Goal: Task Accomplishment & Management: Manage account settings

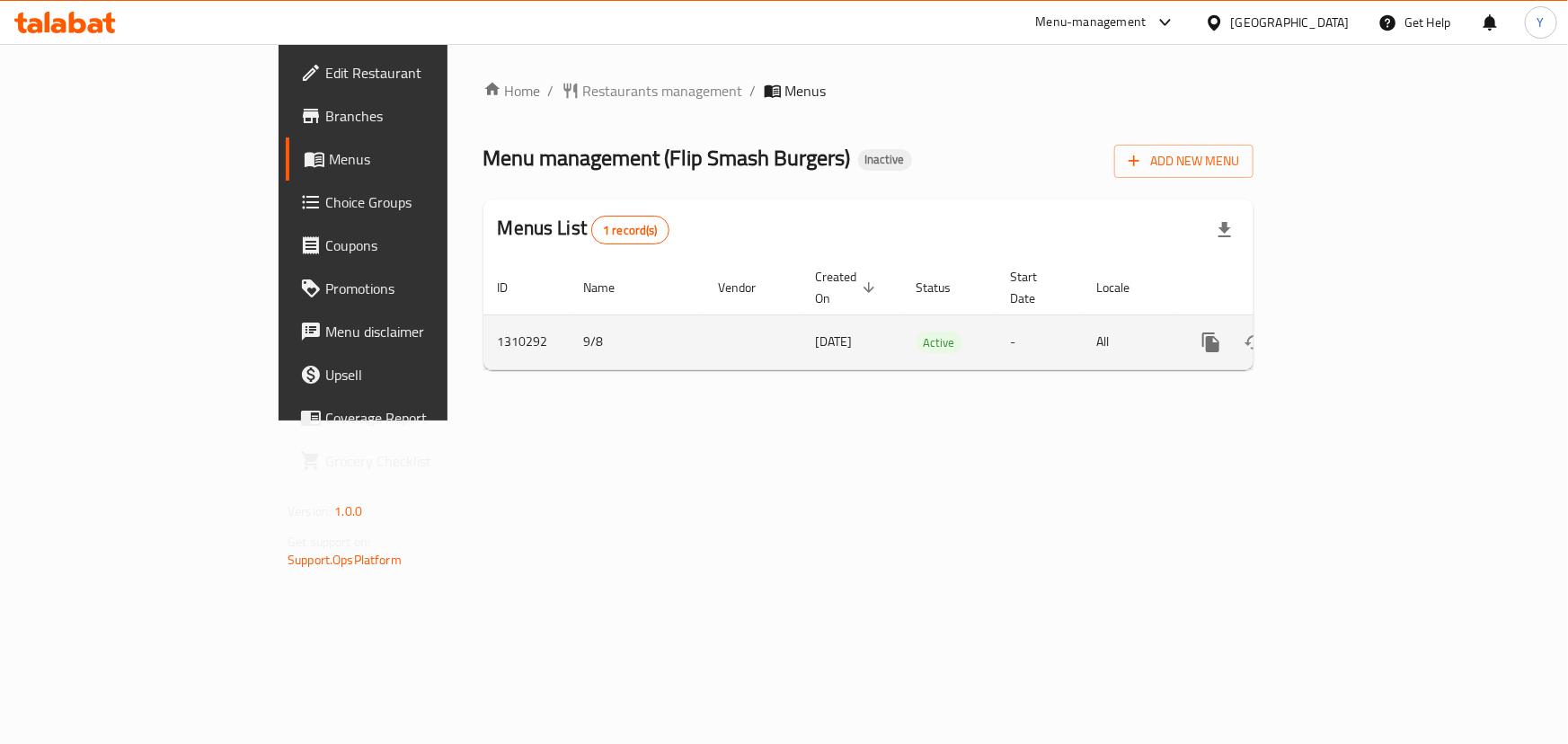
click at [1352, 332] on icon "enhanced table" at bounding box center [1341, 343] width 22 height 22
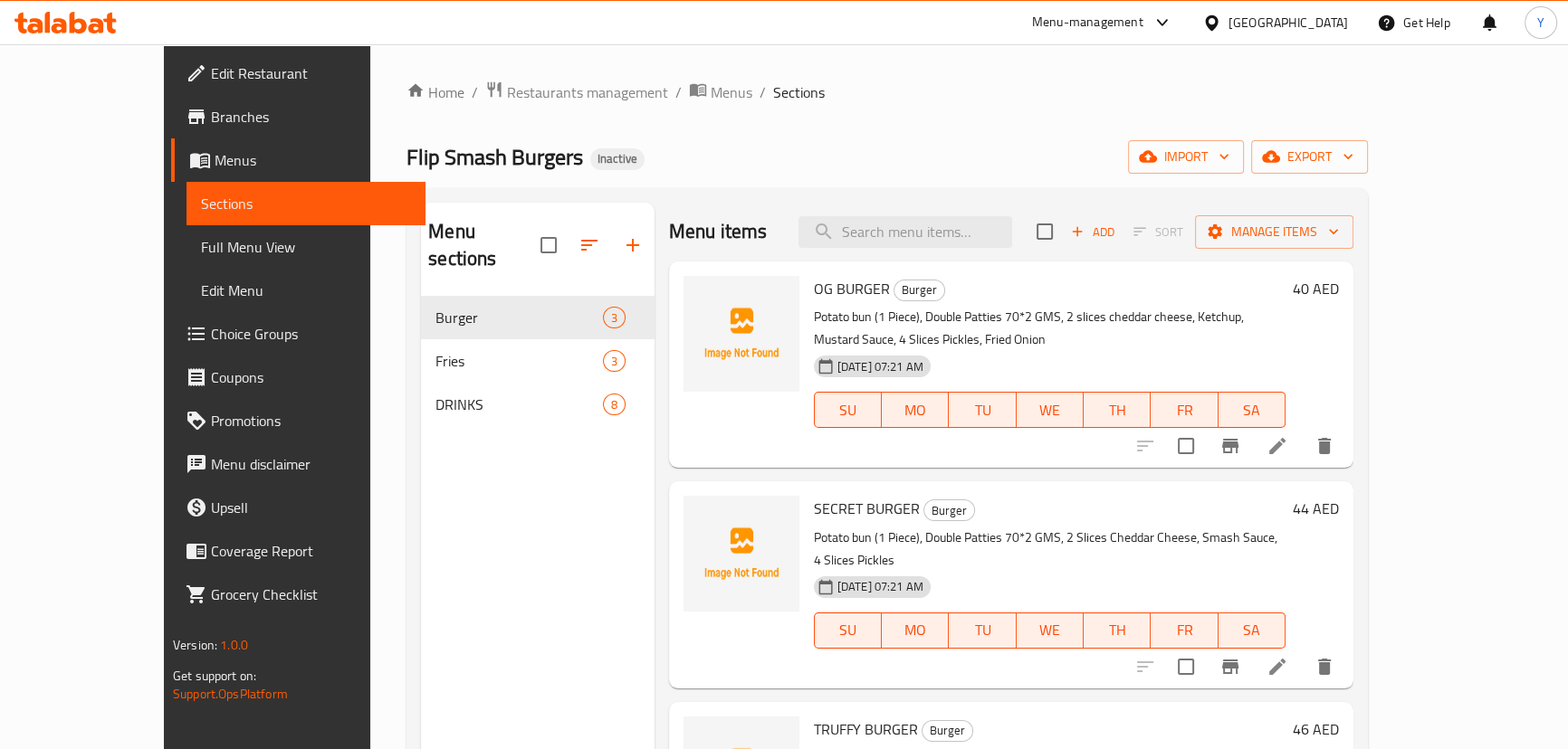
click at [201, 254] on span "Full Menu View" at bounding box center [305, 247] width 210 height 22
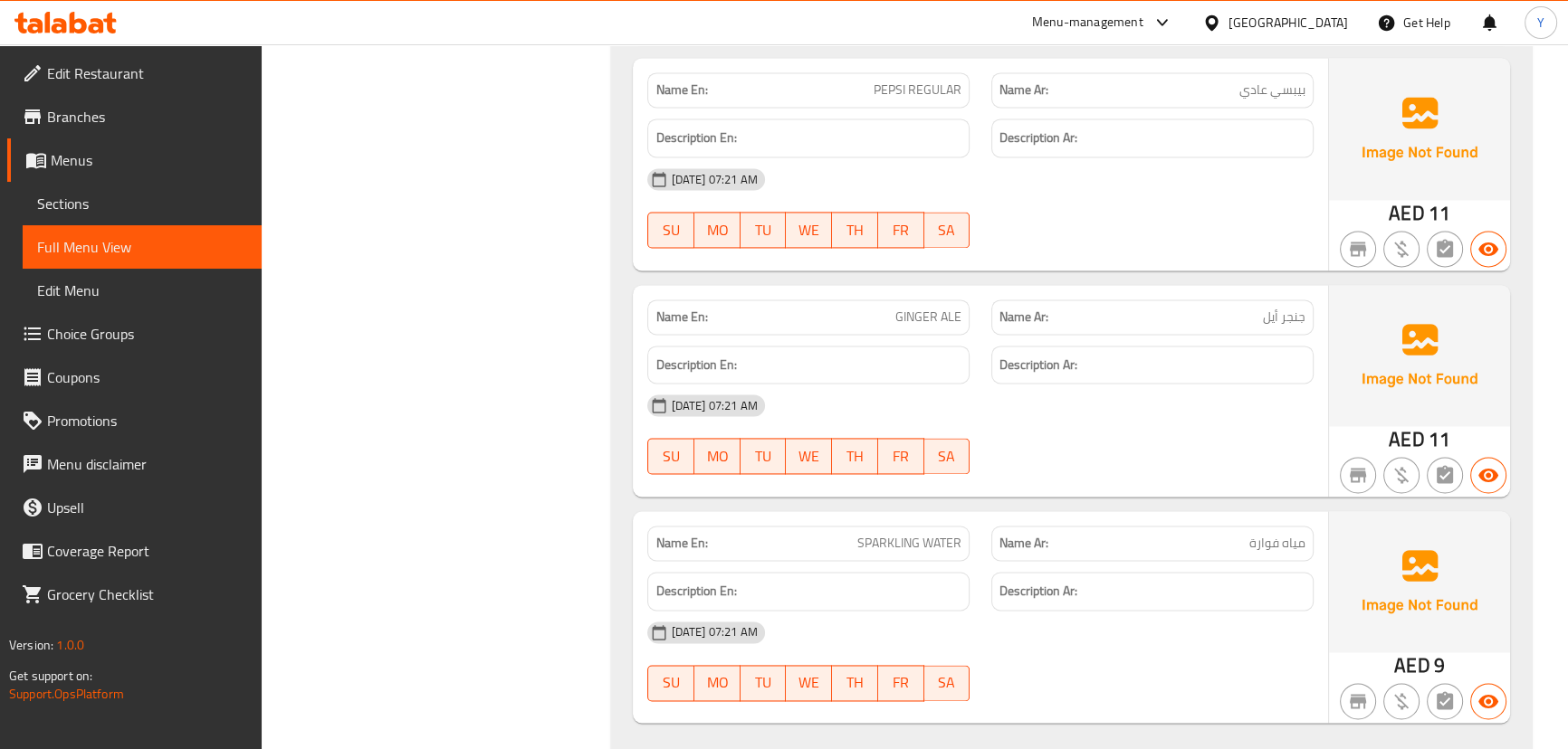
drag, startPoint x: 1058, startPoint y: 289, endPoint x: 1073, endPoint y: 721, distance: 432.3
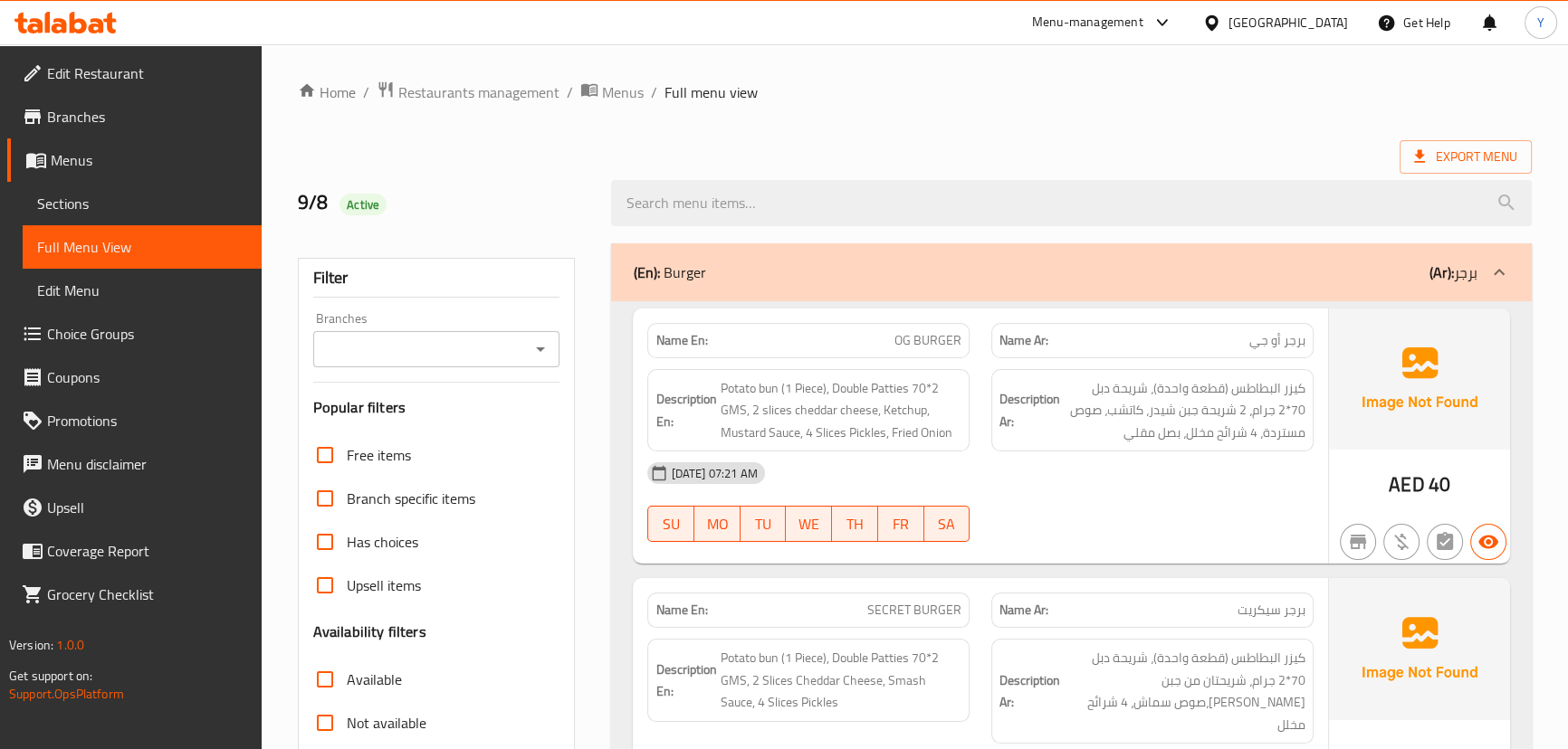
drag, startPoint x: 1222, startPoint y: 467, endPoint x: 1206, endPoint y: 528, distance: 63.1
click at [1222, 467] on div "[DATE] 07:21 AM" at bounding box center [980, 473] width 686 height 44
click at [1121, 450] on div "Description Ar: كيزر البطاطس (قطعة واحدة)، شريحة دبل 70*2 جرام، 2 شريحة جبن شيد…" at bounding box center [1152, 411] width 322 height 84
click at [1191, 501] on div "08-09-2025 07:21 AM SU MO TU WE TH FR SA" at bounding box center [980, 502] width 686 height 101
type button "0"
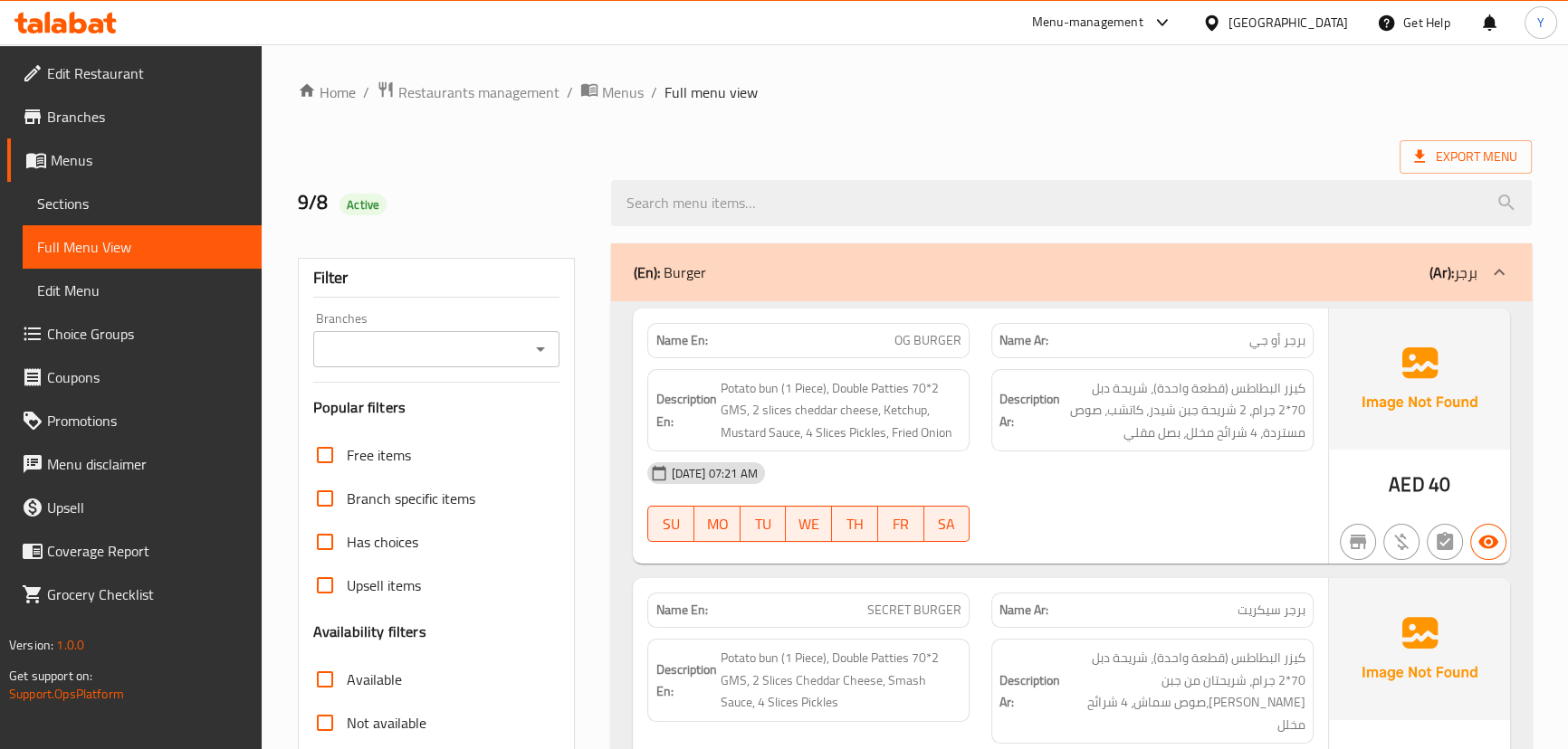
click at [1148, 452] on div "[DATE] 07:21 AM" at bounding box center [980, 473] width 686 height 44
click at [1070, 491] on div "[DATE] 07:21 AM" at bounding box center [980, 473] width 686 height 44
click at [759, 397] on span "Potato bun (1 Piece), Double Patties 70*2 GMS, 2 slices cheddar cheese, Ketchup…" at bounding box center [840, 410] width 242 height 67
click at [740, 386] on span "Potato bun (1 Piece), Double Patties 70*2 GMS, 2 slices cheddar cheese, Ketchup…" at bounding box center [840, 410] width 242 height 67
click at [1176, 481] on div "[DATE] 07:21 AM" at bounding box center [980, 473] width 686 height 44
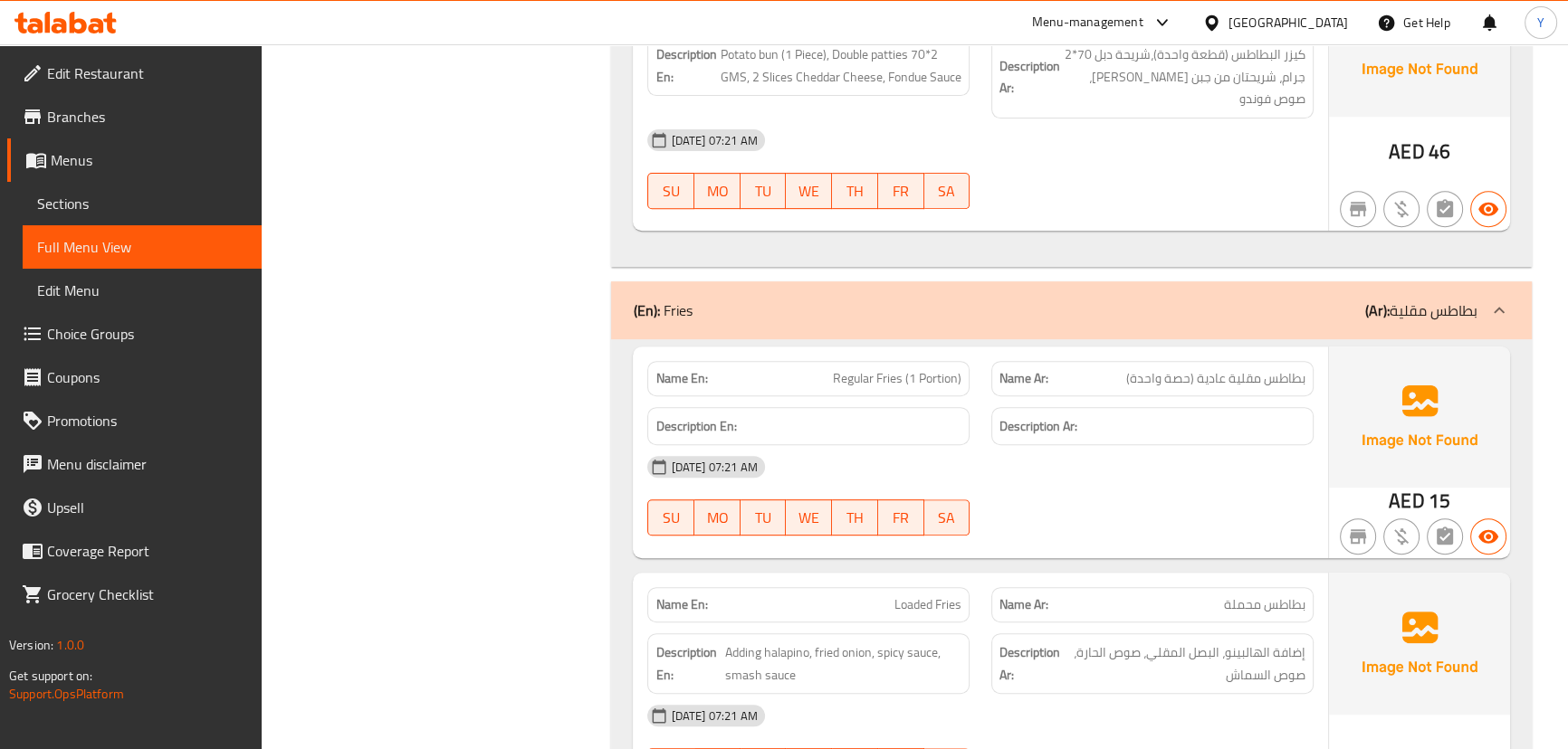
scroll to position [1068, 0]
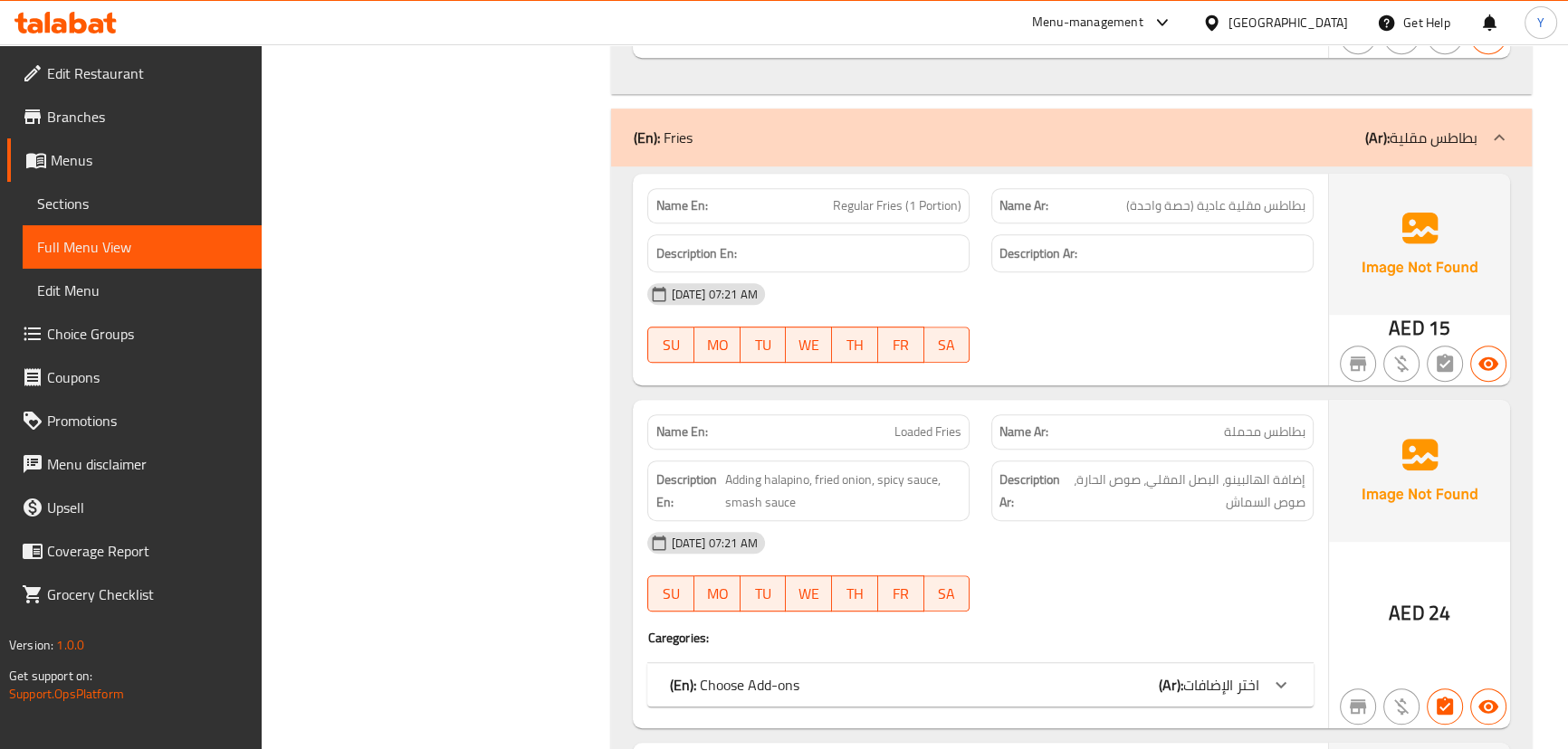
click at [1074, 126] on div "(En): Fries (Ar): بطاطس مقلية" at bounding box center [1055, 137] width 844 height 22
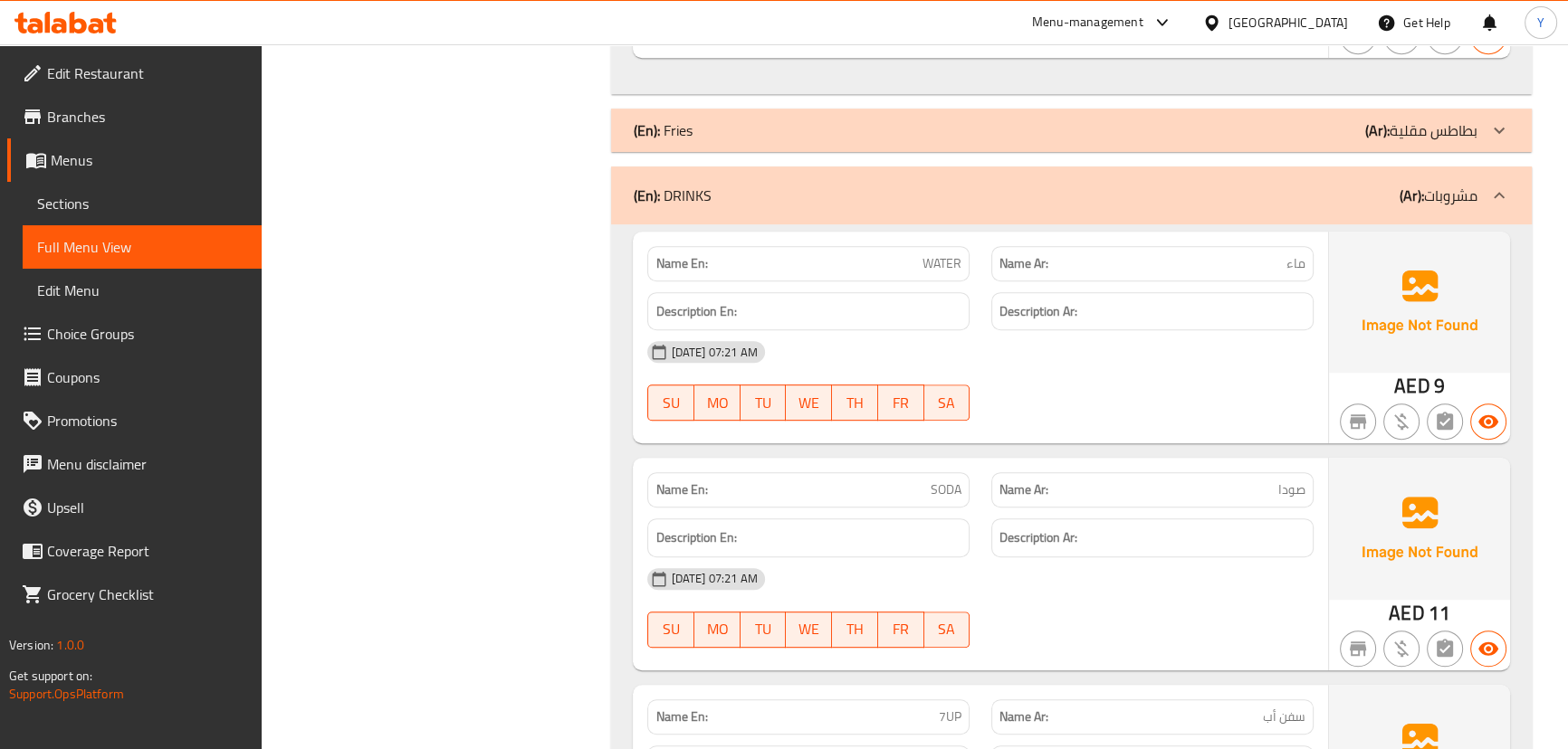
click at [1012, 185] on div "(En): DRINKS (Ar): مشروبات" at bounding box center [1055, 196] width 844 height 22
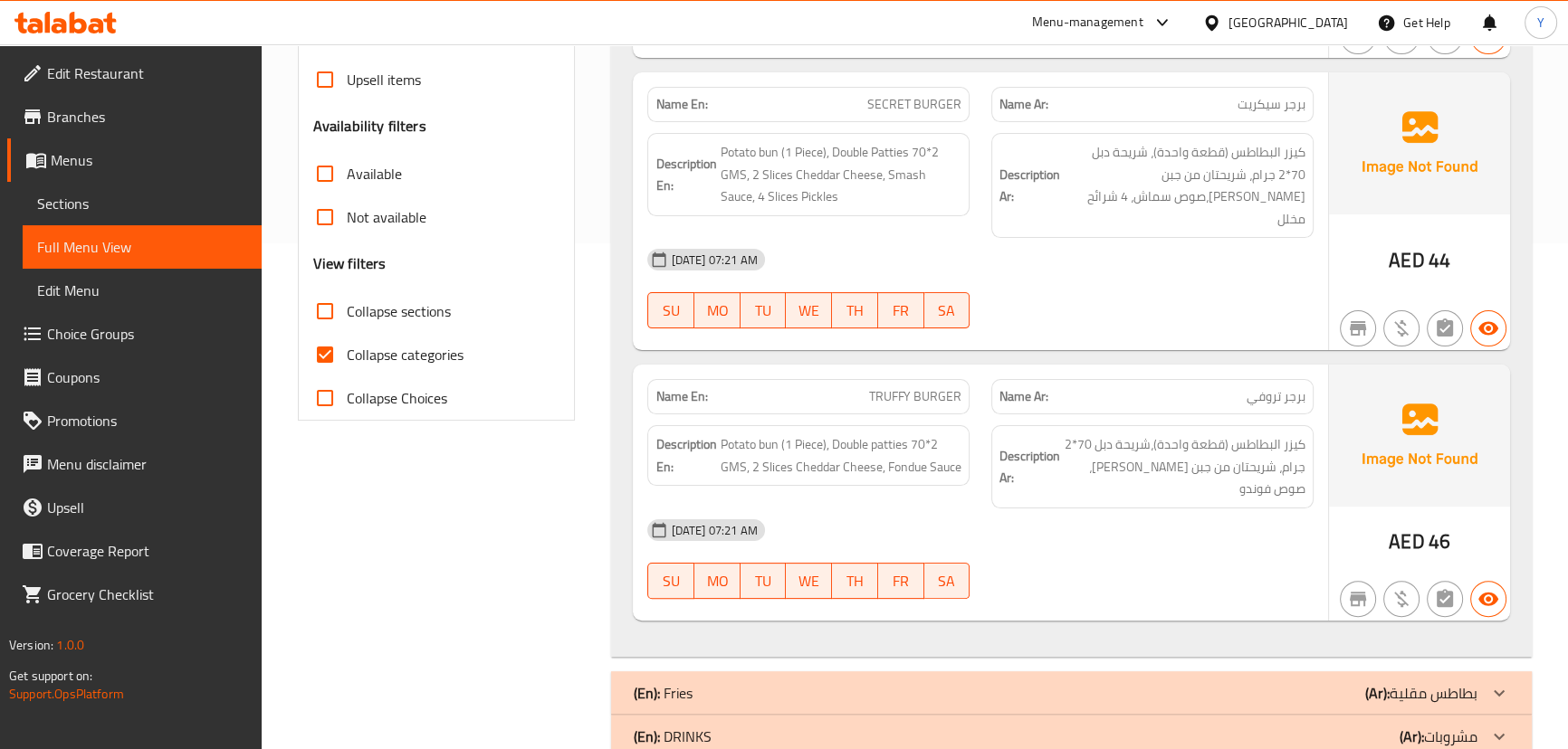
scroll to position [12, 0]
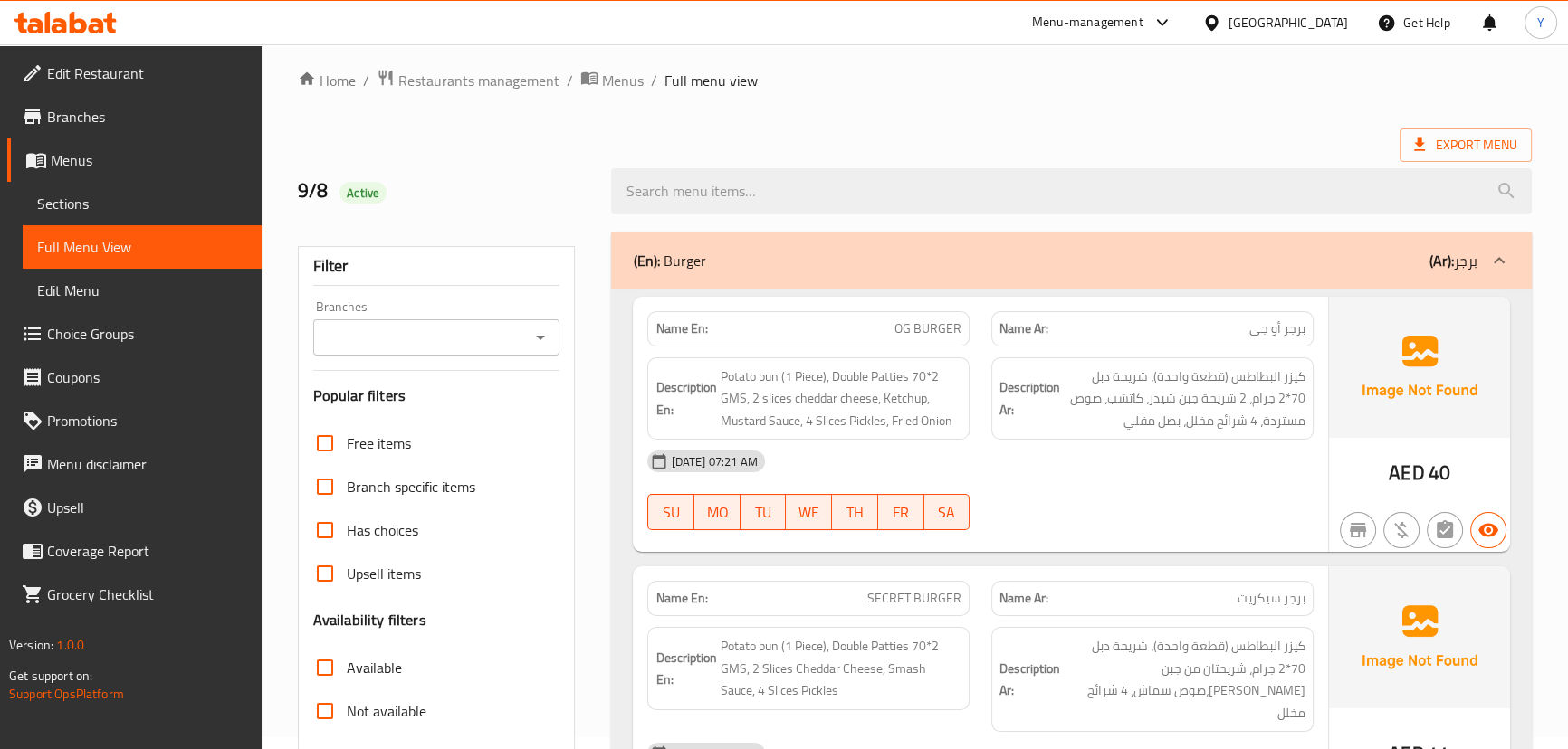
click at [1224, 473] on div "[DATE] 07:21 AM" at bounding box center [980, 462] width 686 height 44
click at [1133, 370] on span "كيزر البطاطس (قطعة واحدة)، شريحة دبل 70*2 جرام، 2 شريحة جبن شيدر، كاتشب، صوص مس…" at bounding box center [1184, 399] width 242 height 67
click at [1136, 376] on span "كيزر البطاطس (قطعة واحدة)، شريحة دبل 70*2 جرام، 2 شريحة جبن شيدر، كاتشب، صوص مس…" at bounding box center [1184, 399] width 242 height 67
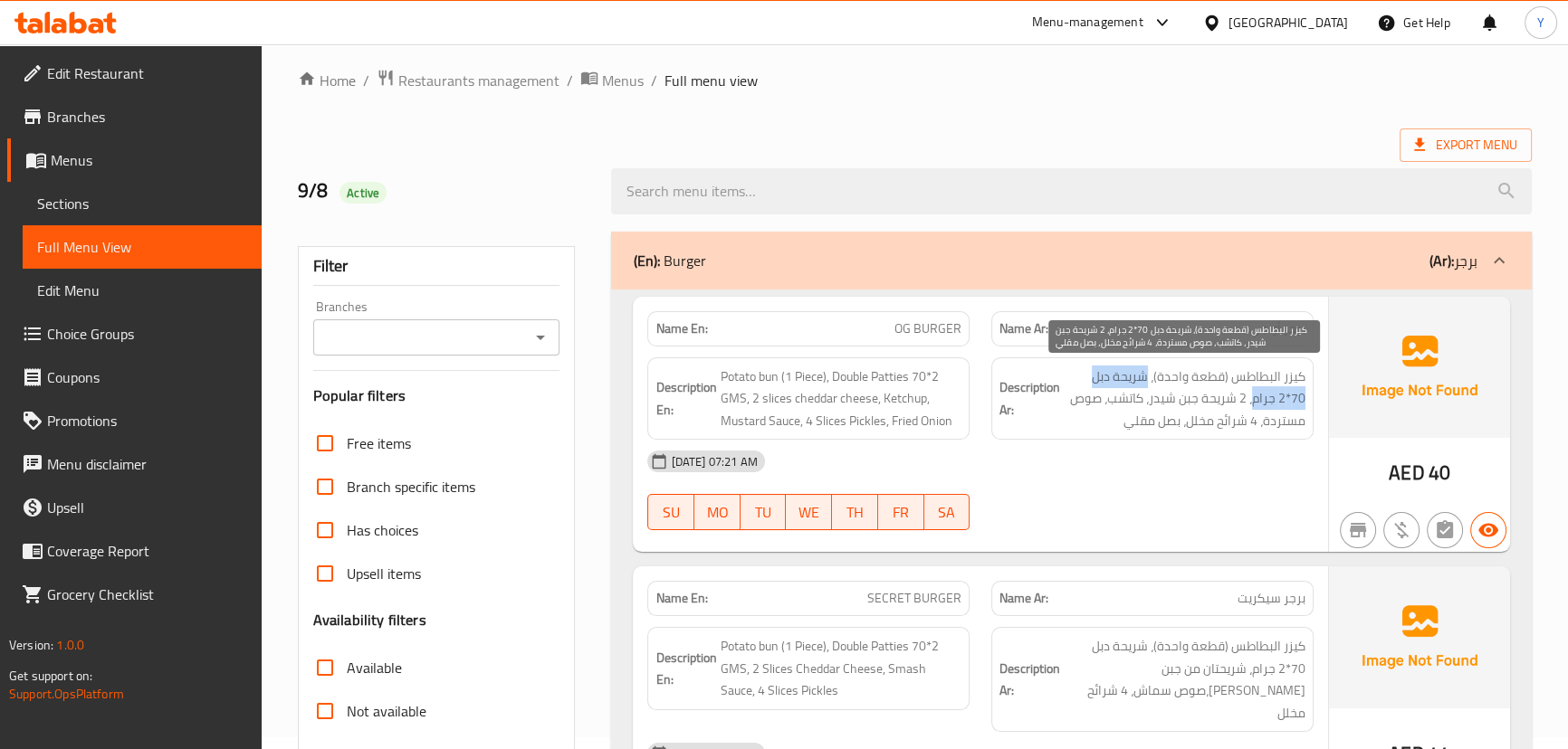
drag, startPoint x: 1136, startPoint y: 376, endPoint x: 1288, endPoint y: 406, distance: 154.9
click at [1298, 402] on span "كيزر البطاطس (قطعة واحدة)، شريحة دبل 70*2 جرام، 2 شريحة جبن شيدر، كاتشب، صوص مس…" at bounding box center [1184, 399] width 242 height 67
copy span "شريحة دبل 70*2 جرام"
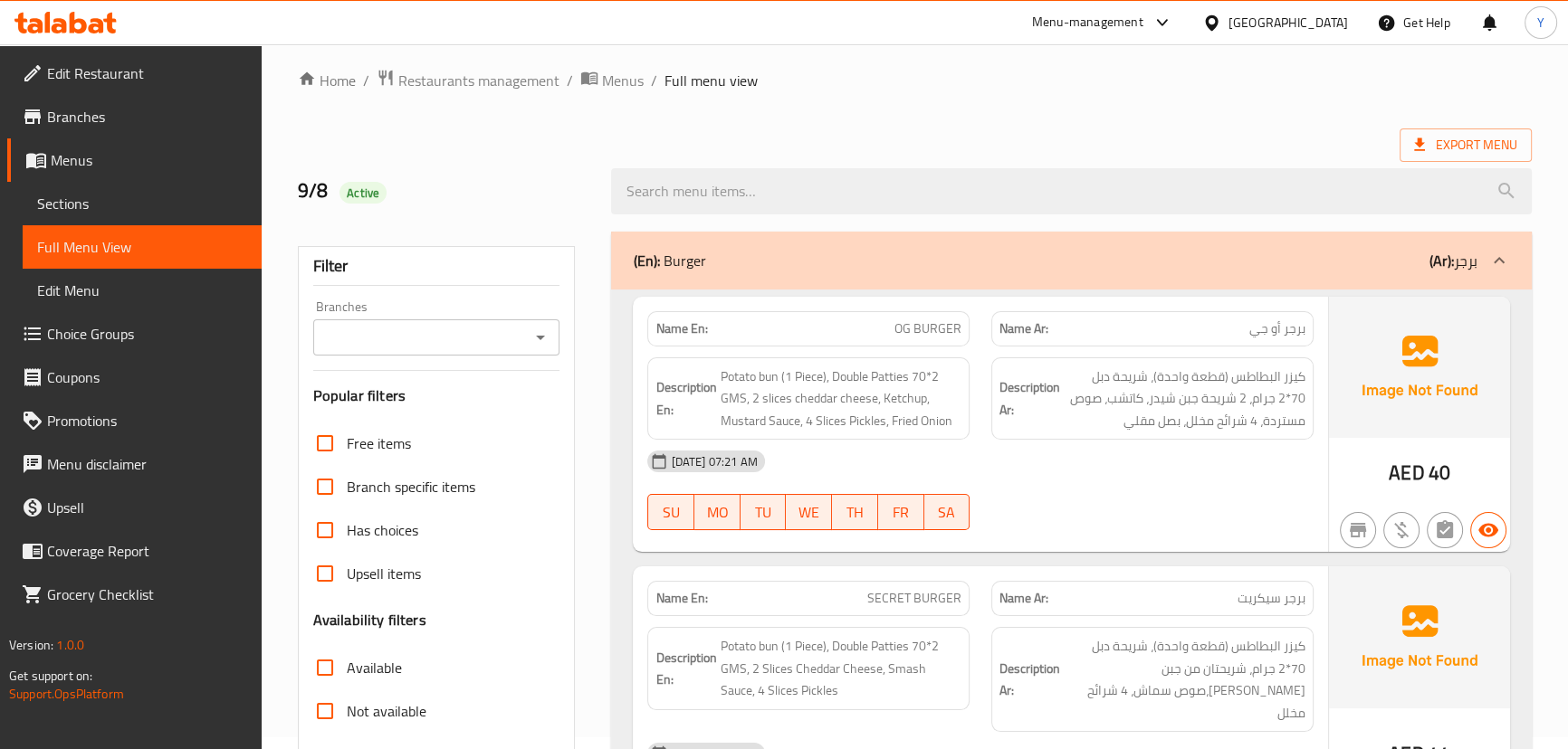
click at [1175, 91] on ol "Home / Restaurants management / Menus / Full menu view" at bounding box center [914, 81] width 1234 height 24
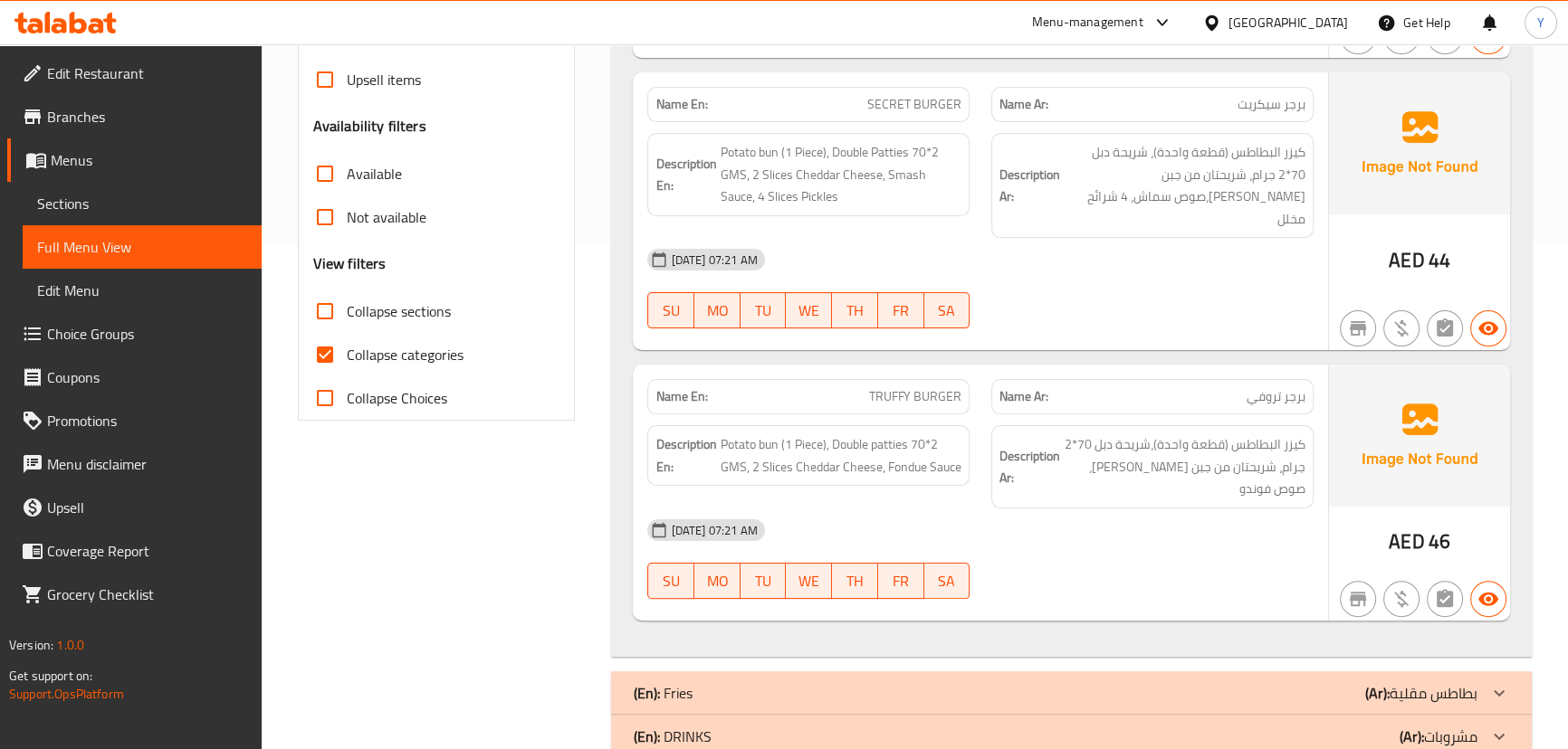
click at [1295, 246] on div "[DATE] 07:21 AM" at bounding box center [980, 260] width 686 height 44
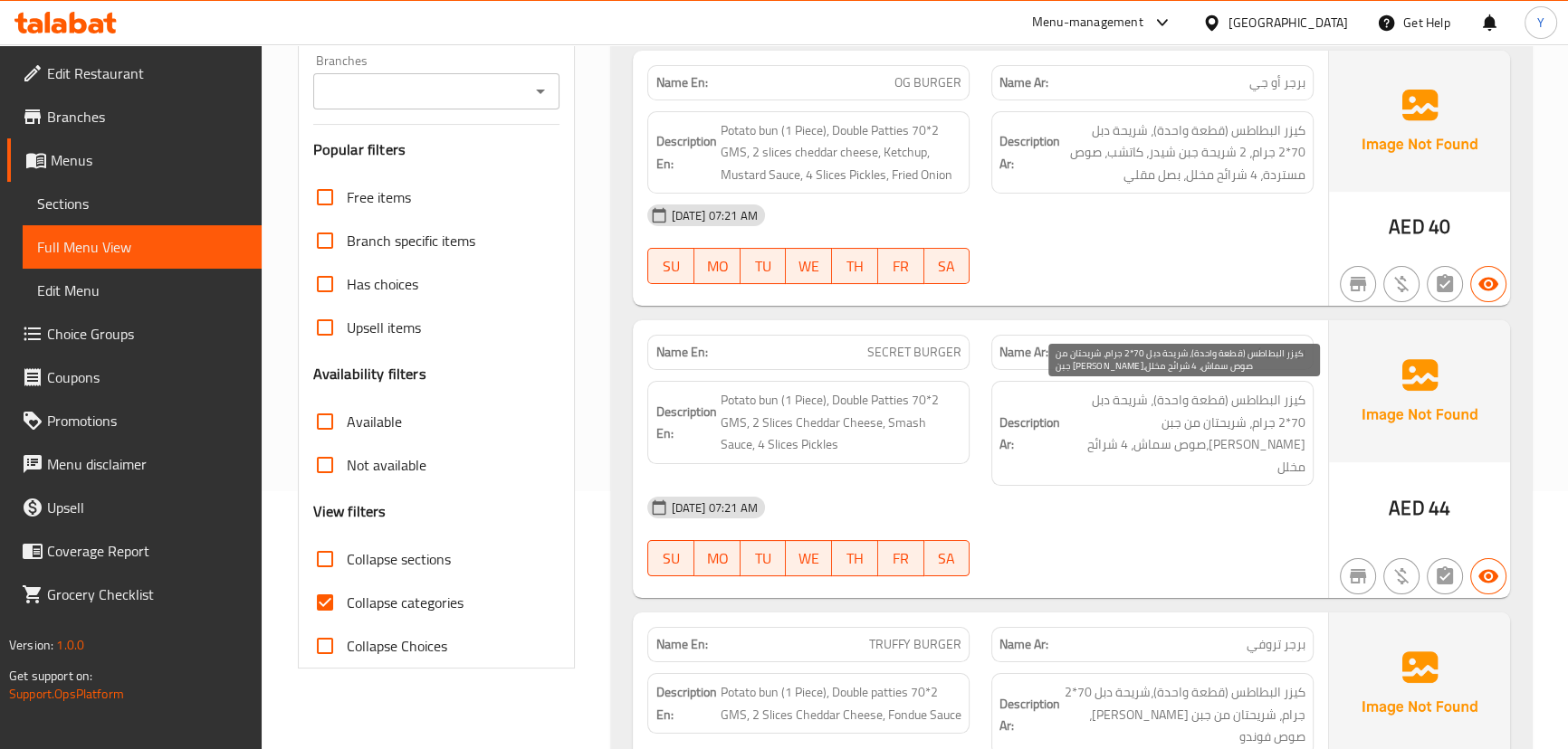
scroll to position [259, 0]
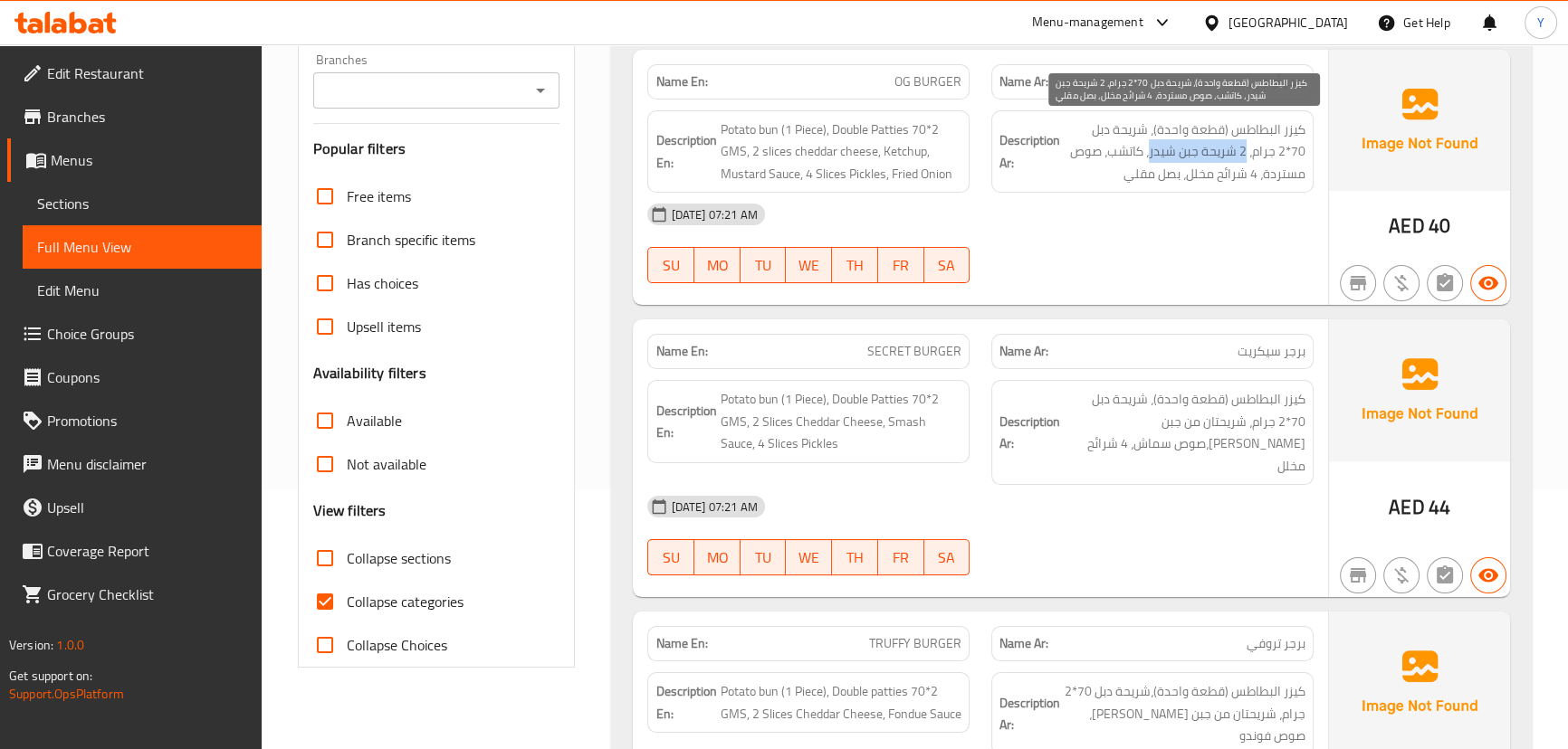
drag, startPoint x: 1274, startPoint y: 145, endPoint x: 1181, endPoint y: 152, distance: 93.3
click at [1181, 152] on span "كيزر البطاطس (قطعة واحدة)، شريحة دبل 70*2 جرام، 2 شريحة جبن شيدر، كاتشب، صوص مس…" at bounding box center [1184, 151] width 242 height 67
copy span "2 شريحة جبن شيدر"
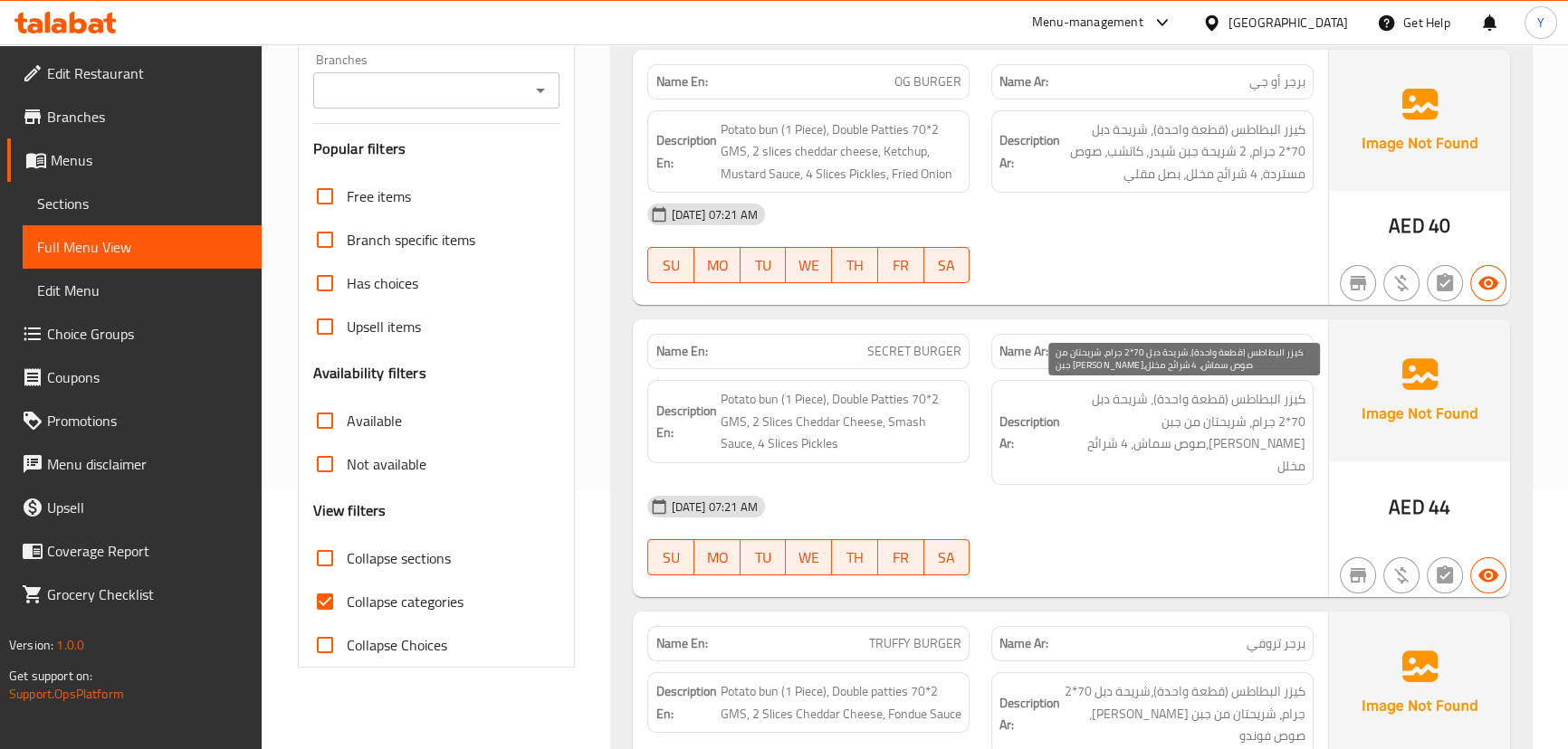
click at [1257, 416] on span "كيزر البطاطس (قطعة واحدة)، شريحة دبل 70*2 جرام، شريحتان من جبن الشيدر،صوص سماش،…" at bounding box center [1184, 432] width 242 height 89
drag, startPoint x: 1257, startPoint y: 416, endPoint x: 1173, endPoint y: 415, distance: 84.0
click at [1173, 415] on span "كيزر البطاطس (قطعة واحدة)، شريحة دبل 70*2 جرام، شريحتان من جبن الشيدر،صوص سماش،…" at bounding box center [1184, 432] width 242 height 89
copy span "شريحتان من جبن الشيدر"
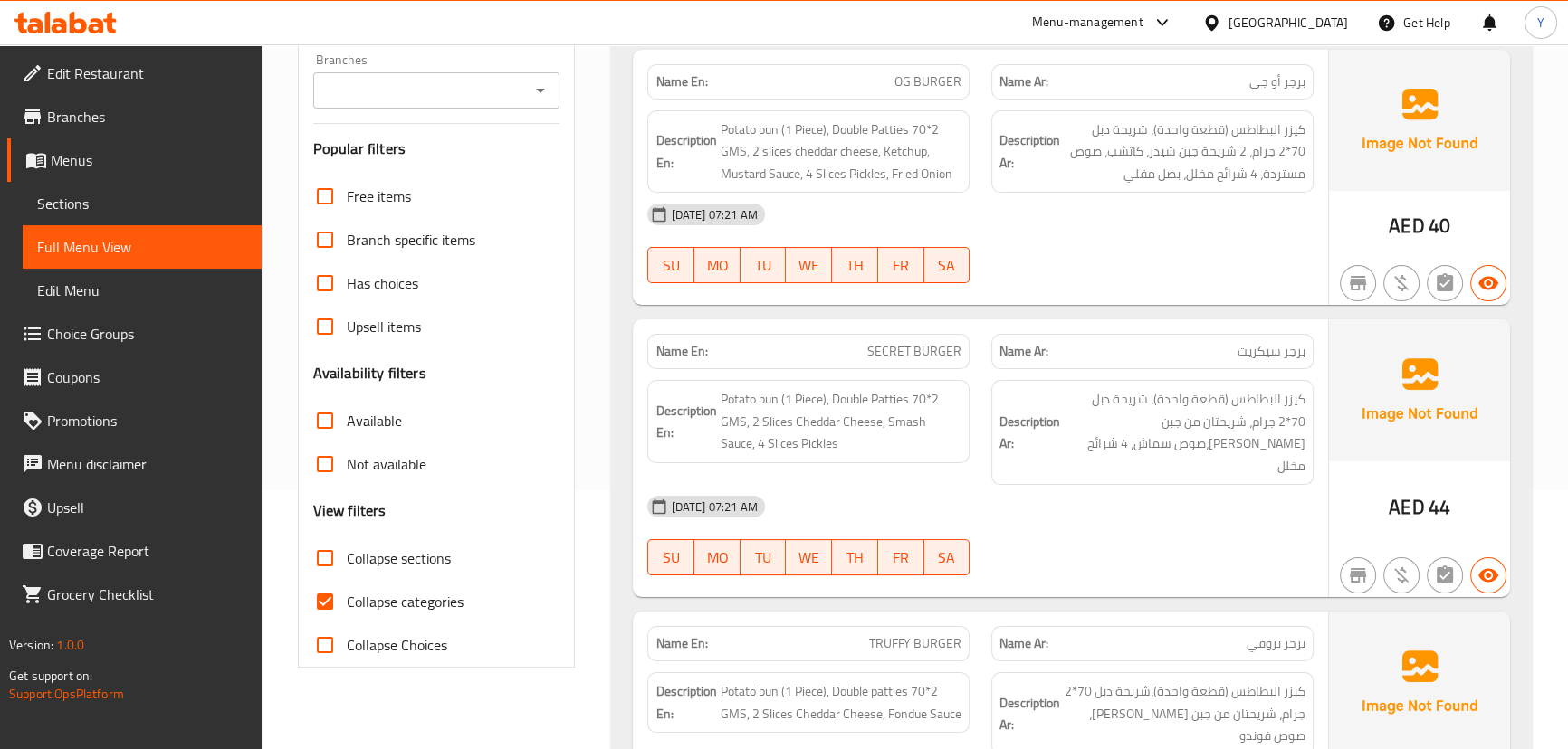
click at [1197, 246] on div "08-09-2025 07:21 AM SU MO TU WE TH FR SA" at bounding box center [980, 244] width 686 height 101
click at [897, 344] on span "SECRET BURGER" at bounding box center [914, 351] width 95 height 19
copy span "SECRET BURGER"
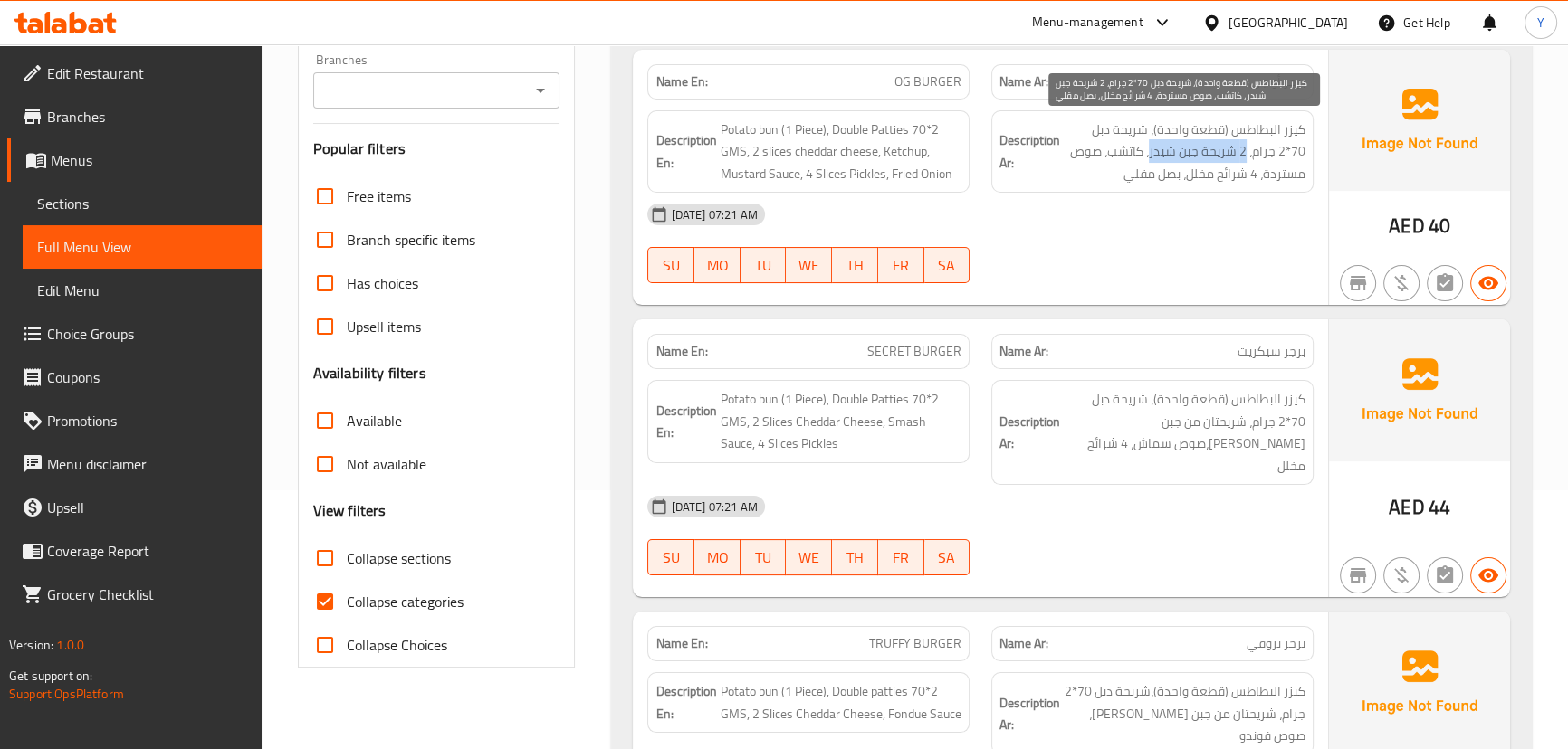
drag, startPoint x: 1275, startPoint y: 146, endPoint x: 1180, endPoint y: 154, distance: 95.3
click at [1180, 154] on span "كيزر البطاطس (قطعة واحدة)، شريحة دبل 70*2 جرام، 2 شريحة جبن شيدر، كاتشب، صوص مس…" at bounding box center [1184, 151] width 242 height 67
copy span "2 شريحة جبن شيدر"
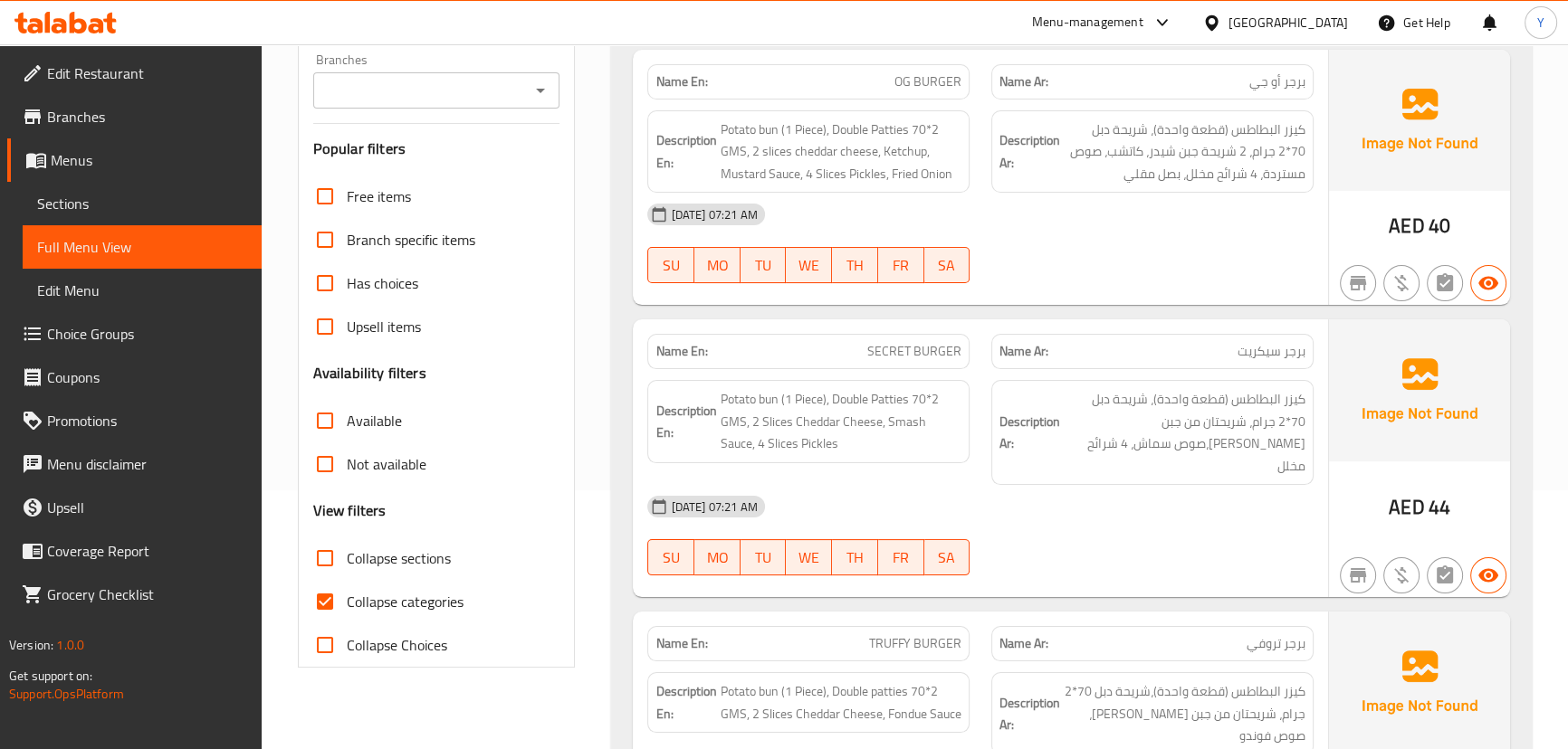
click at [911, 75] on span "OG BURGER" at bounding box center [927, 82] width 67 height 19
copy span "OG BURGER"
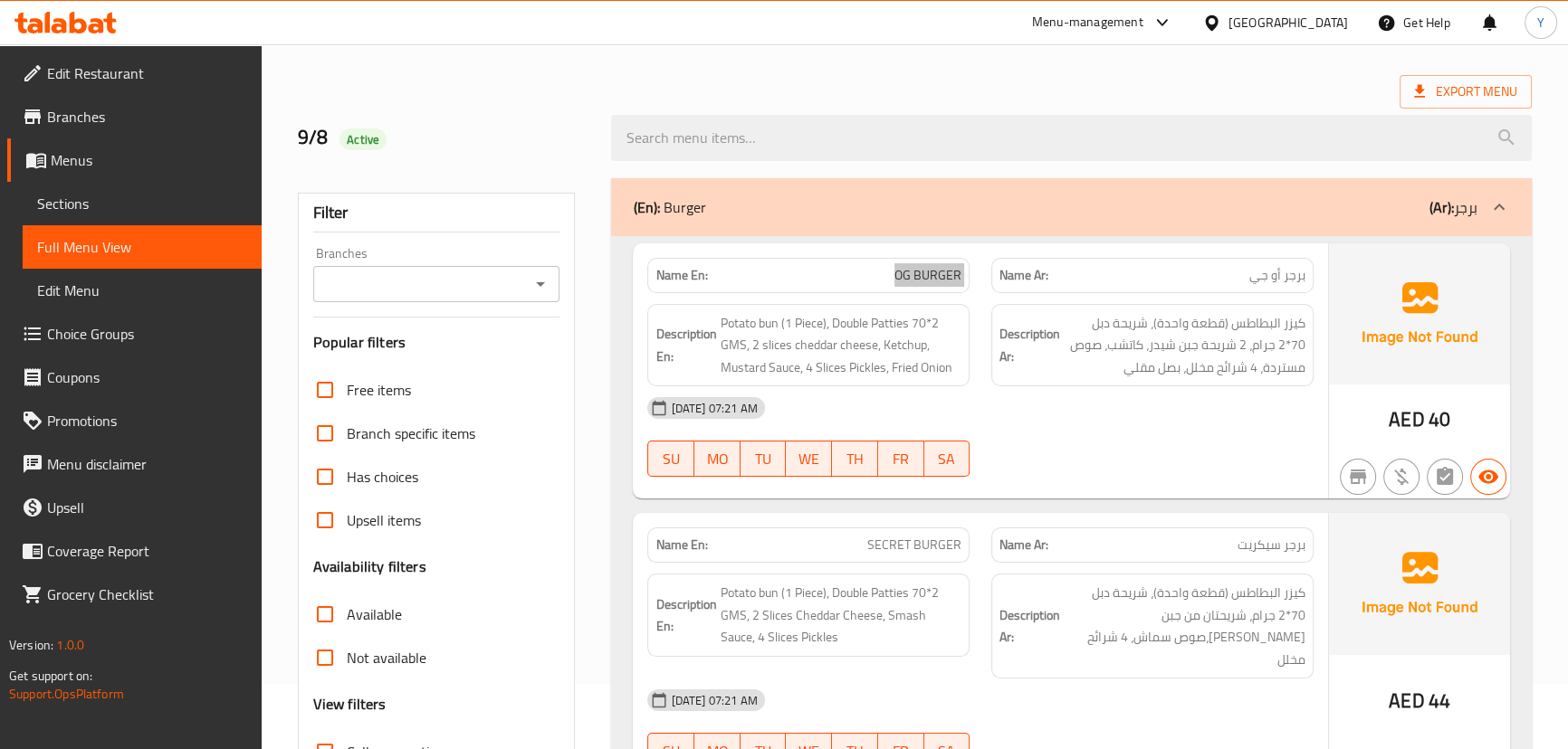
scroll to position [0, 0]
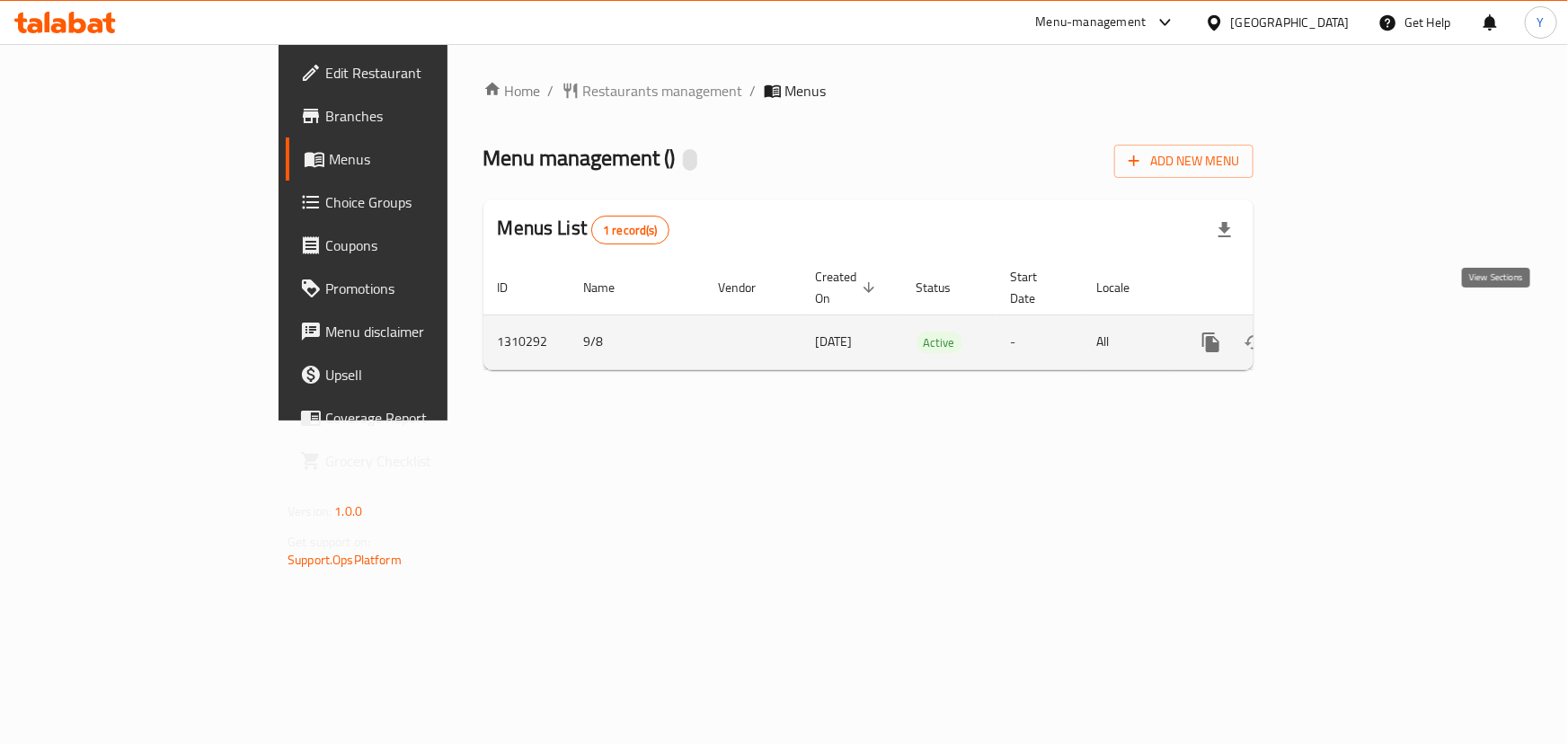
click at [1362, 321] on link "enhanced table" at bounding box center [1341, 343] width 43 height 43
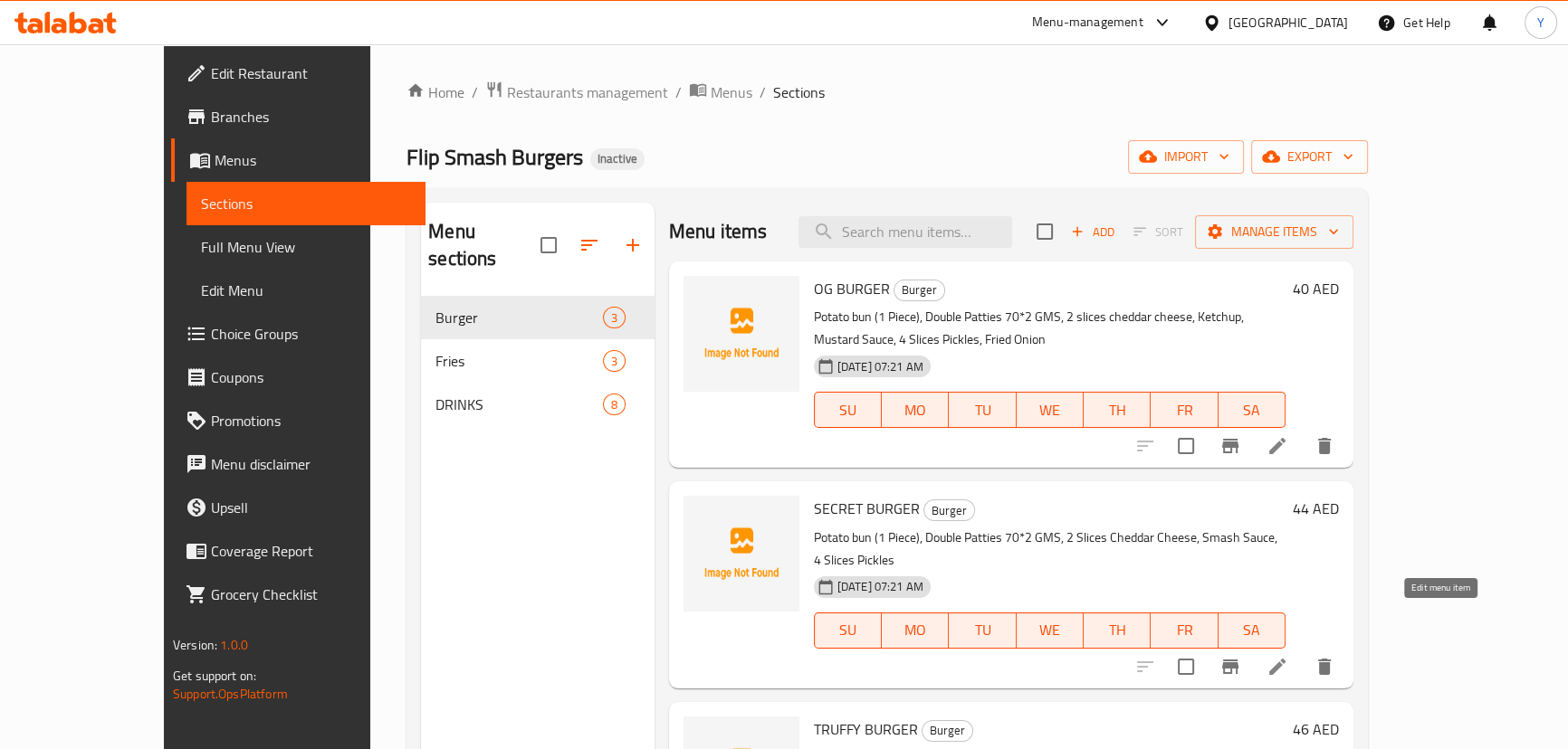
click at [1288, 656] on icon at bounding box center [1277, 667] width 22 height 22
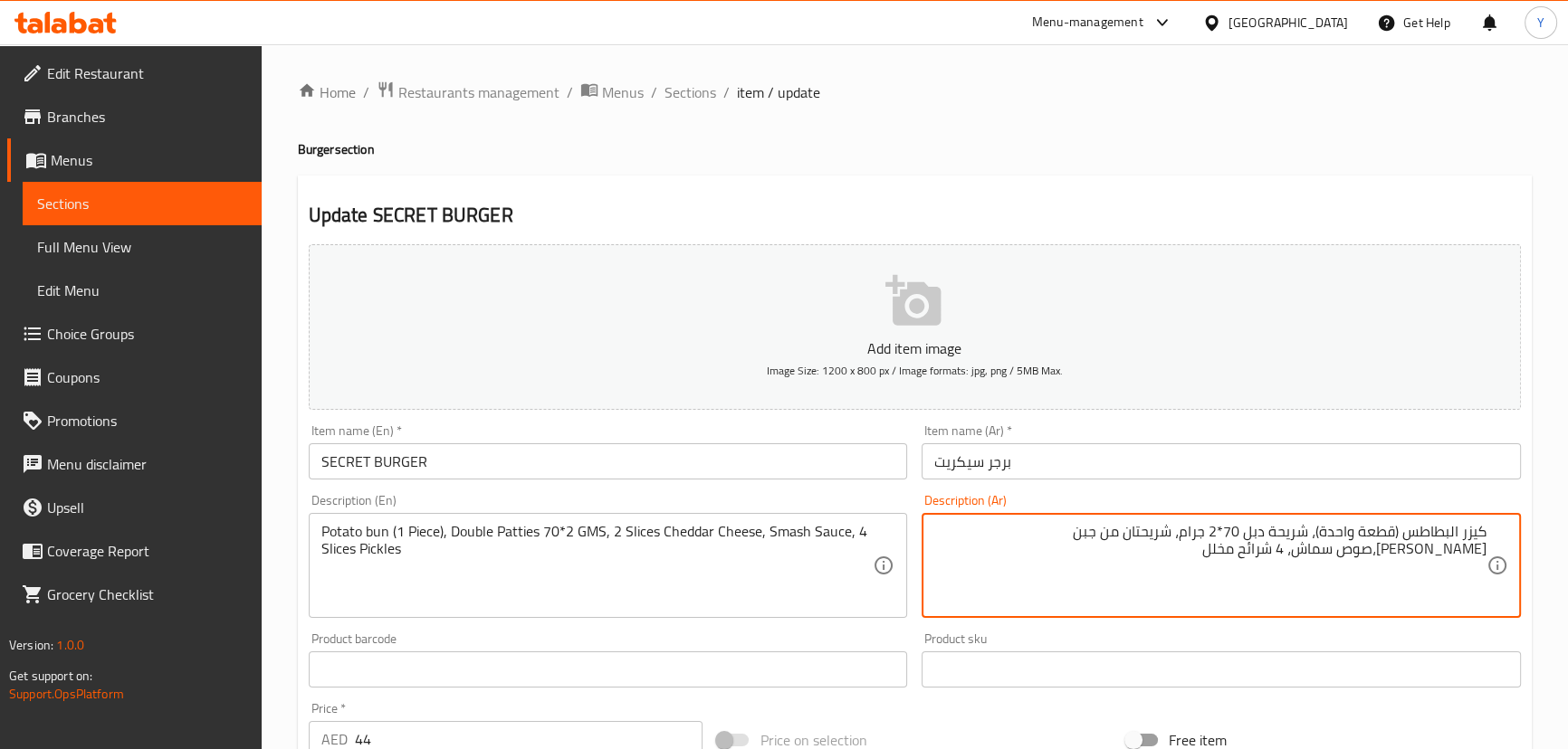
click at [1138, 531] on textarea "كيزر البطاطس (قطعة واحدة)، شريحة دبل 70*2 جرام، شريحتان من جبن [PERSON_NAME]،صو…" at bounding box center [1210, 566] width 552 height 86
drag, startPoint x: 1138, startPoint y: 531, endPoint x: 1068, endPoint y: 525, distance: 70.3
click at [1068, 525] on textarea "كيزر البطاطس (قطعة واحدة)، شريحة دبل 70*2 جرام، شريحتان من جبن [PERSON_NAME]،صو…" at bounding box center [1210, 566] width 552 height 86
paste textarea "2 شريحة جبن"
type textarea "كيزر البطاطس (قطعة واحدة)، شريحة دبل 70*2 جرام، 2 شريحة جبنة شيدر،صوص سماش، 4 ش…"
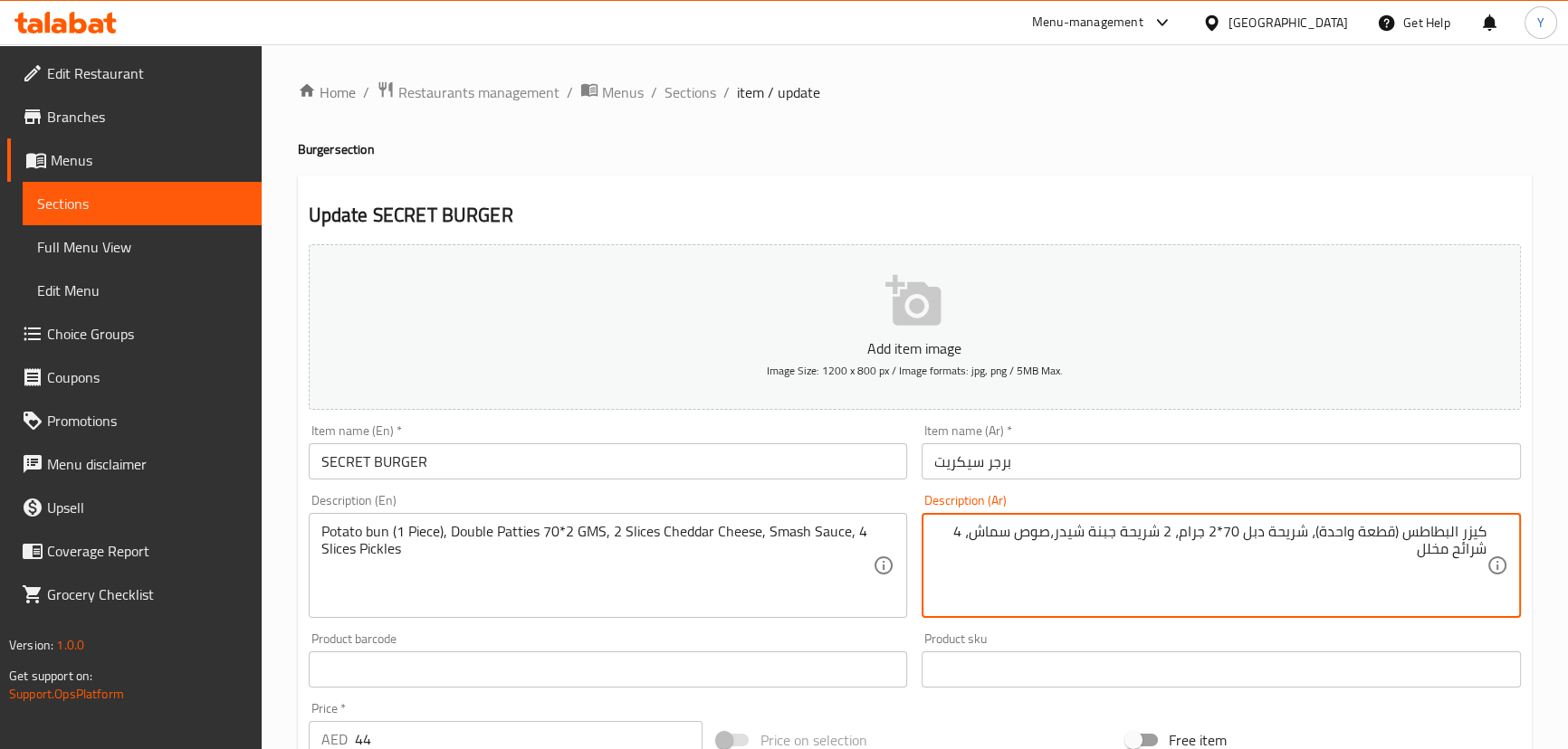
click at [1259, 105] on div "Home / Restaurants management / Menus / Sections / item / update Burger section…" at bounding box center [914, 661] width 1234 height 1162
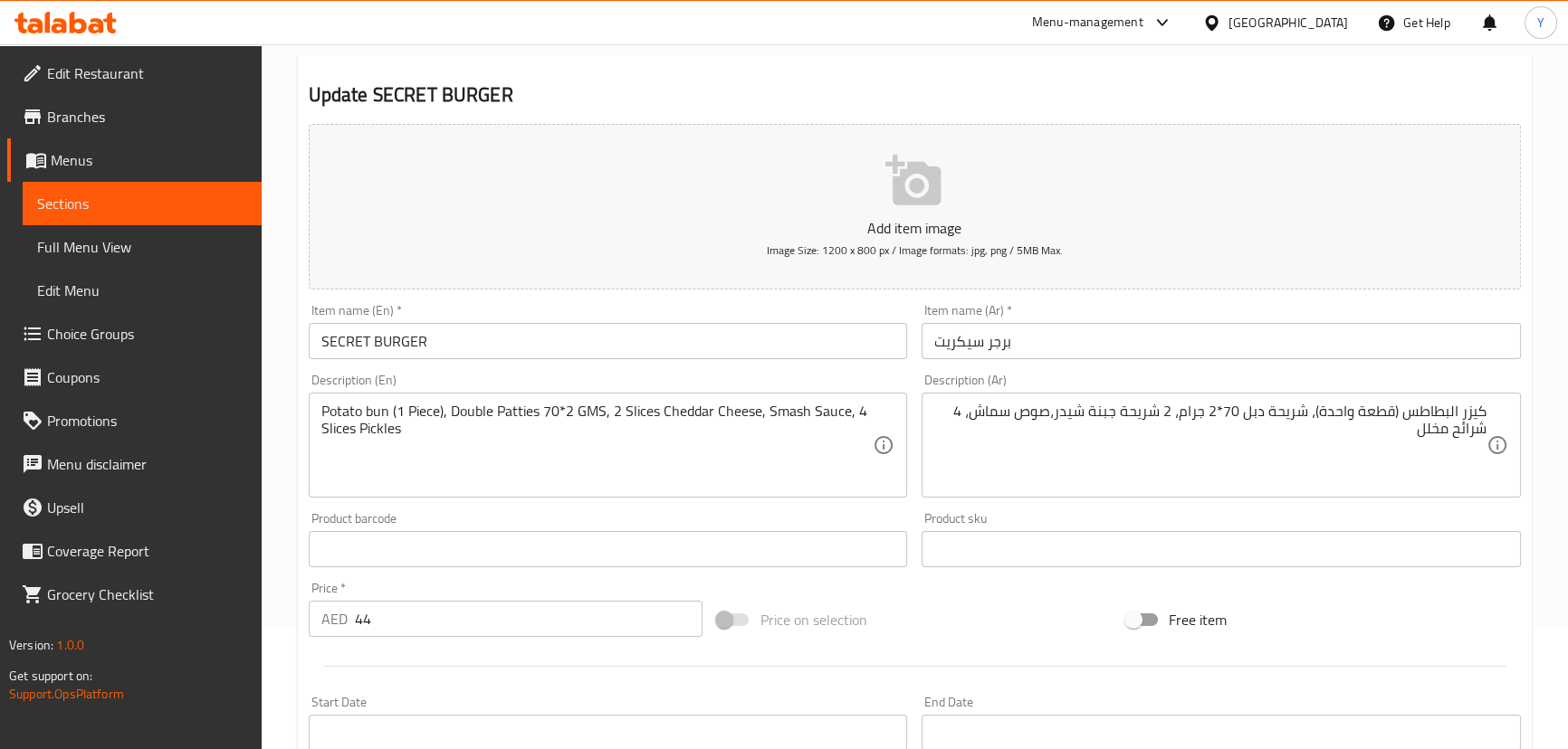
scroll to position [493, 0]
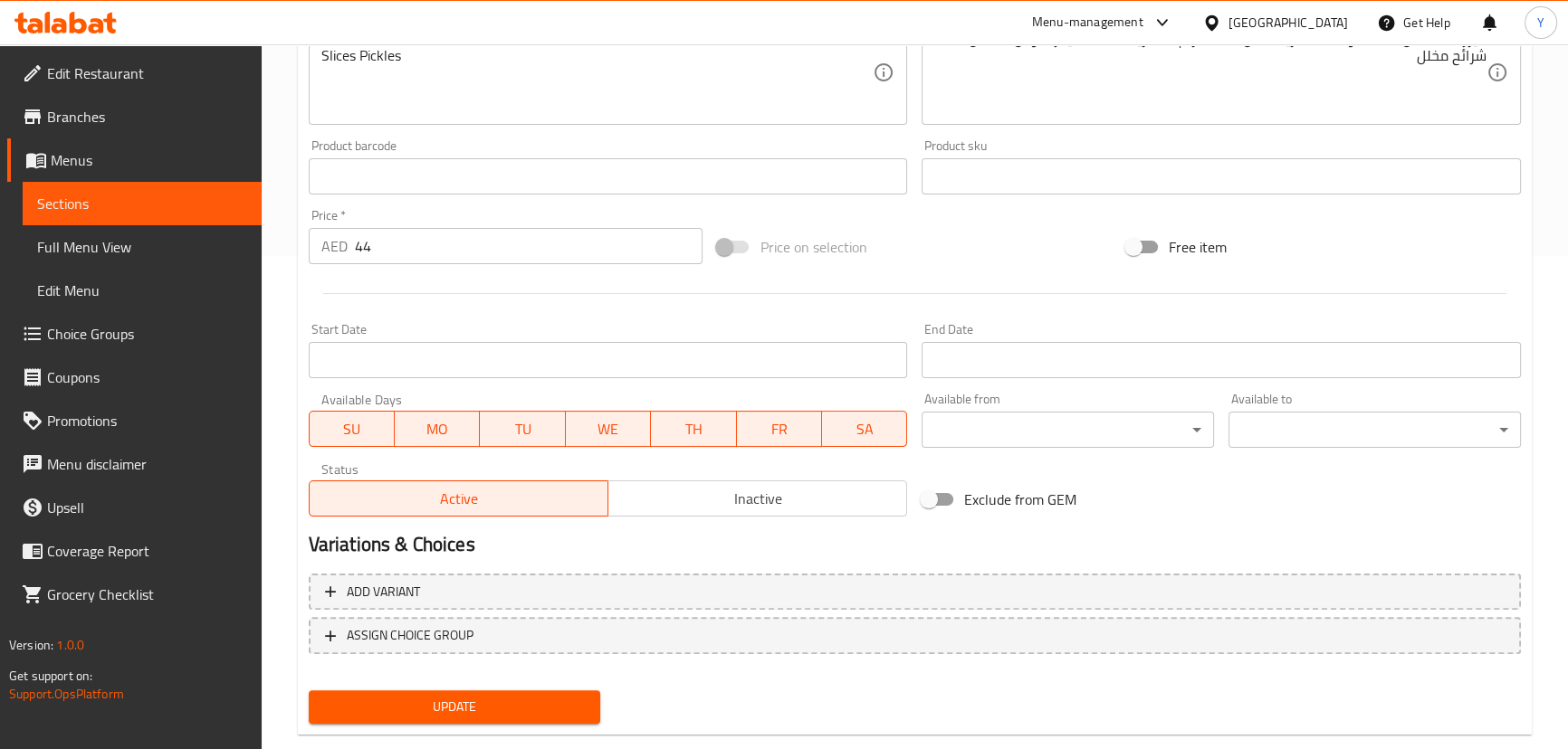
click at [446, 697] on span "Update" at bounding box center [455, 707] width 264 height 23
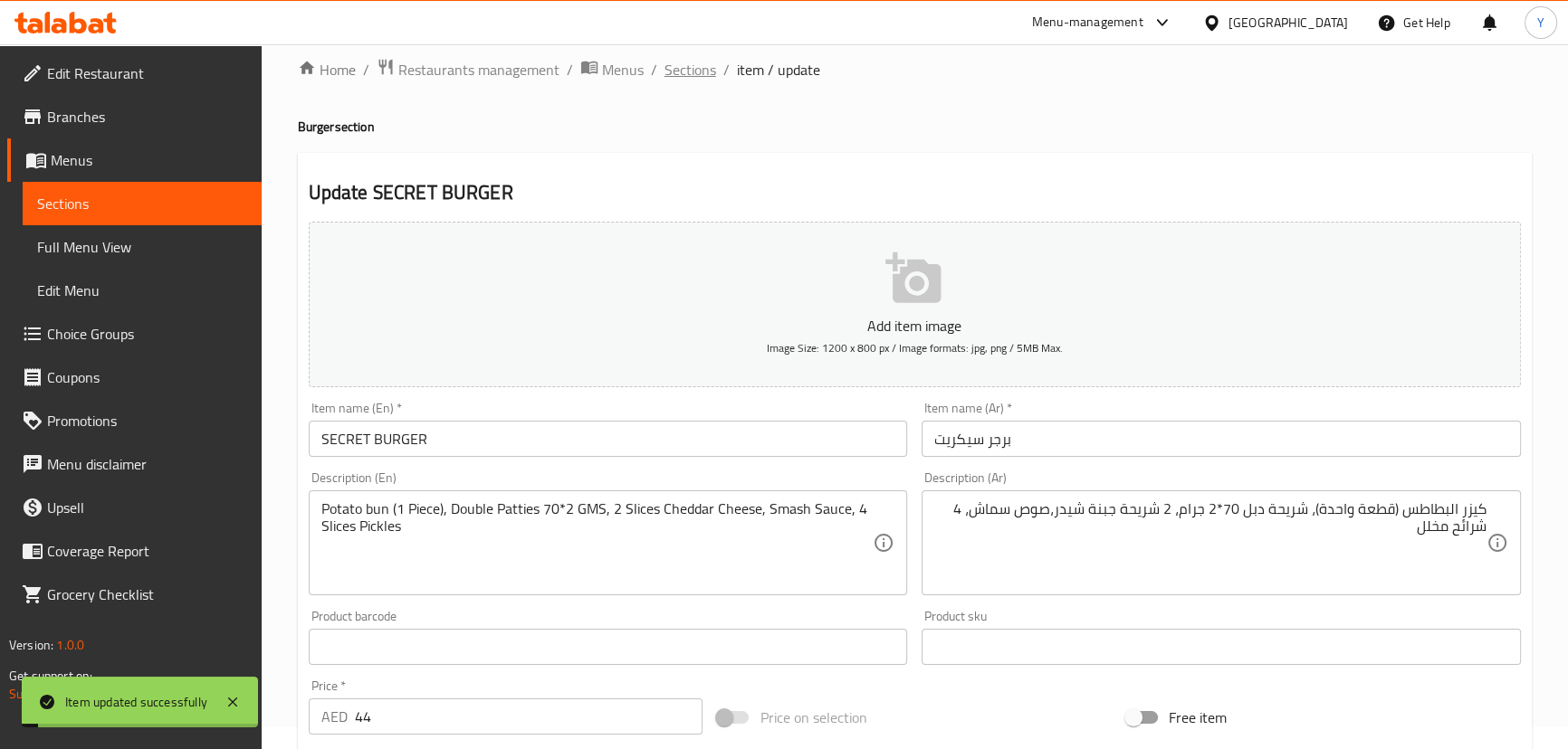
scroll to position [0, 0]
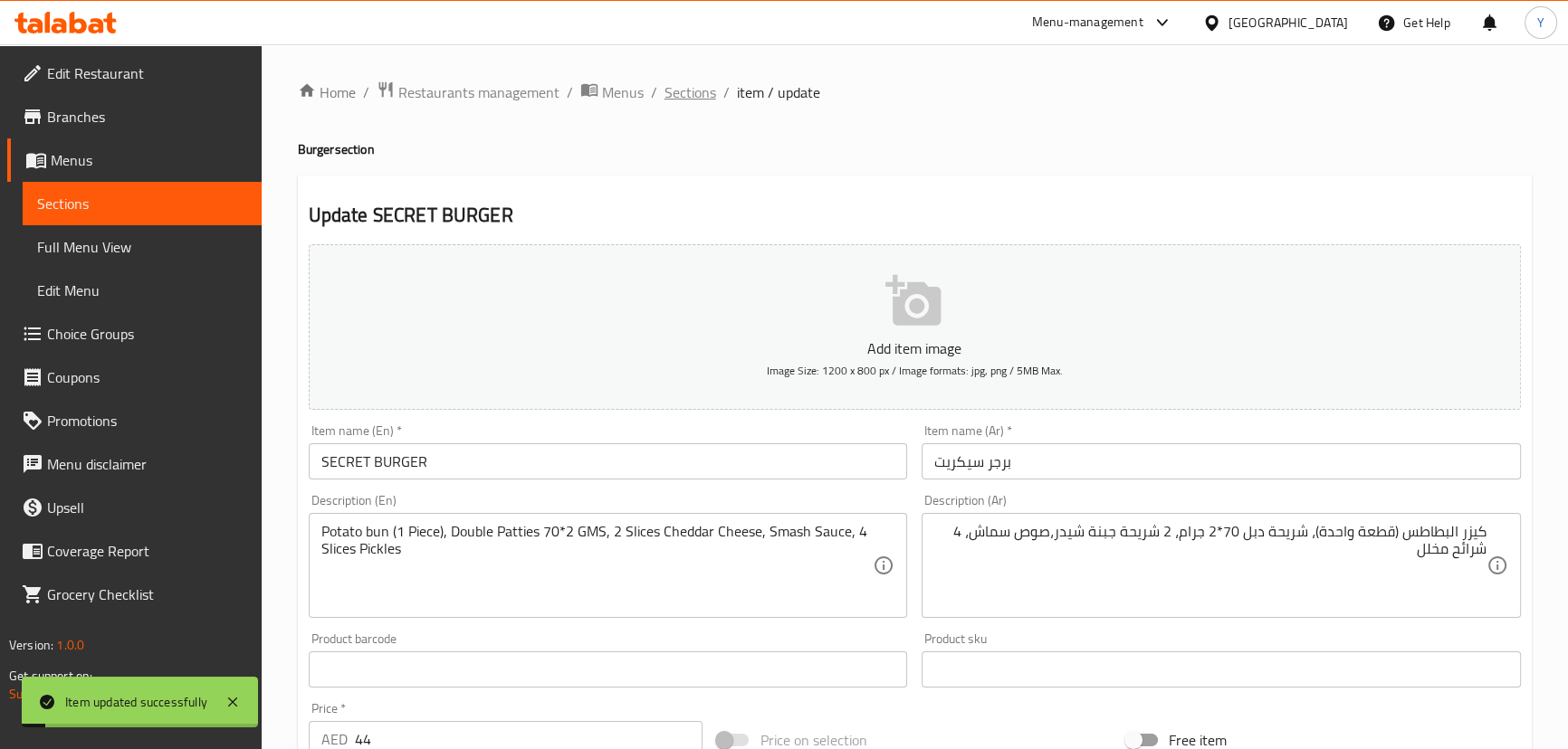
click at [686, 82] on span "Sections" at bounding box center [690, 93] width 52 height 22
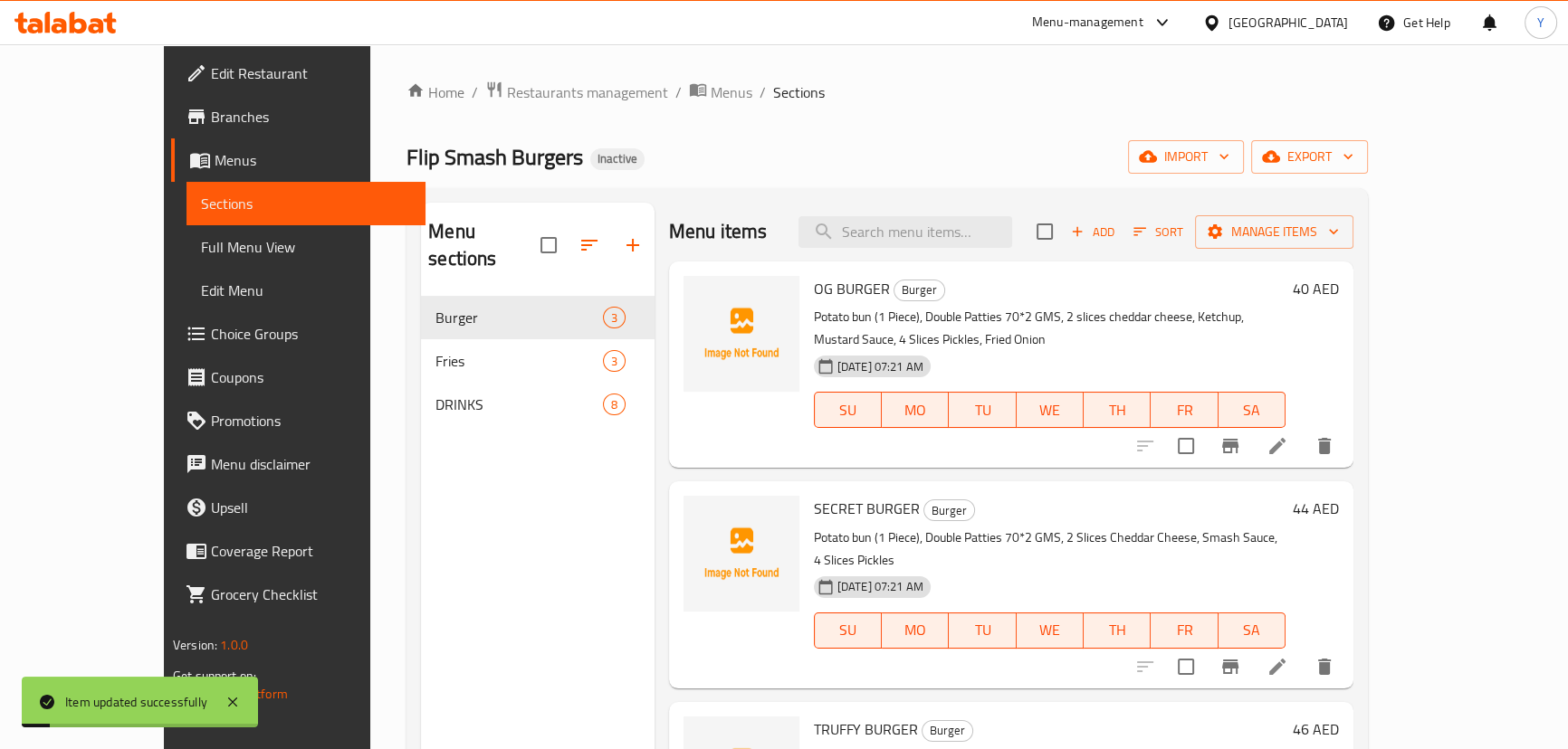
click at [773, 95] on span "Sections" at bounding box center [799, 93] width 52 height 22
click at [1288, 436] on icon at bounding box center [1277, 447] width 22 height 22
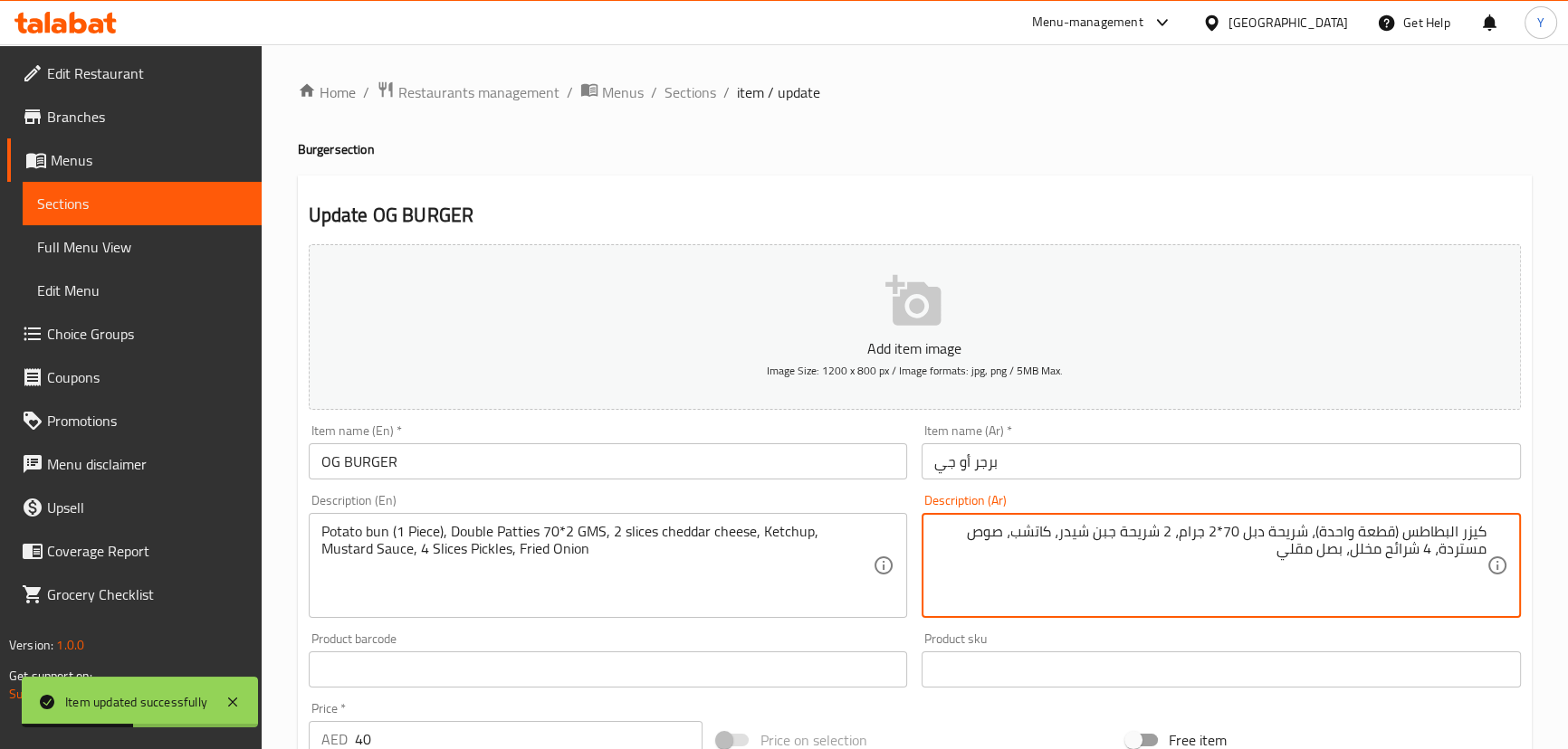
click at [1102, 532] on textarea "كيزر البطاطس (قطعة واحدة)، شريحة دبل 70*2 جرام، 2 شريحة جبن شيدر، كاتشب، صوص مس…" at bounding box center [1210, 566] width 552 height 86
type textarea "كيزر البطاطس (قطعة واحدة)، شريحة دبل 70*2 جرام، 2 شريحة جبنة شيدر، كاتشب، صوص م…"
click at [1064, 137] on div "Home / Restaurants management / Menus / Sections / item / update Burger section…" at bounding box center [914, 661] width 1234 height 1162
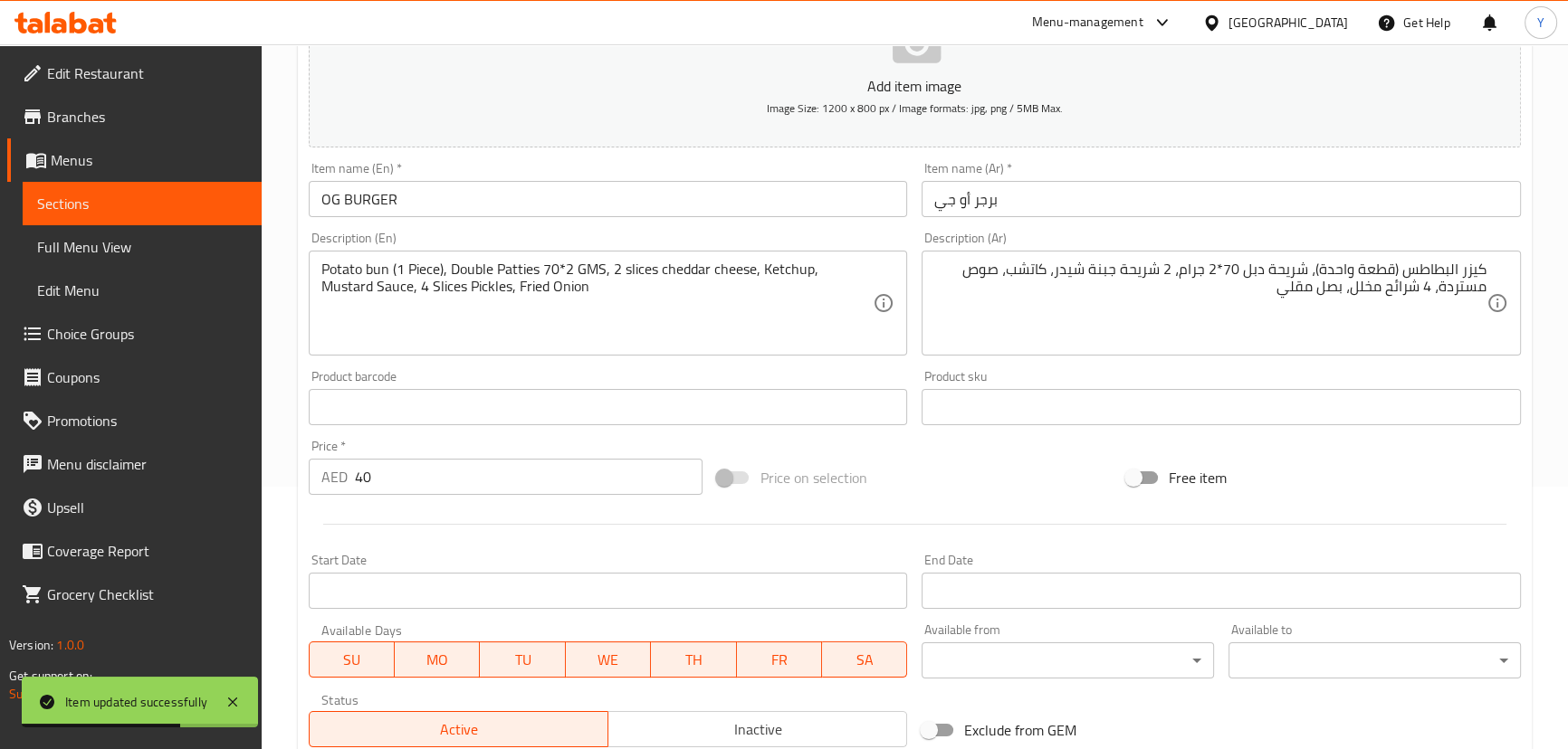
scroll to position [527, 0]
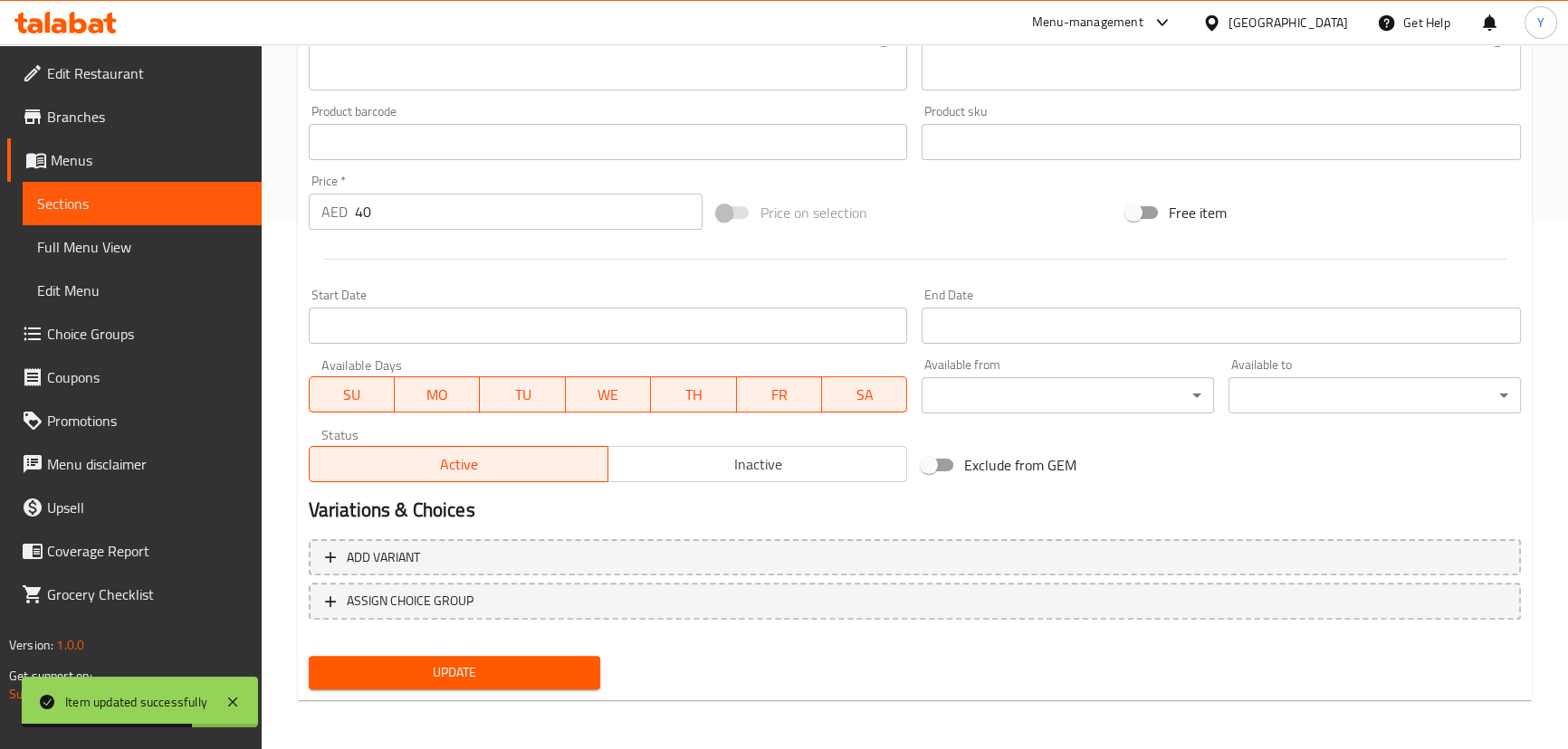
click at [552, 666] on span "Update" at bounding box center [455, 672] width 264 height 23
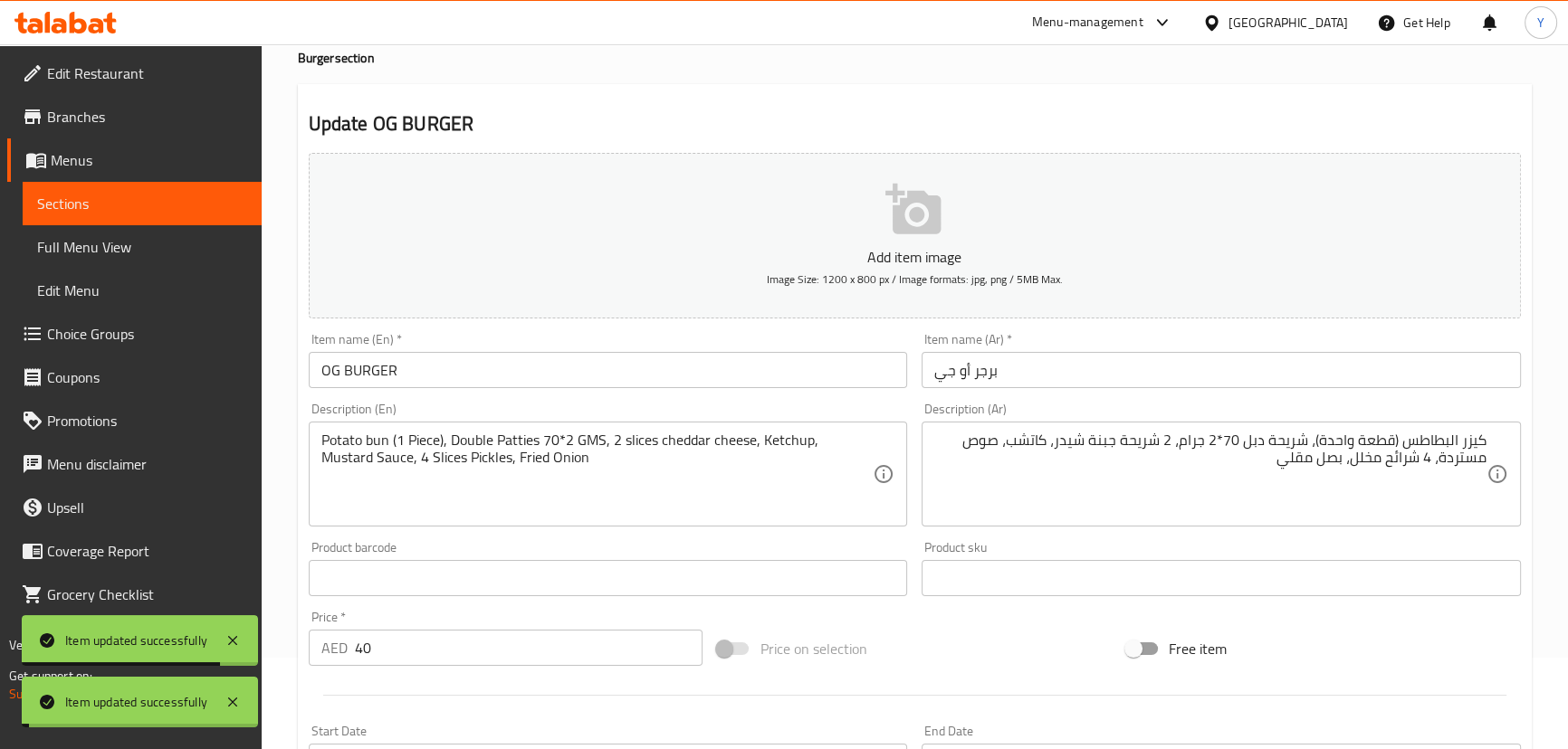
scroll to position [0, 0]
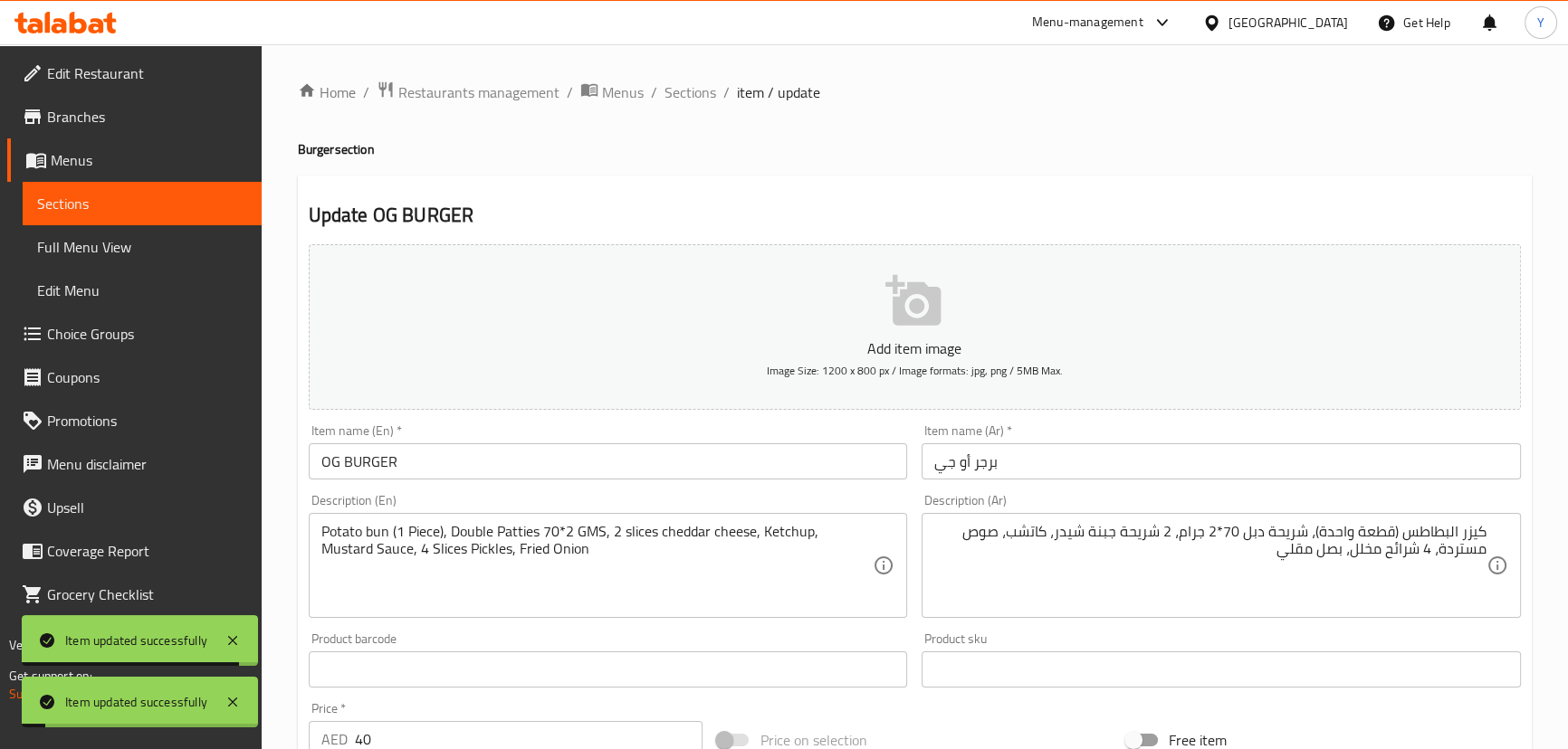
drag, startPoint x: 691, startPoint y: 89, endPoint x: 707, endPoint y: 105, distance: 22.6
click at [691, 89] on span "Sections" at bounding box center [690, 93] width 52 height 22
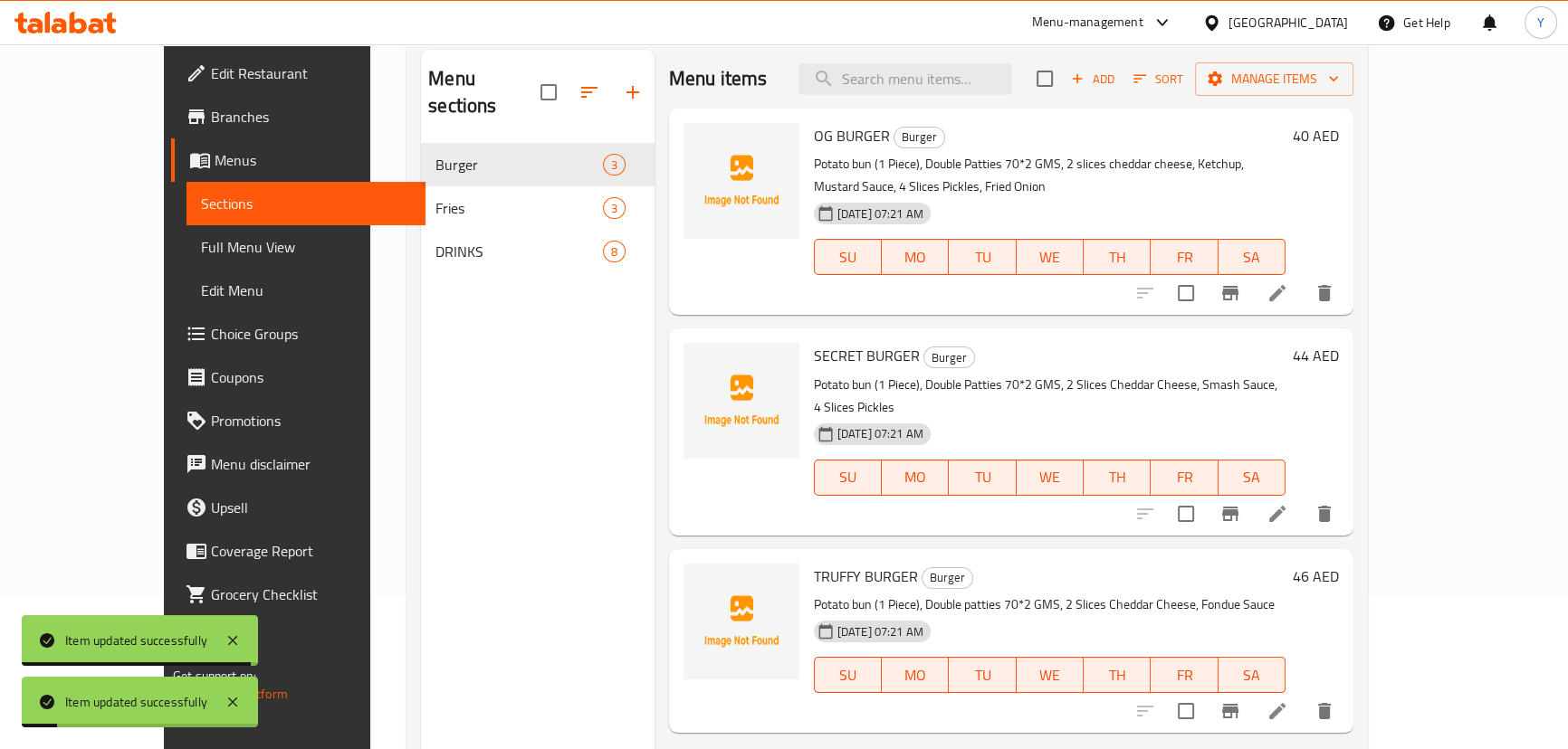
scroll to position [254, 0]
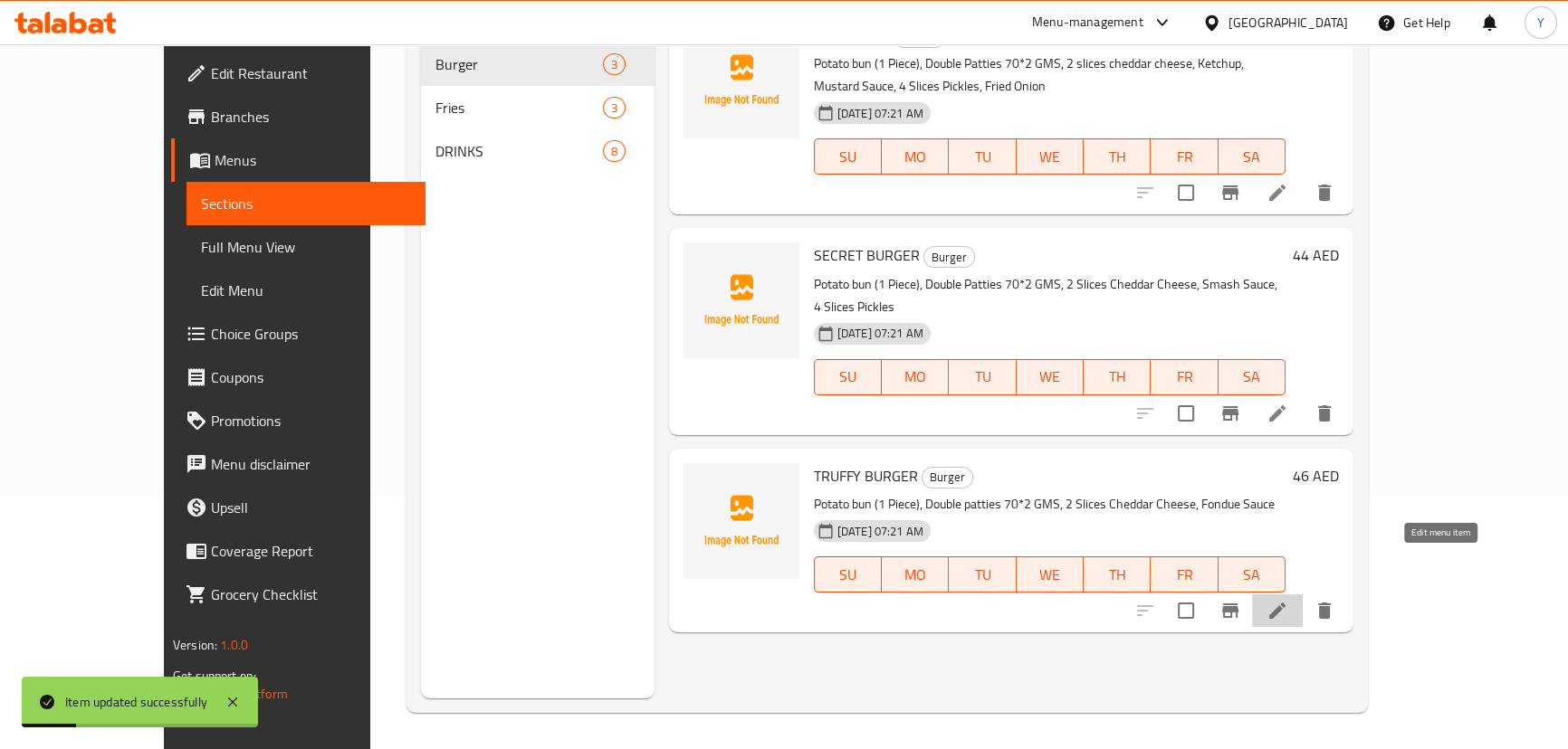
click at [1288, 600] on icon at bounding box center [1277, 611] width 22 height 22
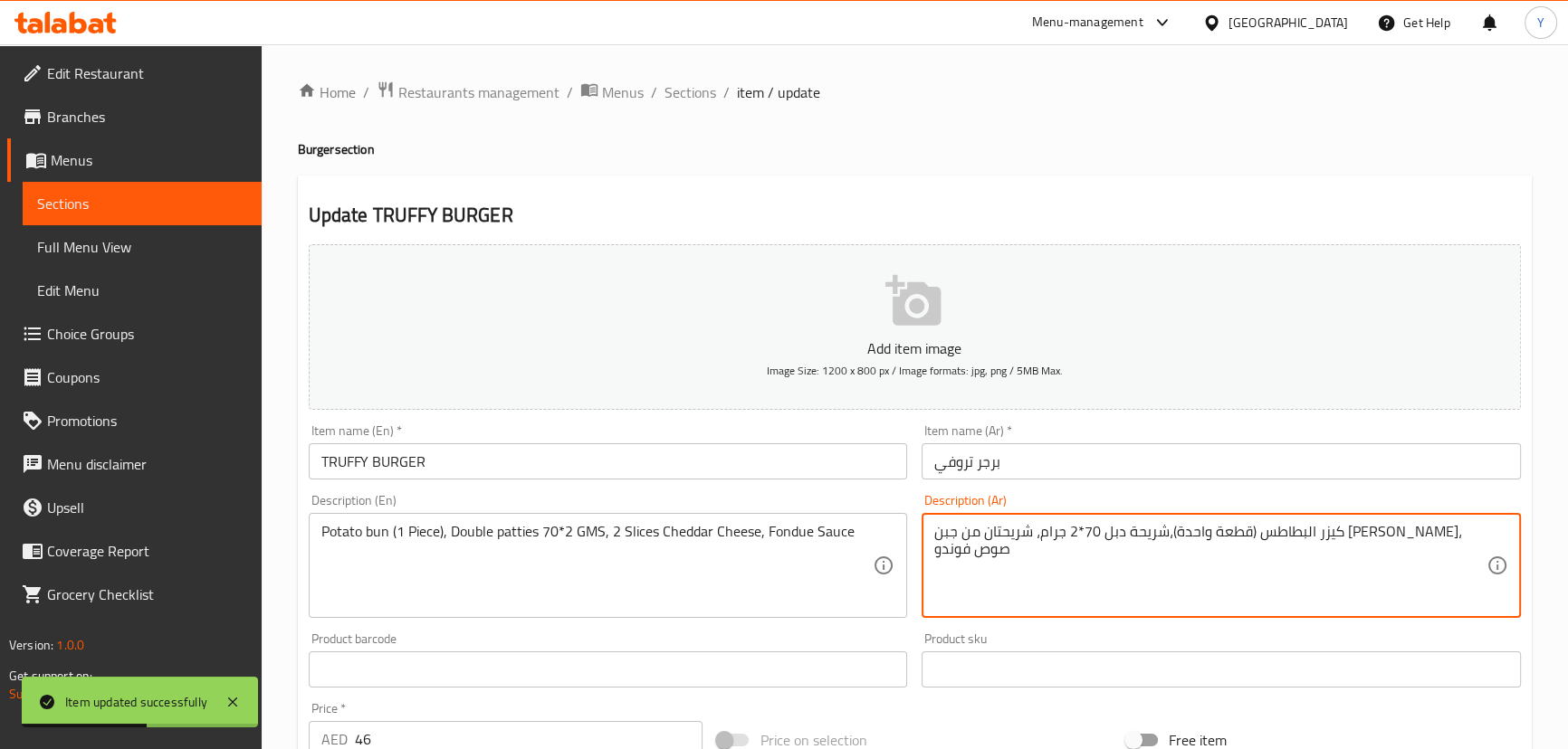
drag, startPoint x: 1140, startPoint y: 532, endPoint x: 1041, endPoint y: 523, distance: 99.4
click at [1041, 523] on textarea "كيزر البطاطس (قطعة واحدة)،شريحة دبل 70*2 جرام، شريحتان من جبن [PERSON_NAME]، صو…" at bounding box center [1210, 566] width 552 height 86
paste textarea "OG BURGER"
paste textarea "2 شريحة جبن"
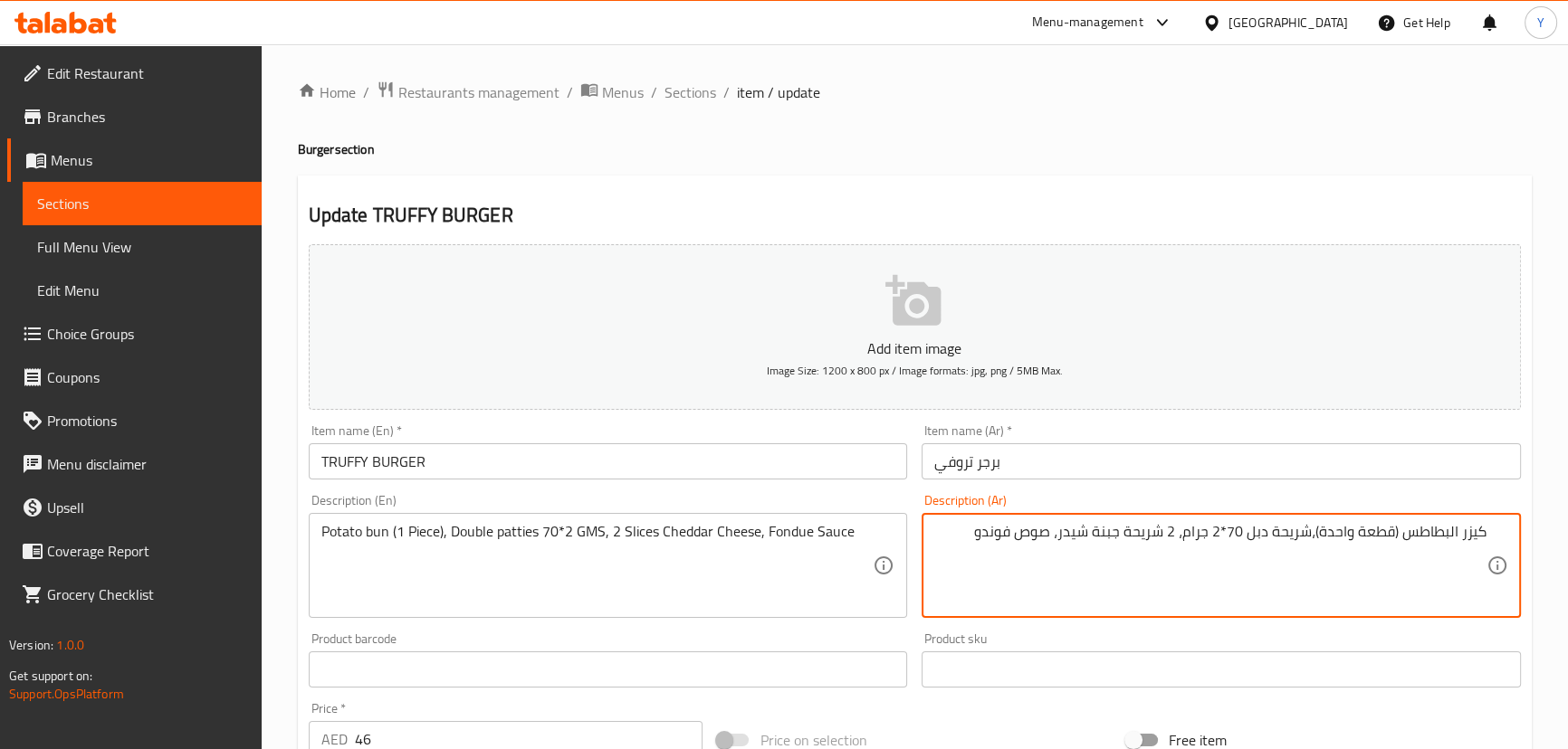
type textarea "كيزر البطاطس (قطعة واحدة)،شريحة دبل 70*2 جرام، 2 شريحة جبنة شيدر، صوص فوندو"
click at [1165, 162] on div "Home / Restaurants management / Menus / Sections / item / update Burger section…" at bounding box center [914, 661] width 1234 height 1162
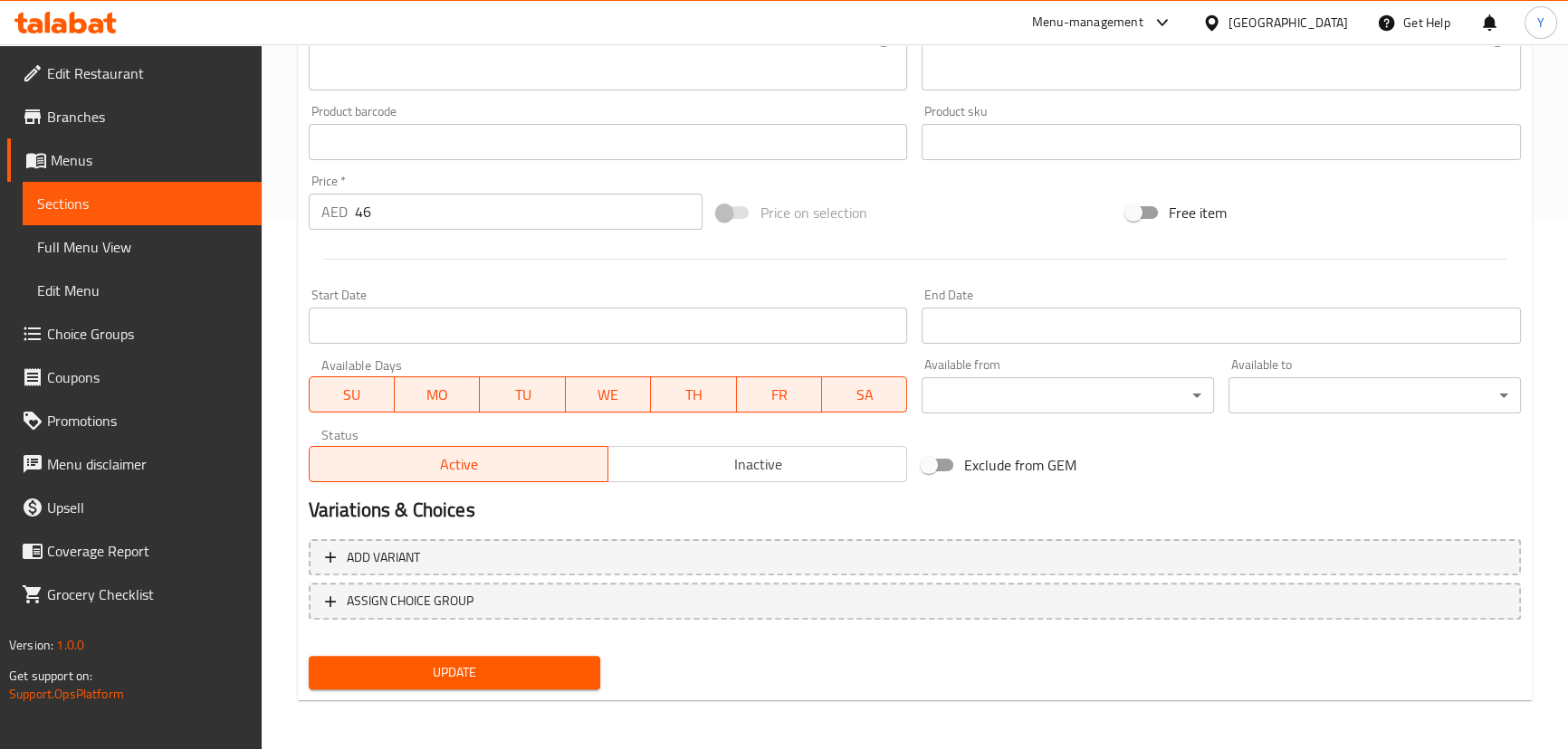
click at [576, 662] on span "Update" at bounding box center [455, 672] width 264 height 23
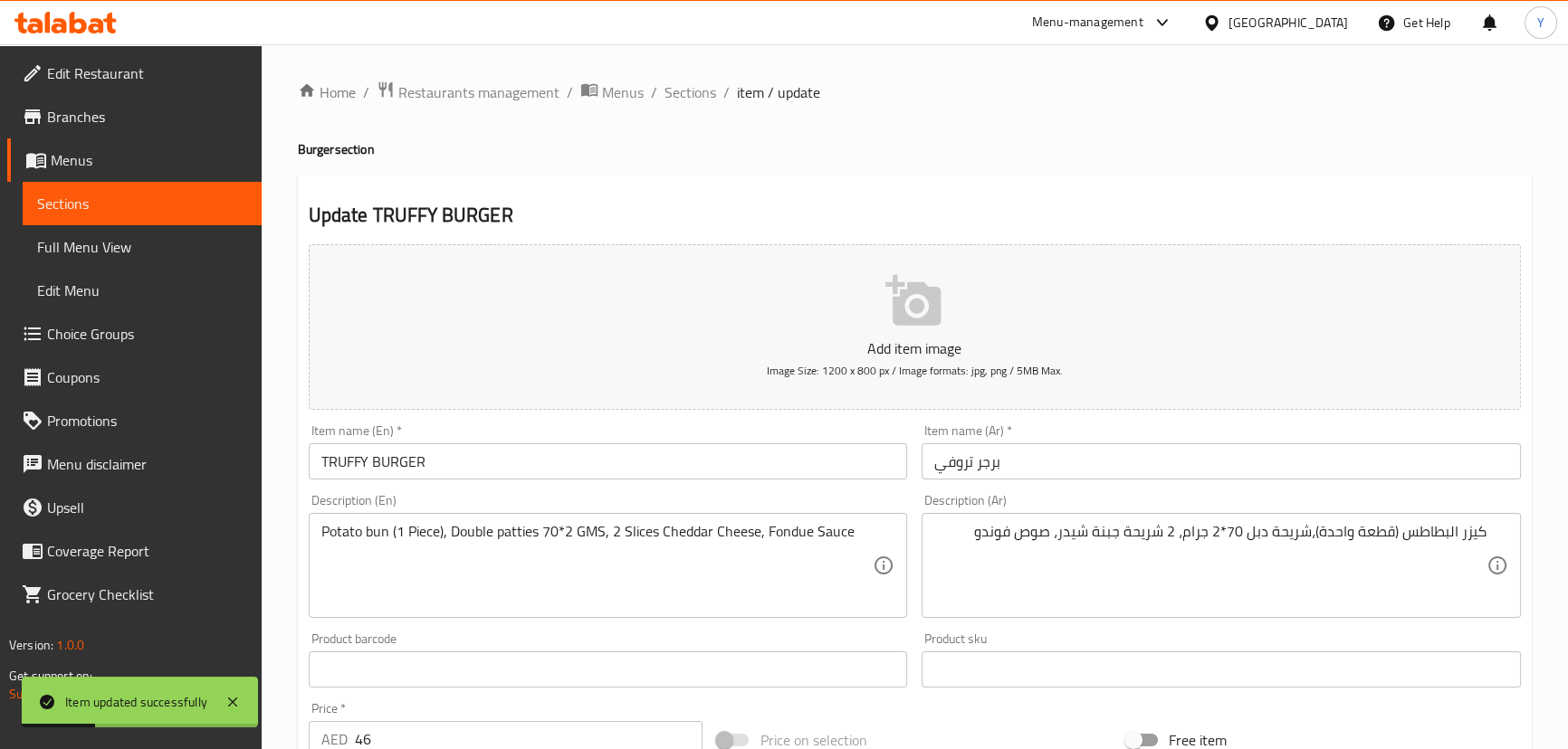
drag, startPoint x: 711, startPoint y: 92, endPoint x: 685, endPoint y: 115, distance: 34.7
click at [711, 92] on span "Sections" at bounding box center [690, 93] width 52 height 22
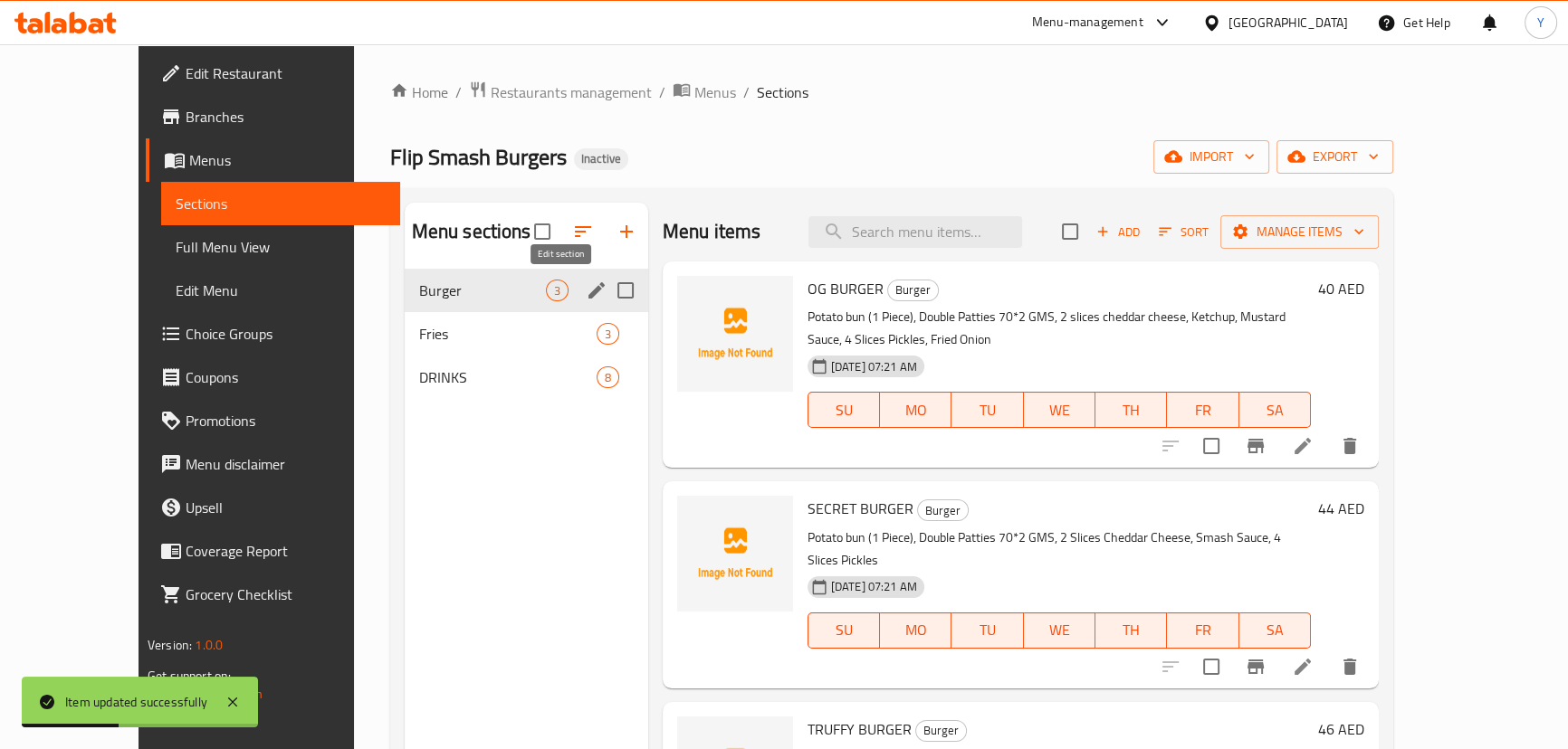
click at [586, 283] on icon "edit" at bounding box center [597, 290] width 22 height 22
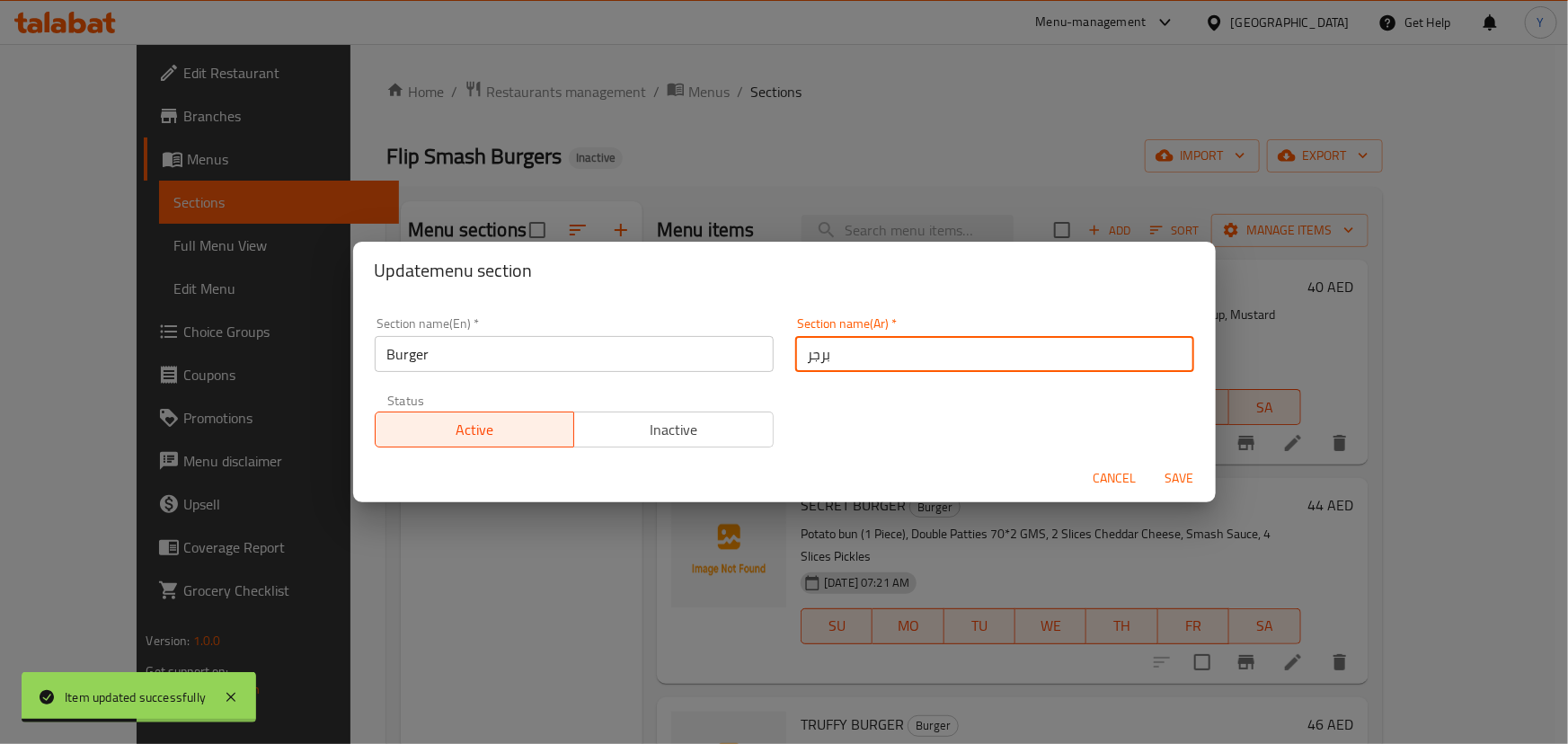
click at [936, 361] on input "برجر" at bounding box center [995, 354] width 399 height 36
type input "البرجر"
click at [1151, 462] on button "Save" at bounding box center [1180, 479] width 57 height 34
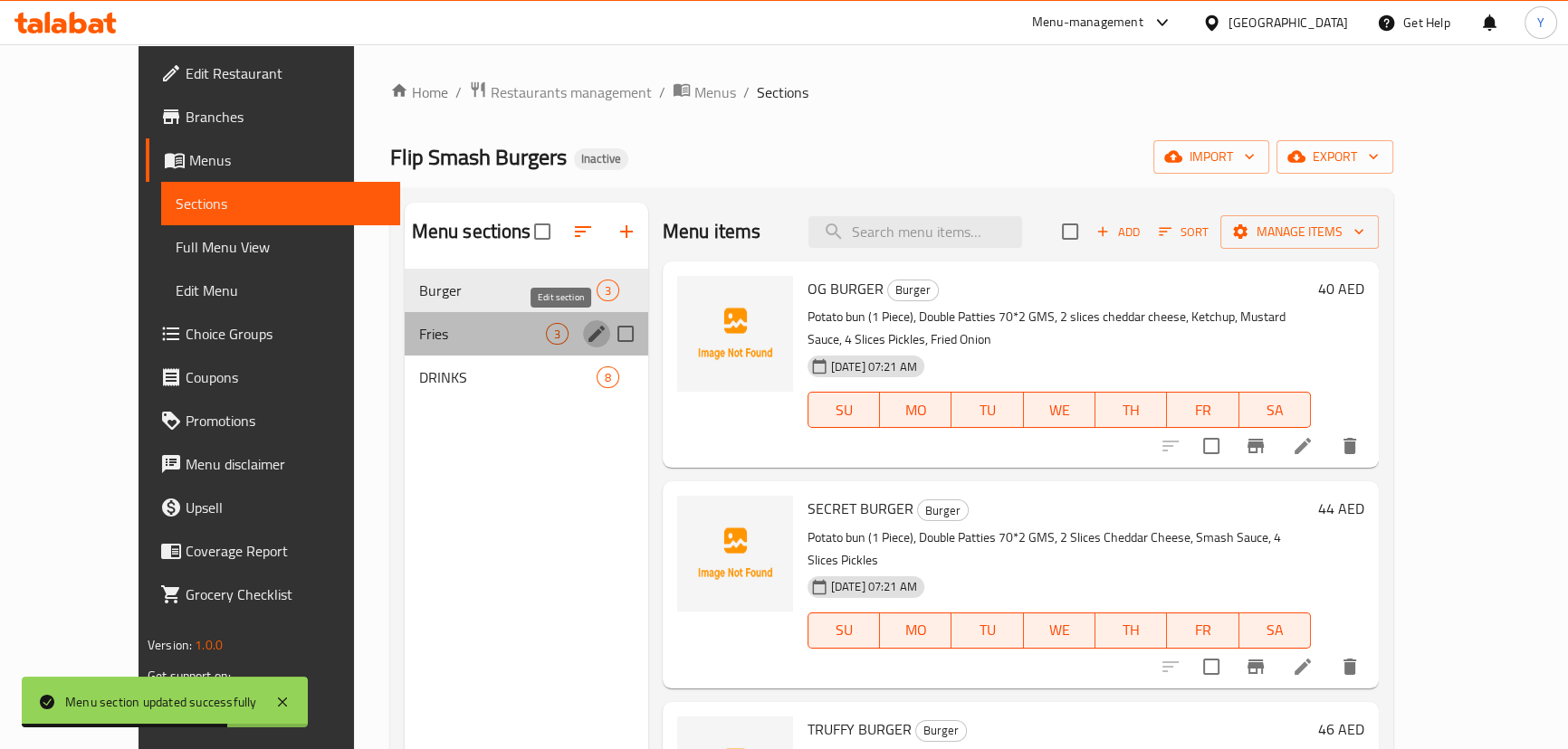
click at [586, 333] on icon "edit" at bounding box center [597, 334] width 22 height 22
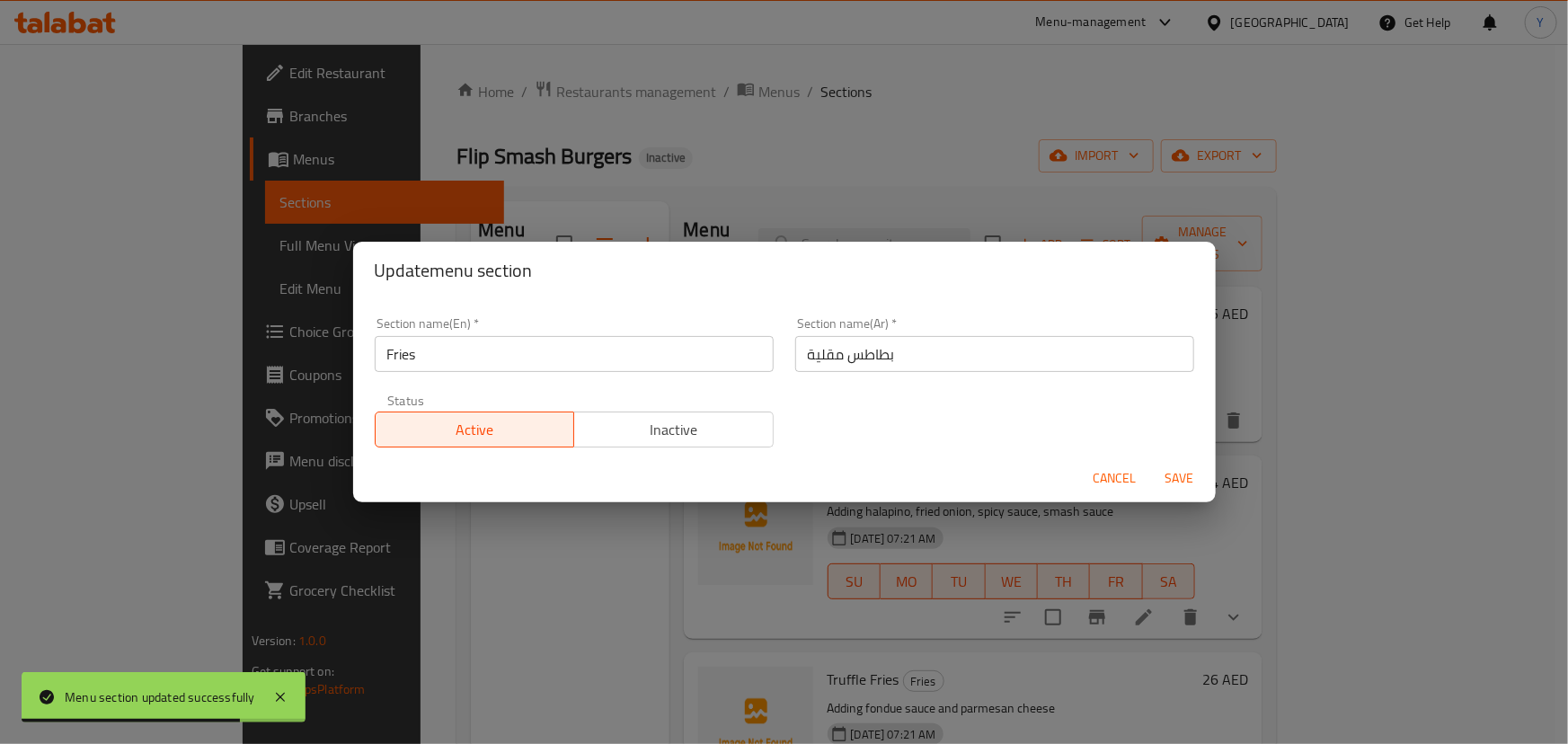
click at [955, 351] on input "بطاطس مقلية" at bounding box center [995, 354] width 399 height 36
type input "h"
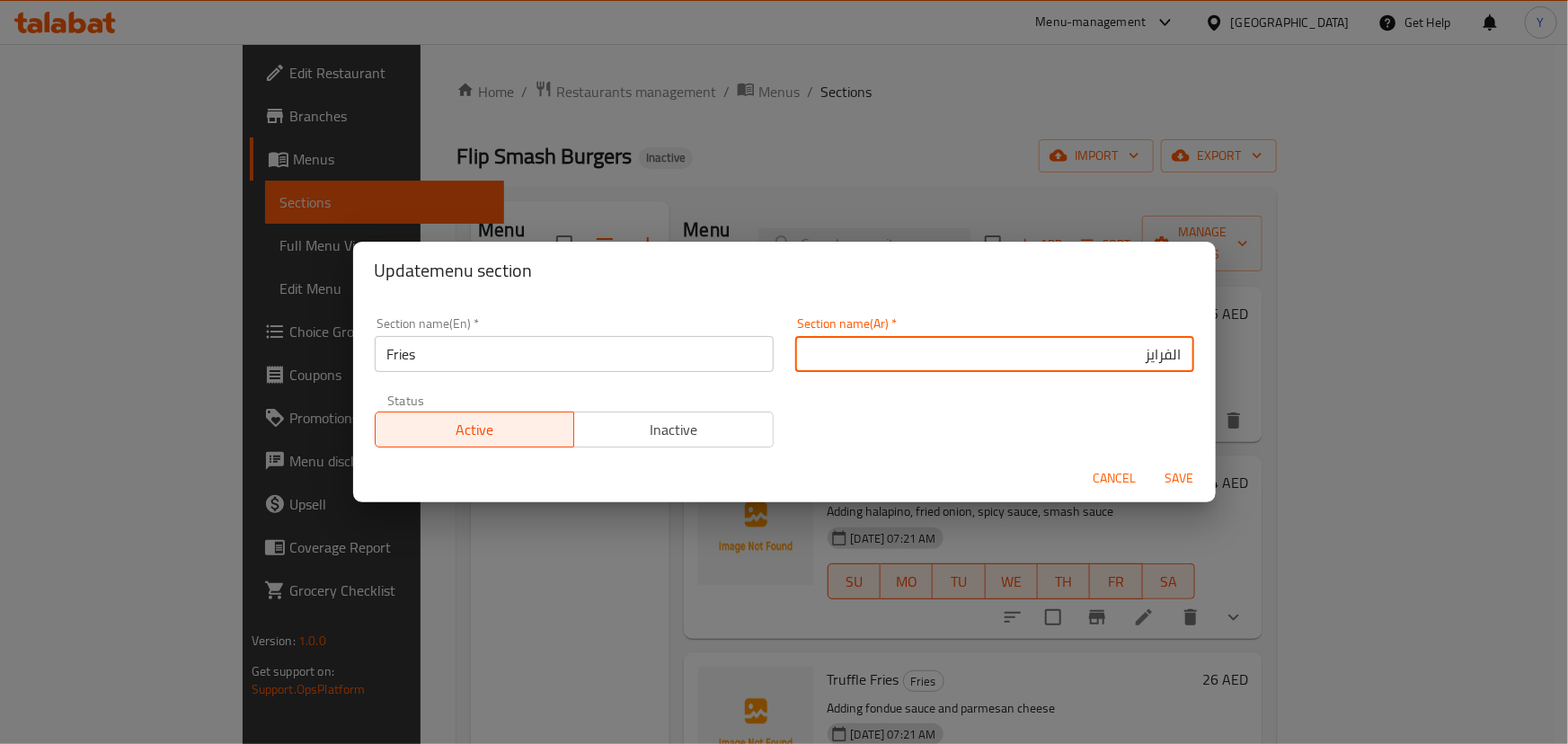
type input "الفرايز"
click at [1151, 462] on button "Save" at bounding box center [1180, 479] width 57 height 34
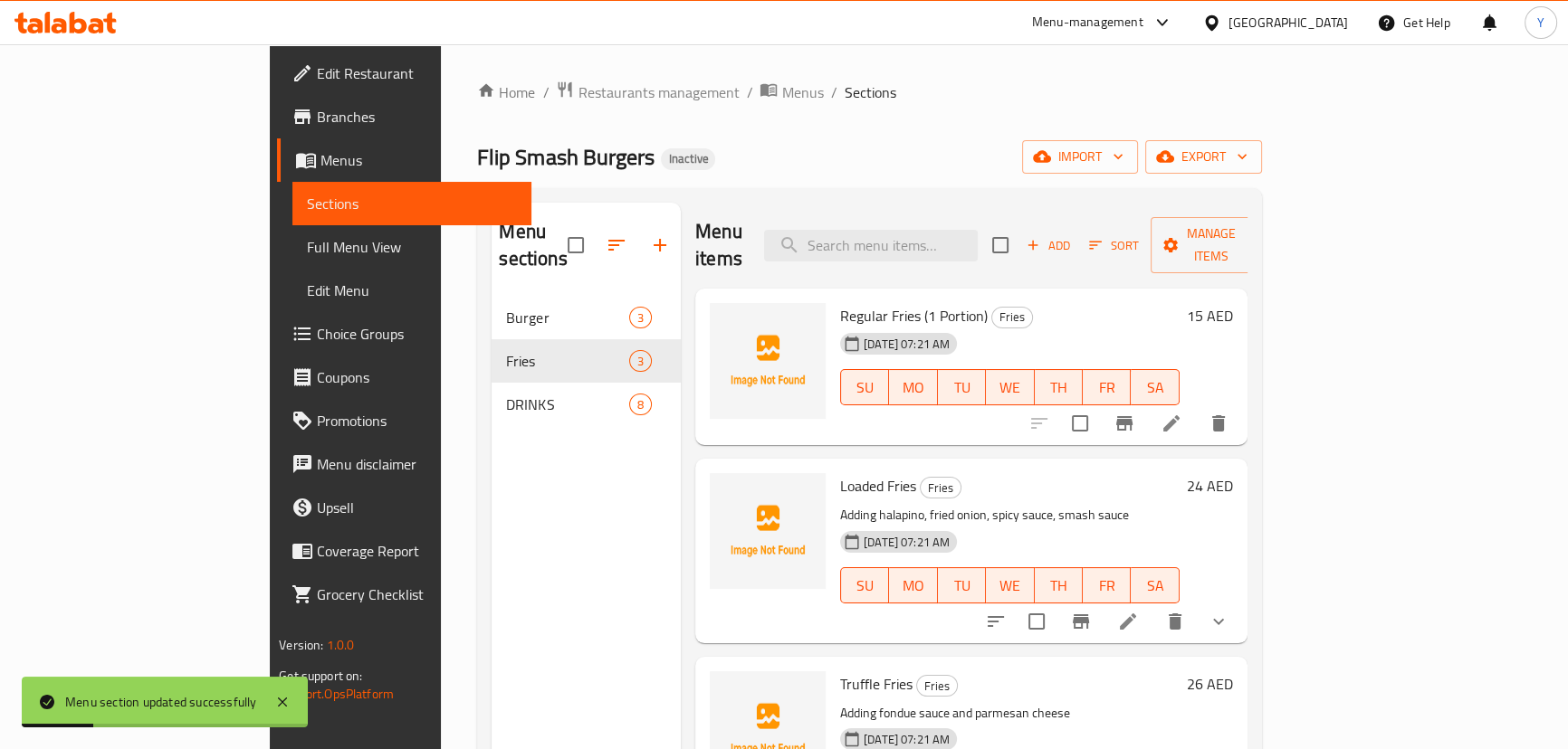
click at [1179, 416] on icon at bounding box center [1171, 424] width 16 height 16
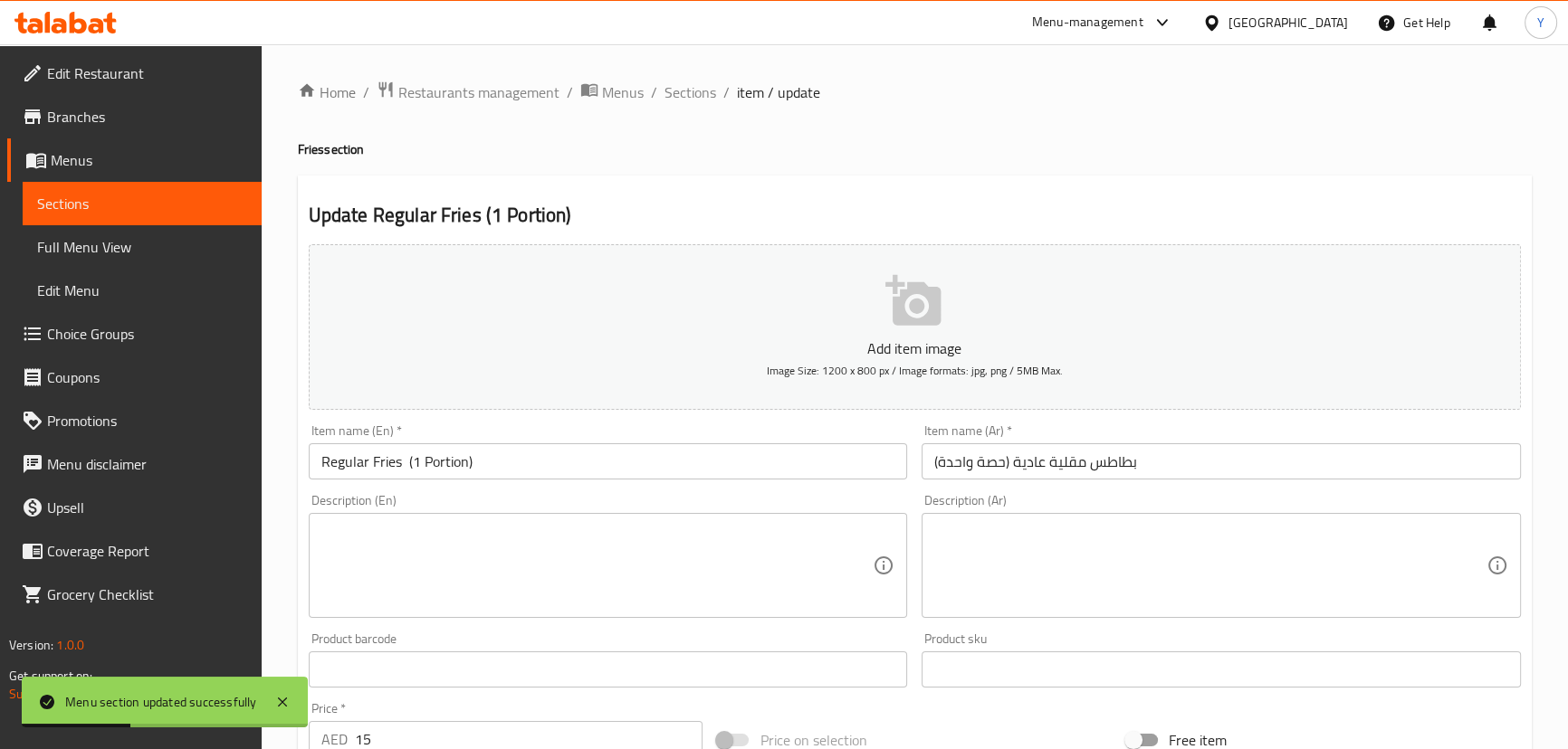
click at [1169, 475] on input "بطاطس مقلية عادية (حصة واحدة)" at bounding box center [1221, 462] width 599 height 36
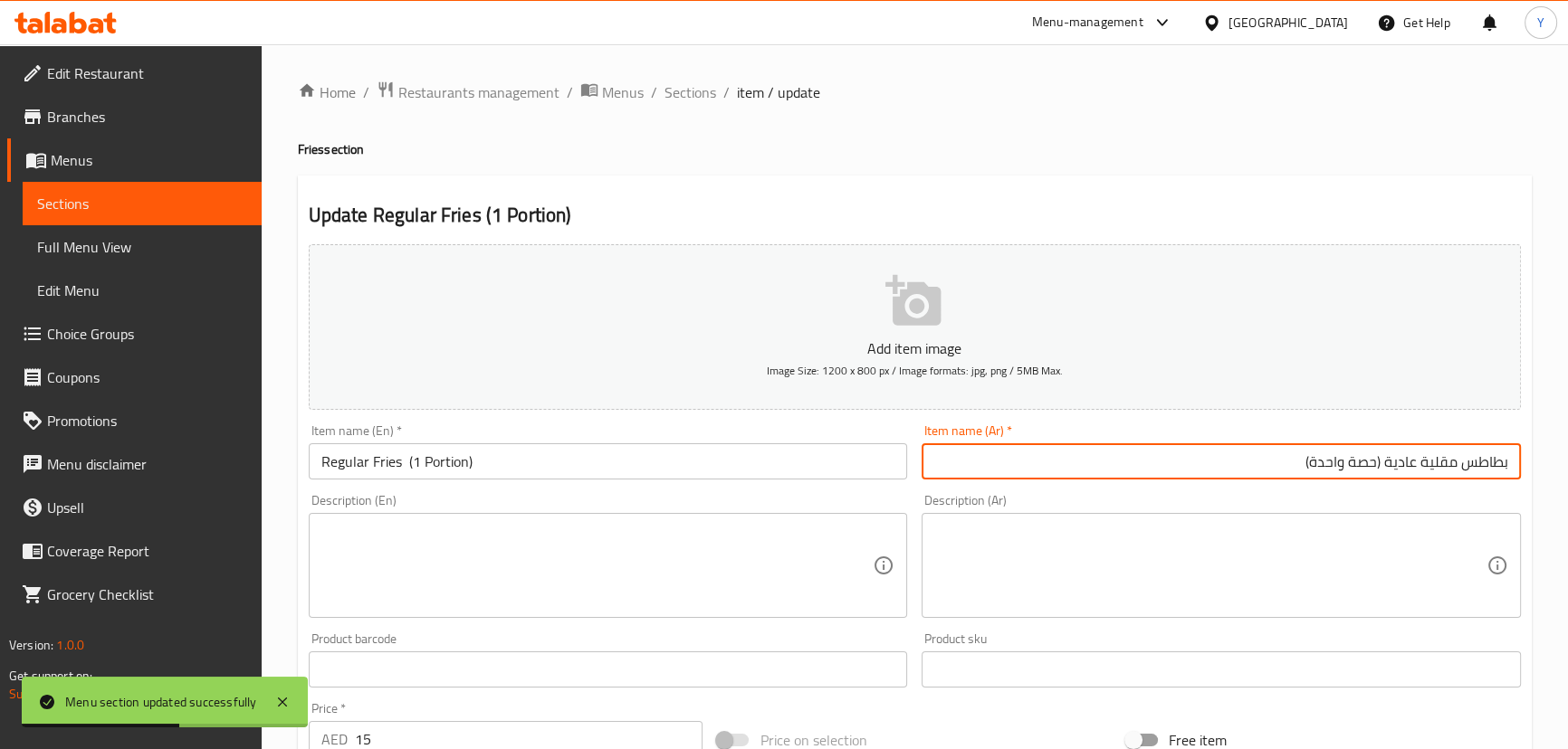
click at [1414, 463] on input "بطاطس مقلية عادية (حصة واحدة)" at bounding box center [1221, 462] width 599 height 36
drag, startPoint x: 1414, startPoint y: 463, endPoint x: 1579, endPoint y: 470, distance: 165.1
click at [1568, 470] on html "Menu section updated successfully ​ Menu-management United Arab Emirates Get He…" at bounding box center [784, 374] width 1568 height 749
click at [1464, 459] on input "بطاطس مقلية عادية (حصة واحدة)" at bounding box center [1221, 462] width 599 height 36
click at [1449, 465] on input "بطاطس مقلية عادية (حصة واحدة)" at bounding box center [1221, 462] width 599 height 36
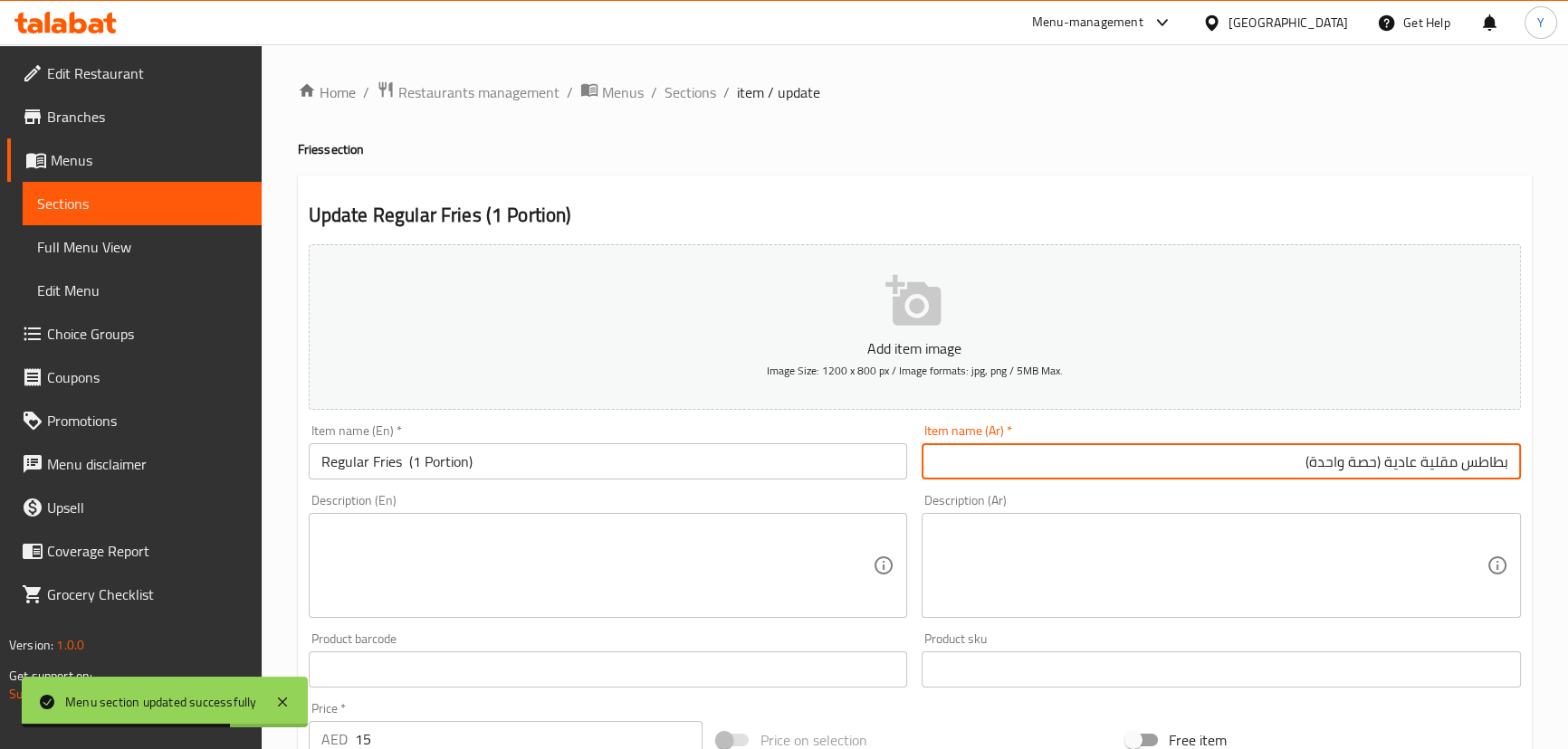
click at [1441, 464] on input "بطاطس مقلية عادية (حصة واحدة)" at bounding box center [1221, 462] width 599 height 36
drag, startPoint x: 1441, startPoint y: 464, endPoint x: 1471, endPoint y: 467, distance: 30.1
click at [1471, 467] on input "بطاطس مقلية عادية (حصة واحدة)" at bounding box center [1221, 462] width 599 height 36
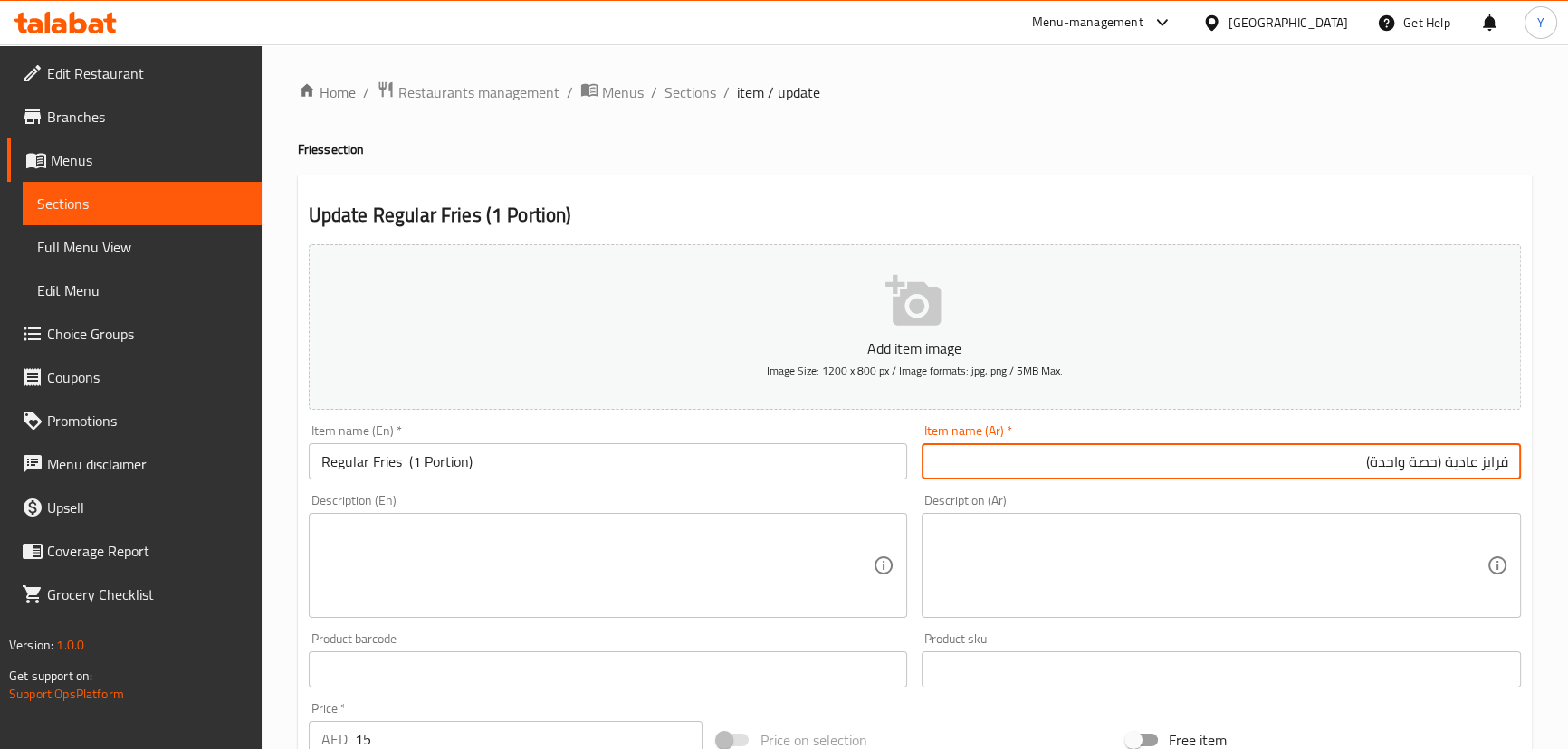
type input "فرايز عادية (حصة واحدة)"
click at [1153, 190] on div "Update Regular Fries (1 Portion) Add item image Image Size: 1200 x 800 px / Ima…" at bounding box center [914, 701] width 1234 height 1053
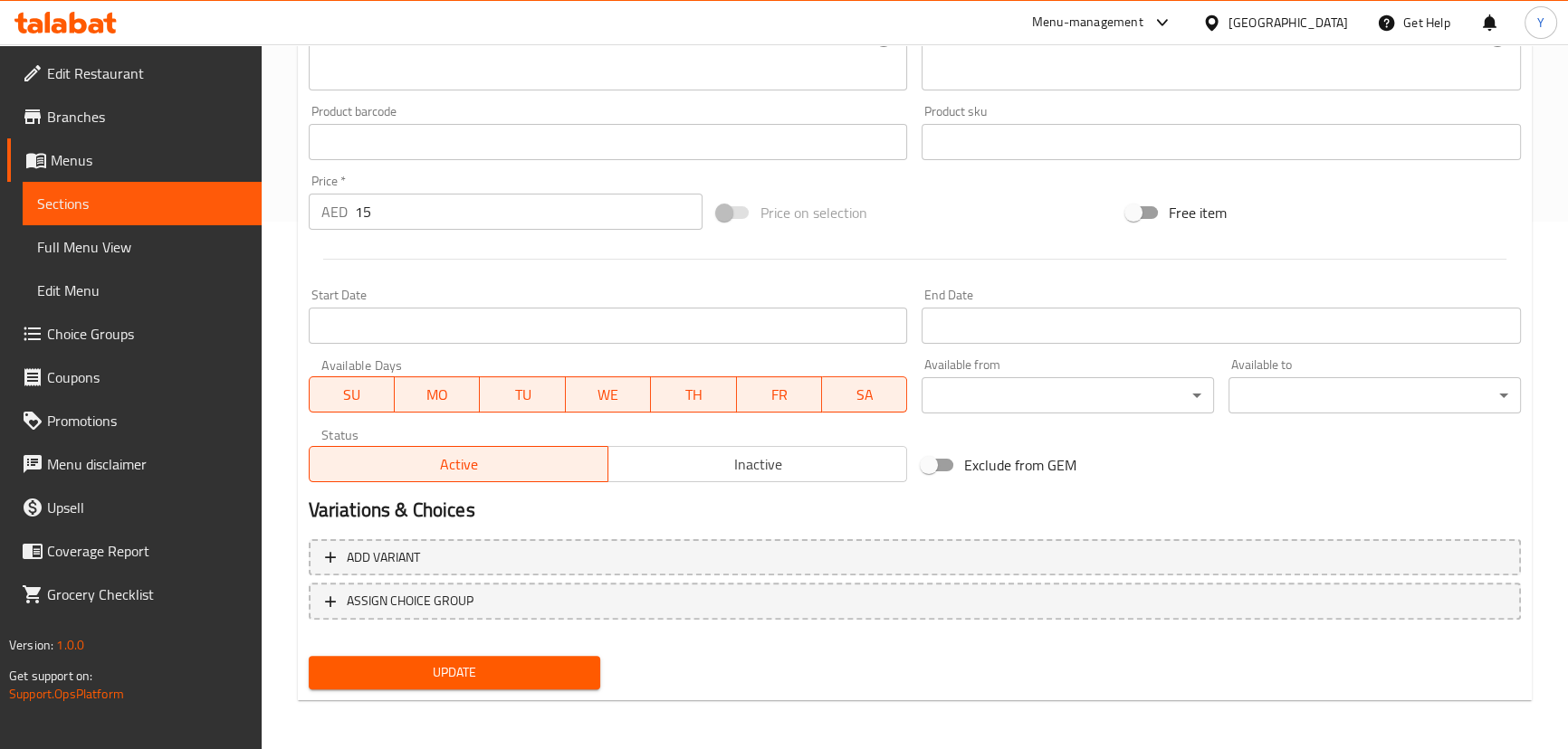
click at [488, 663] on span "Update" at bounding box center [455, 672] width 264 height 23
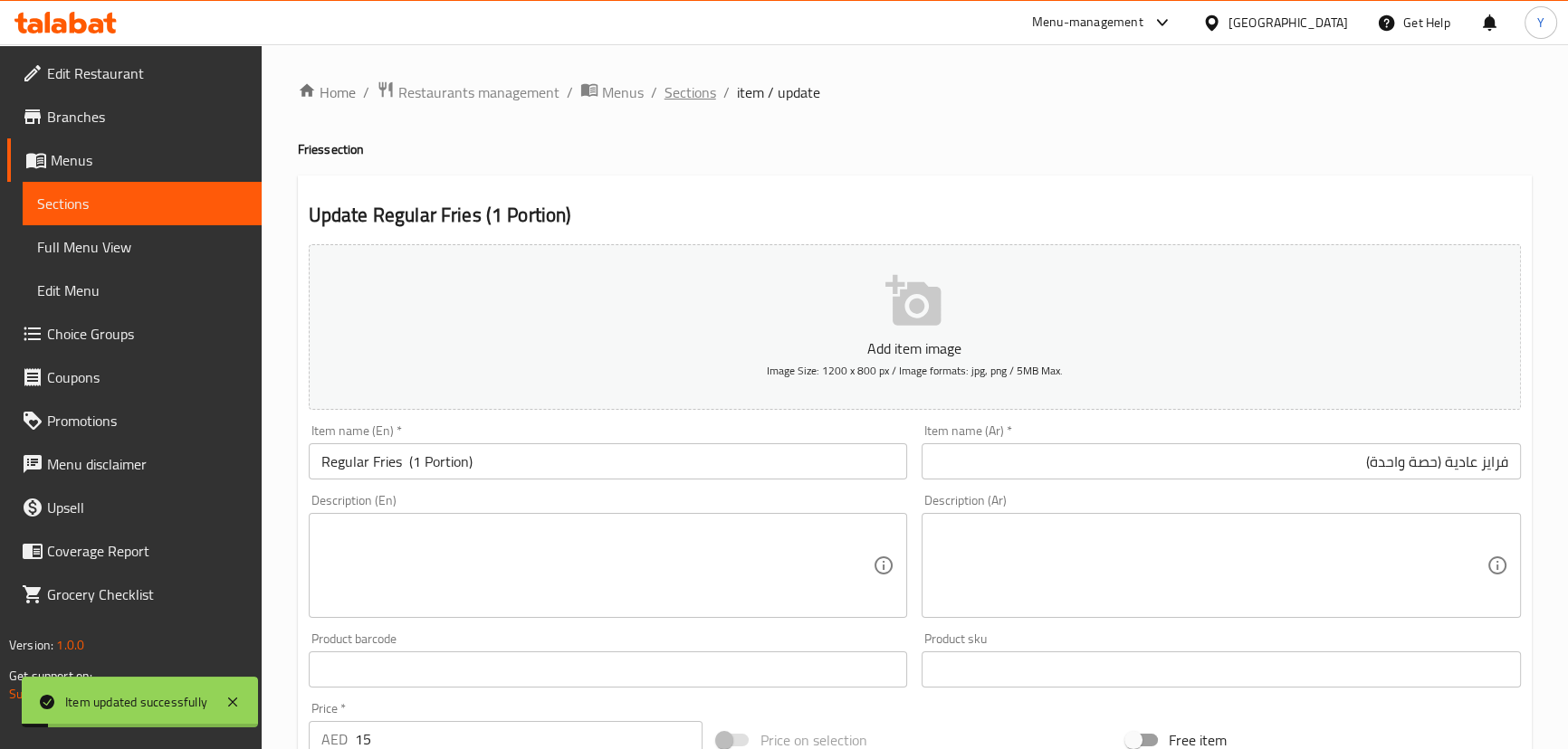
click at [684, 93] on span "Sections" at bounding box center [690, 93] width 52 height 22
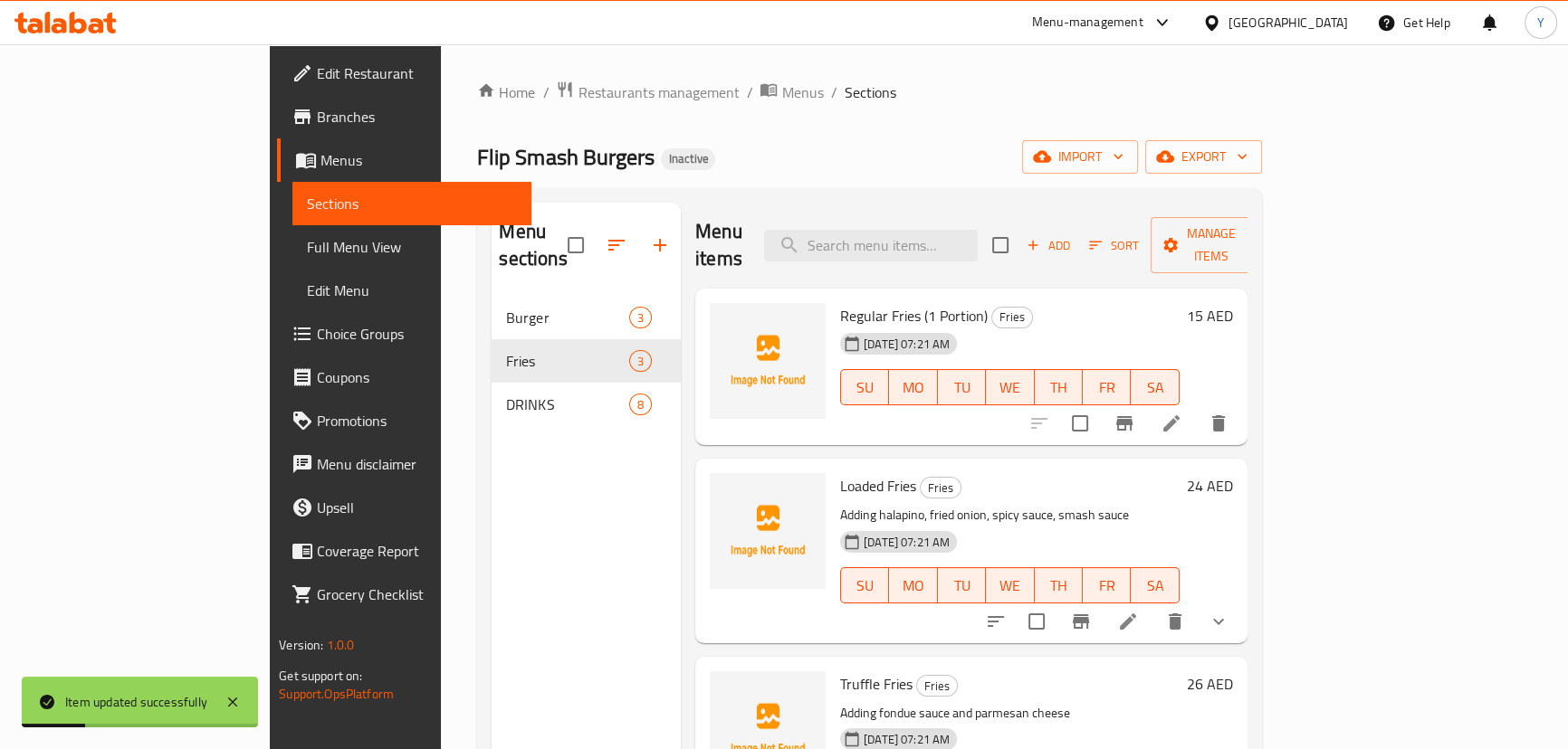
click at [897, 209] on div "Menu items Add Sort Manage items" at bounding box center [971, 246] width 552 height 86
click at [1138, 611] on icon at bounding box center [1128, 622] width 22 height 22
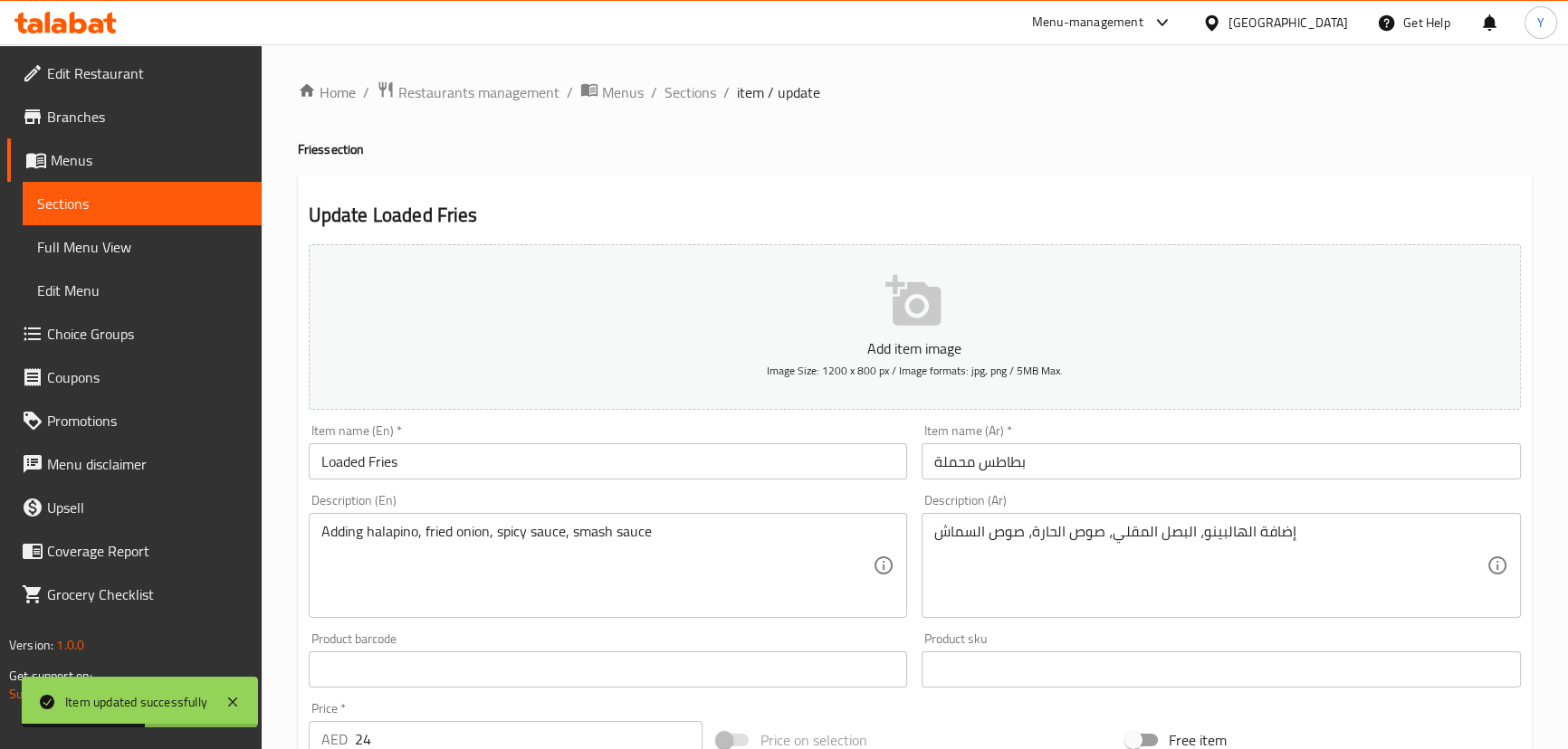
click at [1137, 458] on input "بطاطس محملة" at bounding box center [1221, 462] width 599 height 36
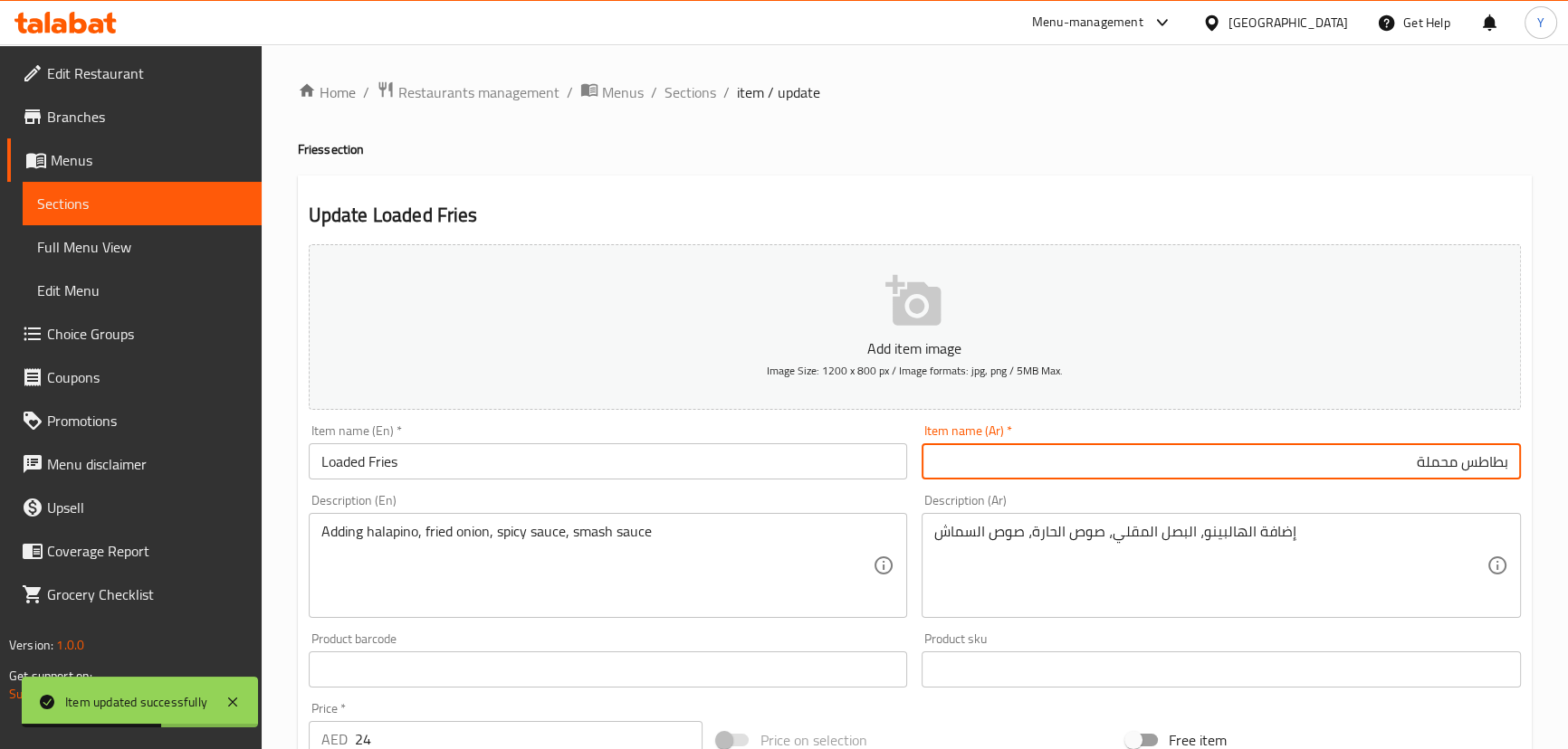
click at [1568, 500] on html "Item updated successfully ​ Menu-management United Arab Emirates Get Help Y Edi…" at bounding box center [784, 374] width 1568 height 749
type input "g"
type input "لودد فرايز"
click at [1246, 134] on div "Home / Restaurants management / Menus / Sections / item / update Fries section …" at bounding box center [914, 676] width 1234 height 1192
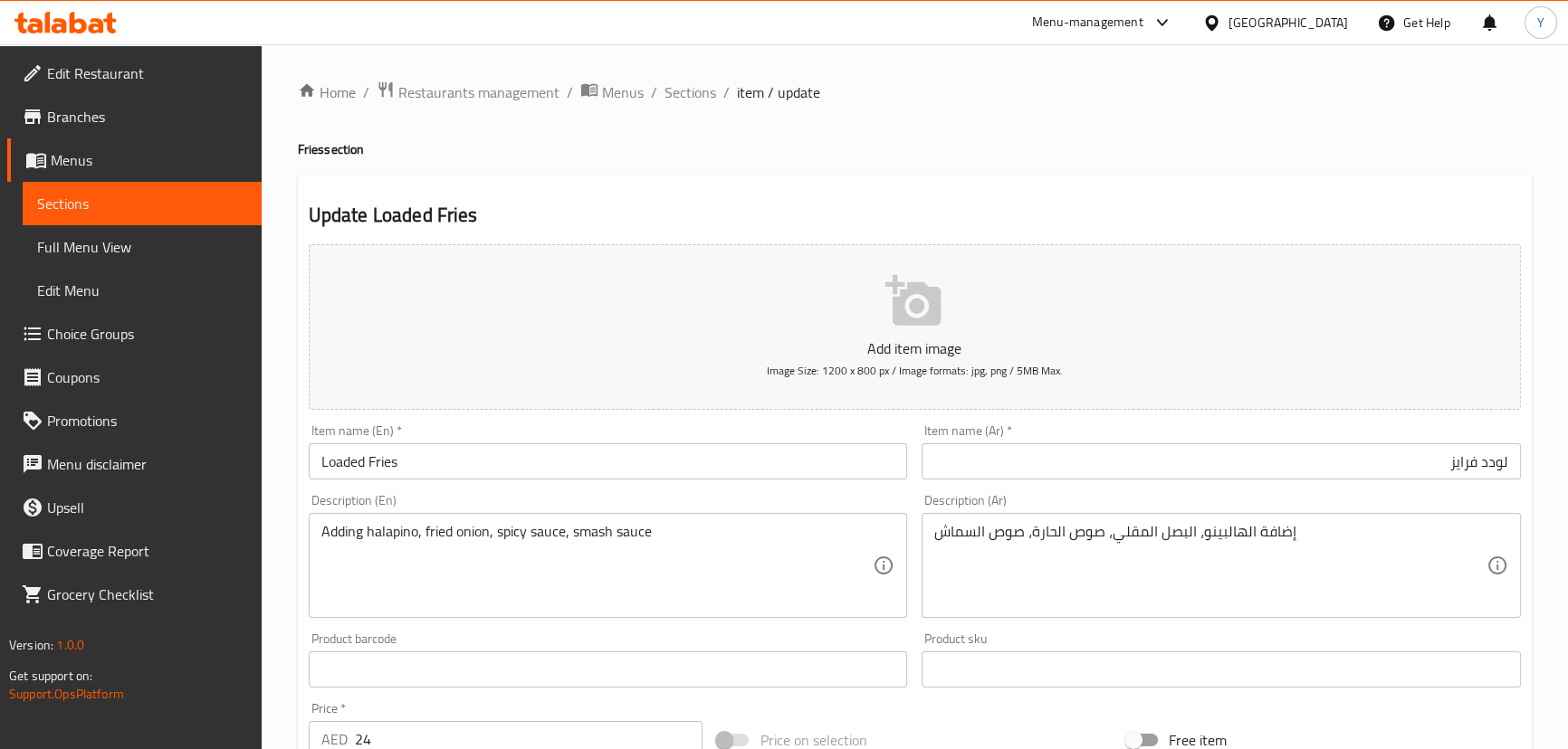
drag, startPoint x: 362, startPoint y: 438, endPoint x: 54, endPoint y: 389, distance: 311.9
click at [55, 389] on div "Edit Restaurant Branches Menus Sections Full Menu View Edit Menu Choice Groups …" at bounding box center [784, 676] width 1568 height 1264
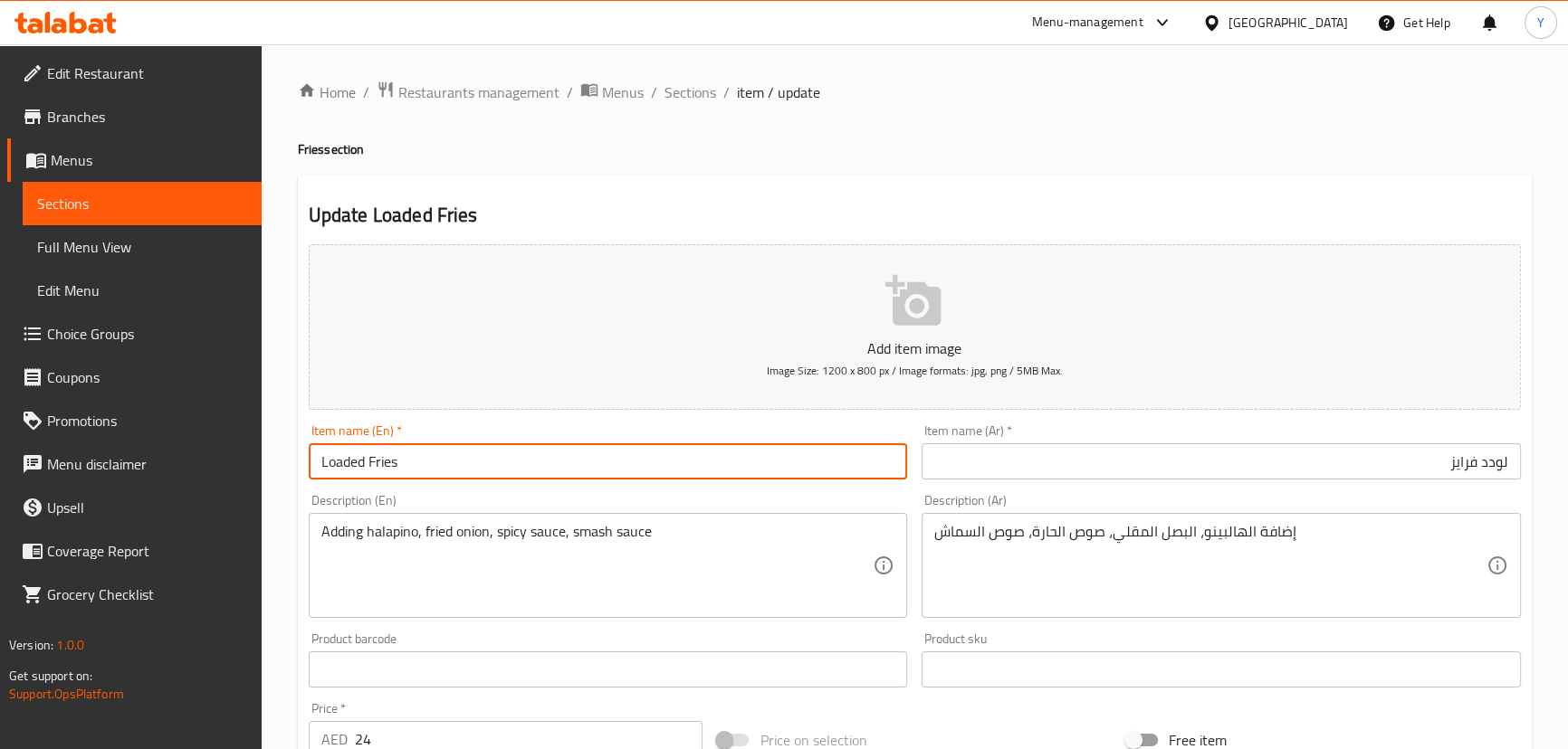
click at [1148, 143] on h4 "Fries section" at bounding box center [914, 149] width 1234 height 18
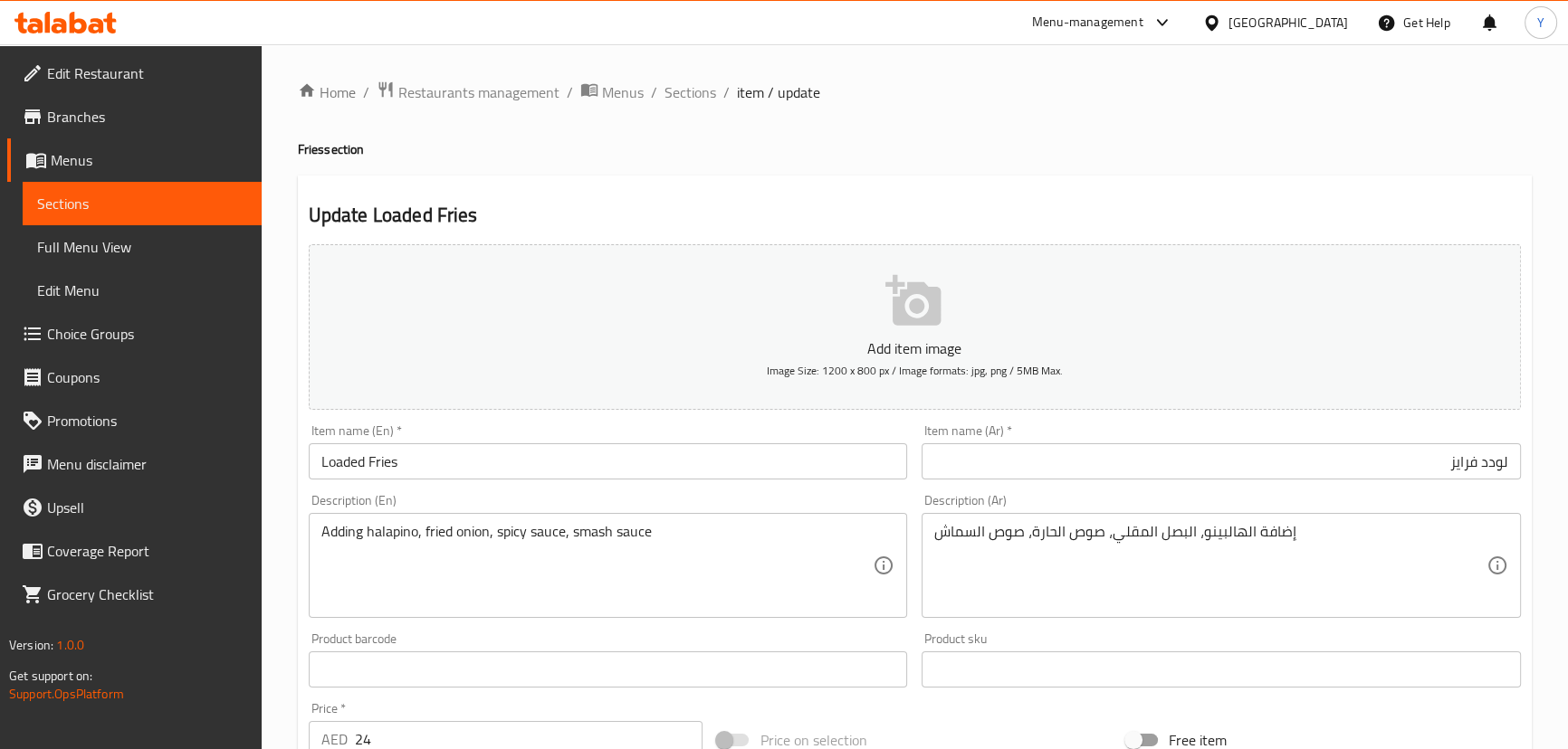
click at [1354, 84] on ol "Home / Restaurants management / Menus / Sections / item / update" at bounding box center [914, 93] width 1234 height 24
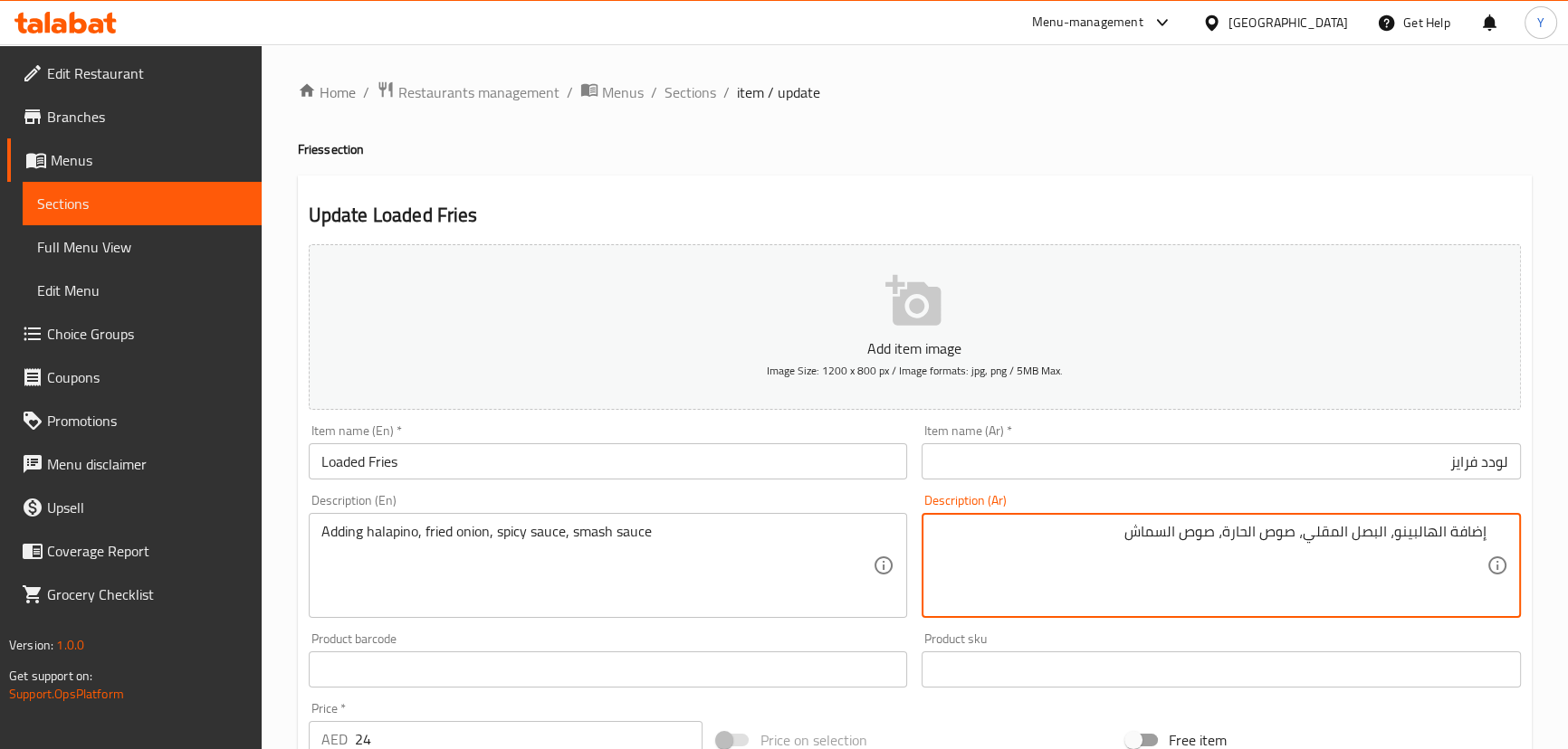
click at [1437, 538] on textarea "إضافة الهالبينو، البصل المقلي، صوص الحارة، صوص السماش" at bounding box center [1210, 566] width 552 height 86
click at [1272, 531] on textarea "إضافة هالبينو، البصل المقلي، صوص الحارة، صوص السماش" at bounding box center [1210, 566] width 552 height 86
click at [1193, 538] on textarea "إضافة هالبينو، البصل المقلي، صوص حارة، صوص السماش" at bounding box center [1210, 566] width 552 height 86
type textarea "إضافة هالبينو، البصل المقلي، صوص حارة، صوص سماش"
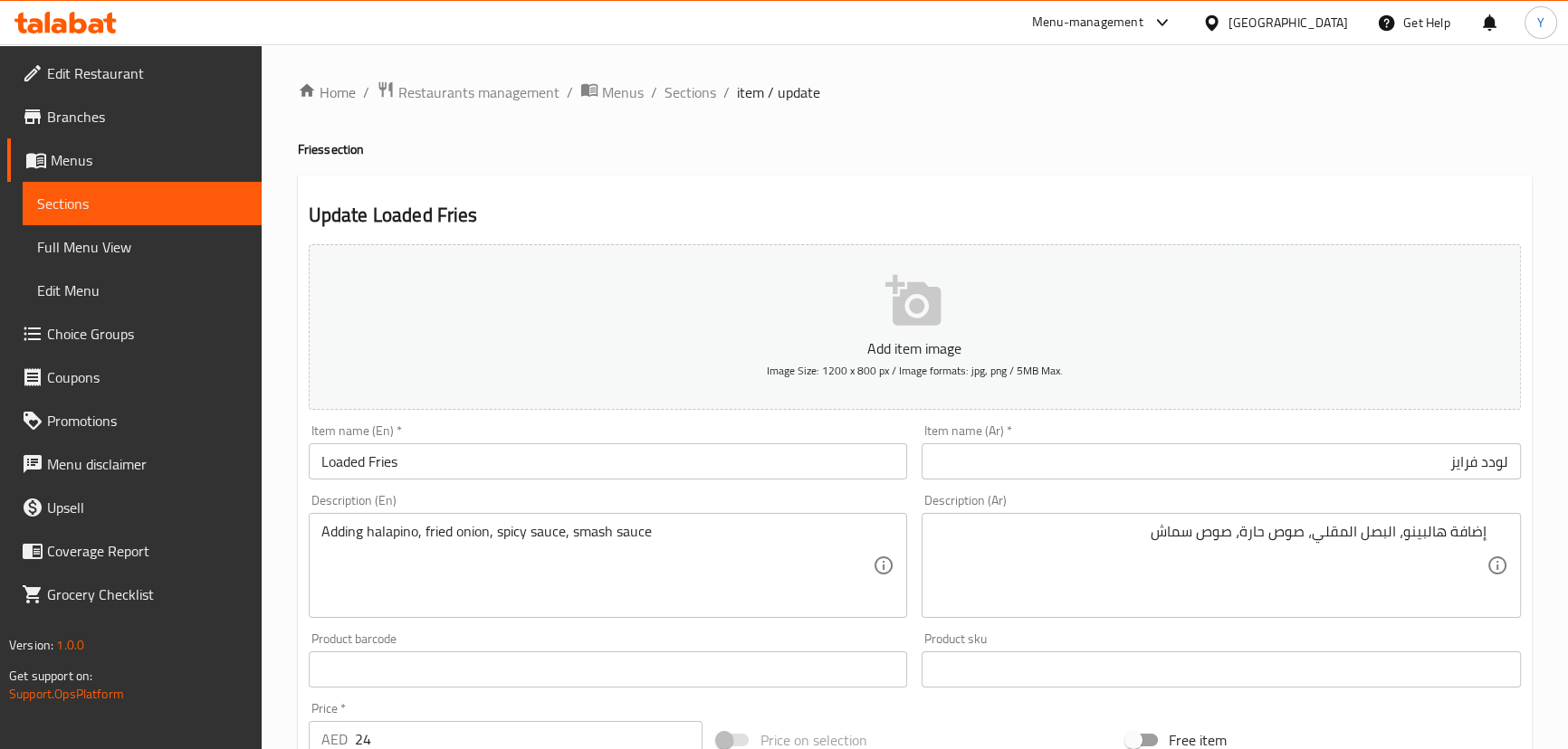
click at [1267, 150] on h4 "Fries section" at bounding box center [914, 149] width 1234 height 18
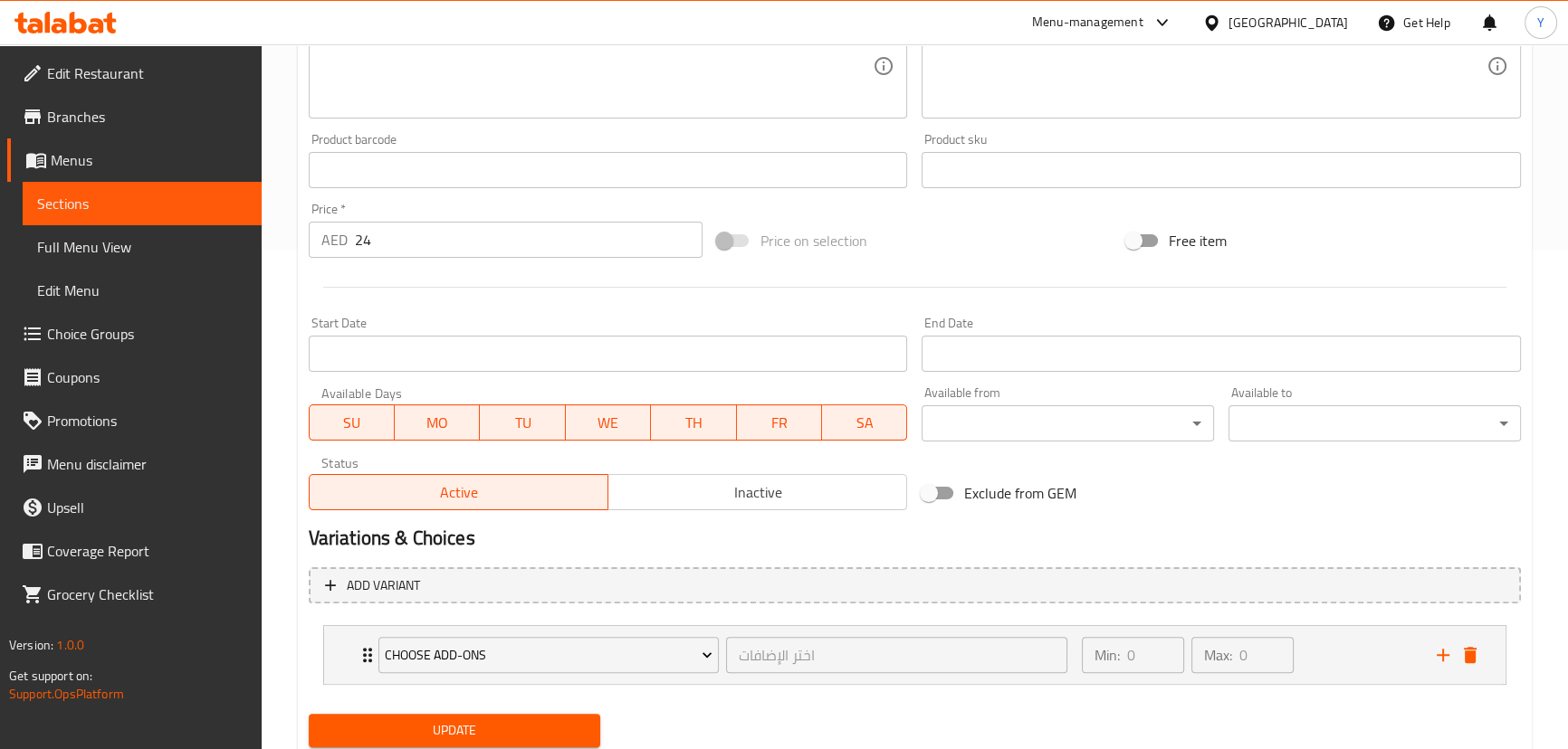
scroll to position [557, 0]
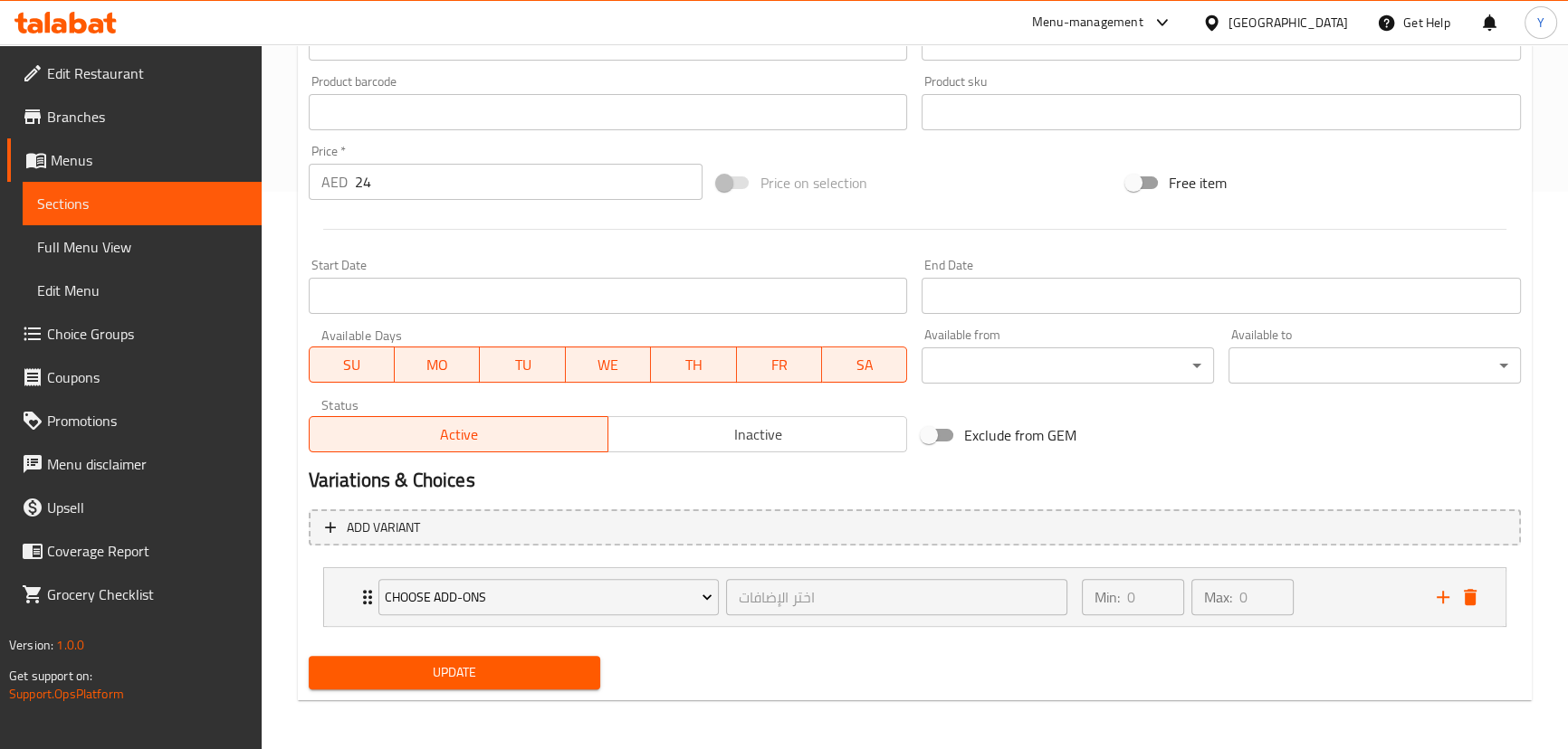
click at [489, 666] on span "Update" at bounding box center [455, 672] width 264 height 23
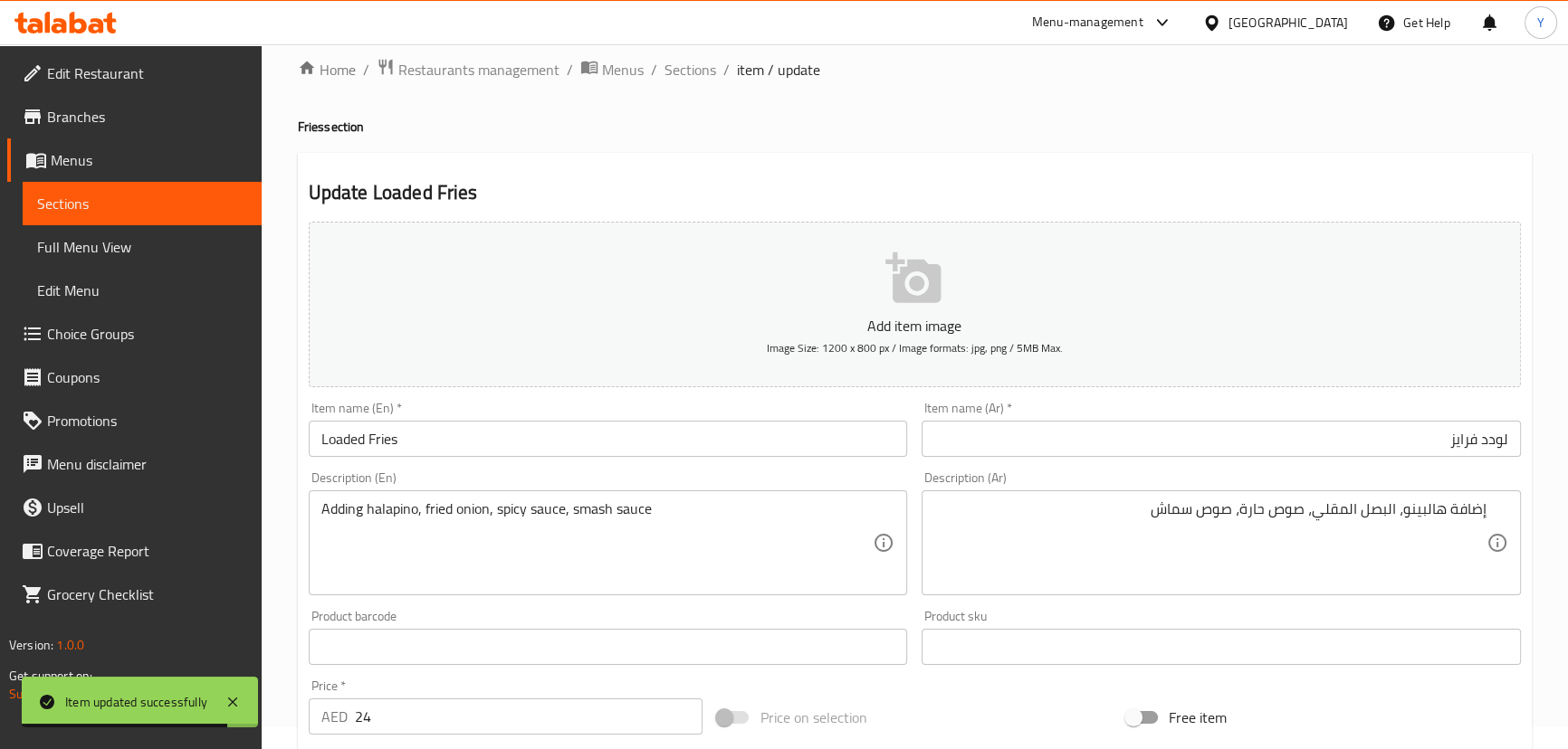
scroll to position [0, 0]
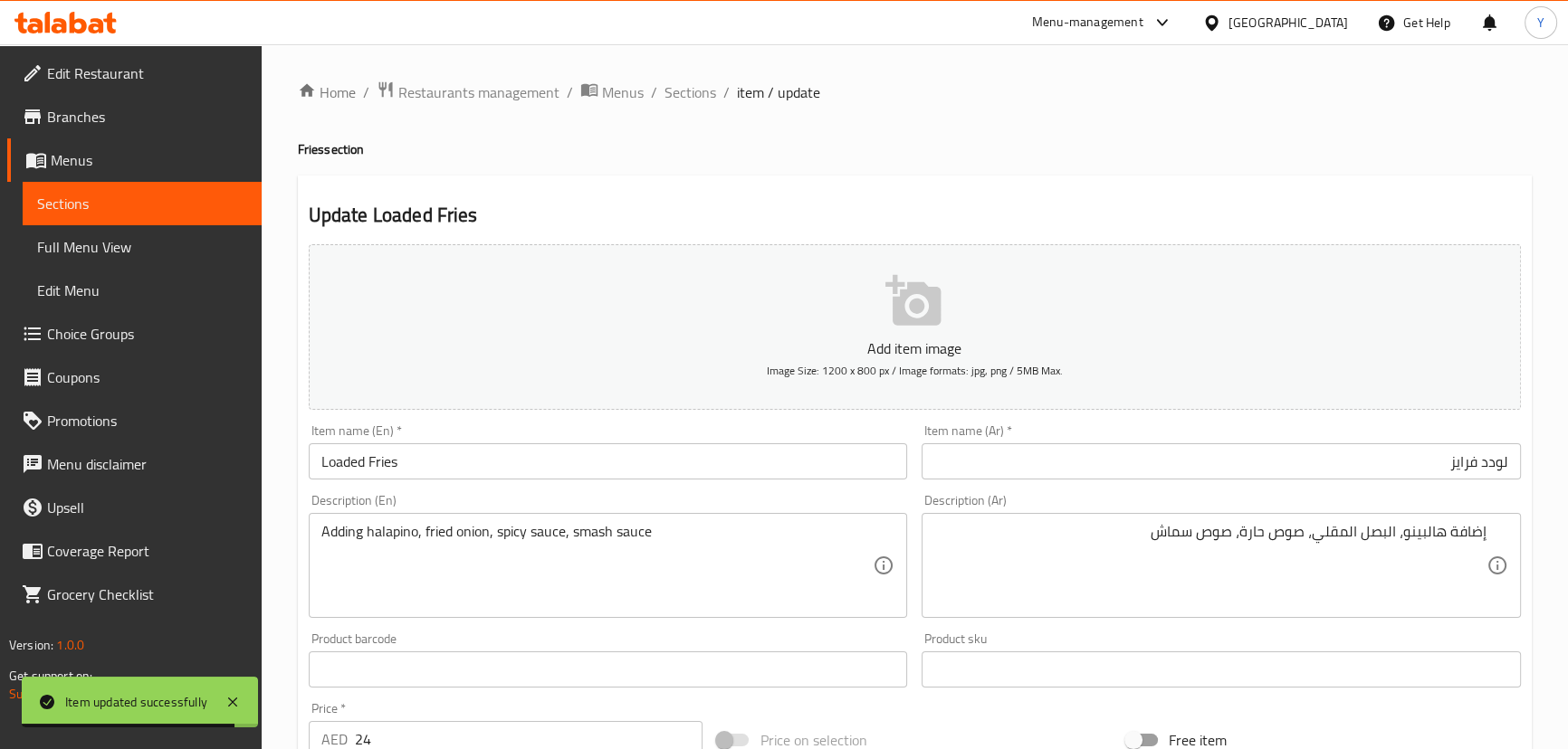
click at [723, 99] on li "/" at bounding box center [726, 93] width 6 height 22
click at [556, 94] on span "Restaurants management" at bounding box center [479, 93] width 161 height 22
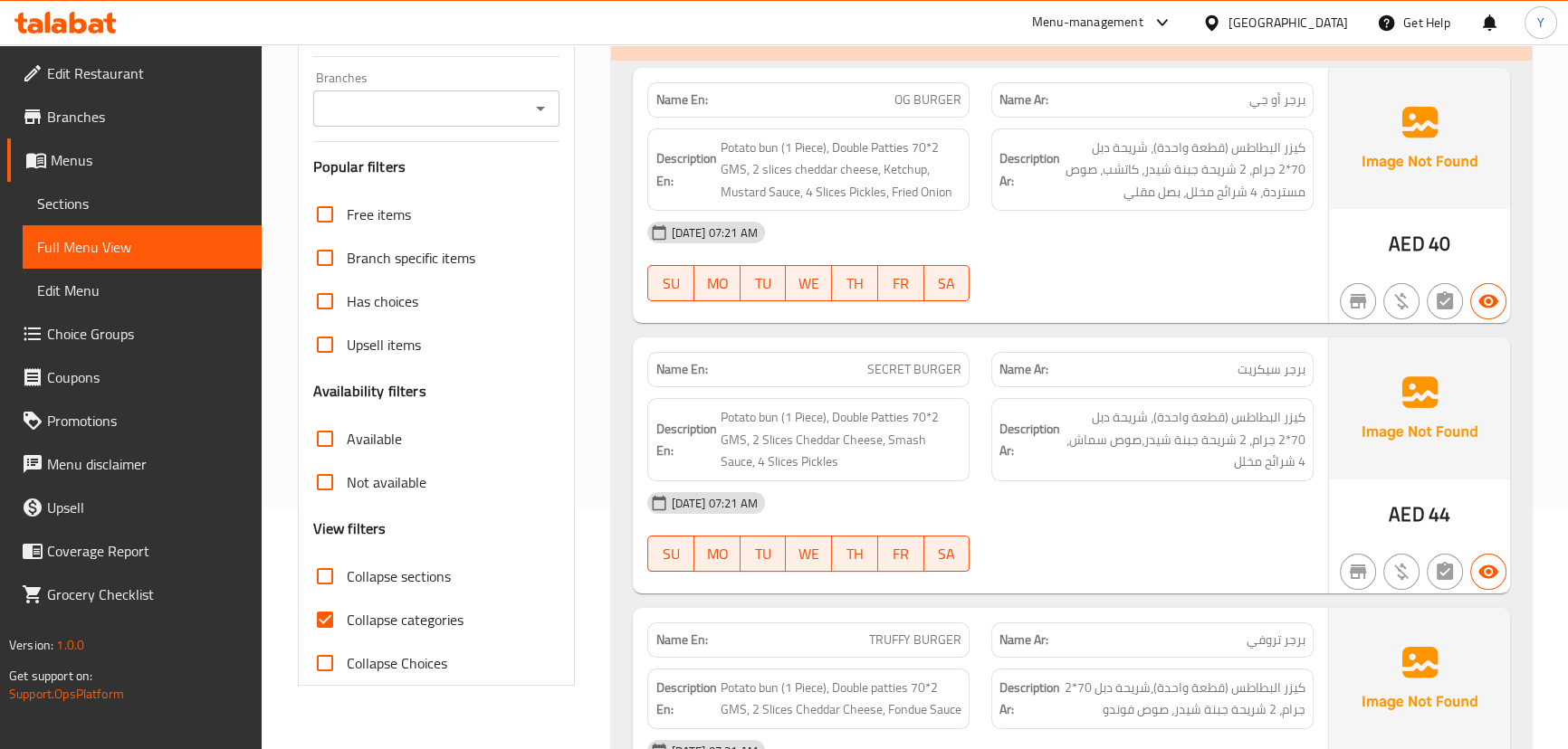
scroll to position [328, 0]
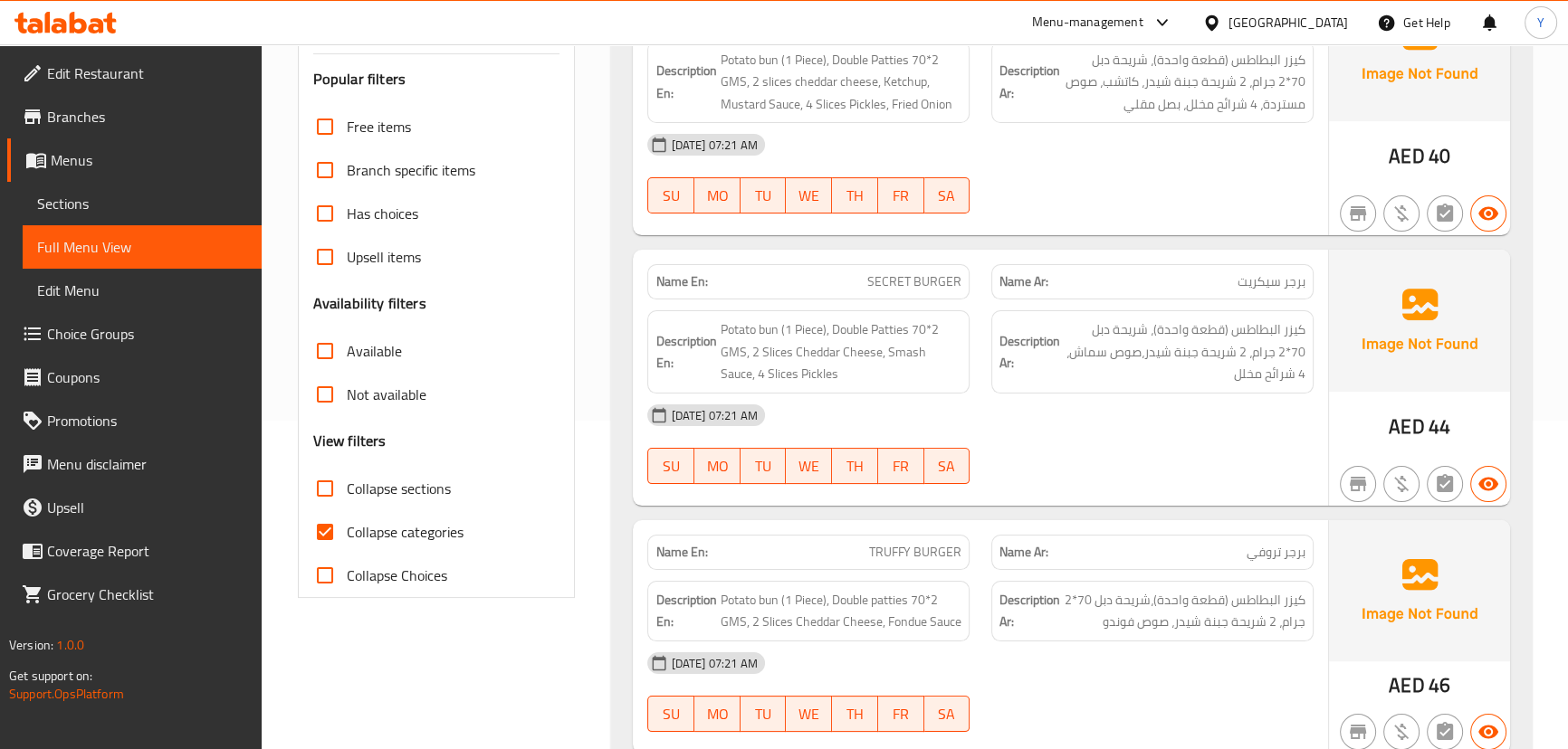
click at [426, 487] on span "Collapse sections" at bounding box center [398, 488] width 104 height 22
click at [346, 487] on input "Collapse sections" at bounding box center [325, 488] width 44 height 44
checkbox input "true"
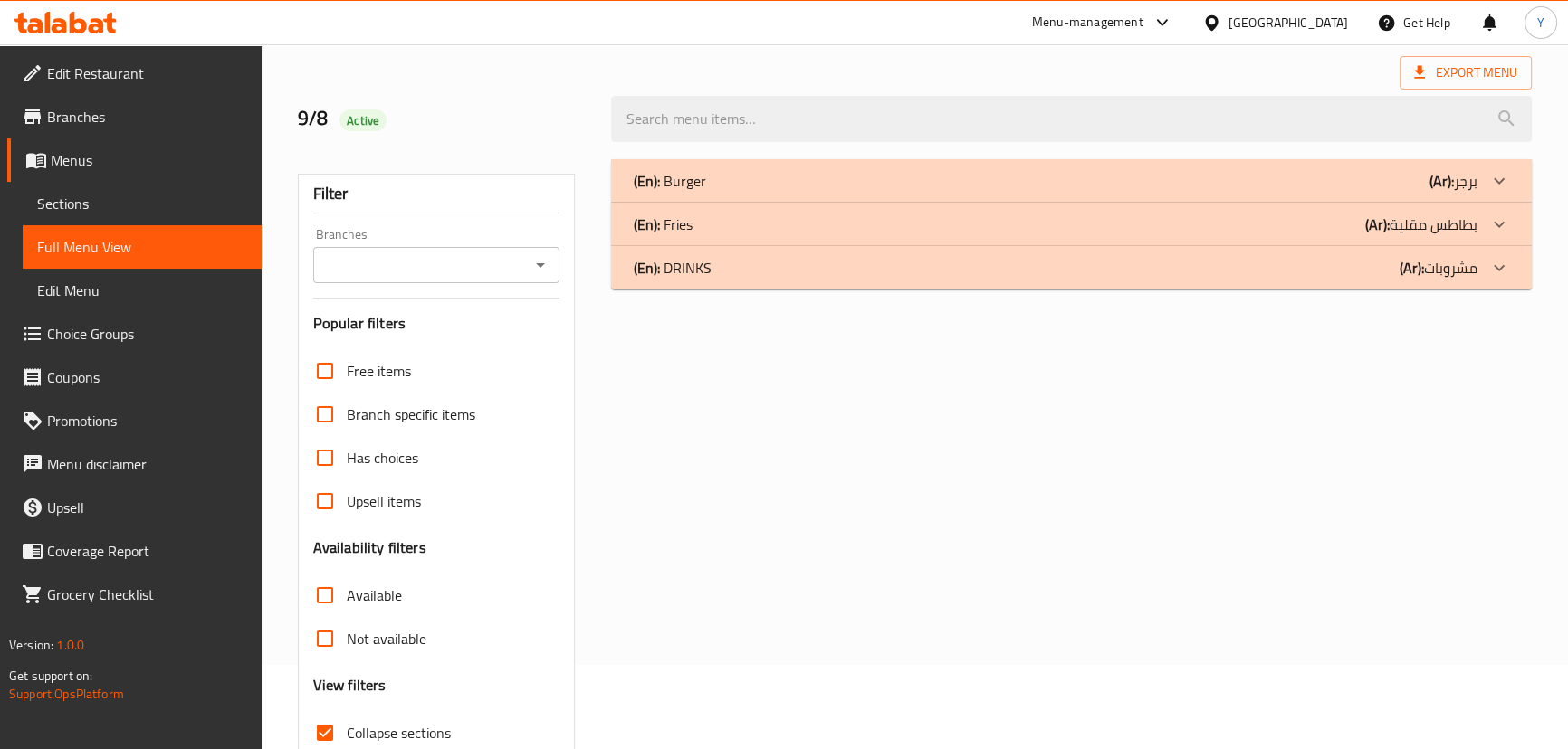
scroll to position [0, 0]
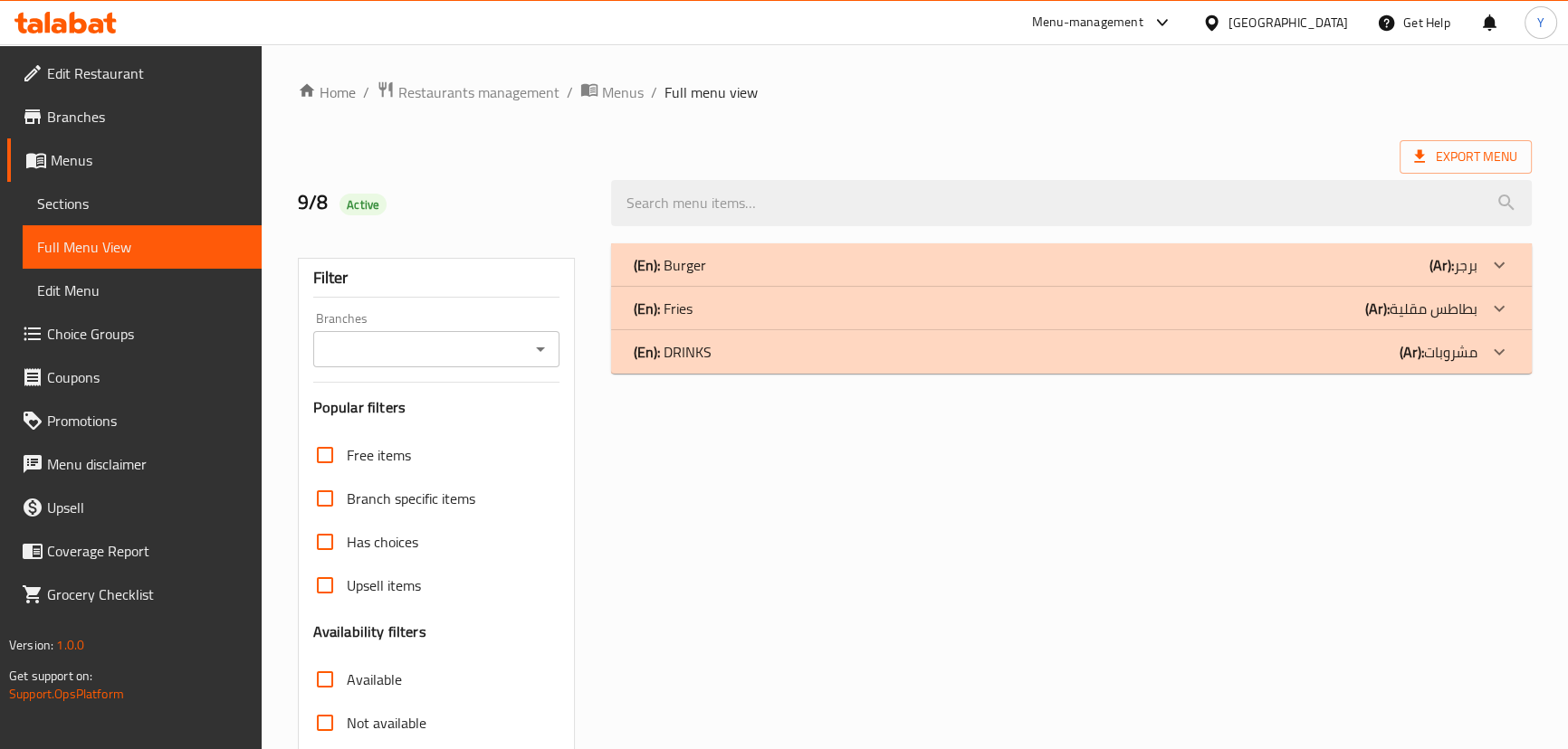
click at [769, 281] on div "(En): Burger (Ar): برجر" at bounding box center [1071, 266] width 919 height 44
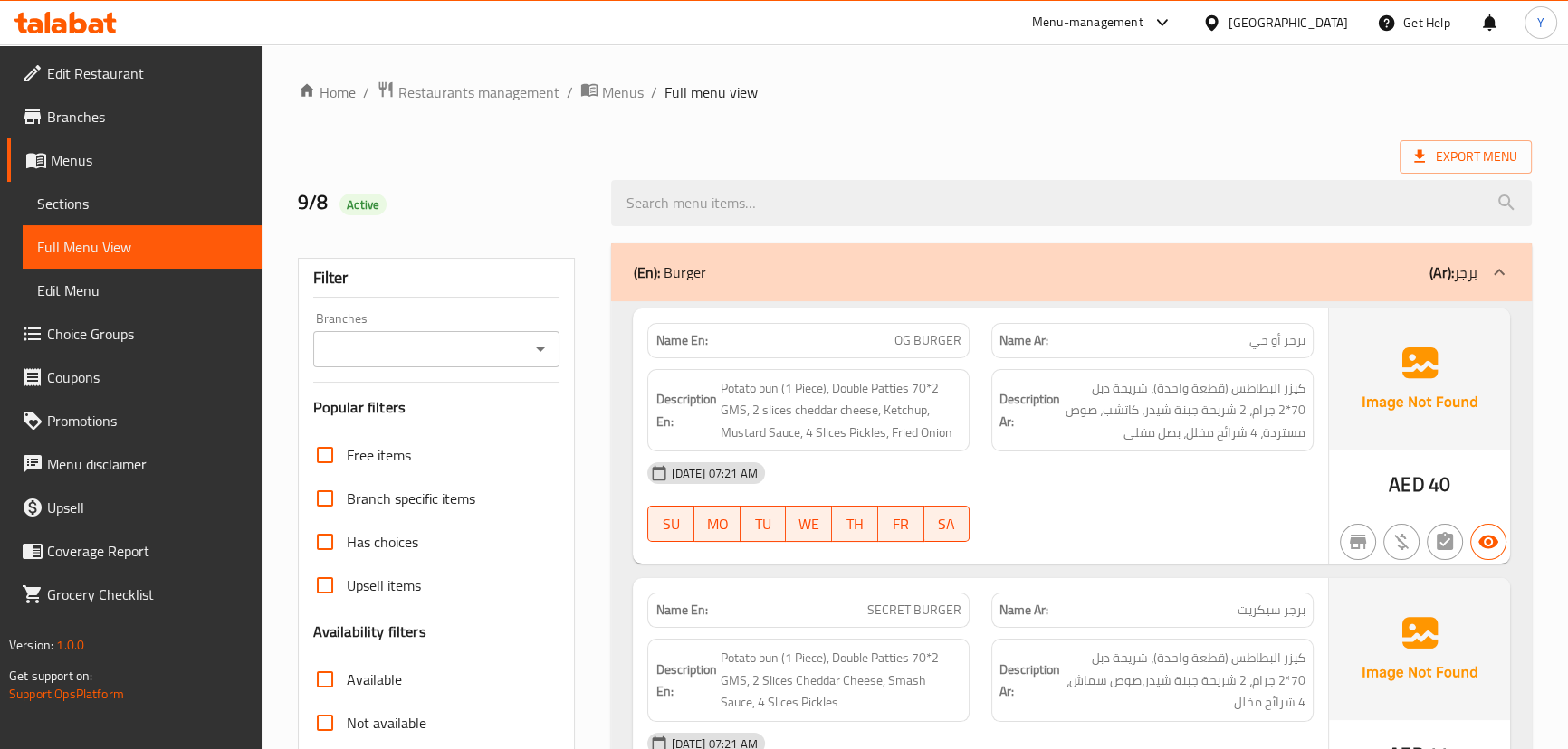
click at [887, 138] on div "Home / Restaurants management / Menus / Full menu view Export Menu 9/8 Active F…" at bounding box center [914, 650] width 1234 height 1138
click at [1059, 445] on div "Description Ar: كيزر البطاطس (قطعة واحدة)، شريحة دبل 70*2 جرام، 2 شريحة جبنة شي…" at bounding box center [1152, 411] width 322 height 84
click at [1134, 392] on span "كيزر البطاطس (قطعة واحدة)، شريحة دبل 70*2 جرام، 2 شريحة جبنة شيدر، كاتشب، صوص م…" at bounding box center [1184, 410] width 242 height 67
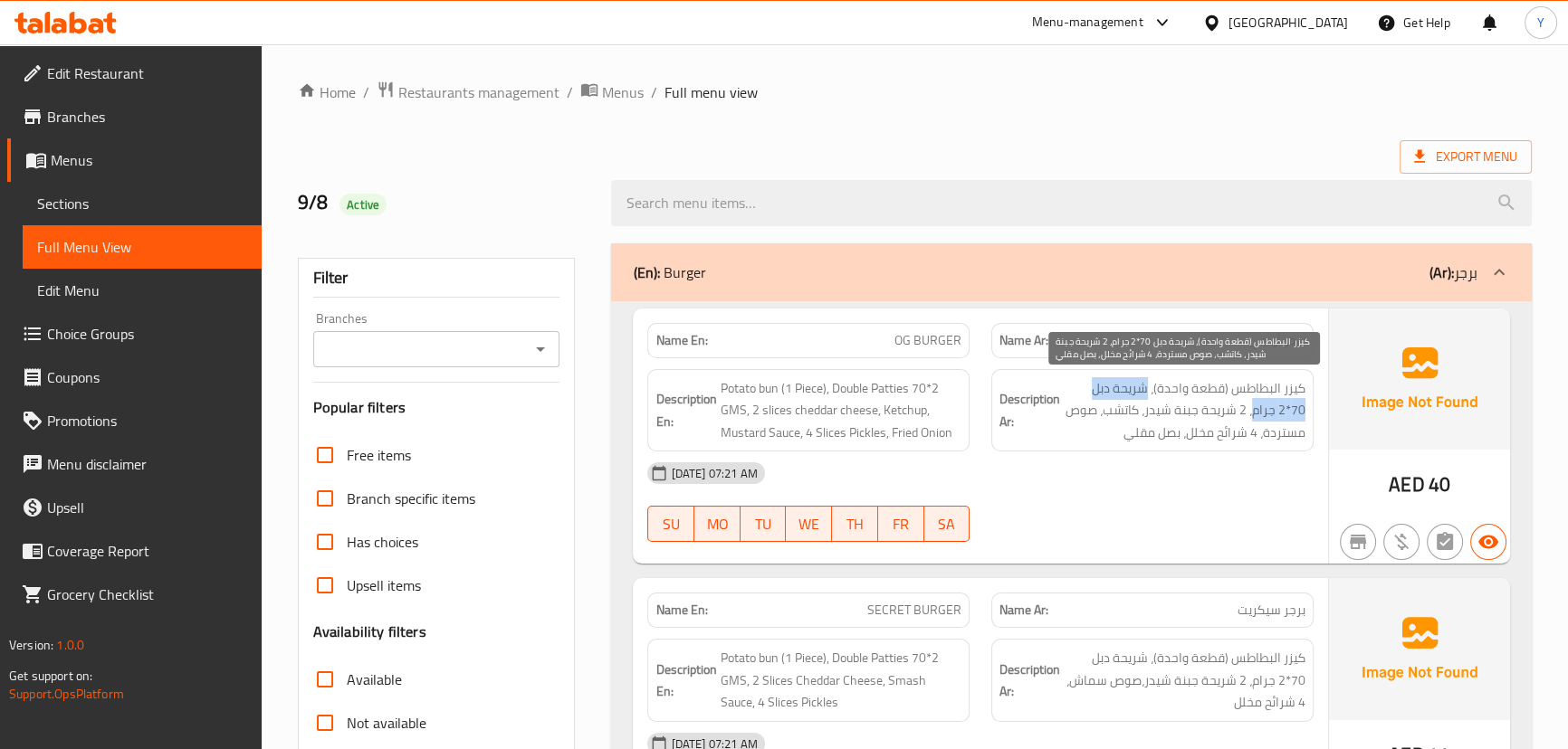
drag, startPoint x: 1134, startPoint y: 392, endPoint x: 1291, endPoint y: 405, distance: 157.5
click at [1291, 405] on span "كيزر البطاطس (قطعة واحدة)، شريحة دبل 70*2 جرام، 2 شريحة جبنة شيدر، كاتشب، صوص م…" at bounding box center [1184, 410] width 242 height 67
copy span "شريحة دبل 70*2 جرام"
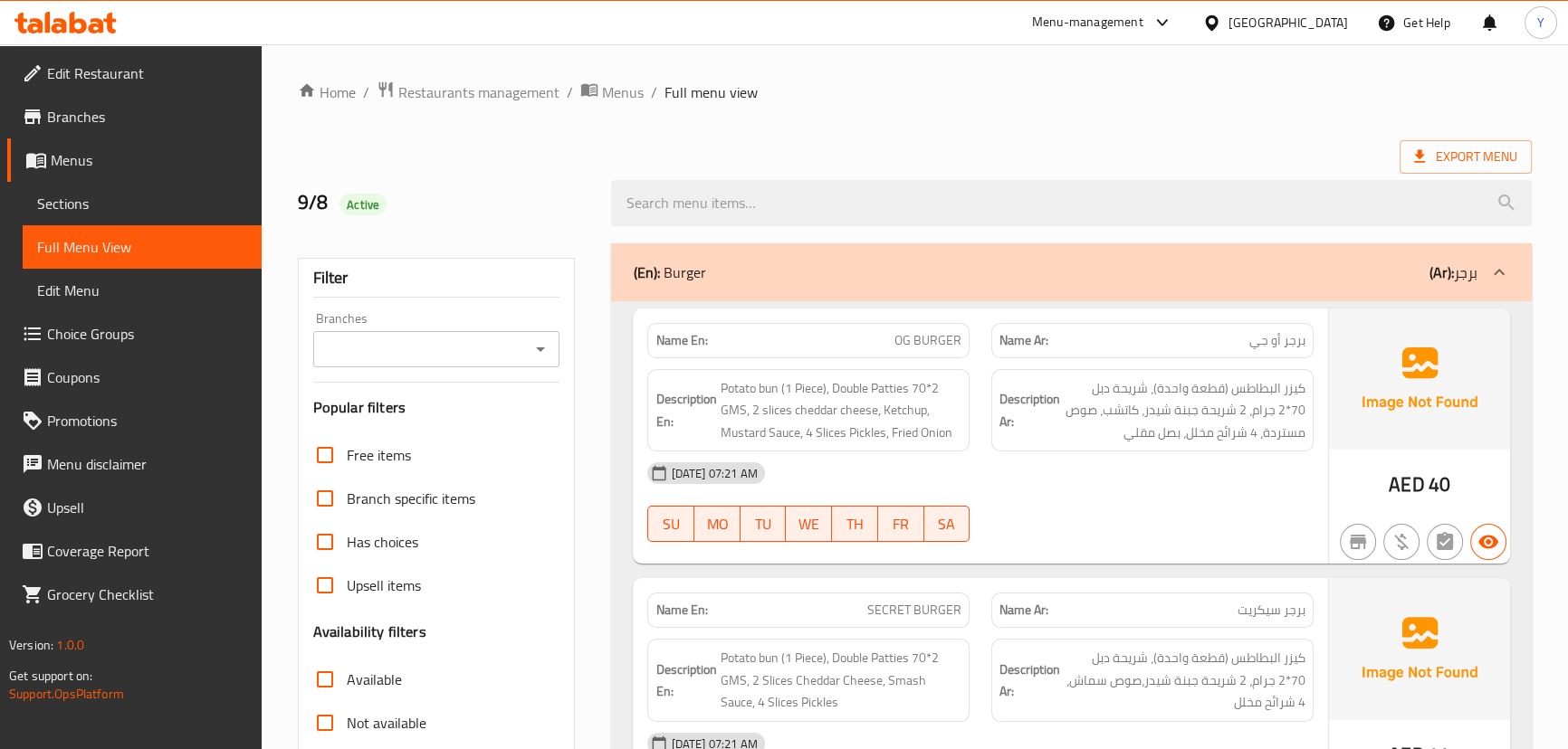
click at [1138, 516] on div "08-09-2025 07:21 AM SU MO TU WE TH FR SA" at bounding box center [980, 502] width 686 height 101
click at [1155, 488] on div "[DATE] 07:21 AM" at bounding box center [980, 473] width 686 height 44
drag, startPoint x: 1276, startPoint y: 406, endPoint x: 1176, endPoint y: 413, distance: 100.2
click at [1176, 413] on span "كيزر البطاطس (قطعة واحدة)، شريحة دبل 70*2 جرام، 2 شريحة جبنة شيدر، كاتشب، صوص م…" at bounding box center [1184, 410] width 242 height 67
copy span "2 شريحة جبنة شيدر"
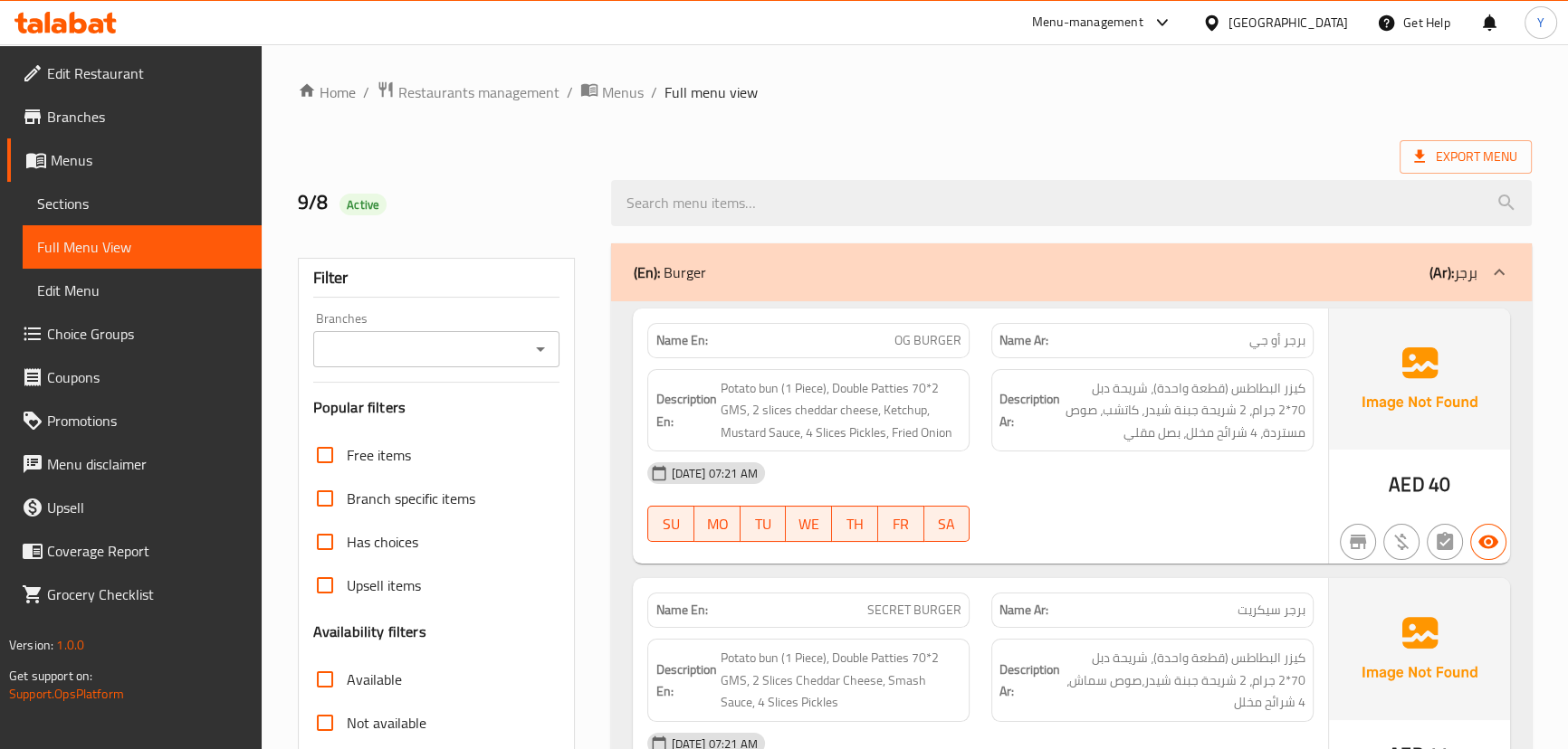
click at [1166, 530] on div "08-09-2025 07:21 AM SU MO TU WE TH FR SA" at bounding box center [980, 502] width 686 height 101
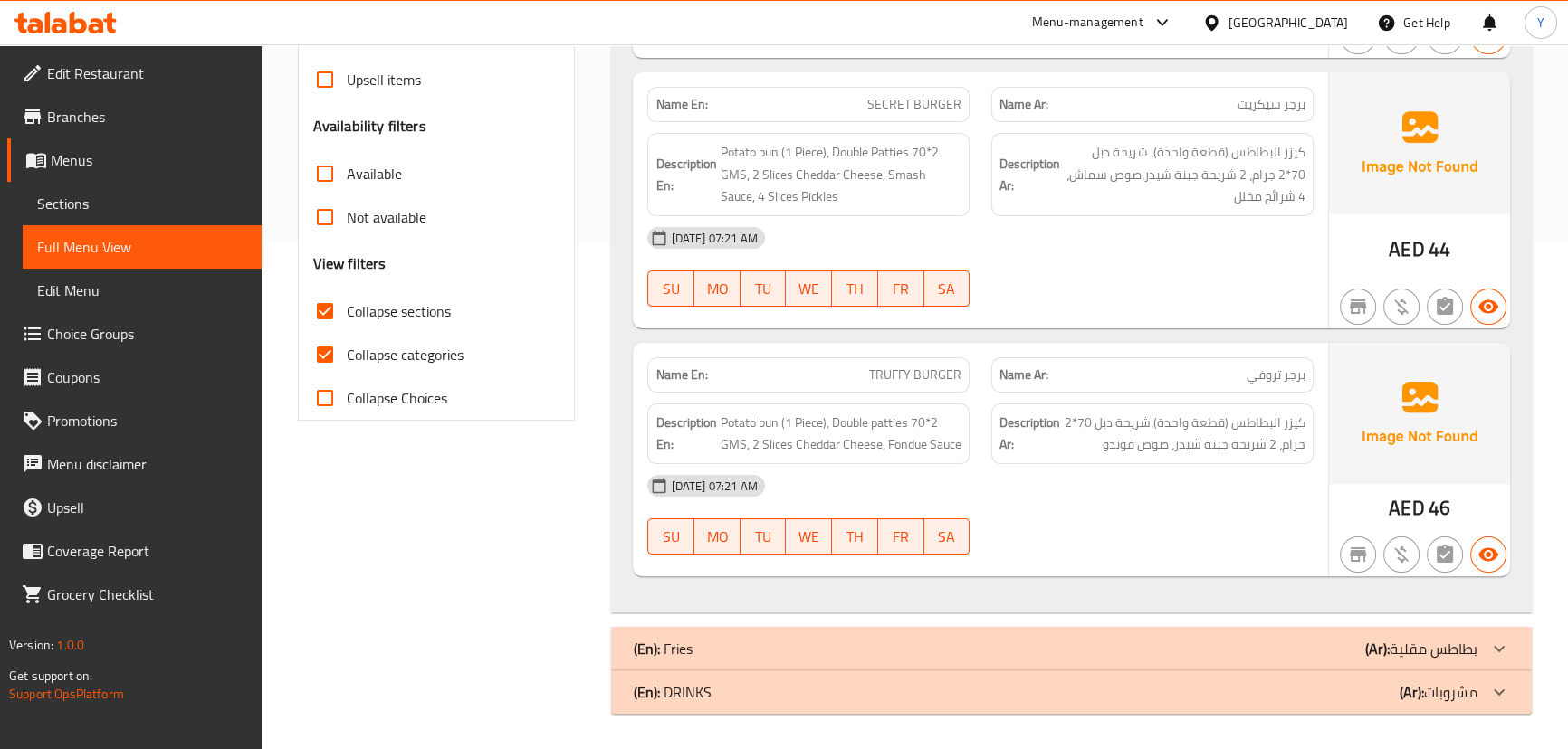
click at [1412, 281] on div at bounding box center [1419, 306] width 188 height 51
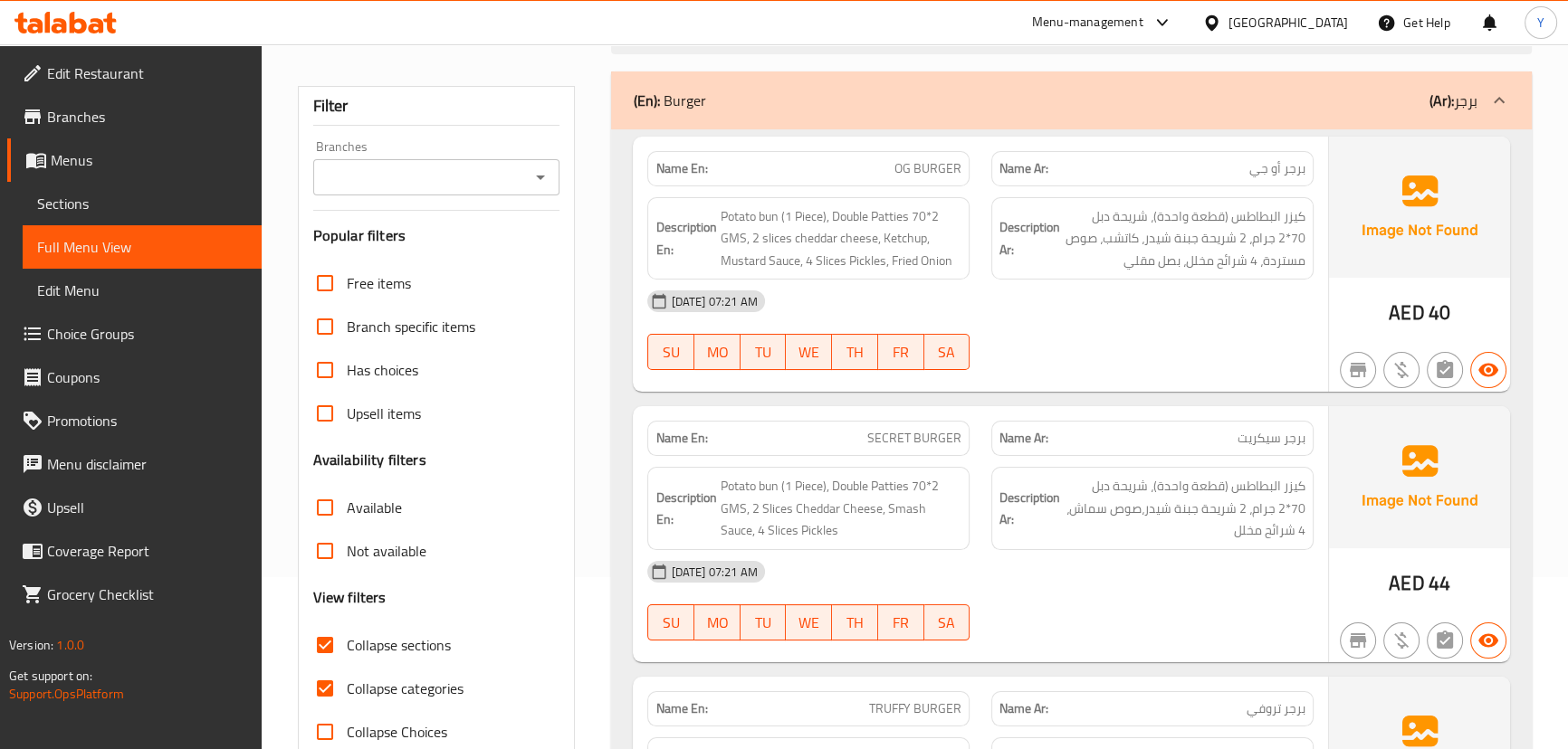
scroll to position [0, 0]
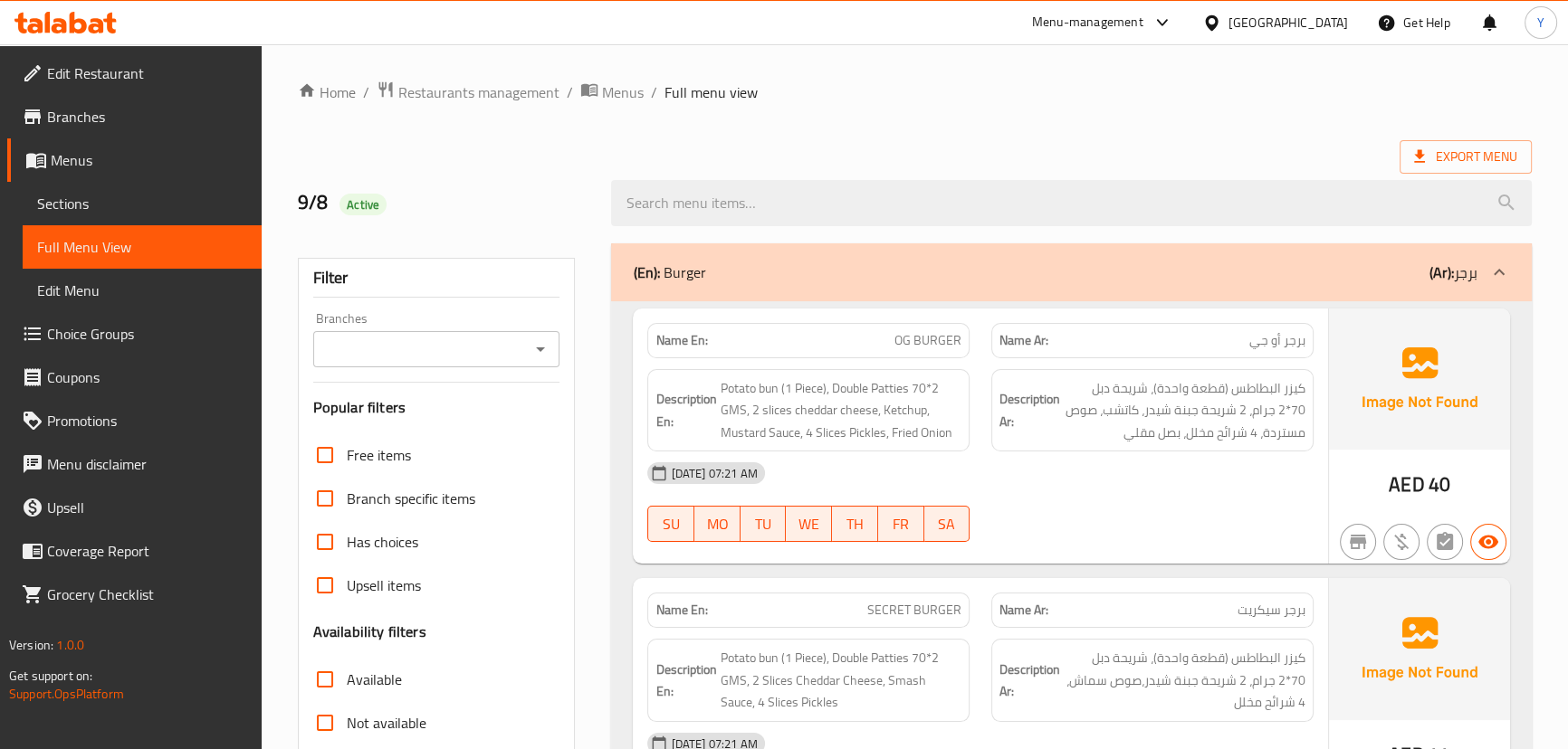
drag, startPoint x: 1063, startPoint y: 453, endPoint x: 1158, endPoint y: 233, distance: 239.6
click at [1144, 401] on span "كيزر البطاطس (قطعة واحدة)، شريحة دبل 70*2 جرام، 2 شريحة جبنة شيدر، كاتشب، صوص م…" at bounding box center [1184, 410] width 242 height 67
copy span "كاتشب"
click at [1069, 494] on div "[DATE] 07:21 AM" at bounding box center [980, 473] width 686 height 44
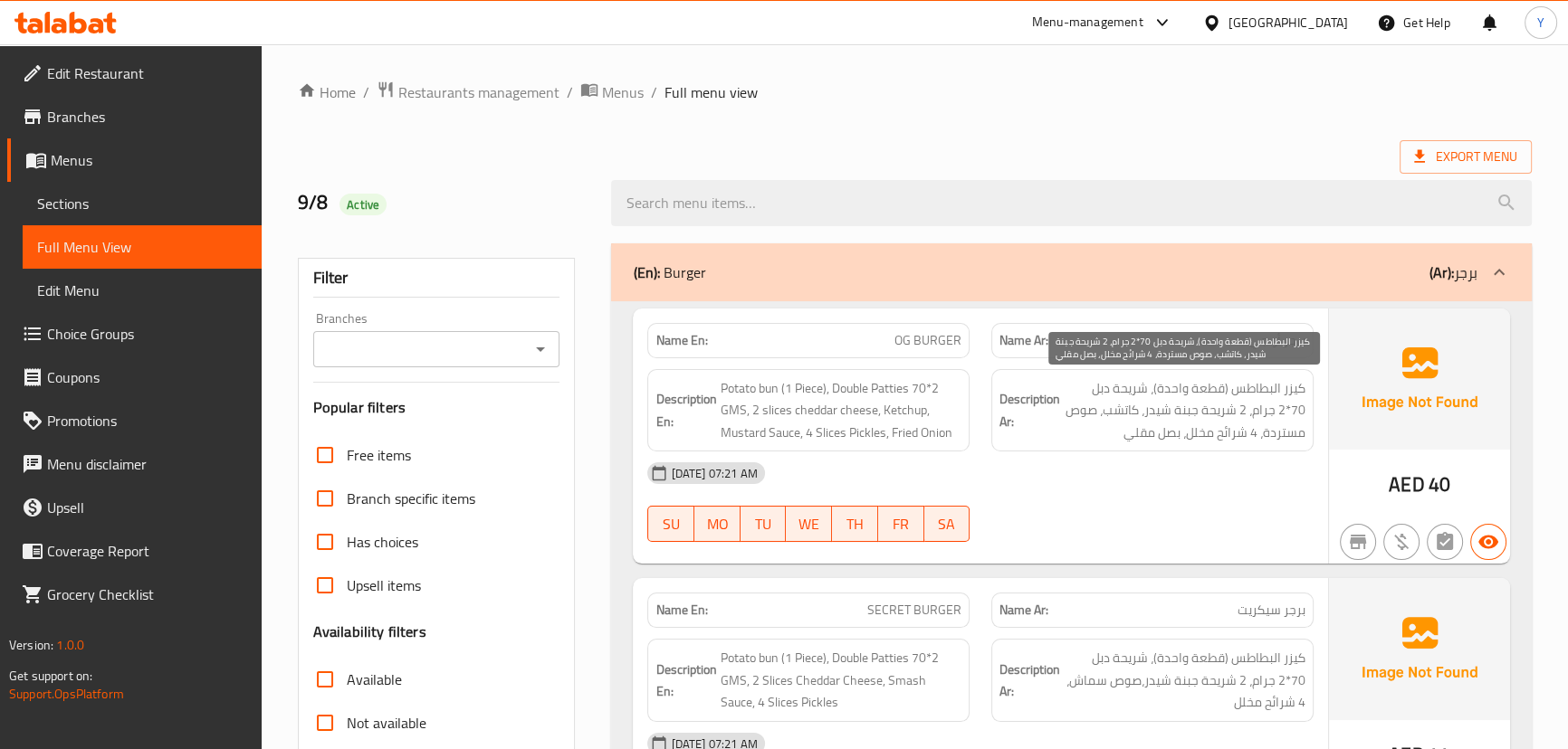
click at [1116, 411] on span "كيزر البطاطس (قطعة واحدة)، شريحة دبل 70*2 جرام، 2 شريحة جبنة شيدر، كاتشب، صوص م…" at bounding box center [1184, 410] width 242 height 67
drag, startPoint x: 1116, startPoint y: 411, endPoint x: 1303, endPoint y: 443, distance: 189.7
click at [1303, 443] on span "كيزر البطاطس (قطعة واحدة)، شريحة دبل 70*2 جرام، 2 شريحة جبنة شيدر، كاتشب، صوص م…" at bounding box center [1184, 410] width 242 height 67
copy span "صوص مستردة"
click at [1158, 516] on div "08-09-2025 07:21 AM SU MO TU WE TH FR SA" at bounding box center [980, 502] width 686 height 101
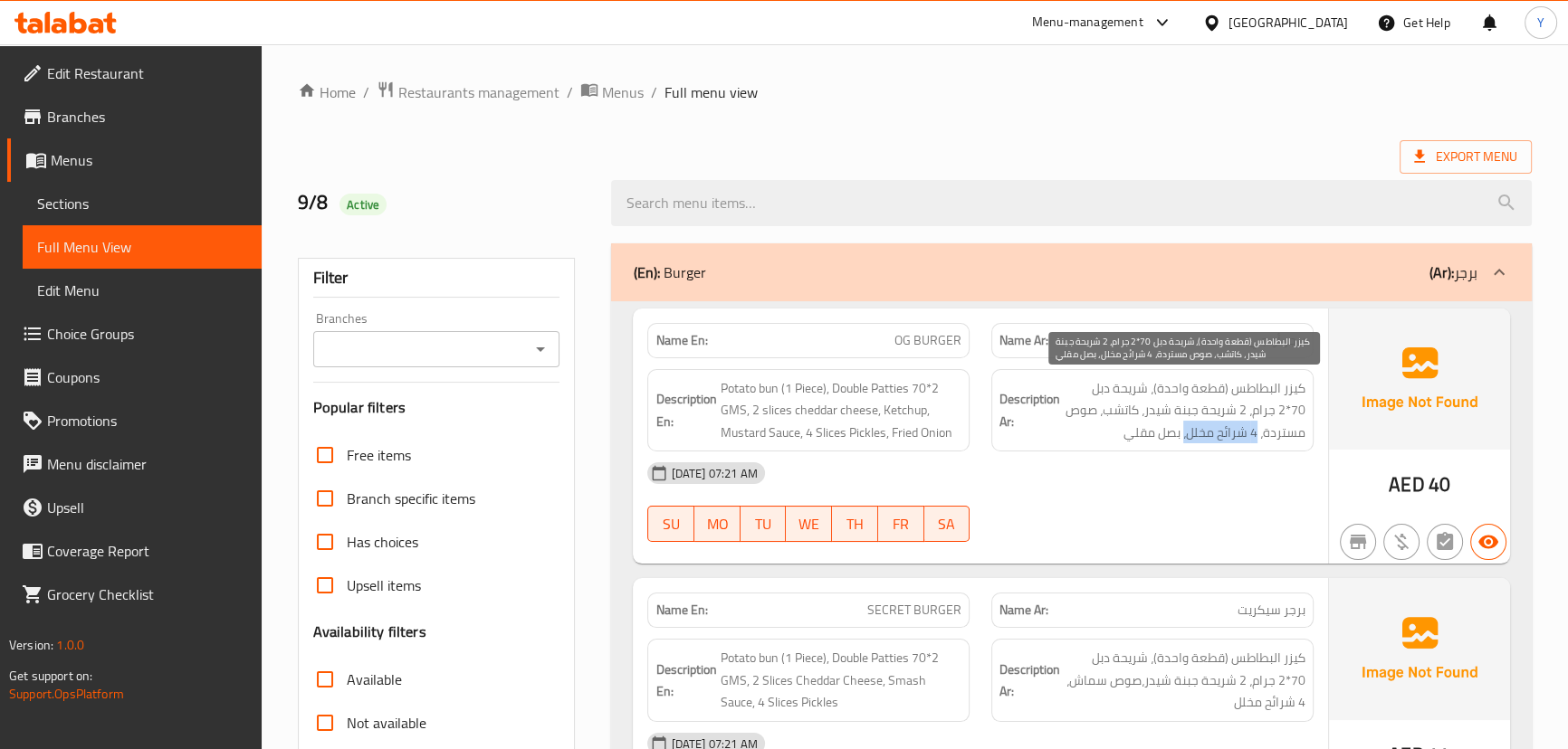
drag, startPoint x: 1258, startPoint y: 428, endPoint x: 1183, endPoint y: 428, distance: 75.0
click at [1183, 428] on span "كيزر البطاطس (قطعة واحدة)، شريحة دبل 70*2 جرام، 2 شريحة جبنة شيدر، كاتشب، صوص م…" at bounding box center [1184, 410] width 242 height 67
copy span "4 شرائح مخلل،"
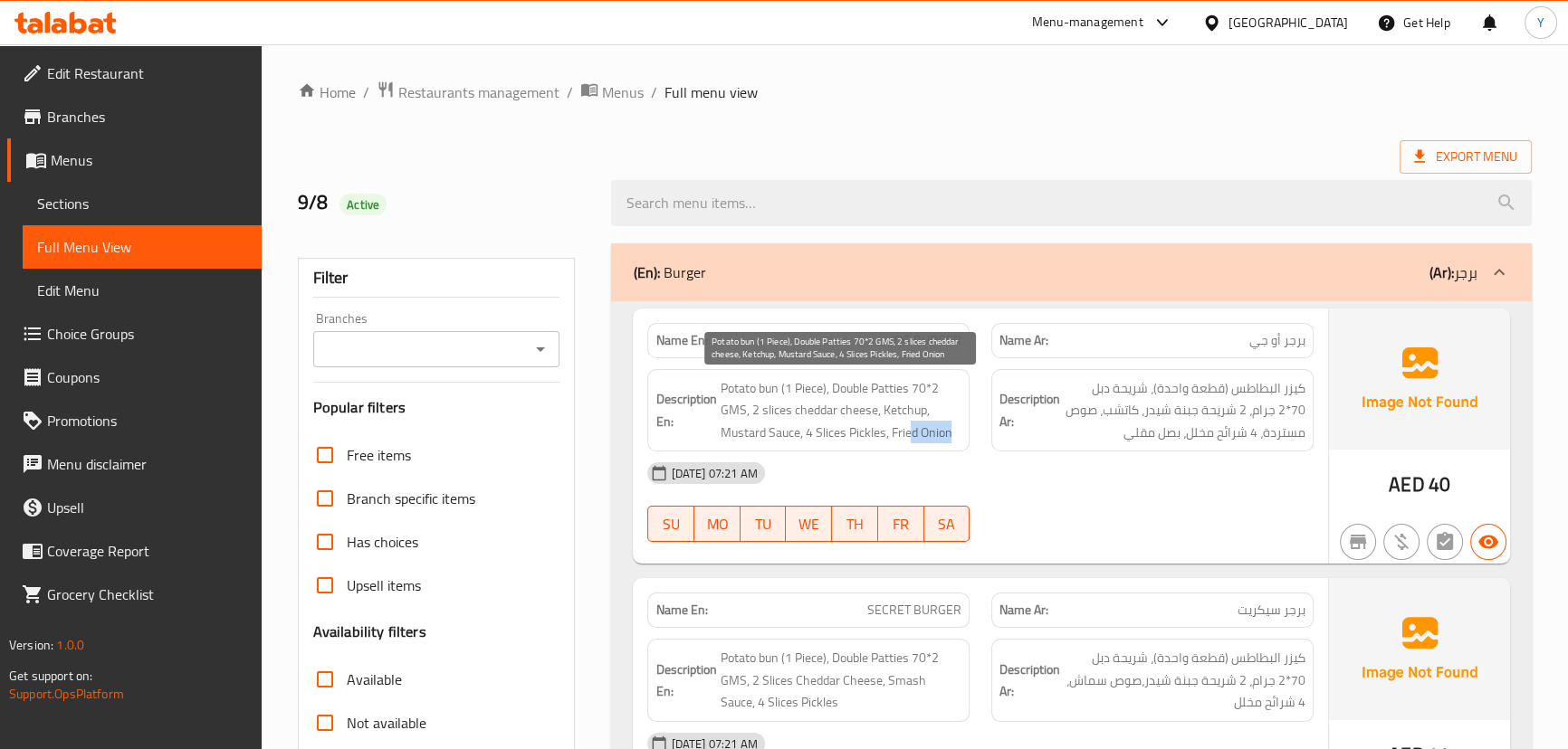
drag, startPoint x: 907, startPoint y: 436, endPoint x: 996, endPoint y: 445, distance: 89.5
click at [979, 441] on div "Description En: Potato bun (1 Piece), Double Patties 70*2 GMS, 2 slices cheddar…" at bounding box center [980, 411] width 686 height 105
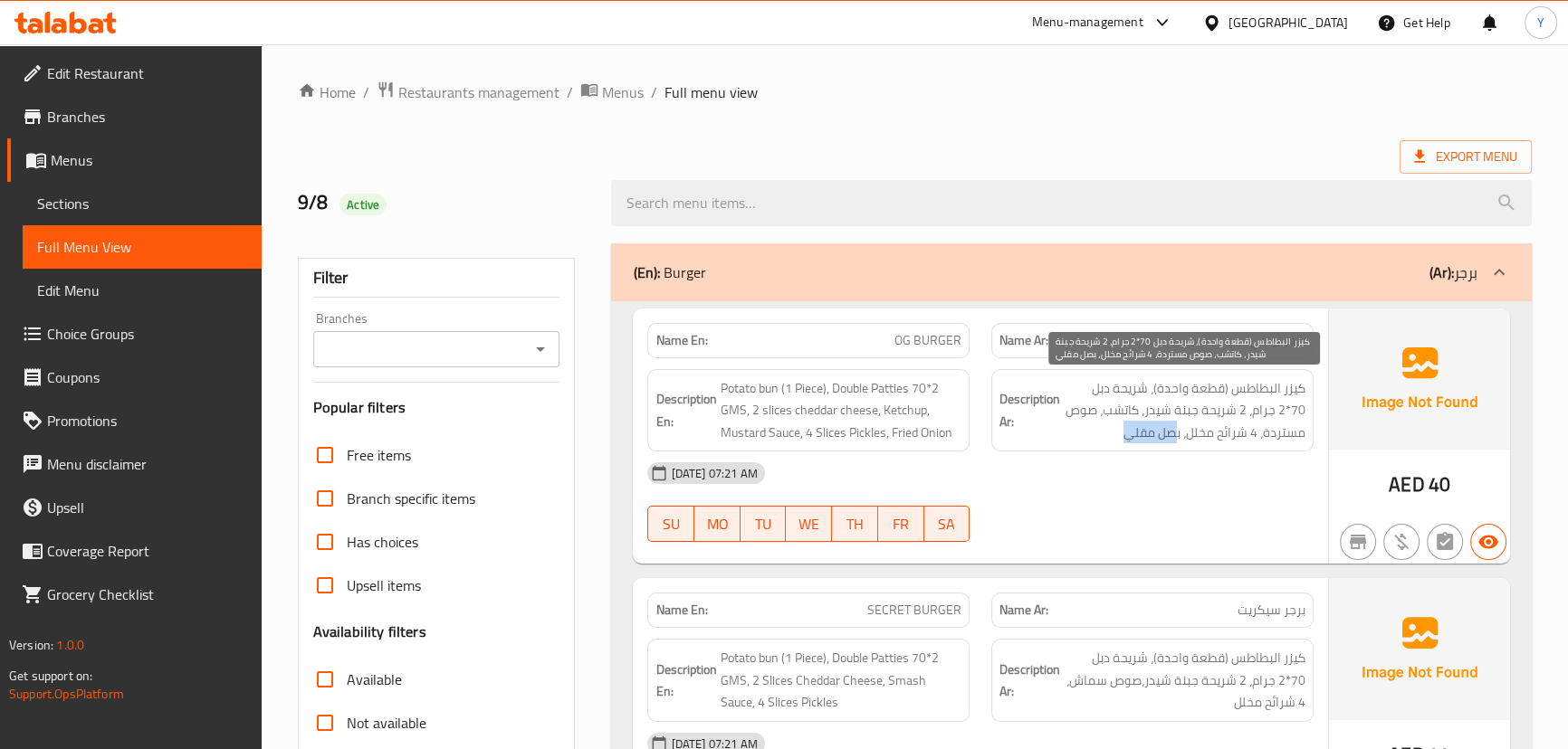
drag, startPoint x: 1171, startPoint y: 437, endPoint x: 1098, endPoint y: 438, distance: 73.0
click at [1098, 438] on span "كيزر البطاطس (قطعة واحدة)، شريحة دبل 70*2 جرام، 2 شريحة جبنة شيدر، كاتشب، صوص م…" at bounding box center [1184, 410] width 242 height 67
click at [1236, 507] on div "08-09-2025 07:21 AM SU MO TU WE TH FR SA" at bounding box center [980, 502] width 686 height 101
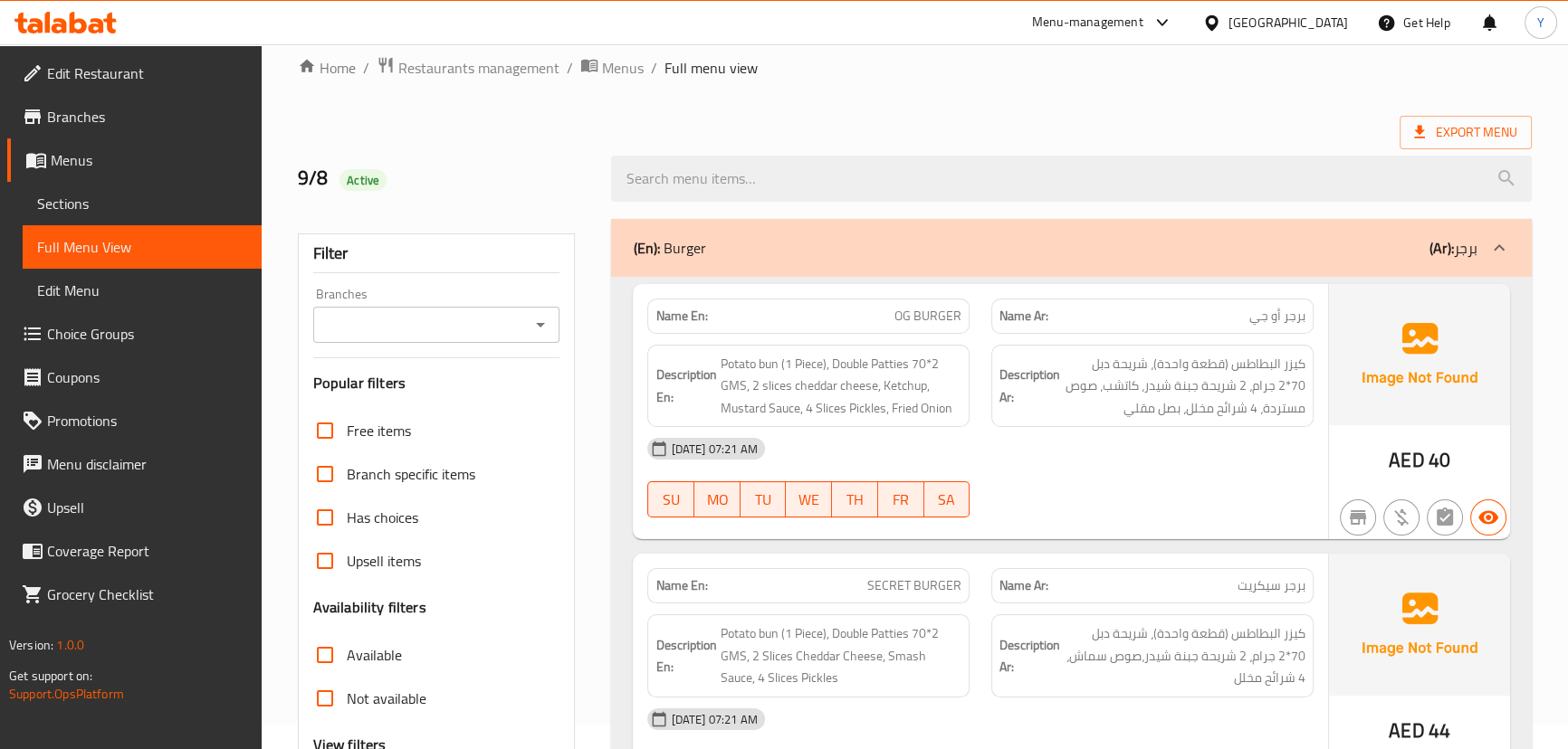
scroll to position [506, 0]
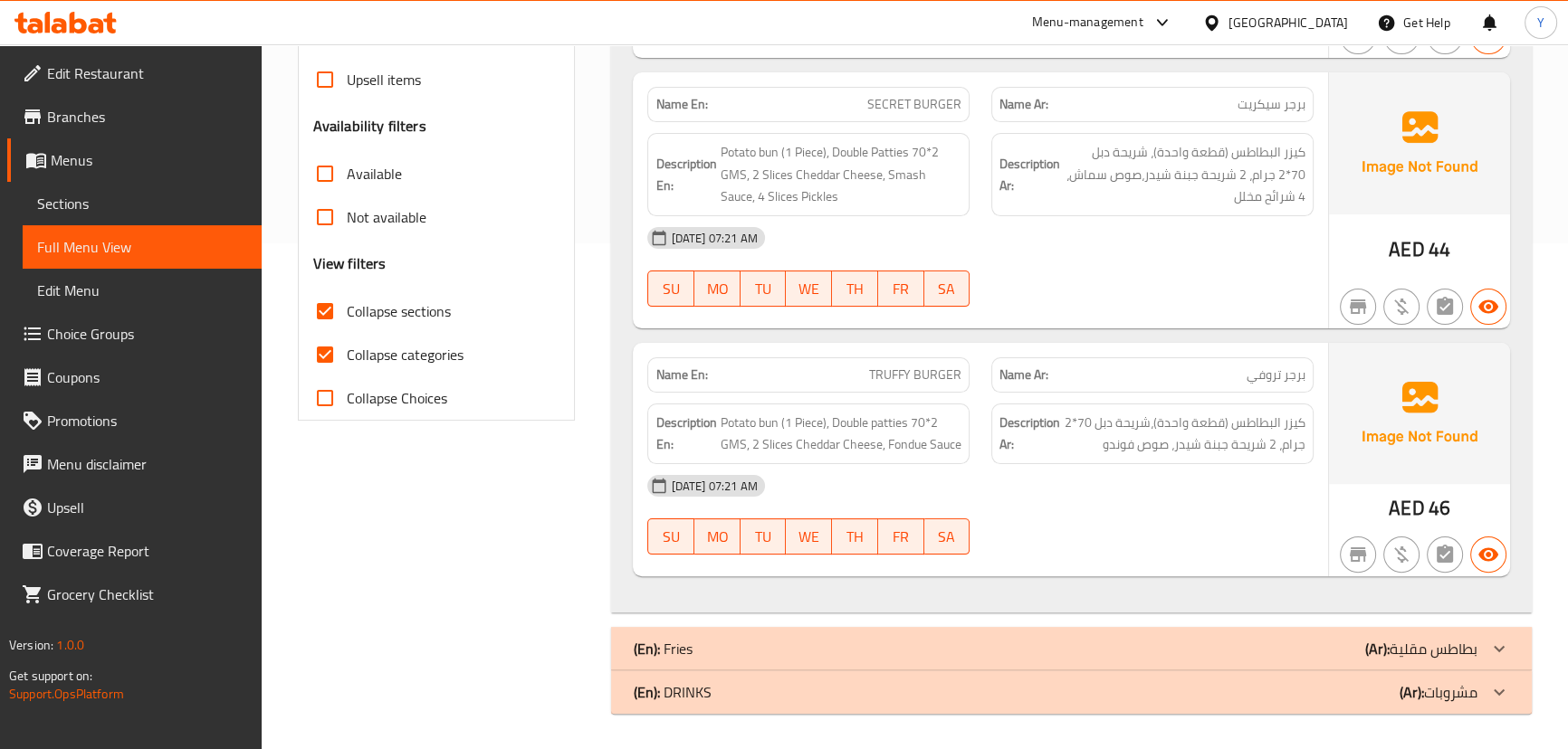
click at [1107, 385] on div "Name Ar: برجر تروفي" at bounding box center [1152, 374] width 322 height 35
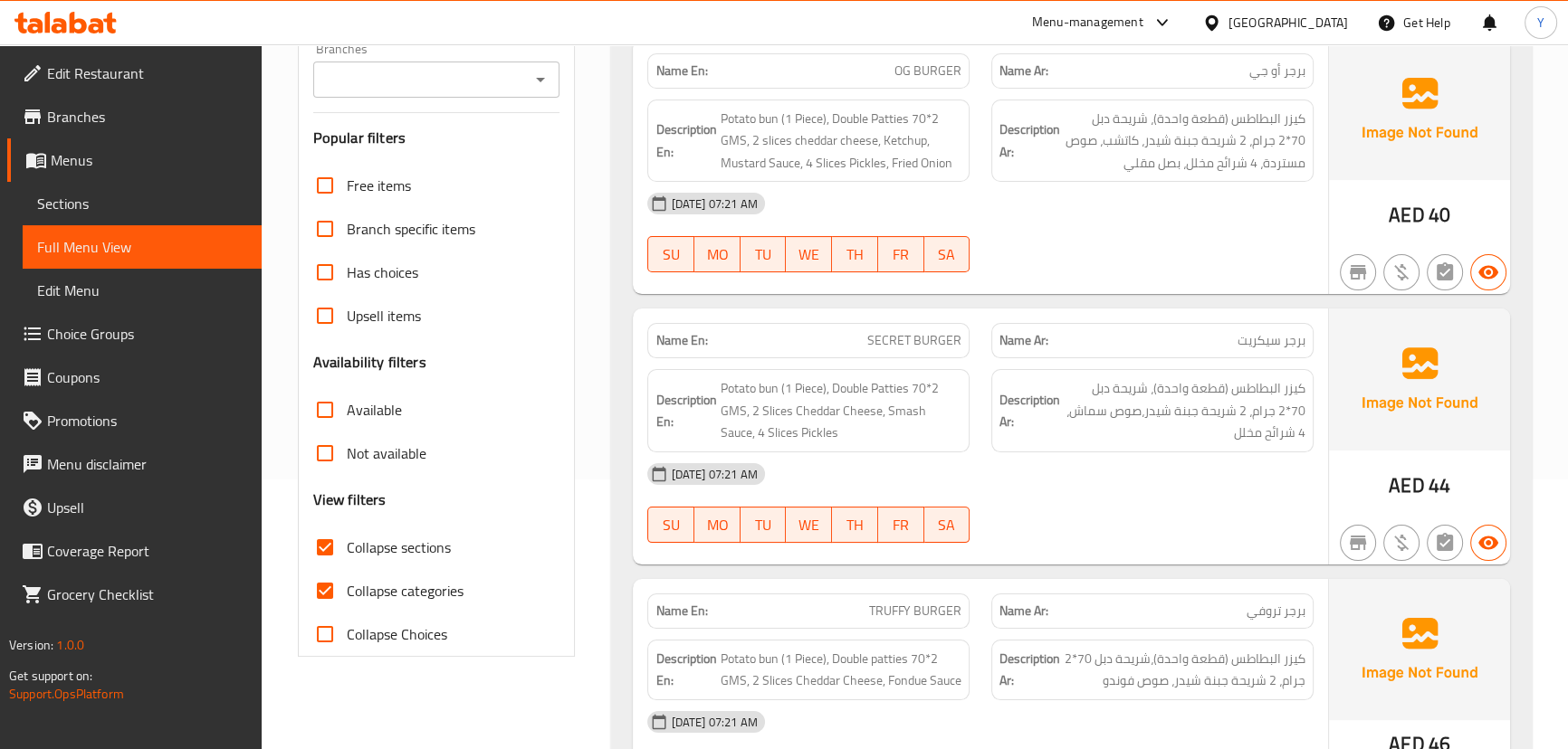
scroll to position [176, 0]
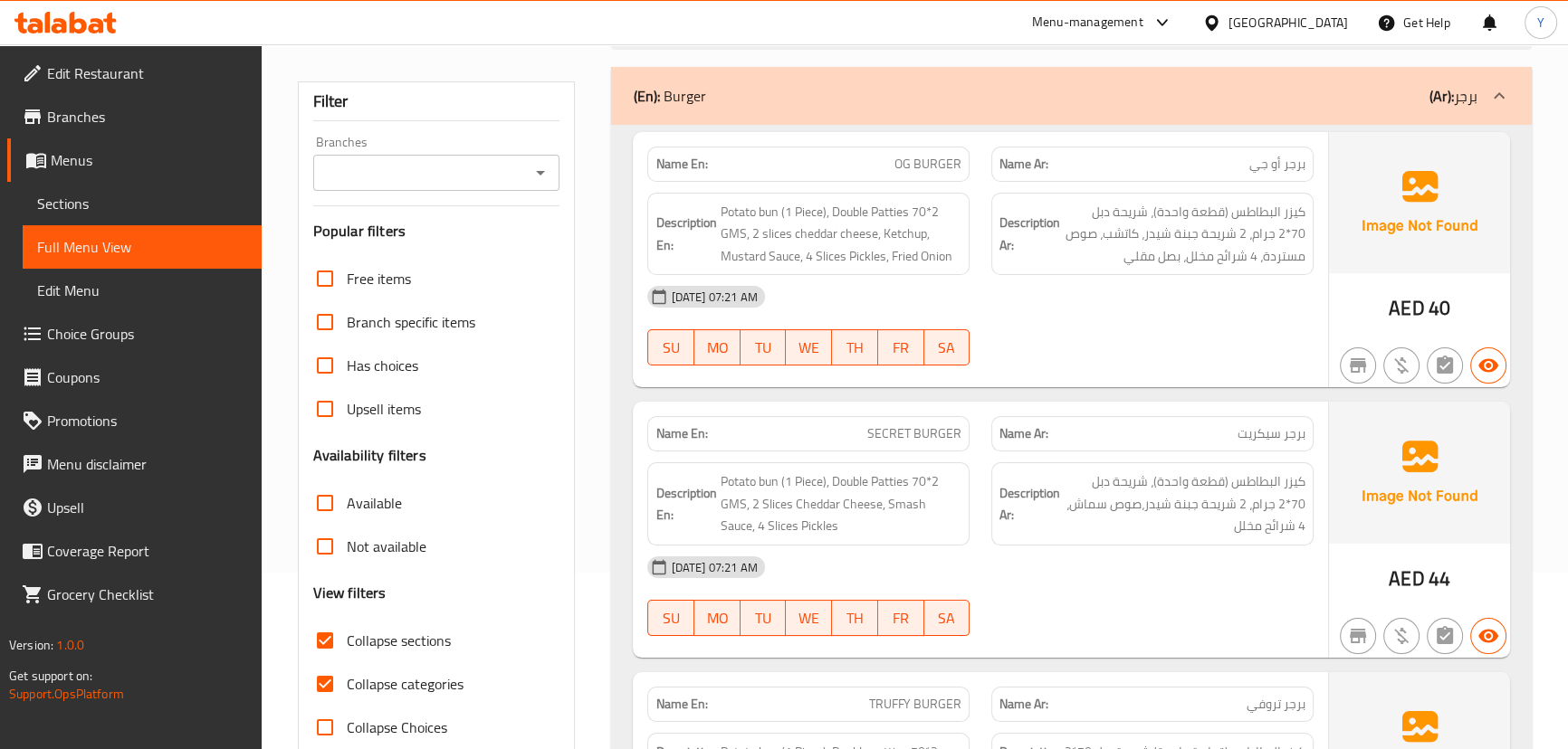
drag, startPoint x: 1254, startPoint y: 426, endPoint x: 906, endPoint y: 397, distance: 349.2
click at [1082, 414] on div "Name Ar: برجر سيكريت" at bounding box center [1152, 434] width 344 height 57
click at [891, 416] on div "Name En: SECRET BURGER" at bounding box center [808, 433] width 322 height 35
click at [1227, 164] on p "Name Ar: برجر أو جي" at bounding box center [1151, 164] width 305 height 19
click at [1120, 101] on div "(En): Burger (Ar): برجر" at bounding box center [1055, 96] width 844 height 22
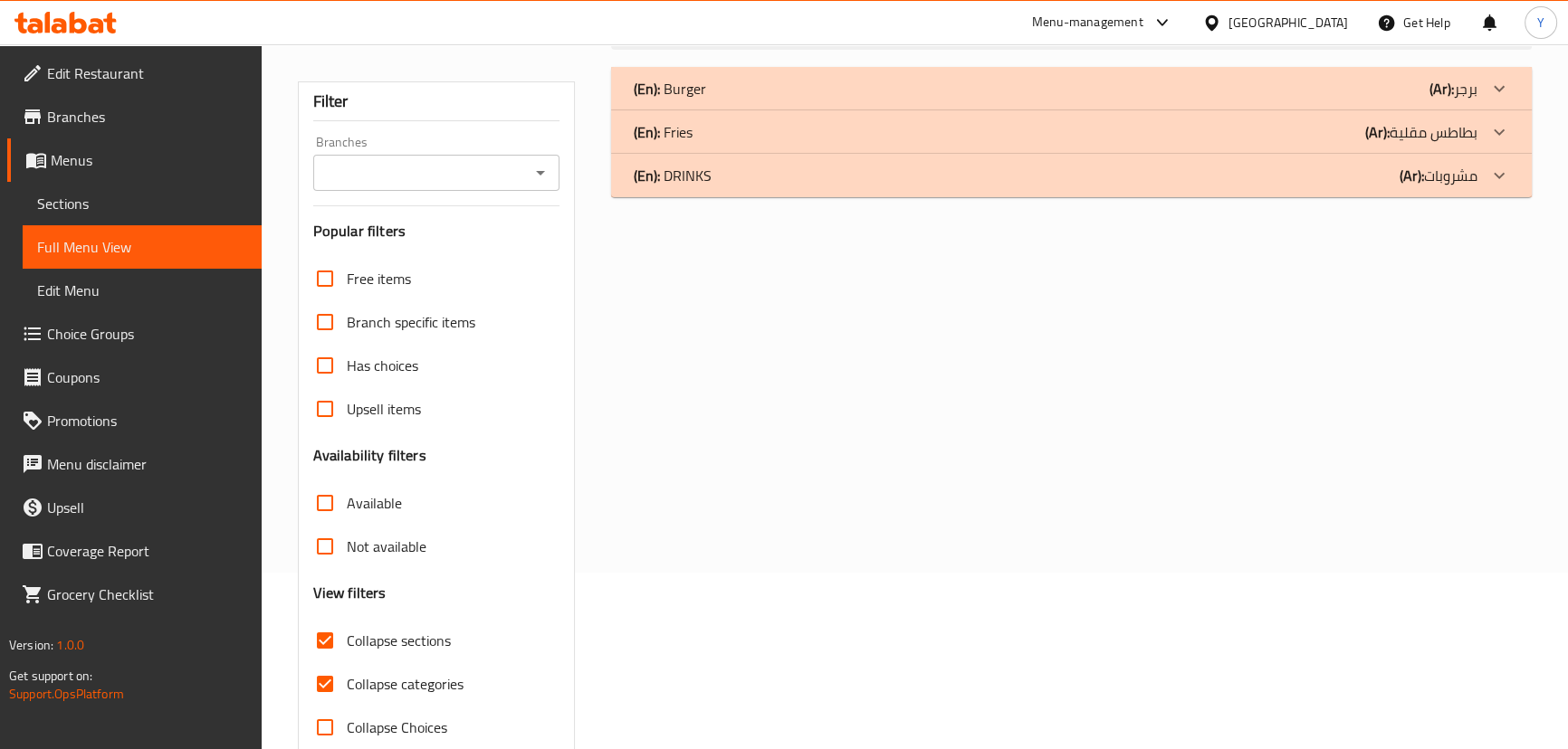
click at [891, 126] on div "(En): Fries (Ar): بطاطس مقلية" at bounding box center [1055, 132] width 844 height 22
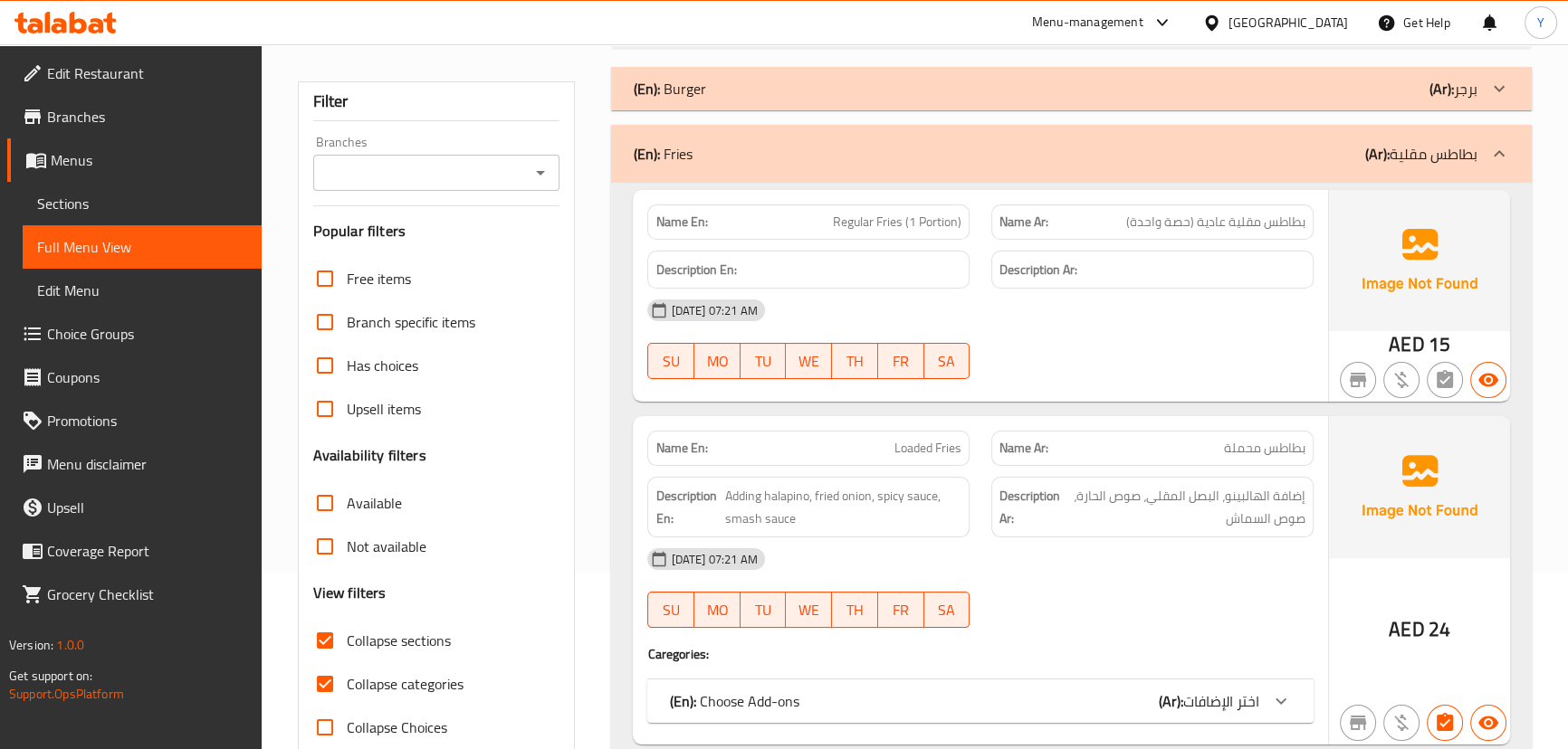
click at [1080, 344] on div "08-09-2025 07:21 AM SU MO TU WE TH FR SA" at bounding box center [980, 339] width 686 height 101
click at [1337, 271] on img at bounding box center [1419, 261] width 181 height 141
click at [960, 457] on span "Loaded Fries" at bounding box center [927, 448] width 67 height 19
click at [959, 457] on span "Loaded Fries" at bounding box center [927, 448] width 67 height 19
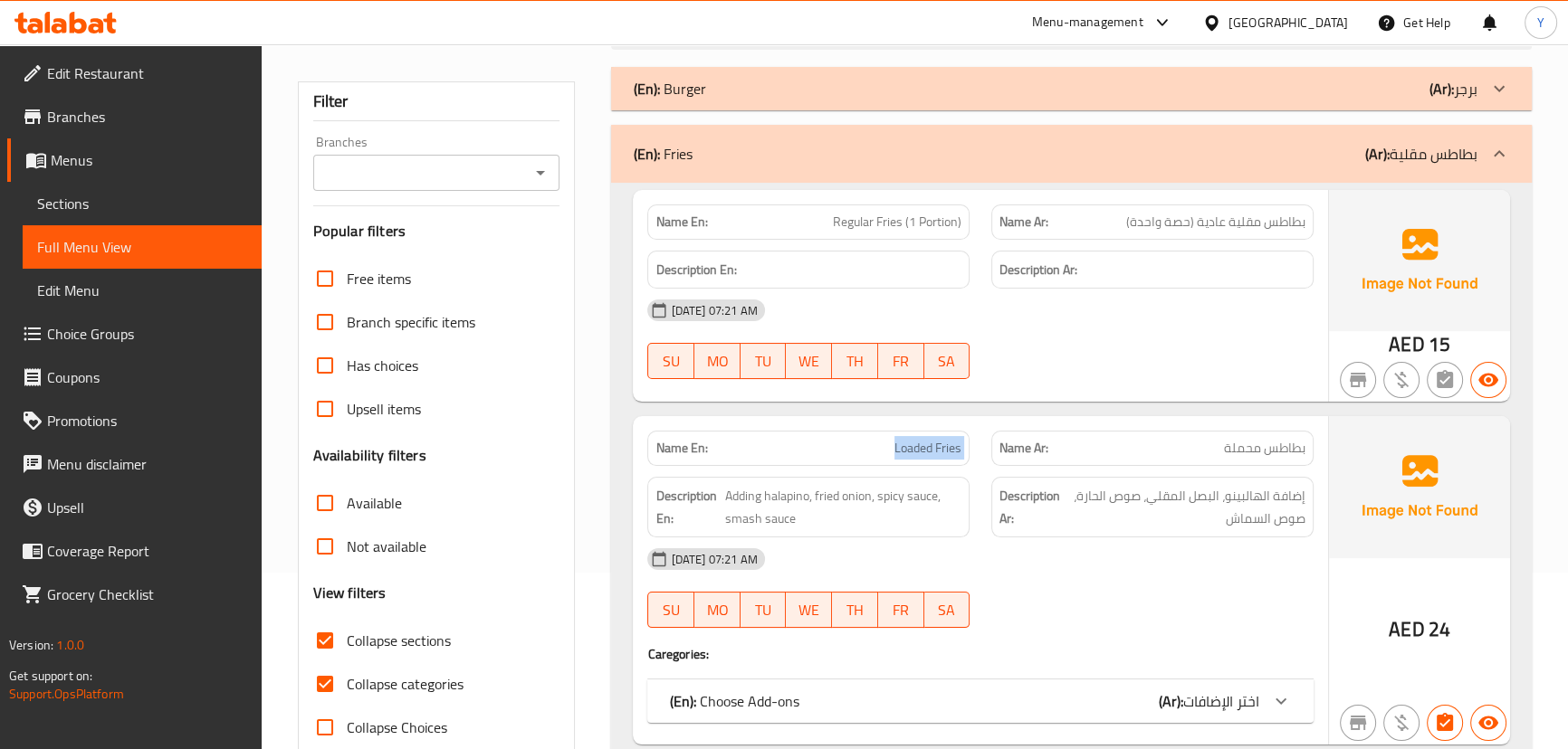
copy span "Loaded Fries"
click at [1098, 452] on p "Name Ar: بطاطس محملة" at bounding box center [1151, 448] width 305 height 19
click at [1142, 698] on div "(En): Choose Add-ons (Ar): اختر الإضافات" at bounding box center [963, 701] width 589 height 22
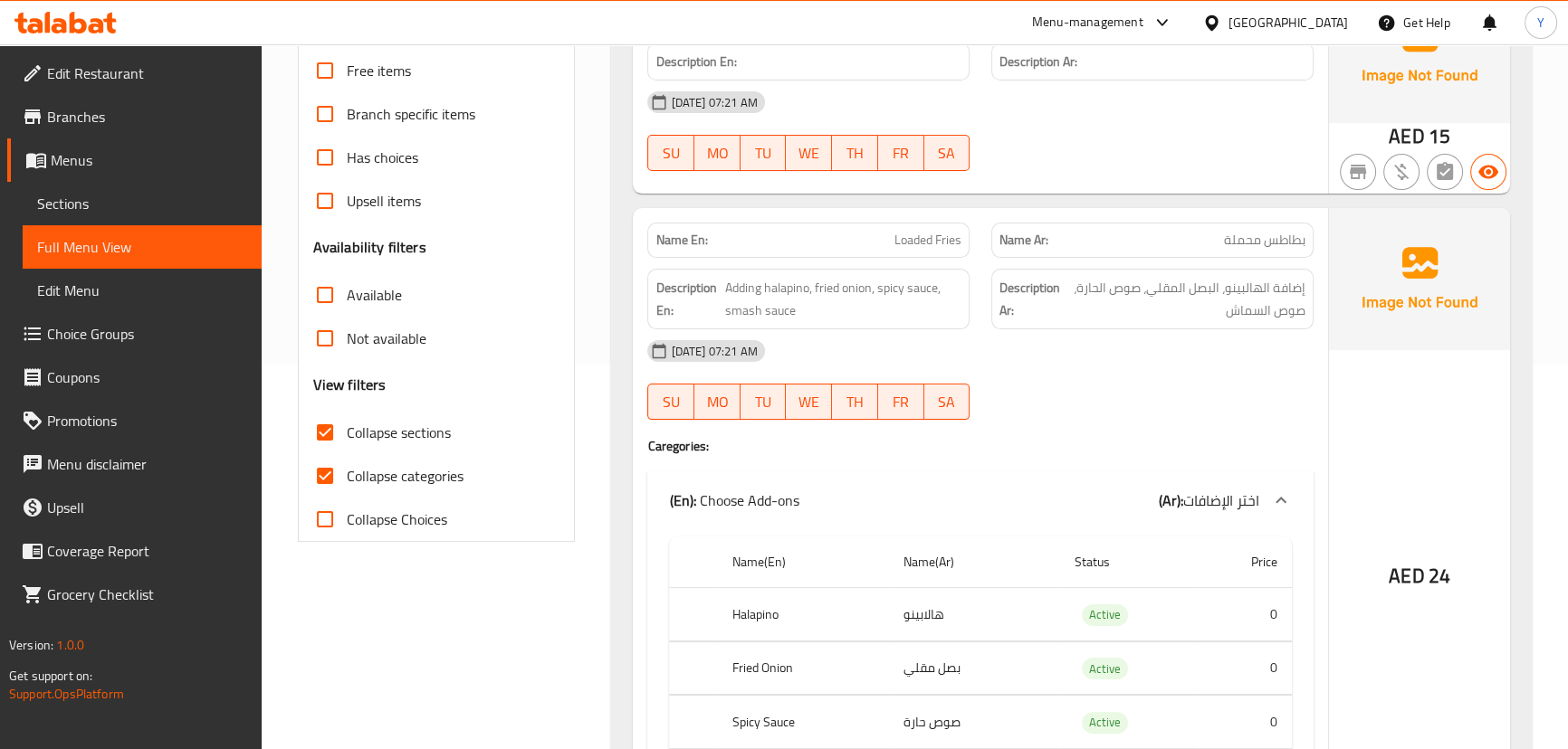
scroll to position [506, 0]
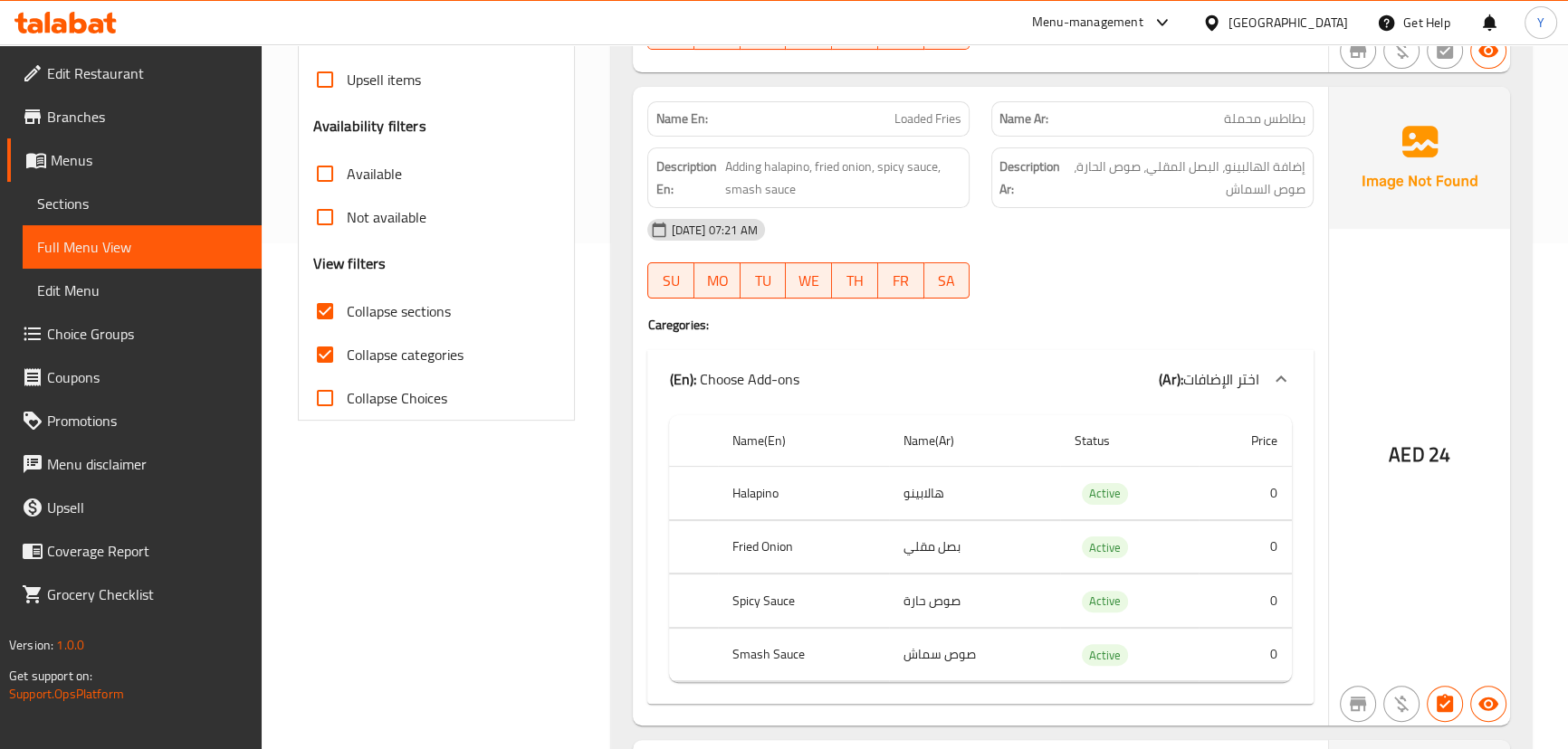
drag, startPoint x: 945, startPoint y: 113, endPoint x: 904, endPoint y: 115, distance: 41.0
click at [904, 115] on span "Loaded Fries" at bounding box center [927, 118] width 67 height 19
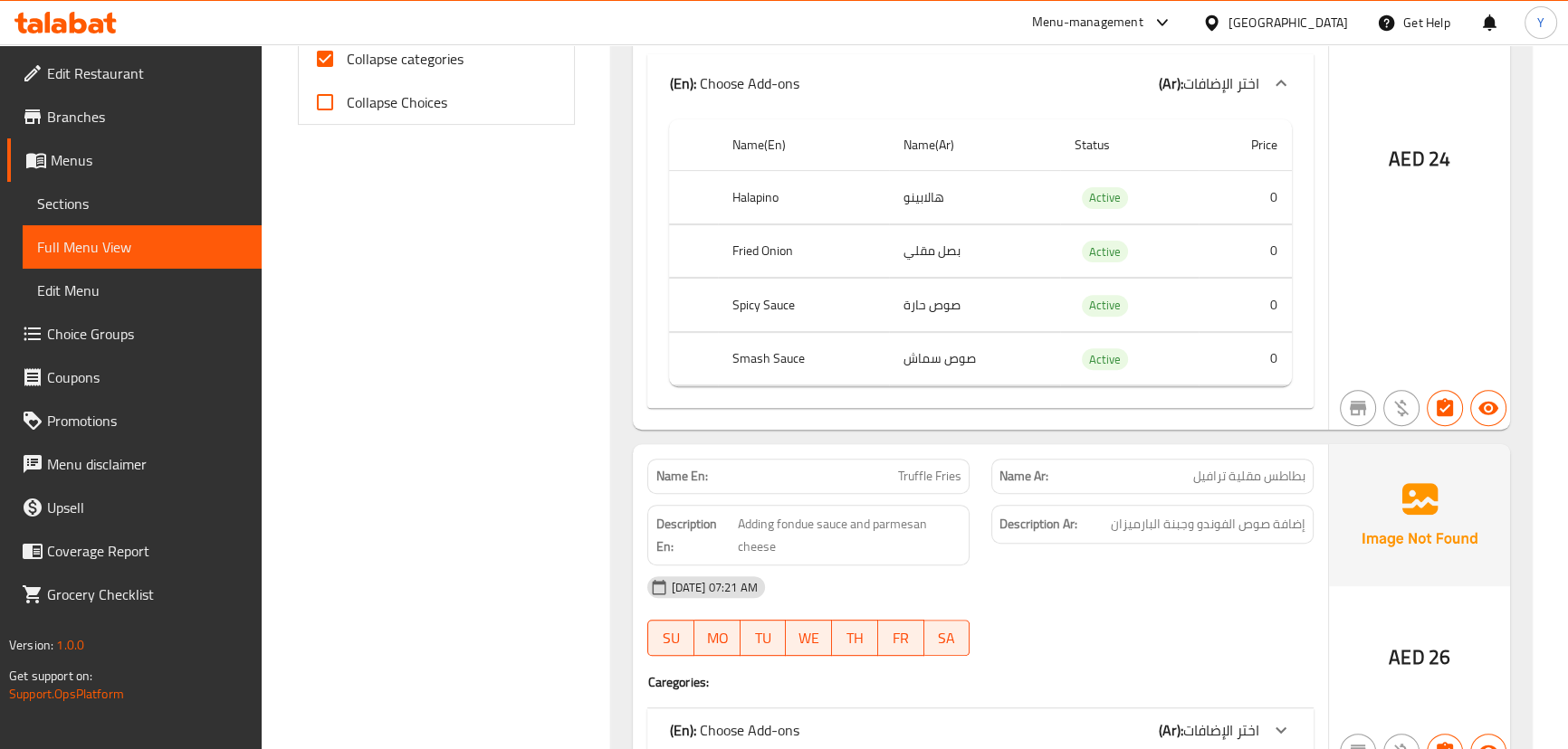
scroll to position [956, 0]
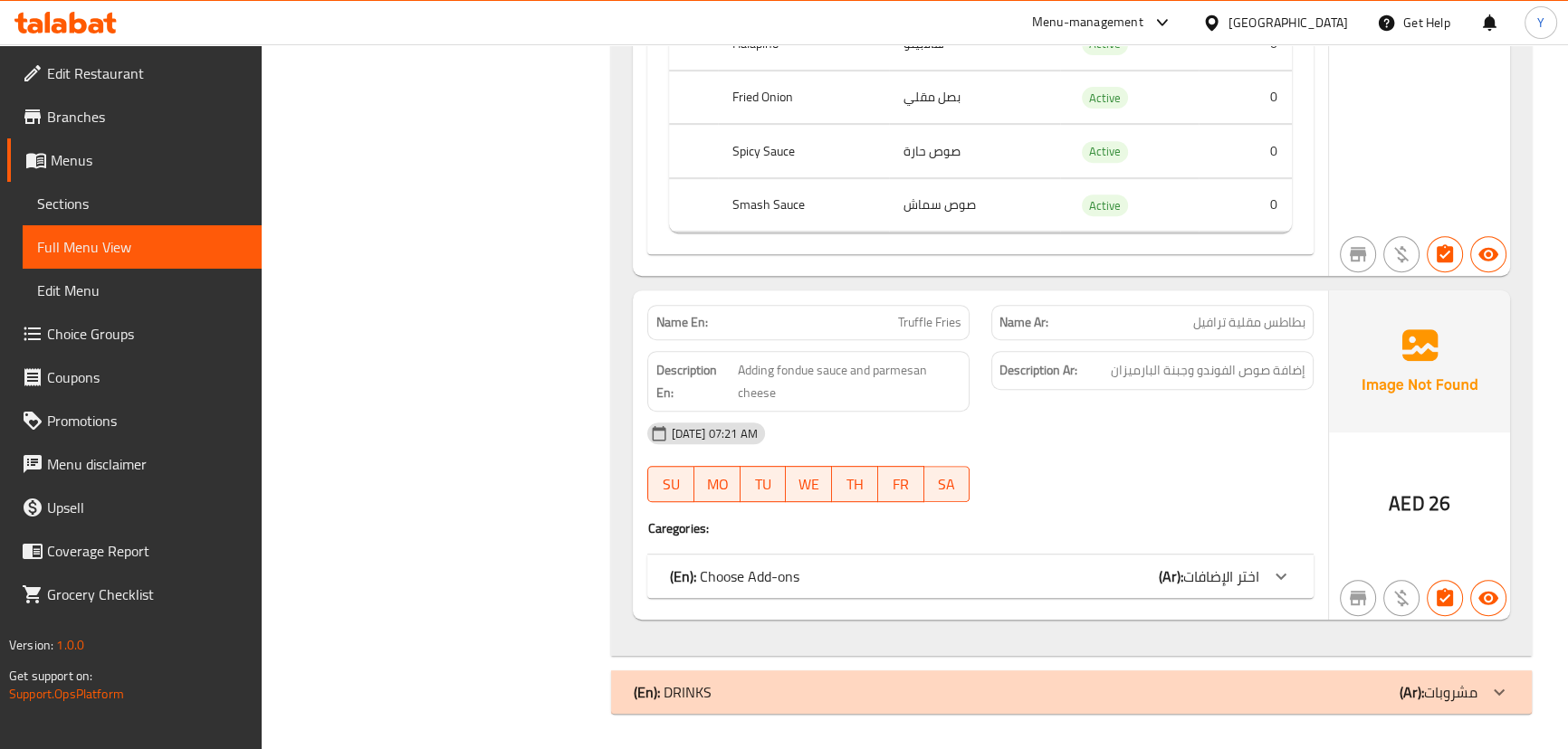
click at [991, 556] on div "(En): Choose Add-ons (Ar): اختر الإضافات" at bounding box center [979, 577] width 666 height 44
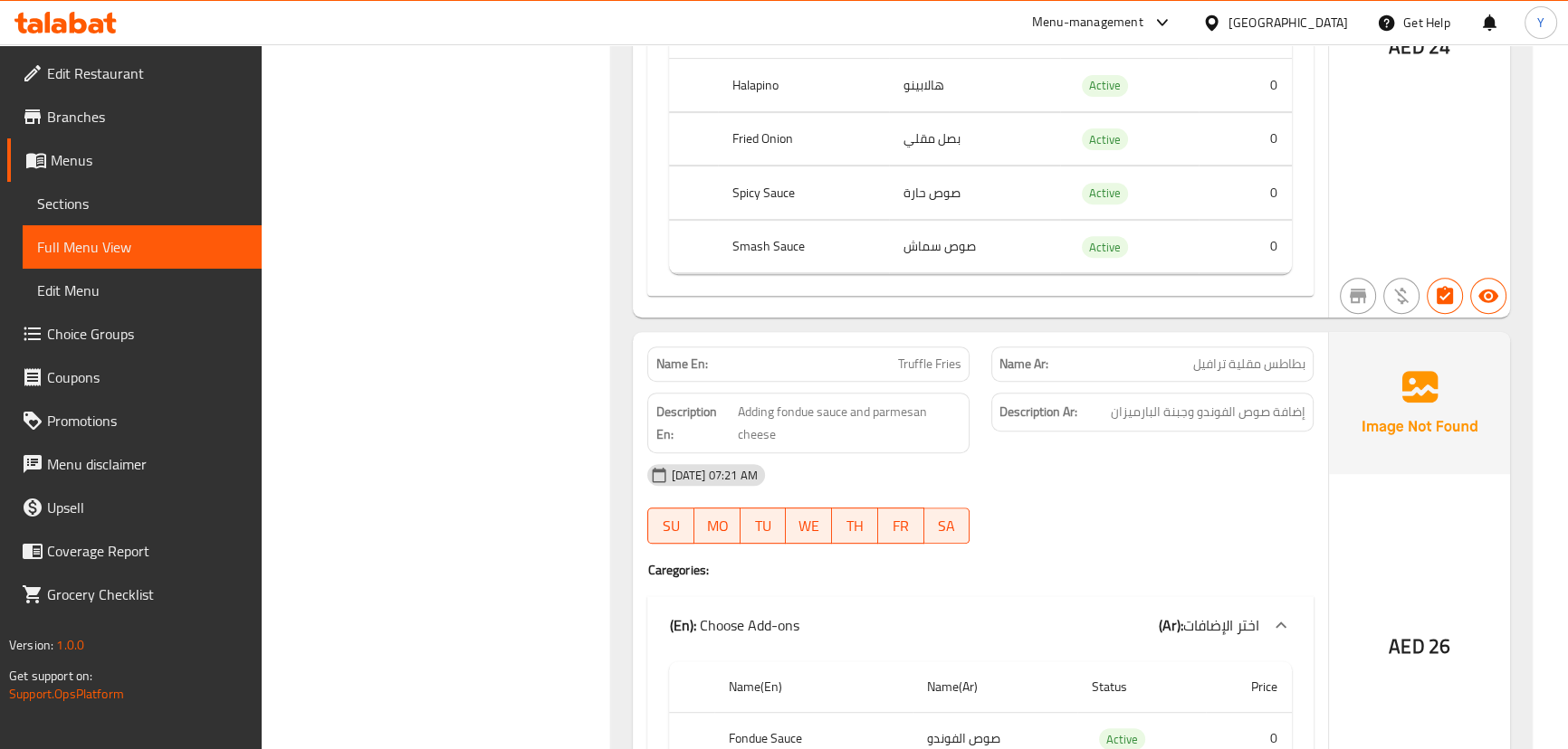
scroll to position [994, 0]
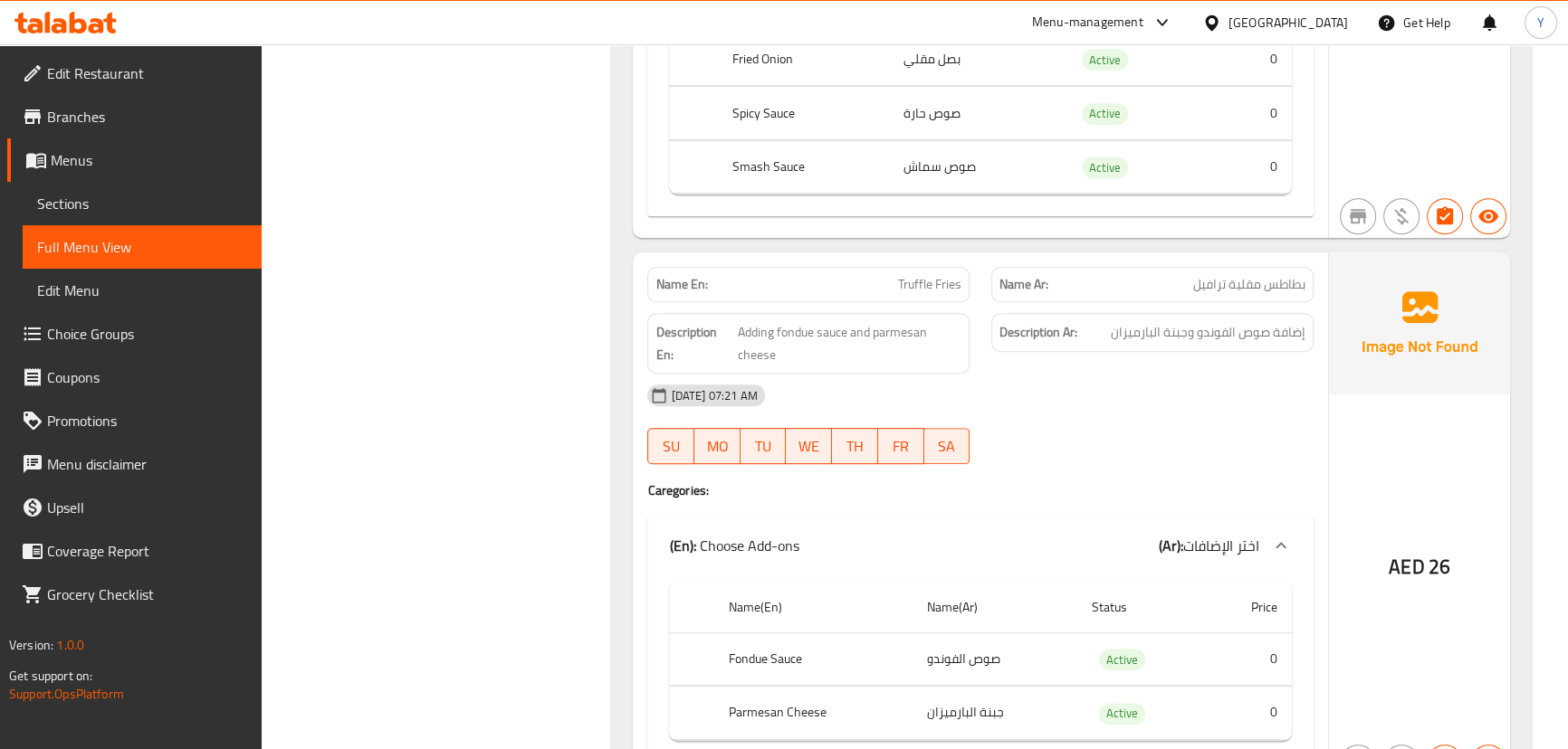
click at [1385, 416] on div "AED 26" at bounding box center [1419, 518] width 181 height 531
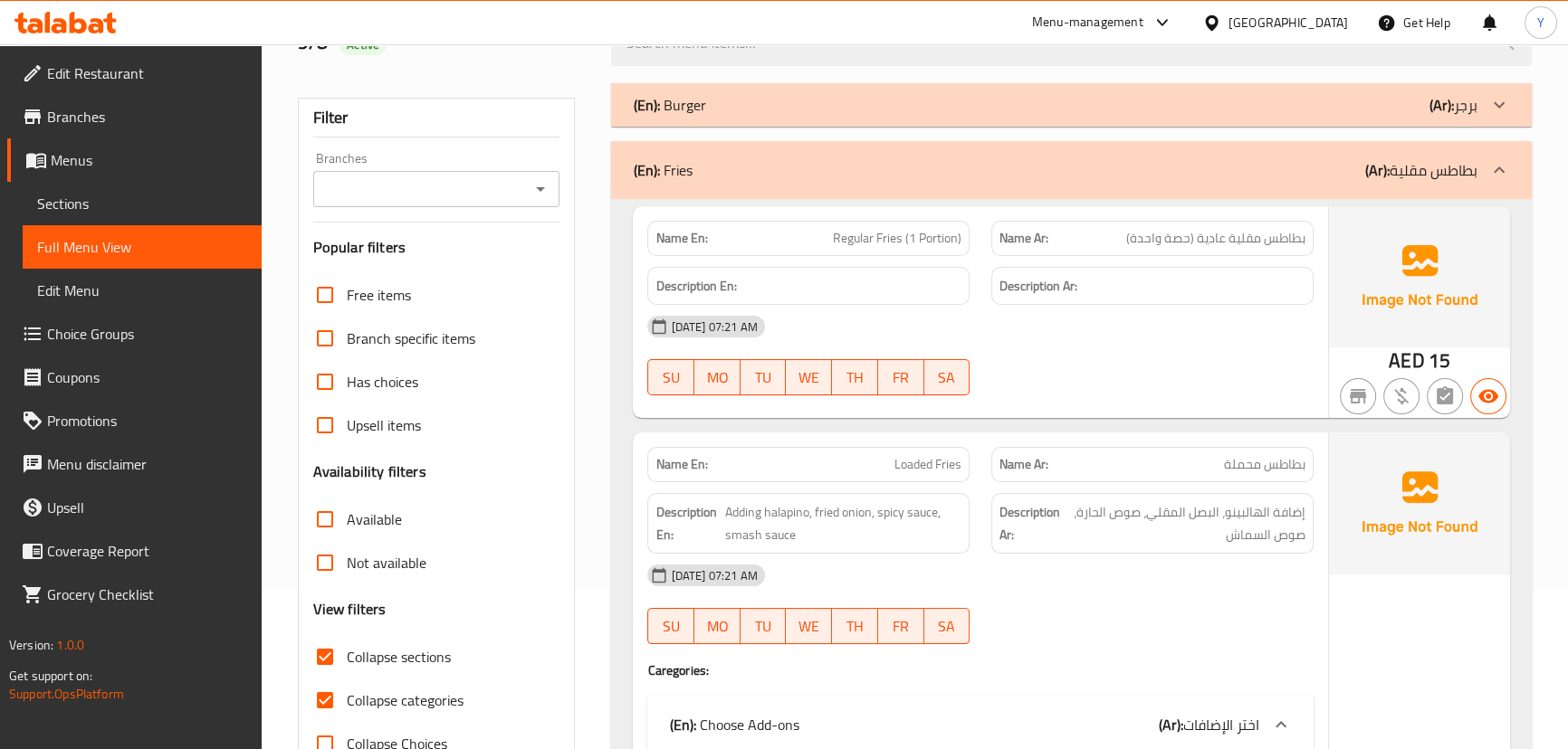
scroll to position [89, 0]
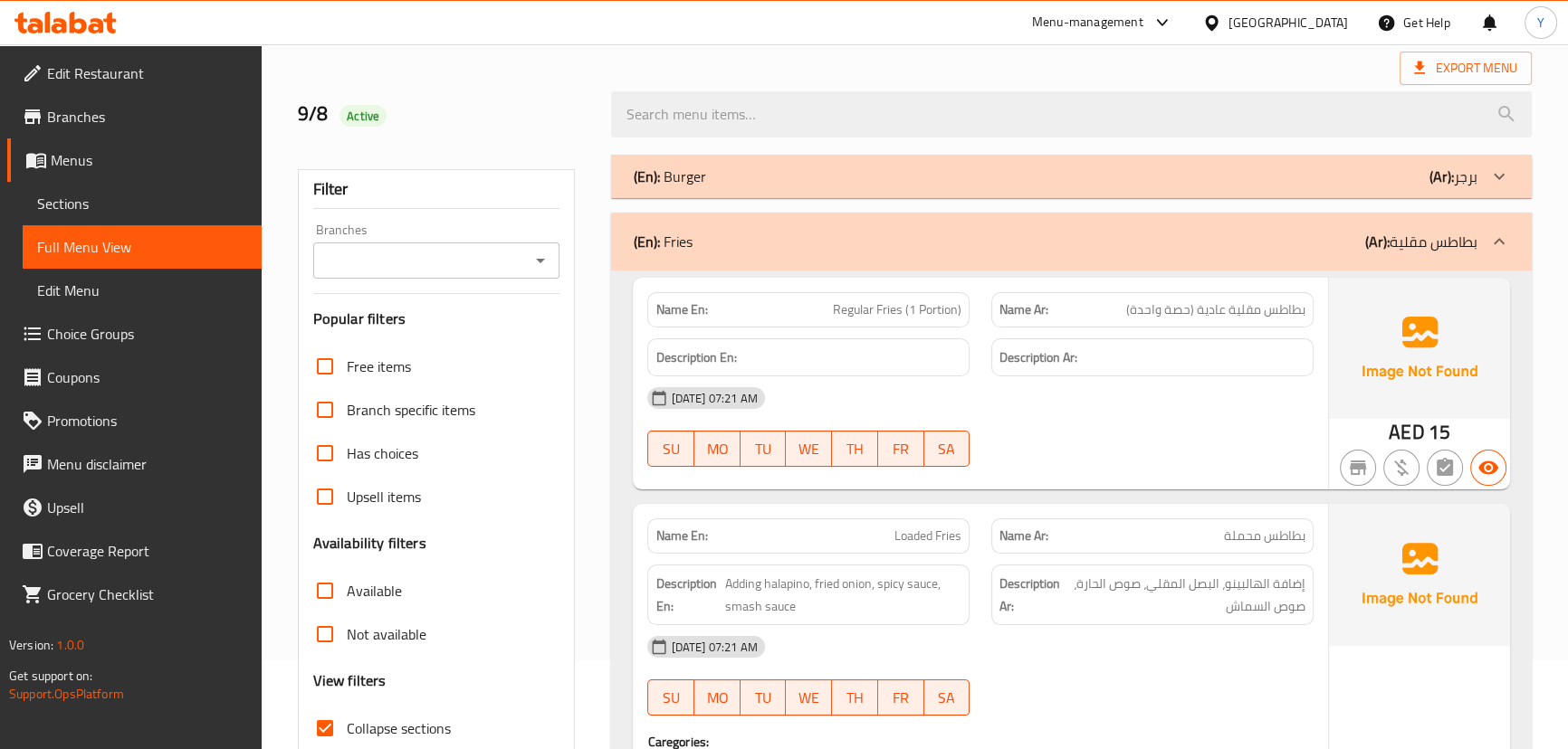
click at [1278, 252] on div "(En): Fries (Ar): بطاطس مقلية" at bounding box center [1055, 242] width 844 height 22
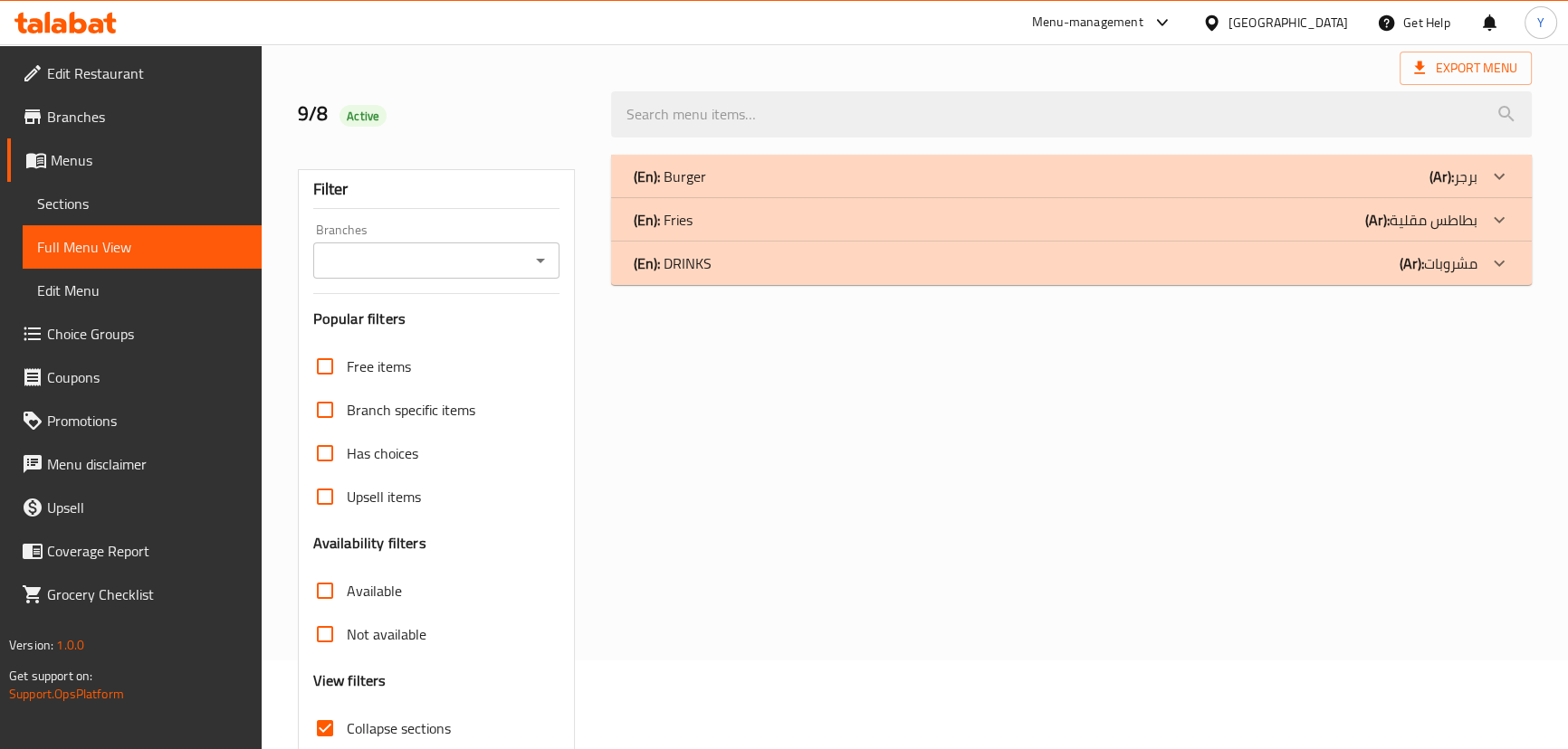
click at [1263, 292] on div "(En): Burger (Ar): برجر Name En: OG BURGER Name Ar: برجر أو جي Description En: …" at bounding box center [1071, 496] width 941 height 705
click at [1319, 279] on div "(En): DRINKS (Ar): مشروبات" at bounding box center [1071, 264] width 919 height 44
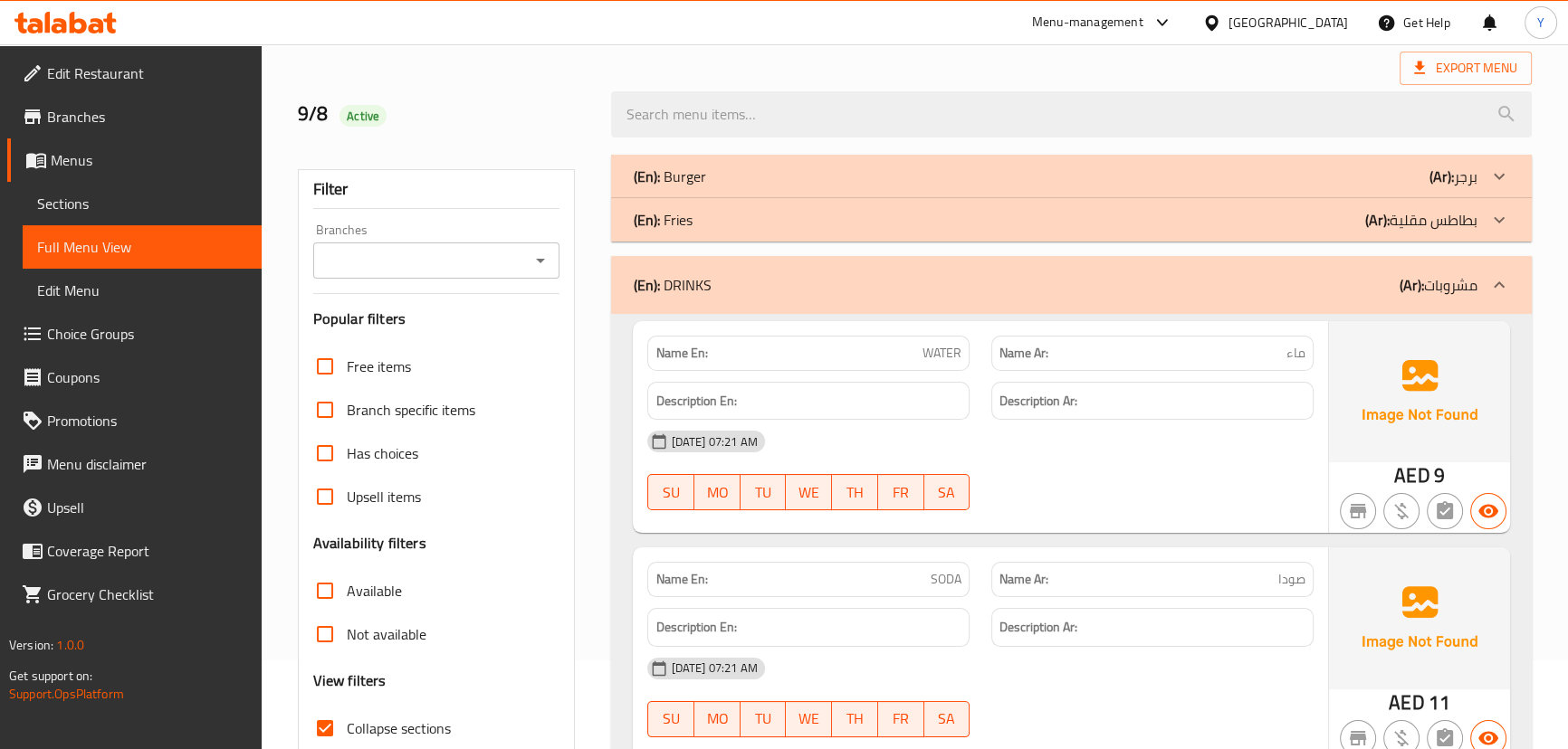
click at [1087, 440] on div "[DATE] 07:21 AM" at bounding box center [980, 442] width 686 height 44
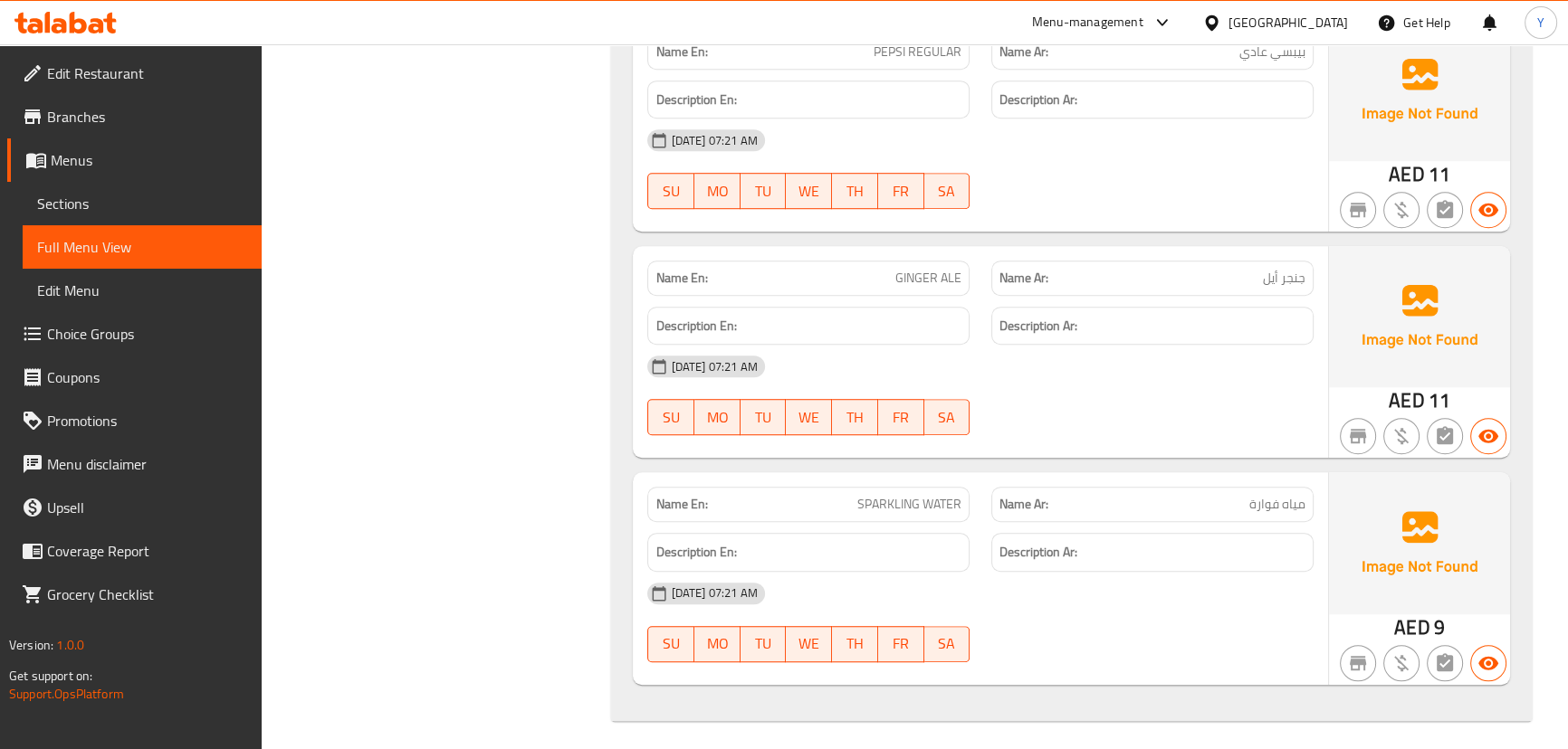
scroll to position [1526, 0]
click at [1221, 410] on div "08-09-2025 07:21 AM SU MO TU WE TH FR SA" at bounding box center [980, 393] width 686 height 101
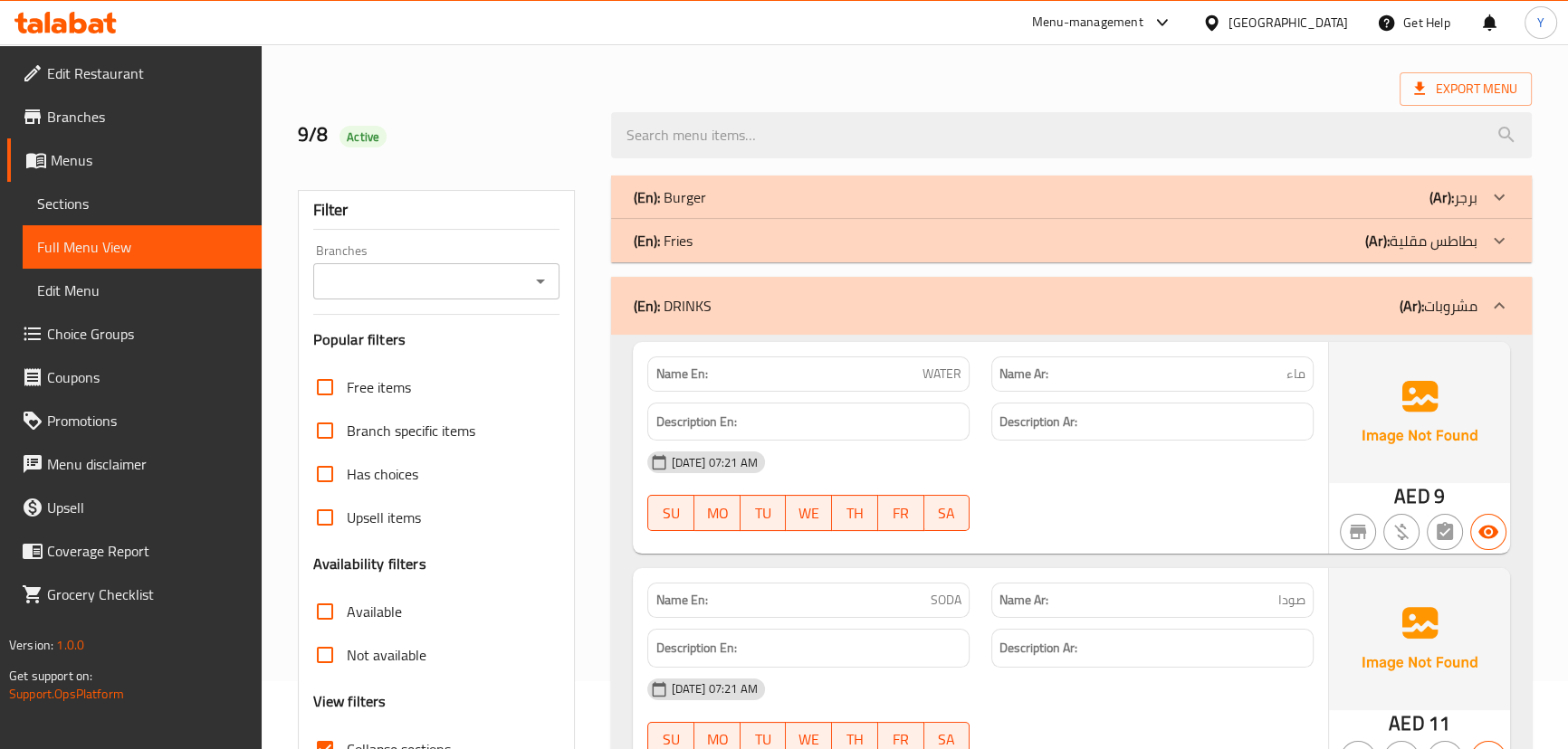
scroll to position [0, 0]
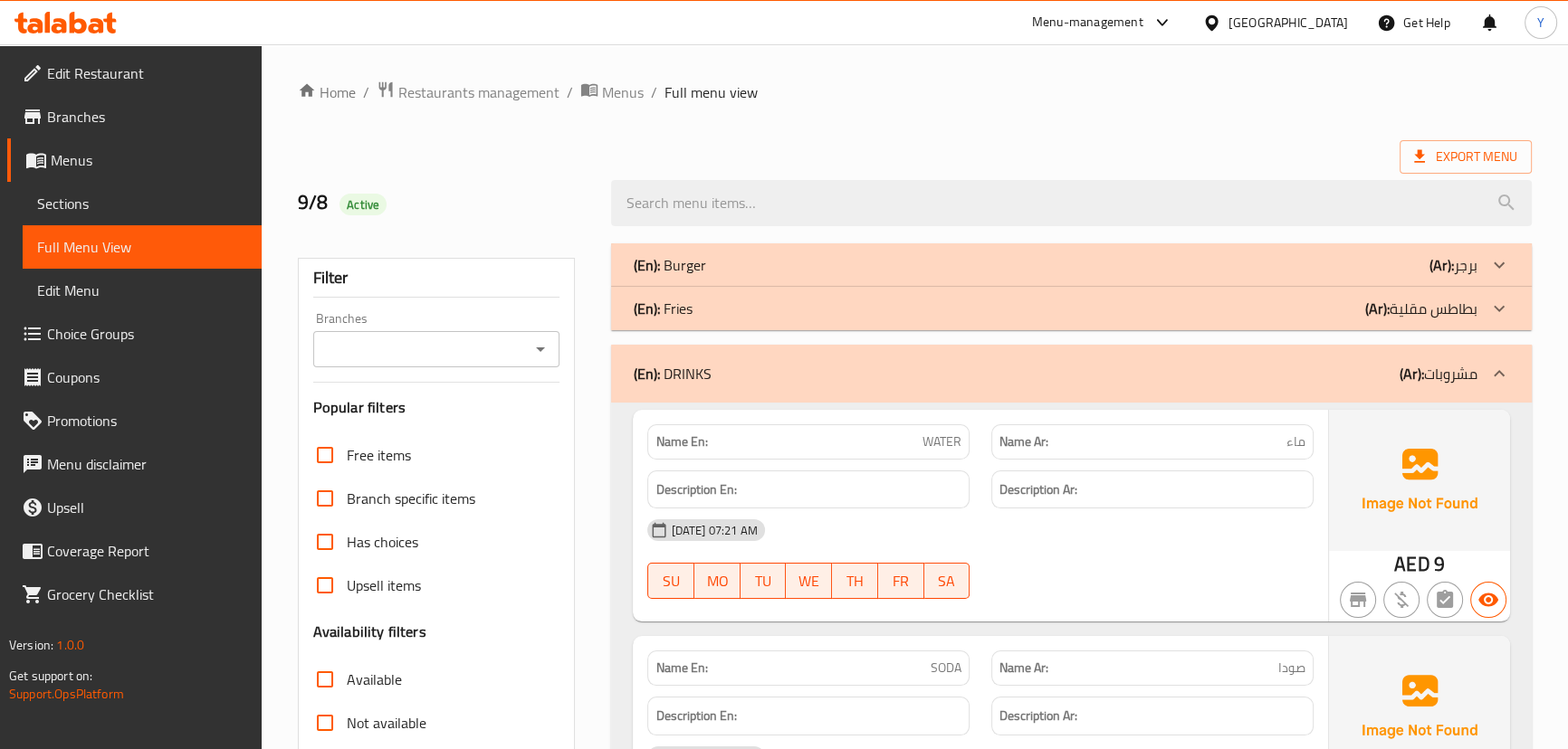
click at [923, 351] on div "(En): DRINKS (Ar): مشروبات" at bounding box center [1071, 374] width 919 height 58
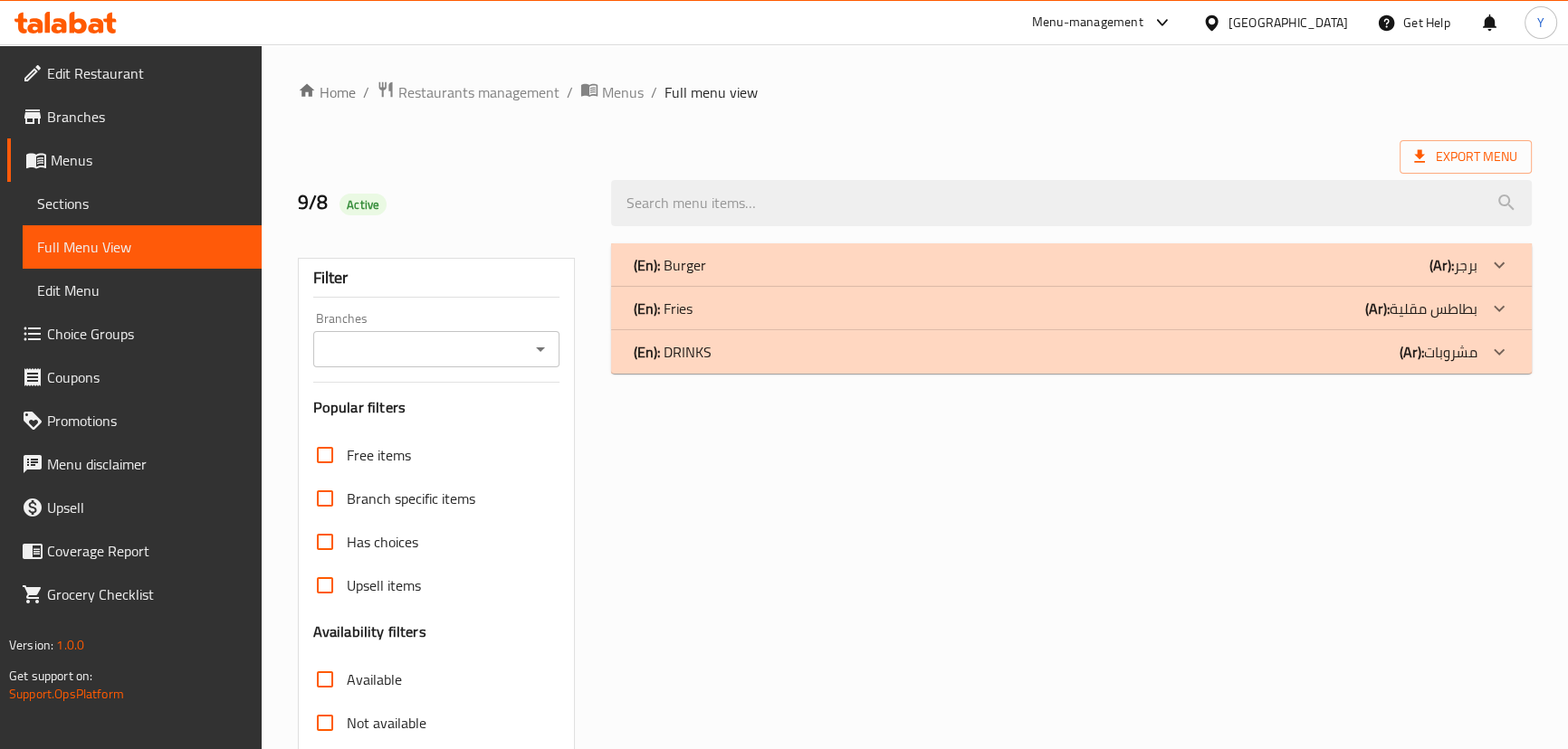
click at [1168, 317] on div "(En): Fries (Ar): بطاطس مقلية" at bounding box center [1055, 308] width 844 height 22
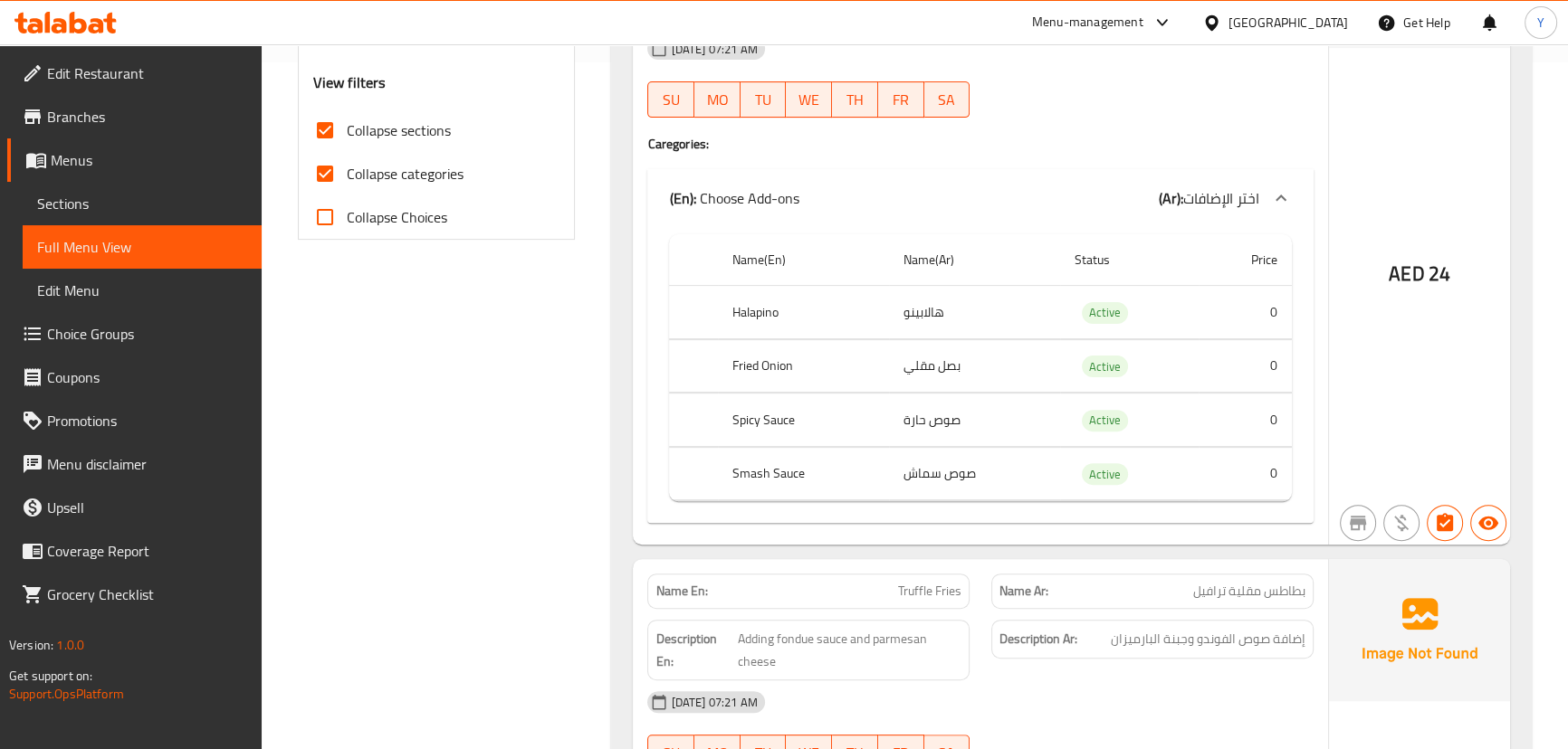
scroll to position [657, 0]
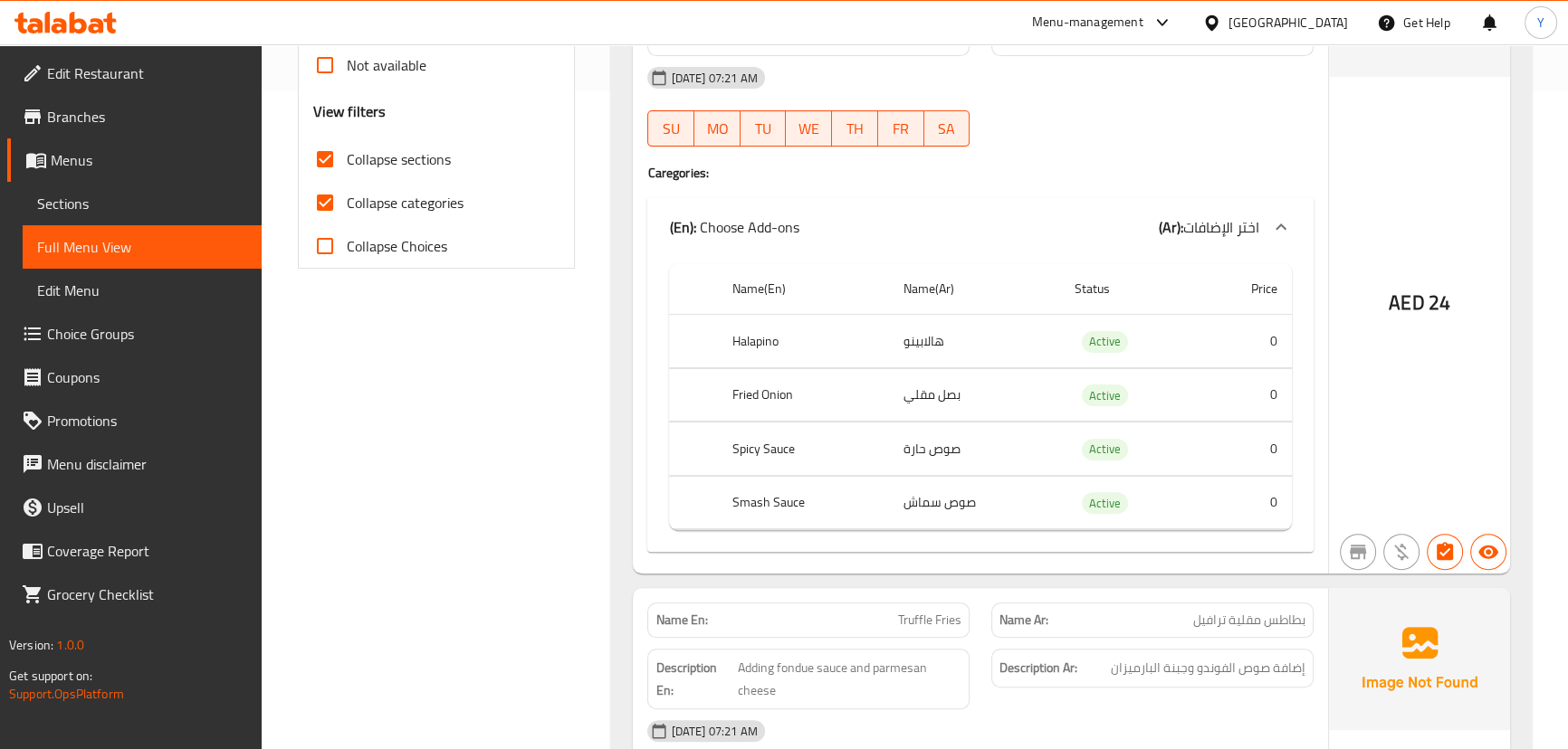
click at [1375, 241] on div "AED 24" at bounding box center [1419, 254] width 181 height 639
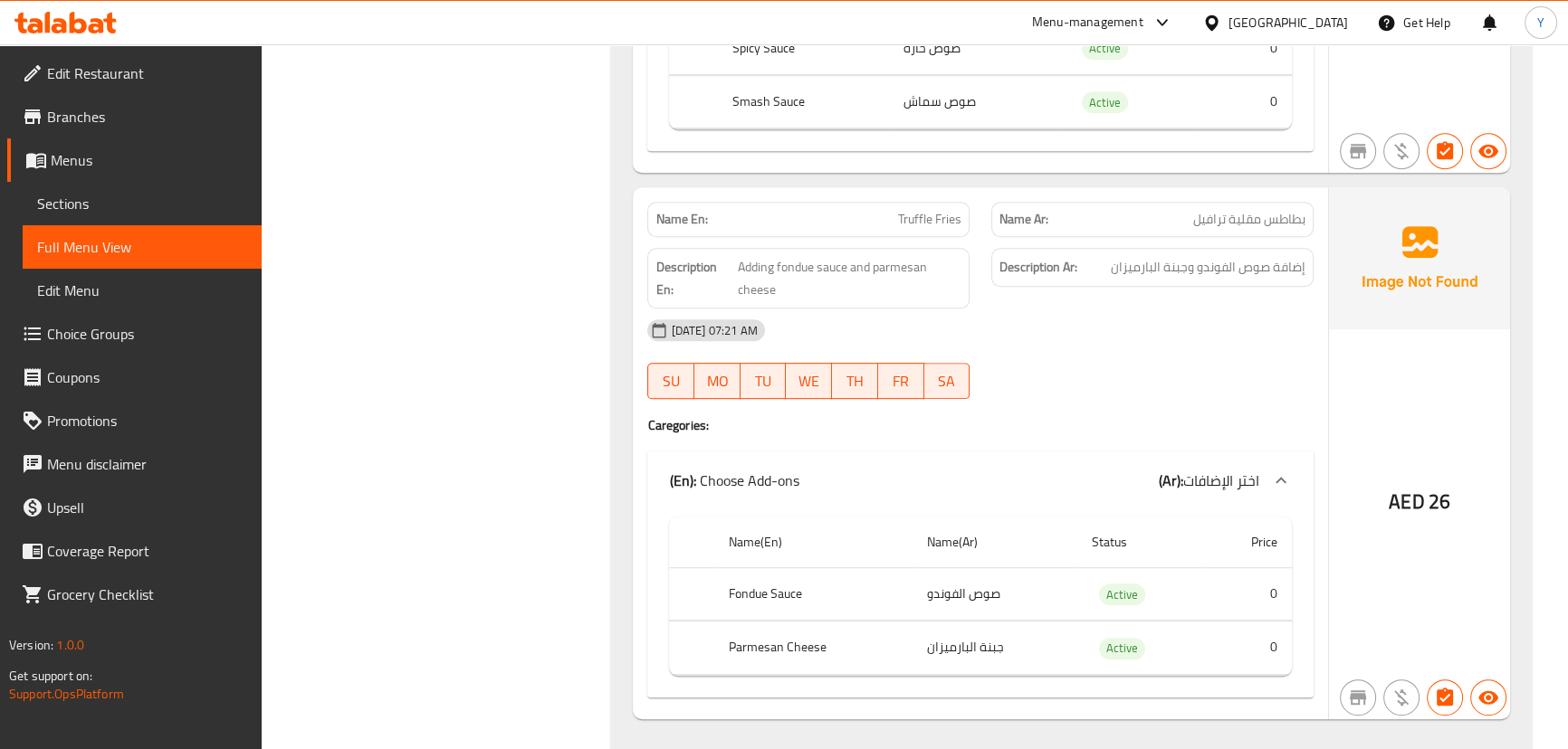
scroll to position [1158, 0]
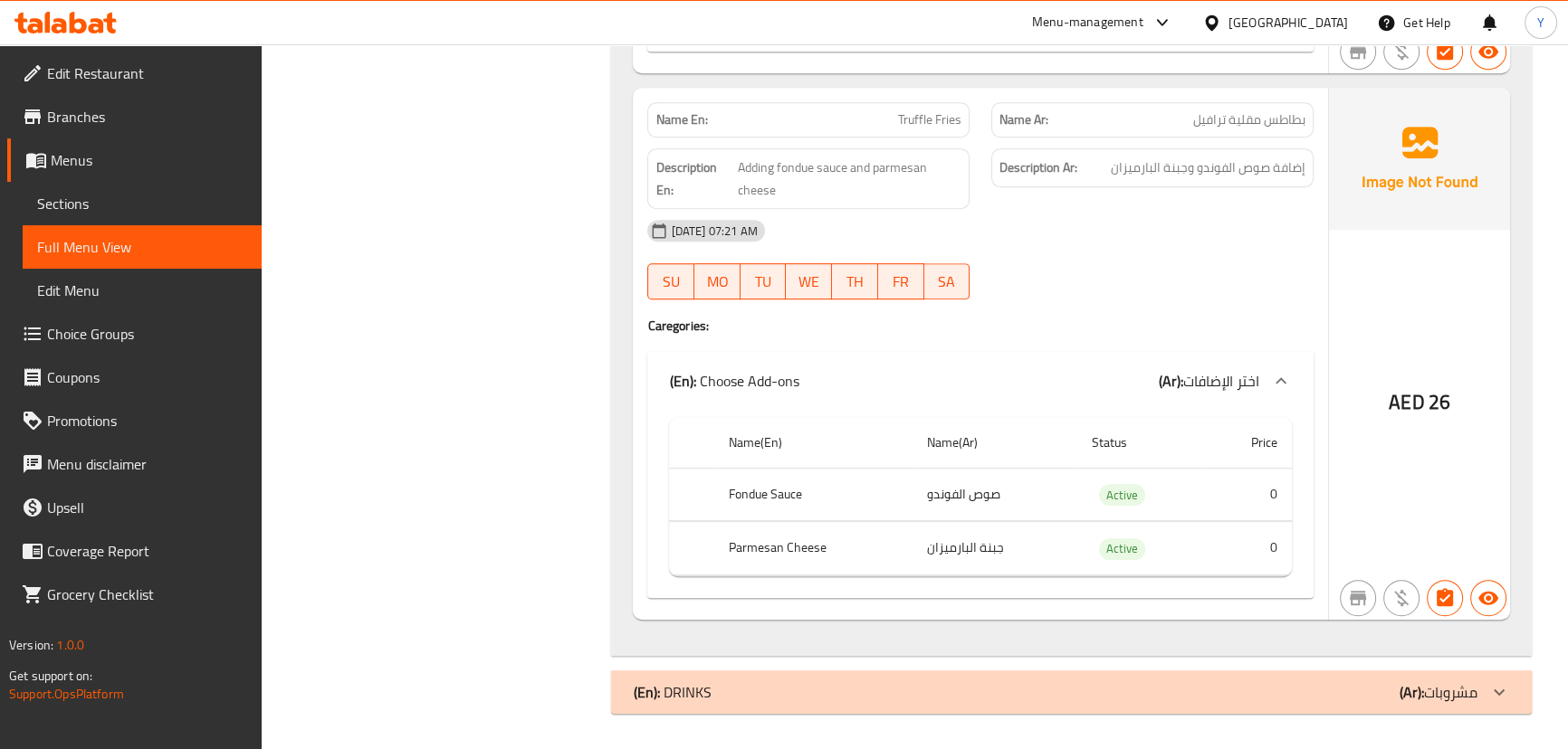
click at [1328, 557] on div "AED 26" at bounding box center [1419, 353] width 181 height 531
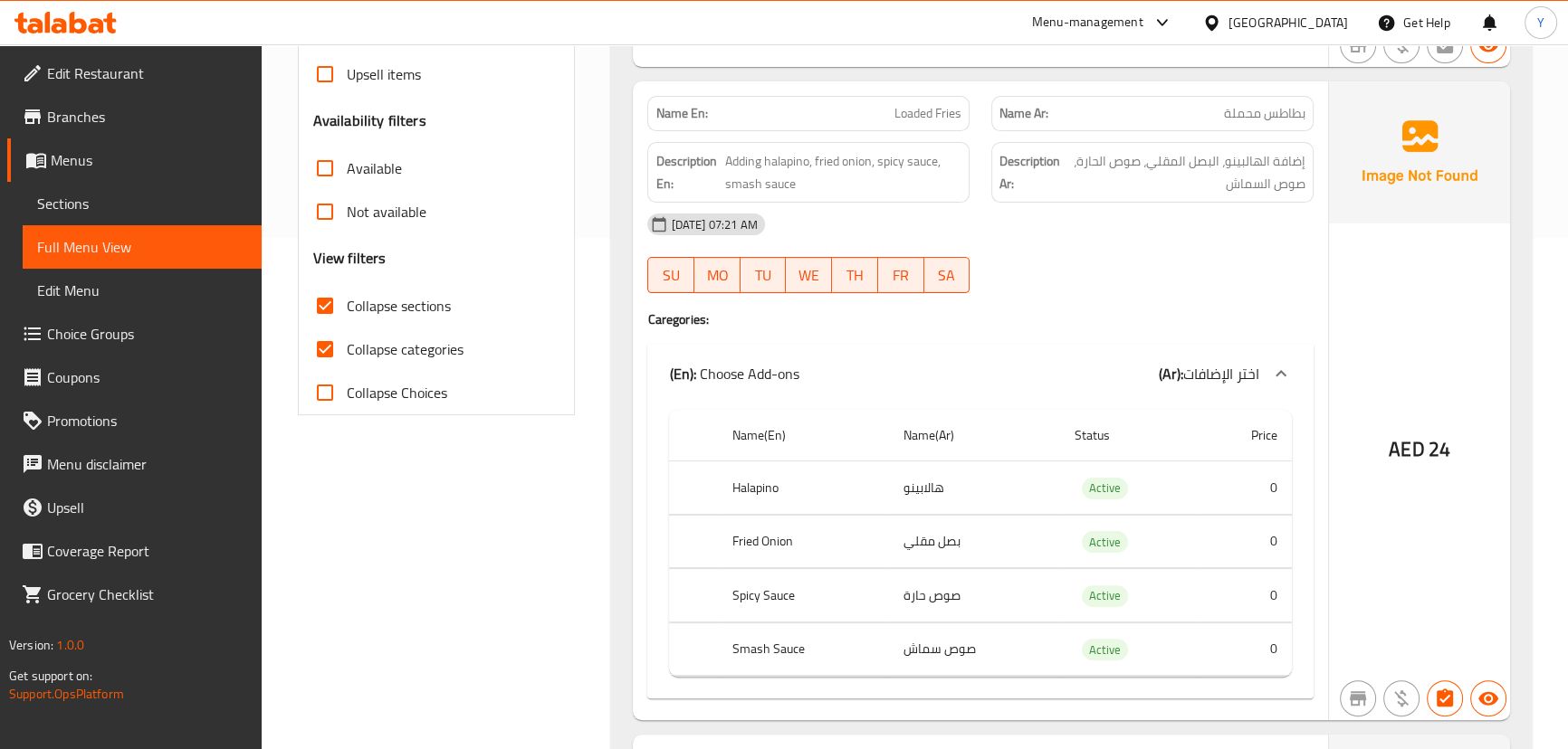
scroll to position [0, 0]
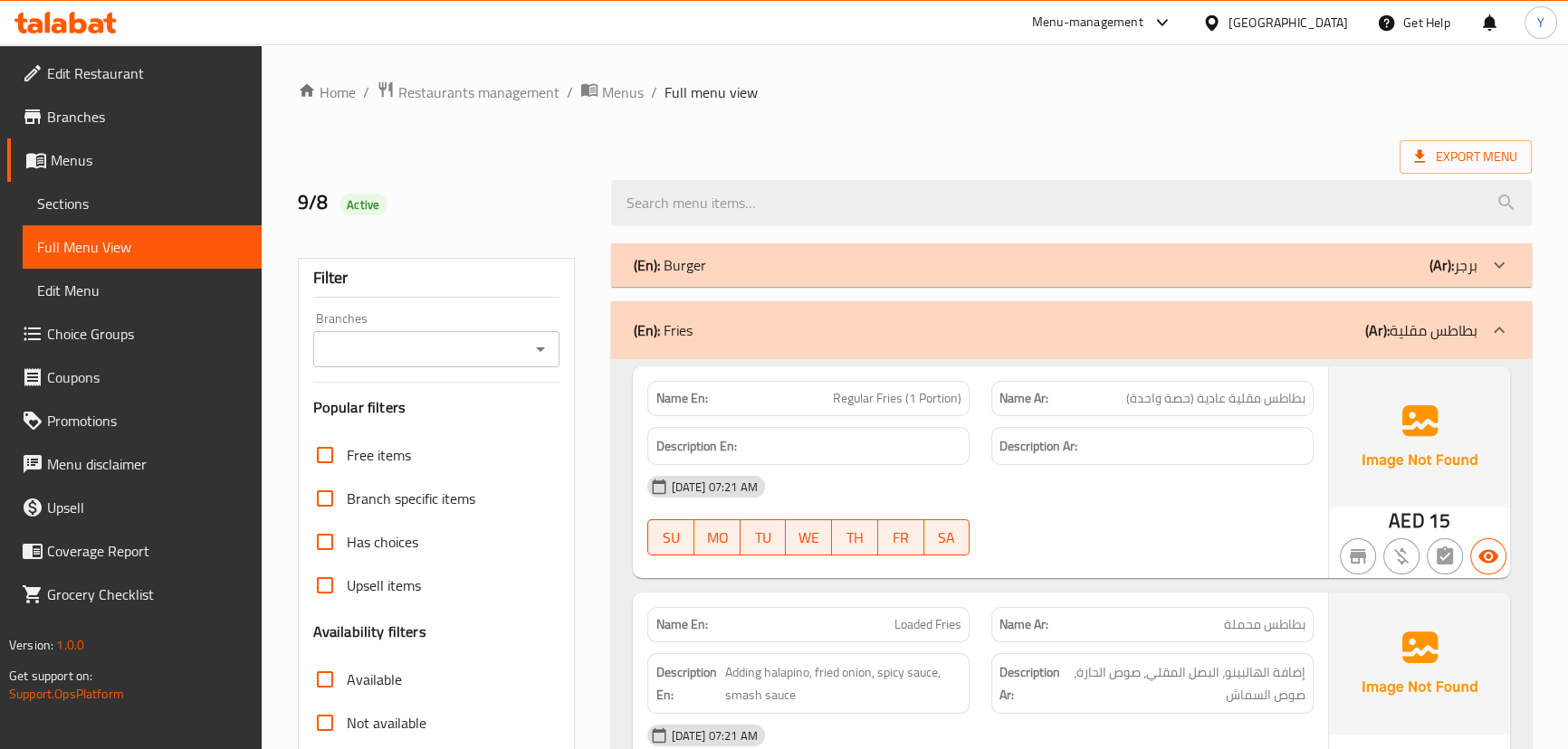
drag, startPoint x: 1316, startPoint y: 210, endPoint x: 1509, endPoint y: -99, distance: 364.3
click at [1458, 172] on span "Export Menu" at bounding box center [1465, 157] width 132 height 34
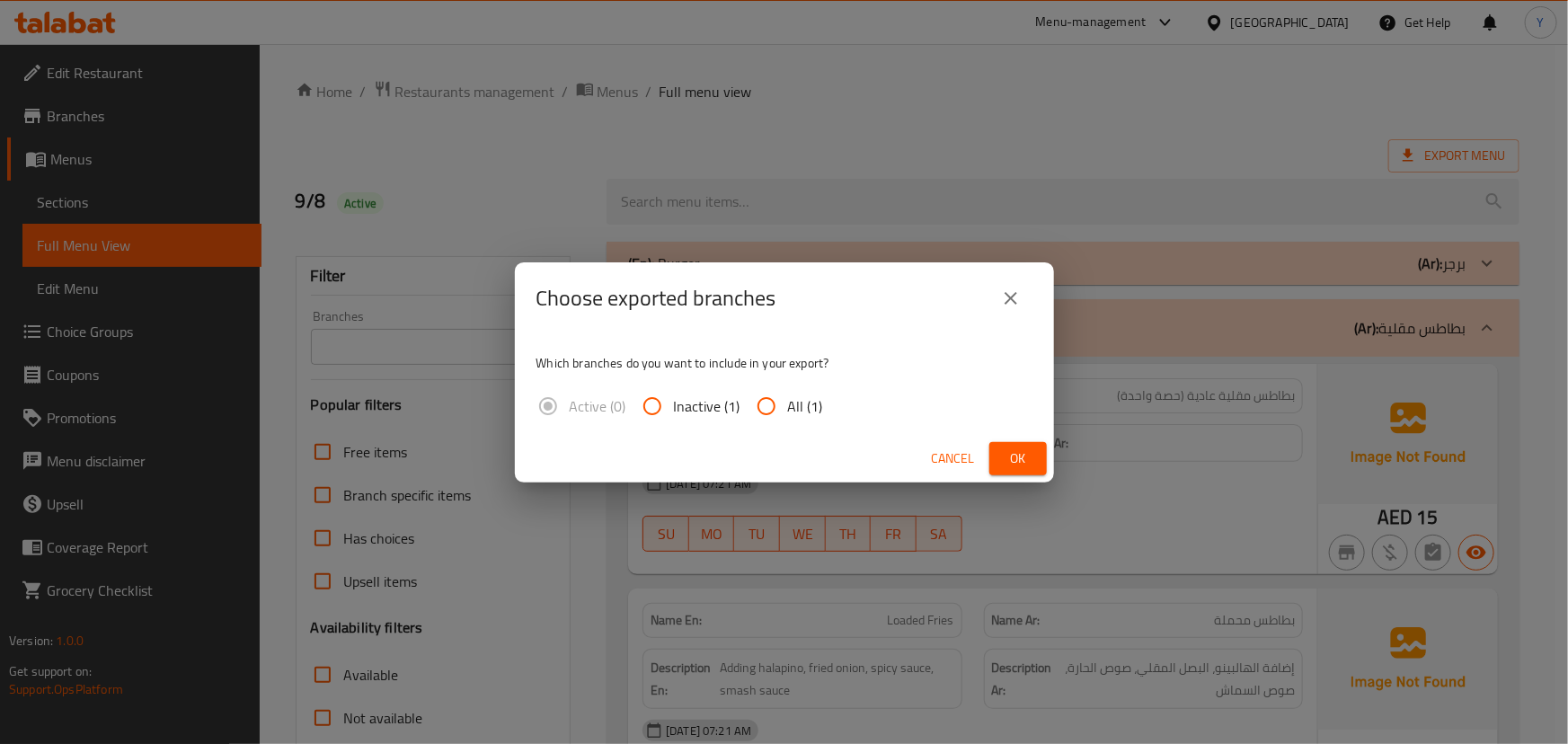
click at [1040, 451] on button "Ok" at bounding box center [1019, 459] width 57 height 34
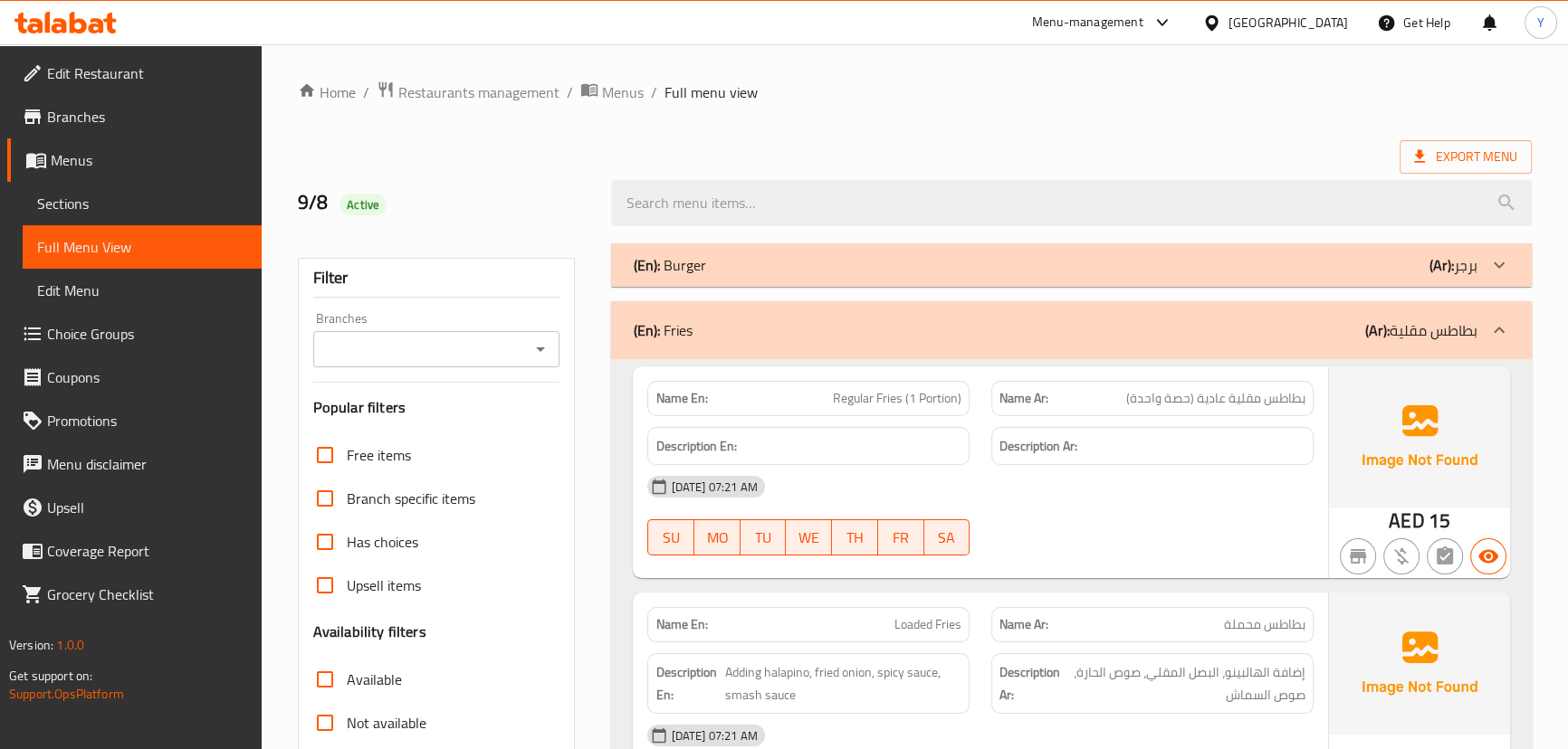
drag, startPoint x: 1231, startPoint y: 98, endPoint x: 895, endPoint y: 43, distance: 340.5
click at [1231, 98] on ol "Home / Restaurants management / Menus / Full menu view" at bounding box center [914, 93] width 1234 height 24
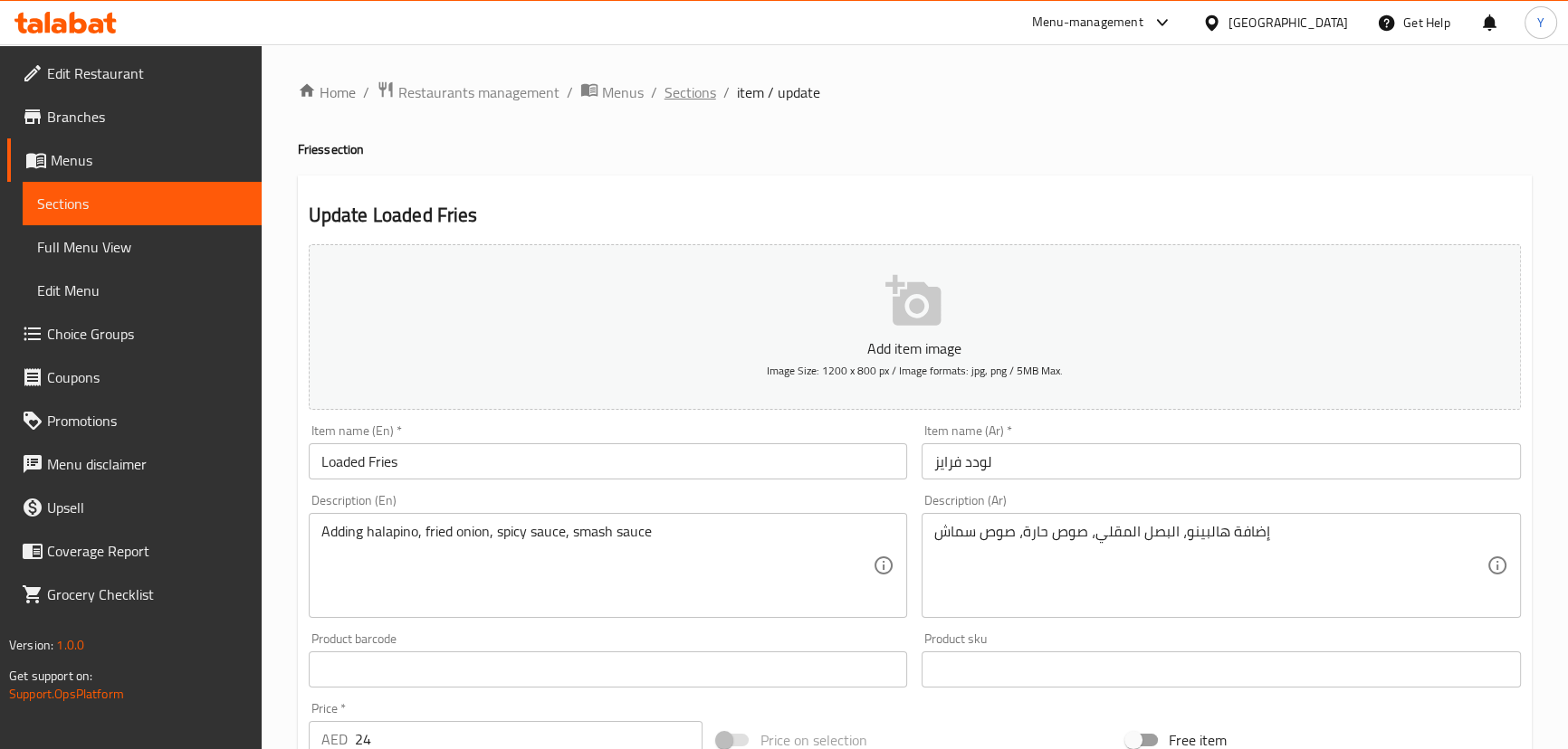
click at [695, 88] on span "Sections" at bounding box center [690, 93] width 52 height 22
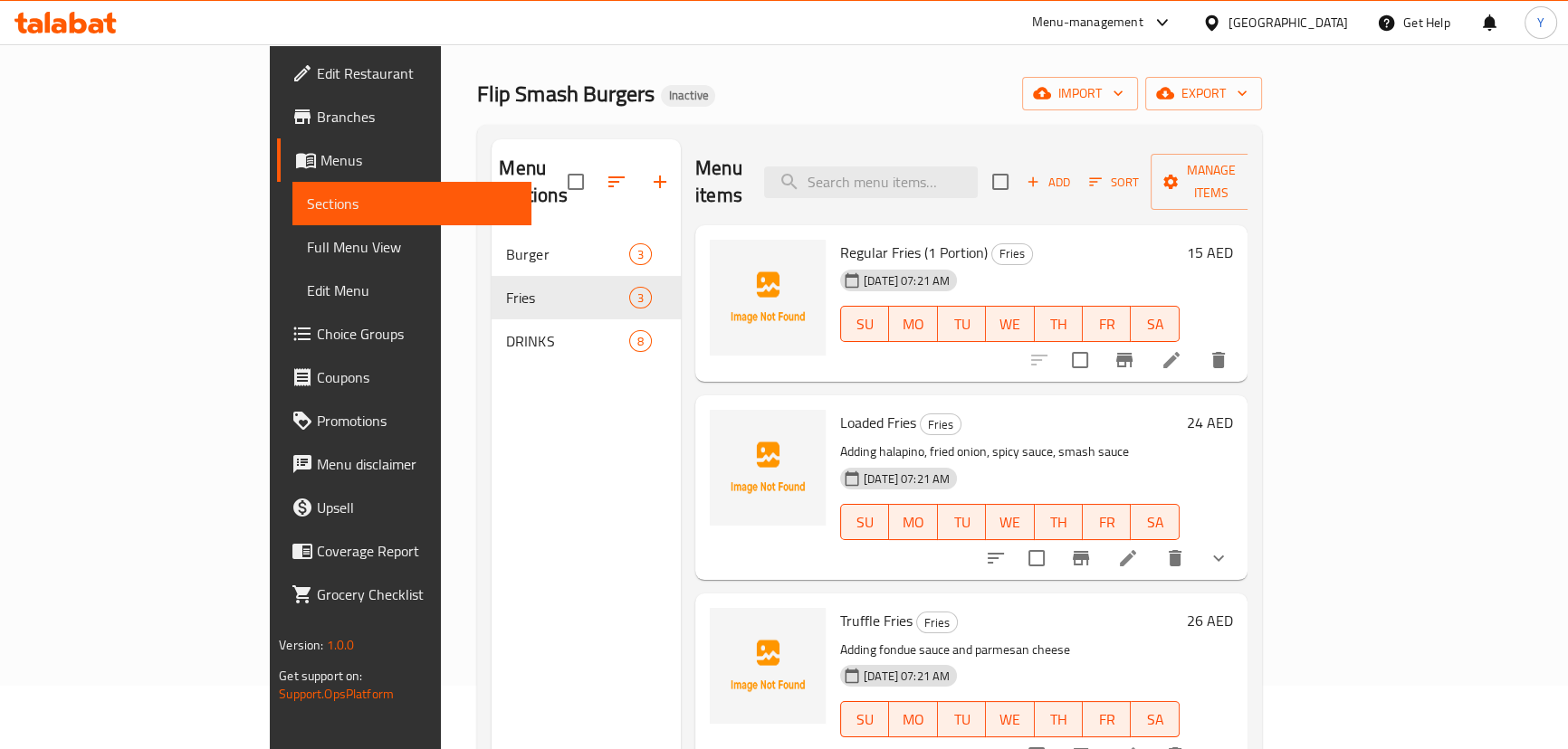
scroll to position [164, 0]
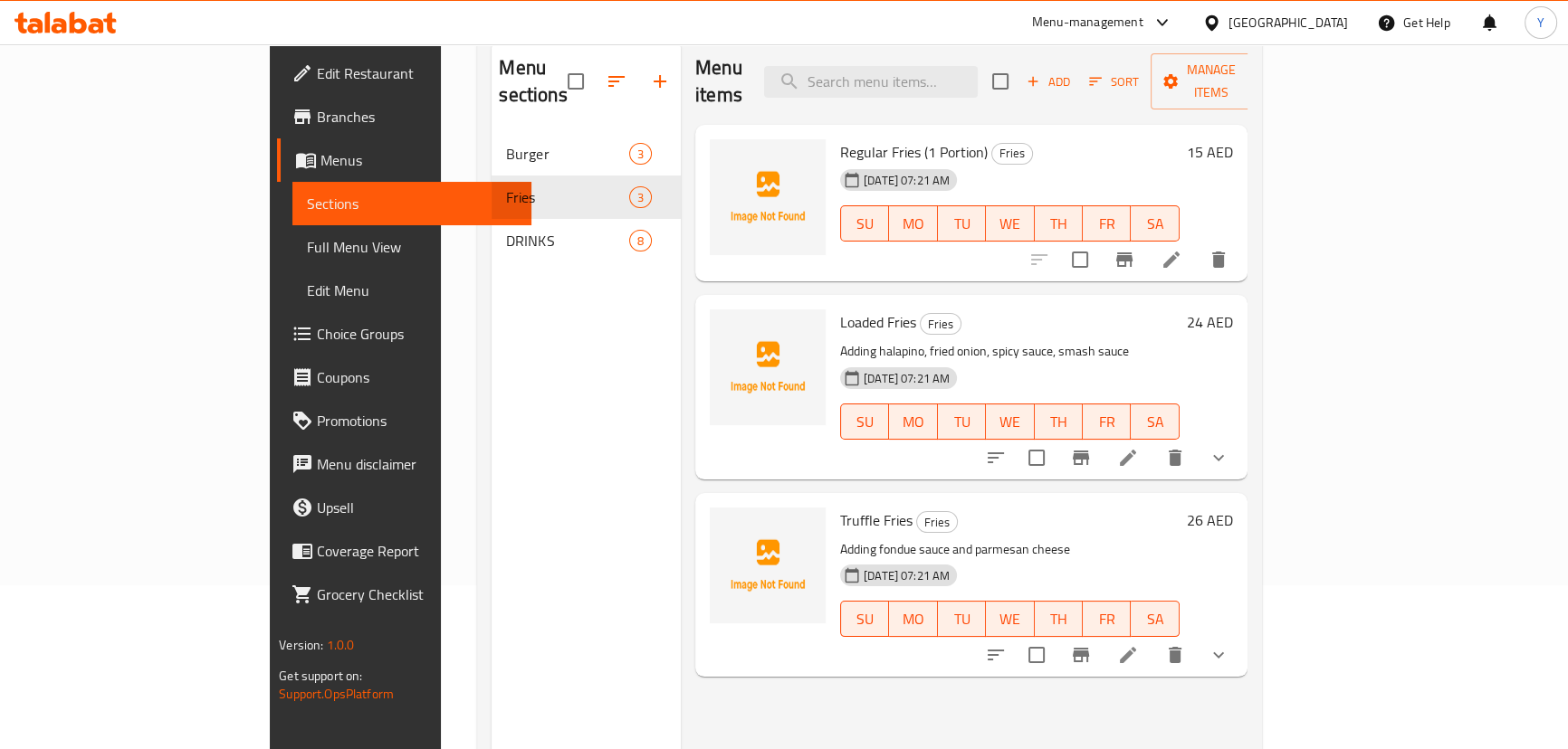
click at [1197, 244] on li at bounding box center [1171, 260] width 51 height 33
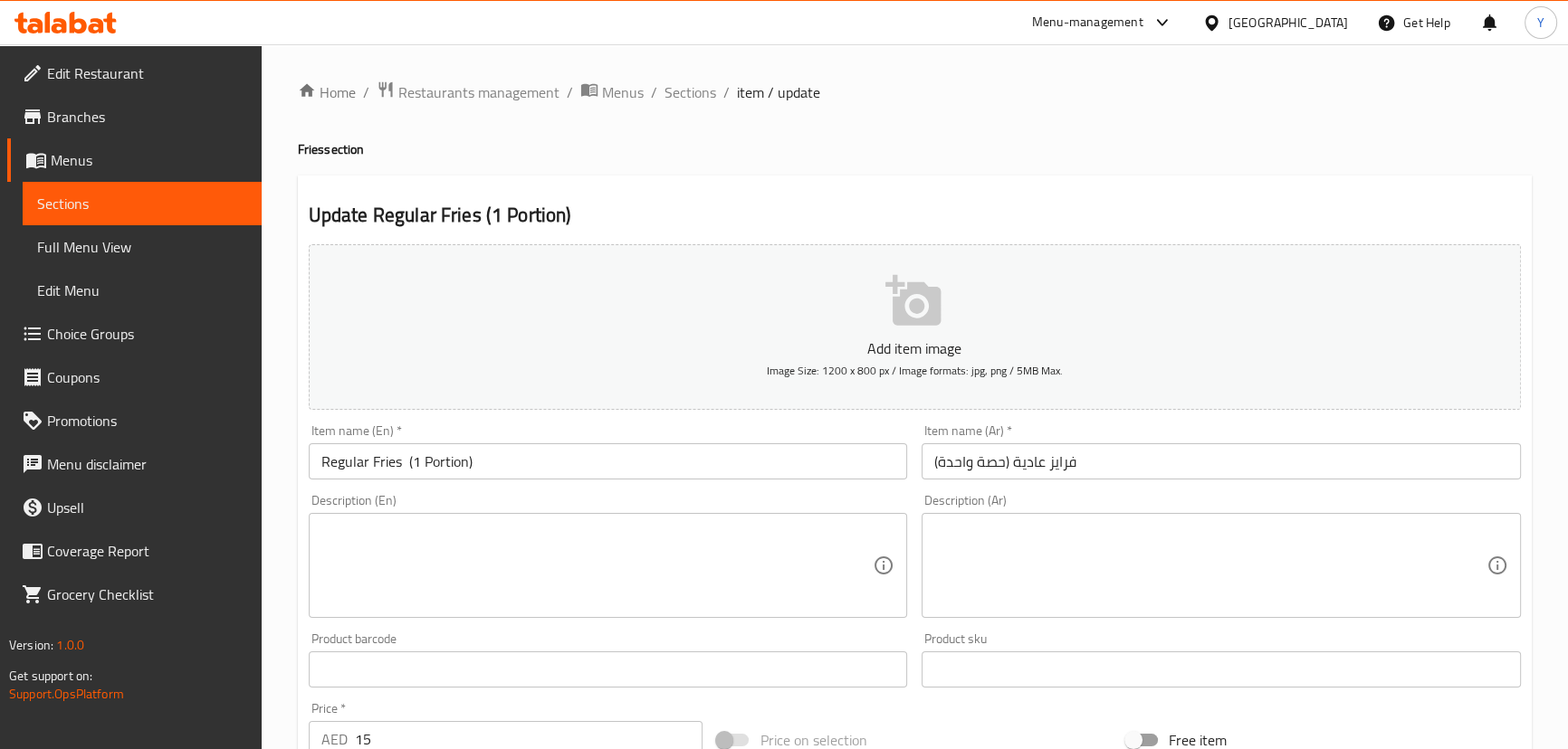
drag, startPoint x: 405, startPoint y: 469, endPoint x: 585, endPoint y: 461, distance: 180.2
click at [585, 461] on input "Regular Fries (1 Portion)" at bounding box center [608, 462] width 599 height 36
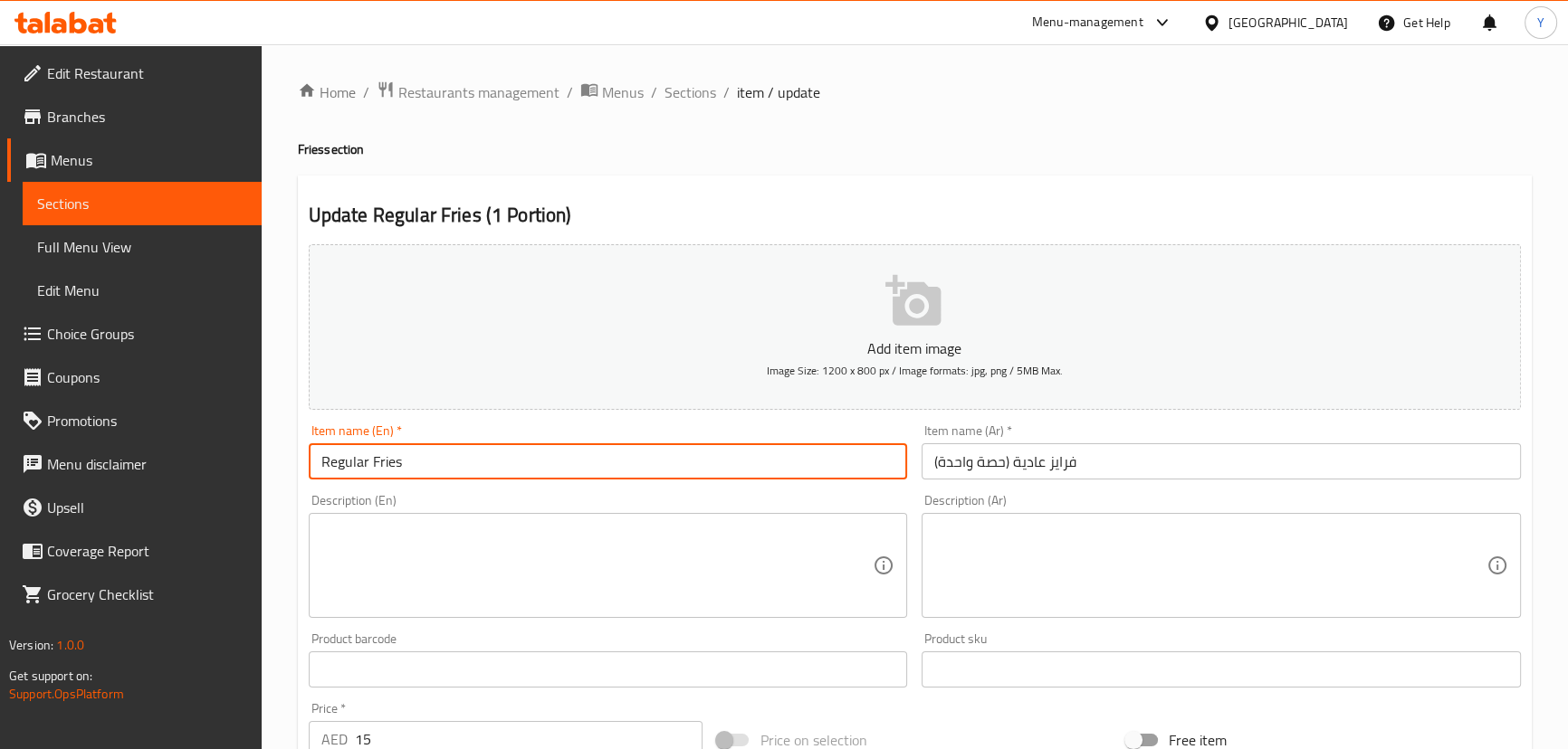
type input "Regular Fries"
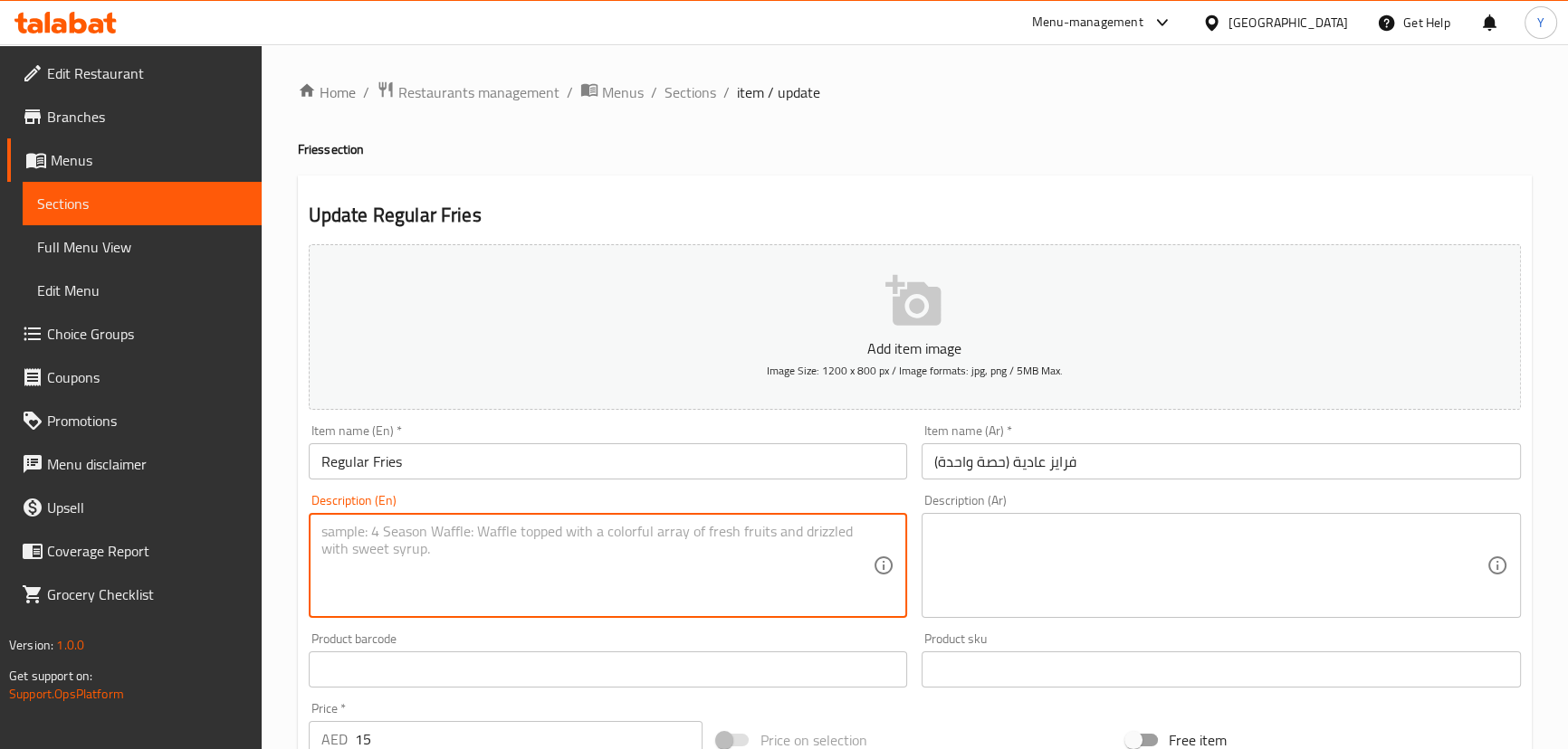
click at [511, 554] on textarea at bounding box center [597, 566] width 552 height 86
paste textarea "(1 Portion)"
click at [336, 531] on textarea "(1 Portion" at bounding box center [597, 566] width 552 height 86
type textarea "1 Portion"
click at [1088, 525] on textarea at bounding box center [1210, 566] width 552 height 86
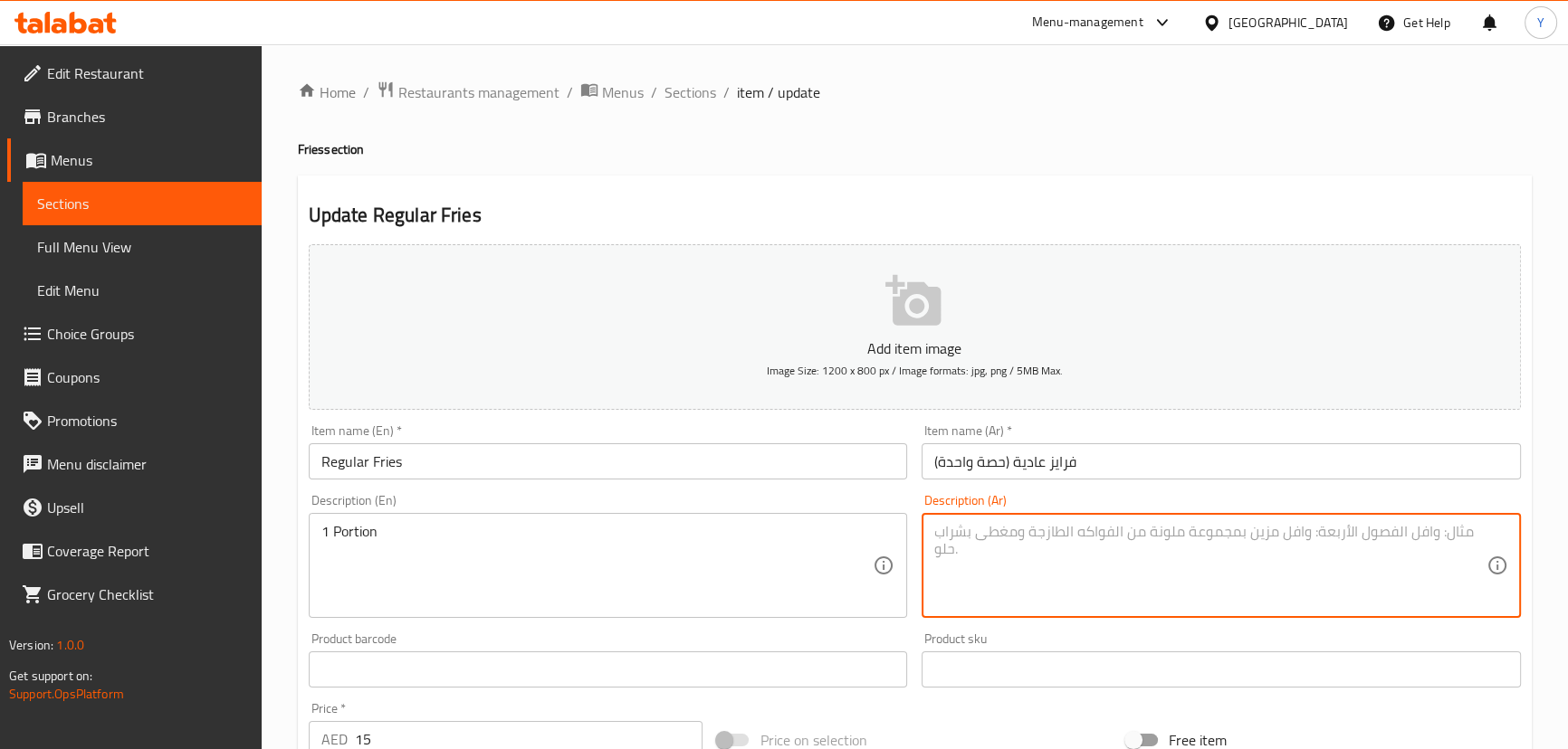
click at [1046, 467] on input "فرايز عادية (حصة واحدة)" at bounding box center [1221, 462] width 599 height 36
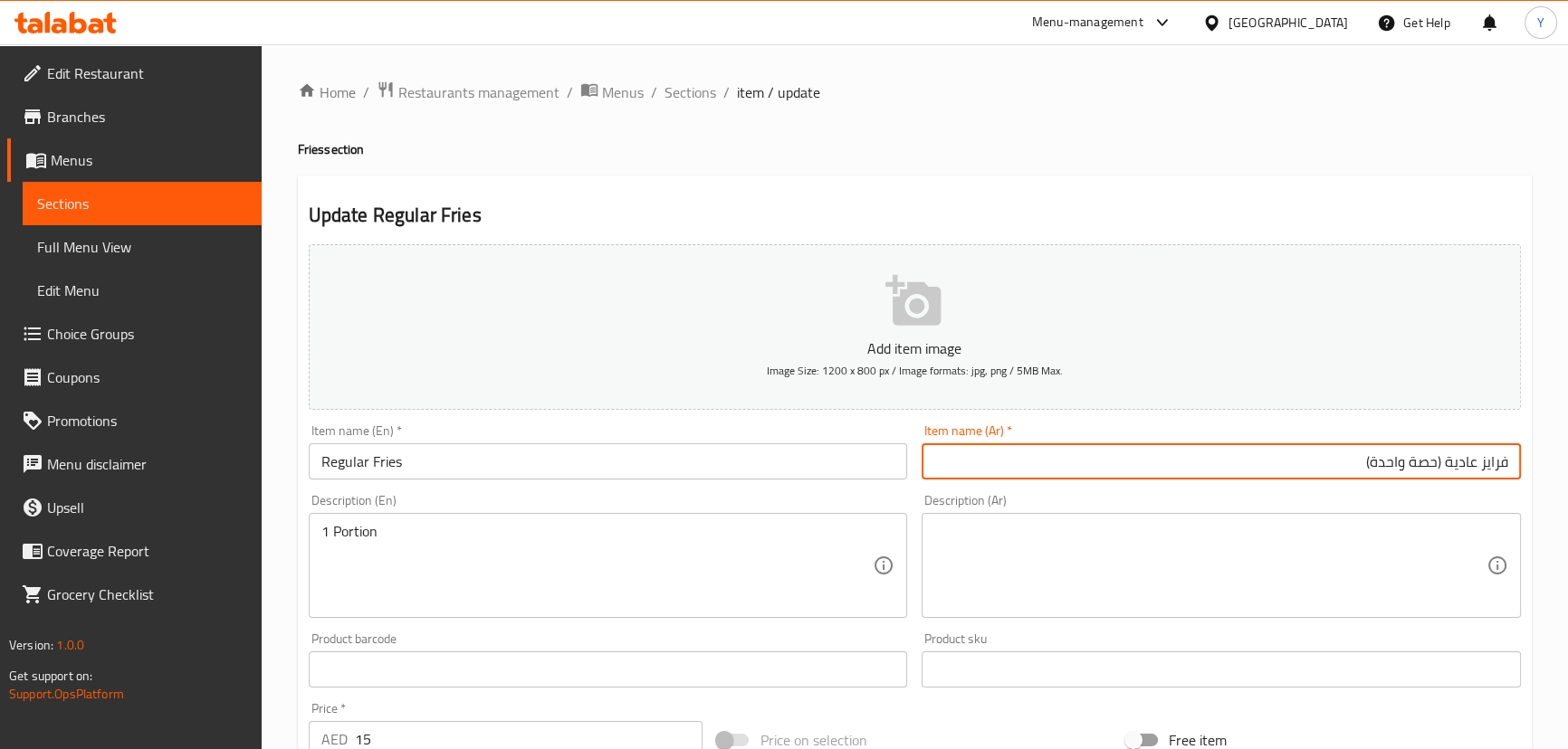
drag, startPoint x: 1436, startPoint y: 461, endPoint x: 1369, endPoint y: 465, distance: 67.1
click at [1369, 465] on input "فرايز عادية (حصة واحدة)" at bounding box center [1221, 462] width 599 height 36
type input "فرايز عادية ()"
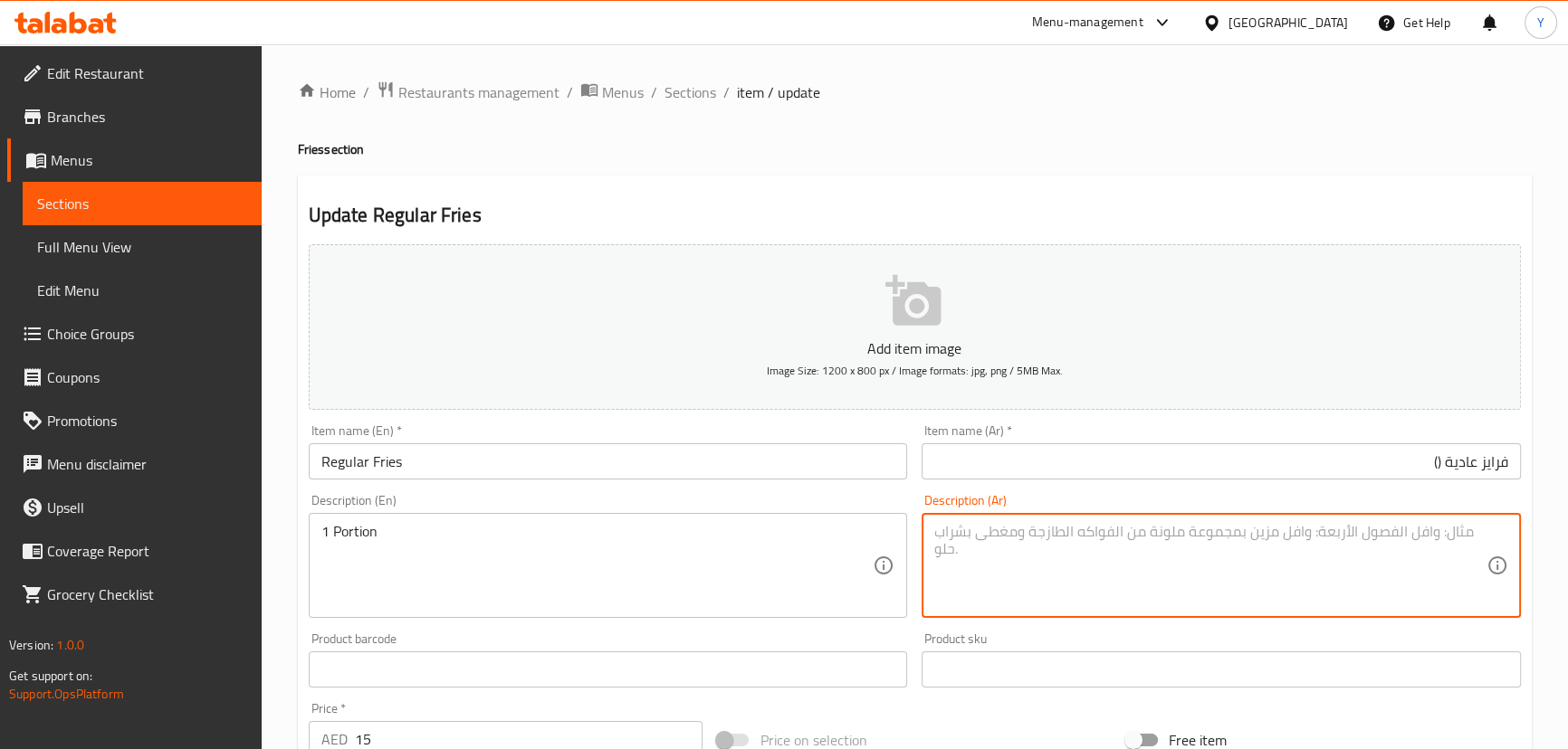
click at [1379, 527] on textarea at bounding box center [1210, 566] width 552 height 86
paste textarea "حصة واحدة"
type textarea "حصة واحدة"
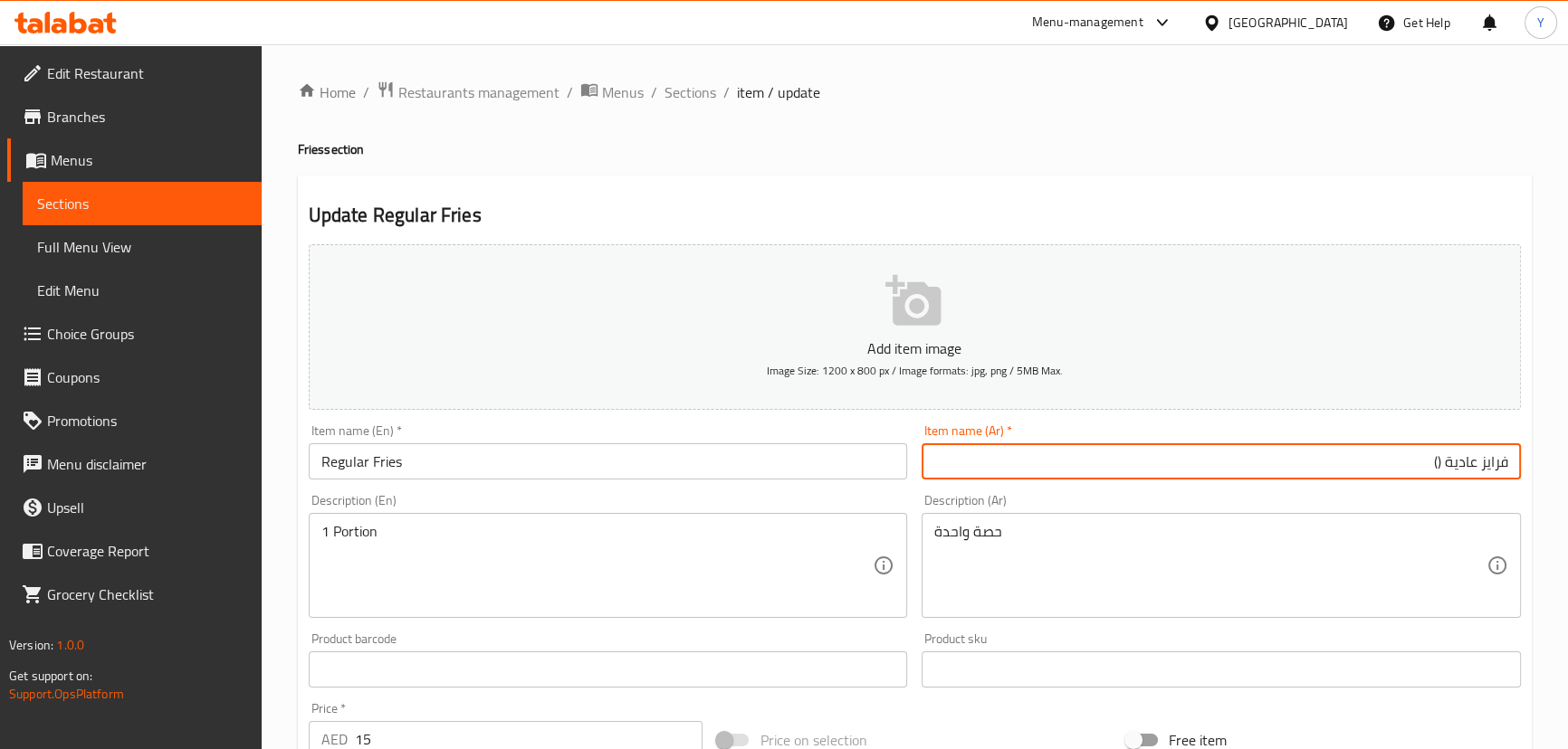
click at [1374, 459] on input "فرايز عادية ()" at bounding box center [1221, 462] width 599 height 36
click at [1335, 105] on div "Home / Restaurants management / Menus / Sections / item / update Fries section …" at bounding box center [914, 661] width 1234 height 1162
drag, startPoint x: 1408, startPoint y: 449, endPoint x: 1422, endPoint y: 476, distance: 30.4
click at [1408, 449] on input "فرايز عادي" at bounding box center [1221, 462] width 599 height 36
click at [1297, 106] on div "Home / Restaurants management / Menus / Sections / item / update Fries section …" at bounding box center [914, 661] width 1234 height 1162
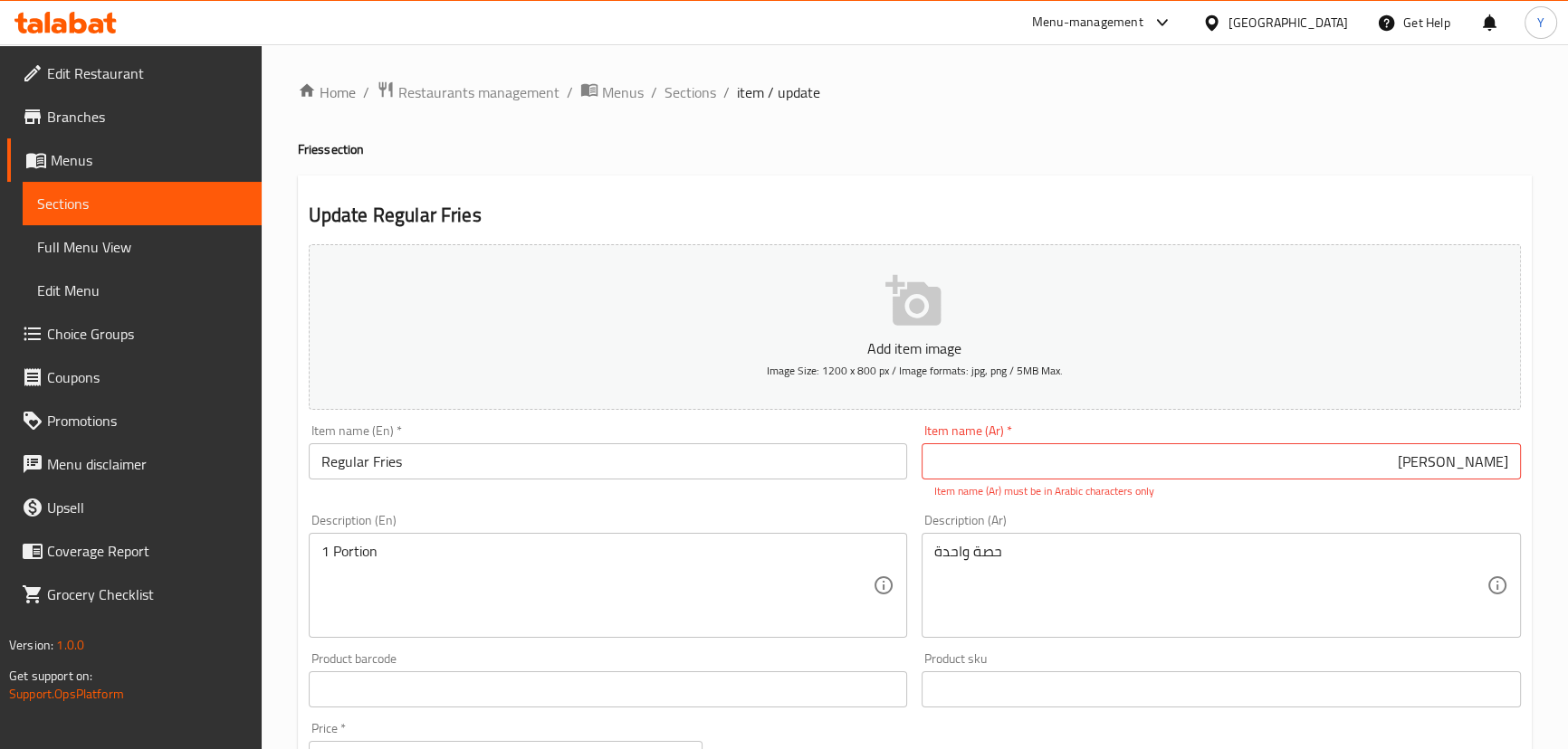
click at [1401, 463] on input "فرايز عاديm" at bounding box center [1221, 462] width 599 height 36
type input "فرايز عادية"
click at [1145, 156] on h4 "Fries section" at bounding box center [914, 149] width 1234 height 18
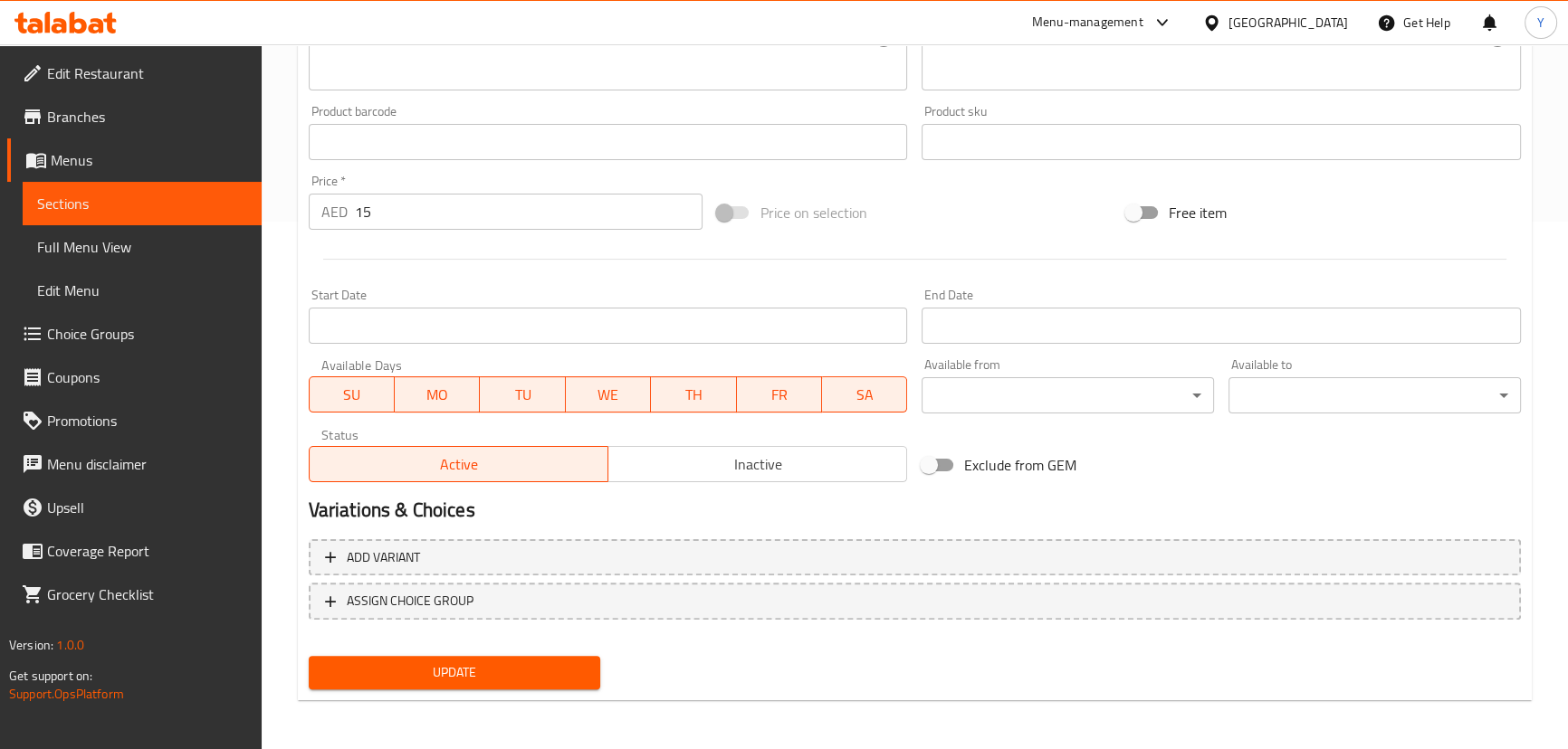
click at [482, 682] on button "Update" at bounding box center [455, 673] width 293 height 34
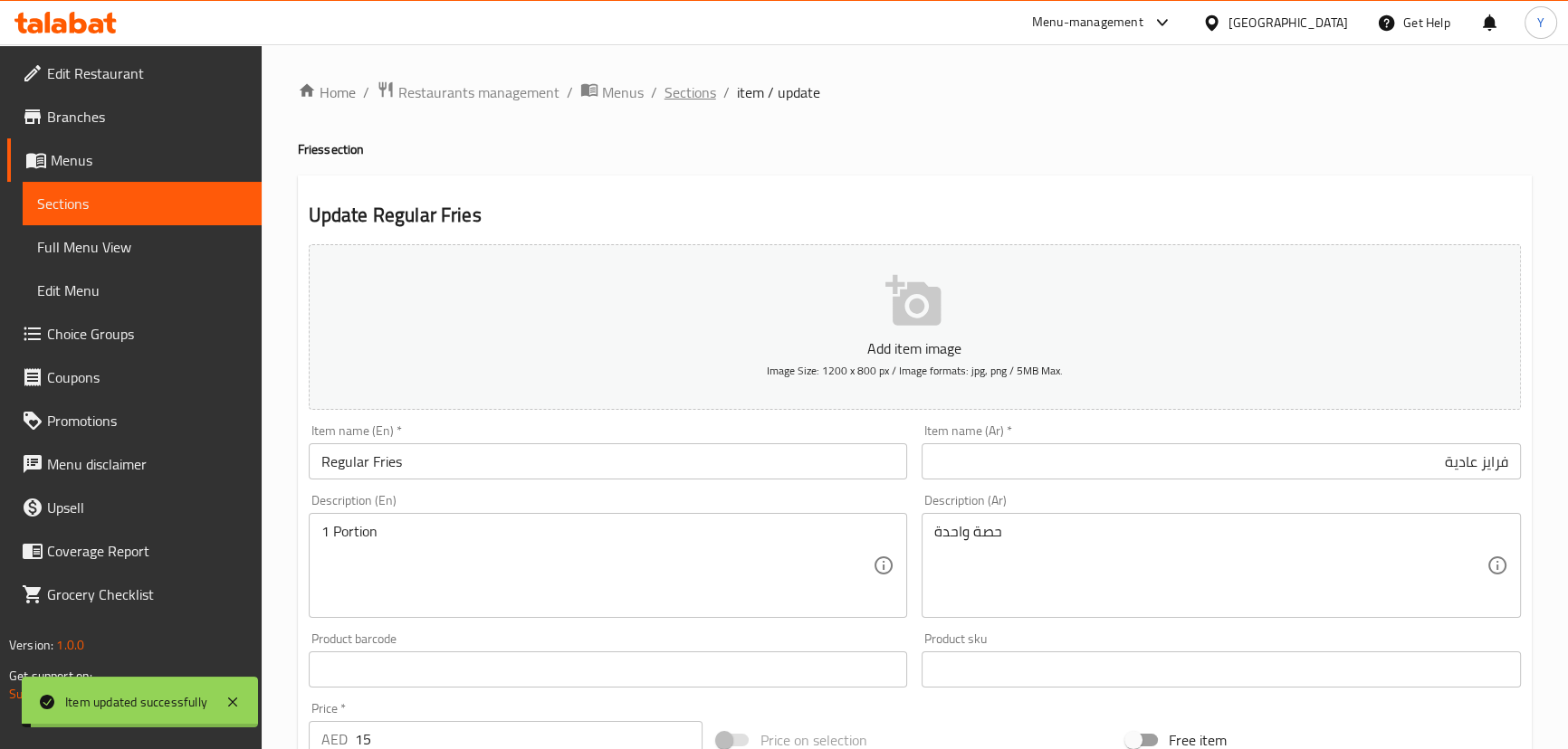
click at [692, 94] on span "Sections" at bounding box center [690, 93] width 52 height 22
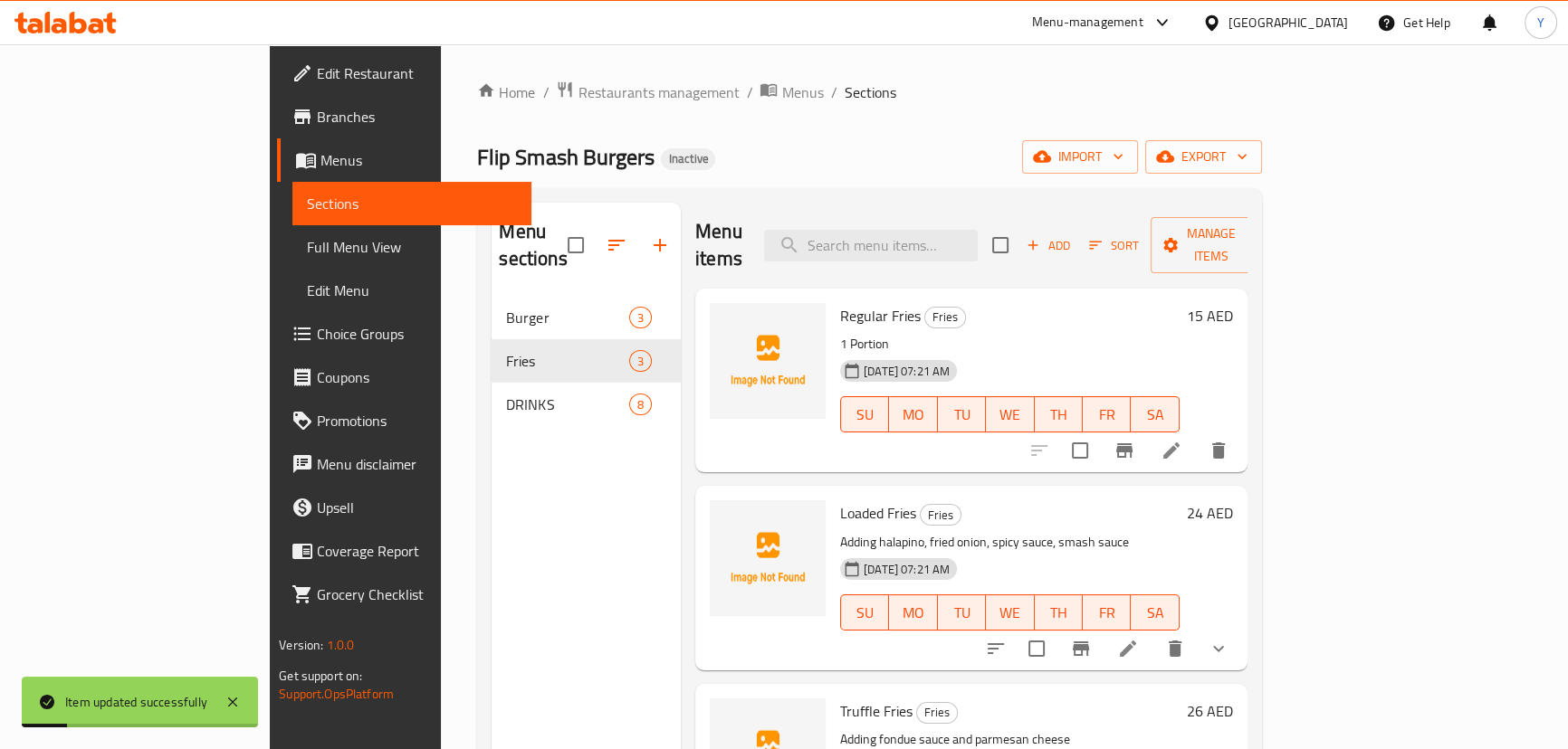
click at [1138, 638] on icon at bounding box center [1128, 649] width 22 height 22
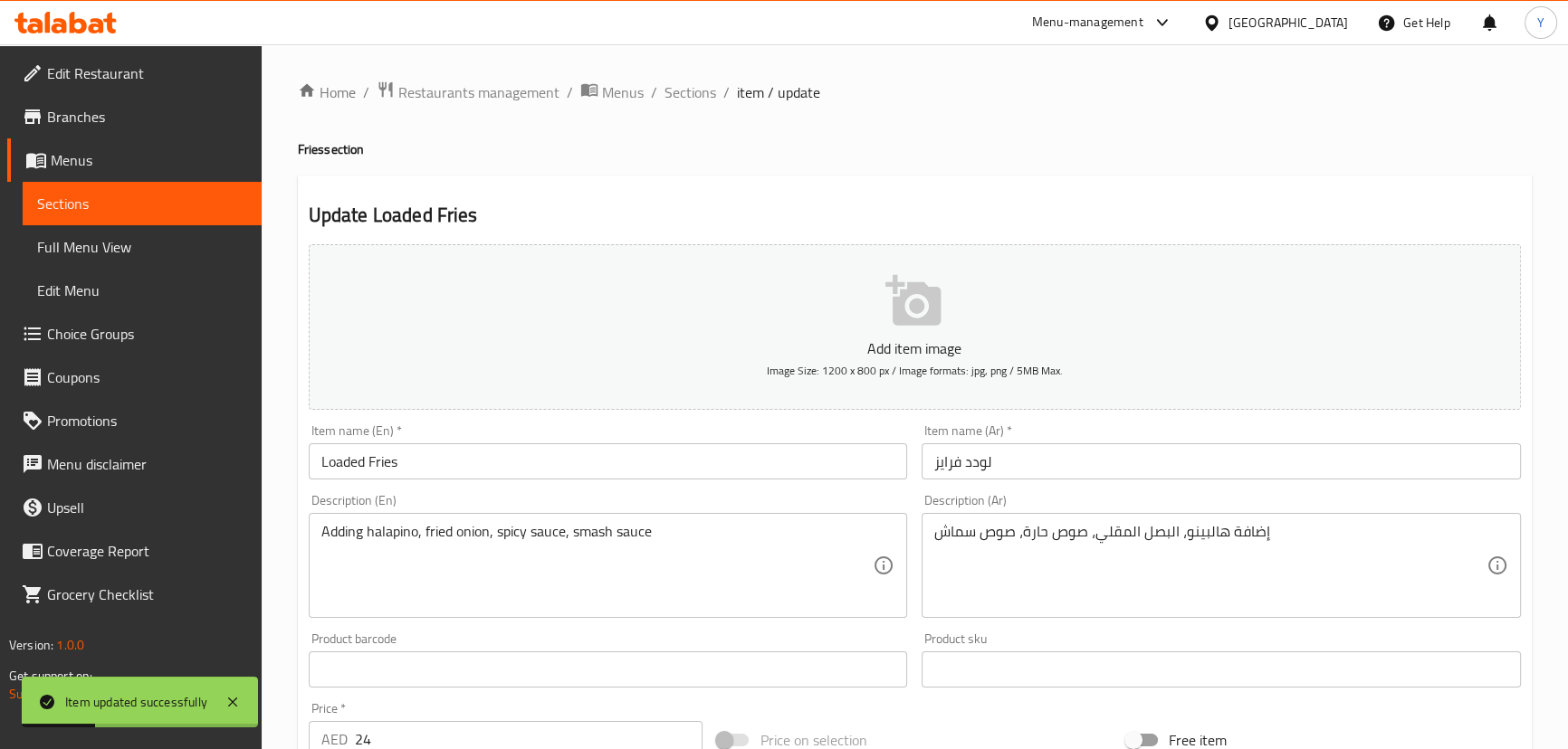
click at [332, 520] on div "Adding halapino, fried onion, spicy sauce, smash sauce Description (En)" at bounding box center [608, 566] width 599 height 105
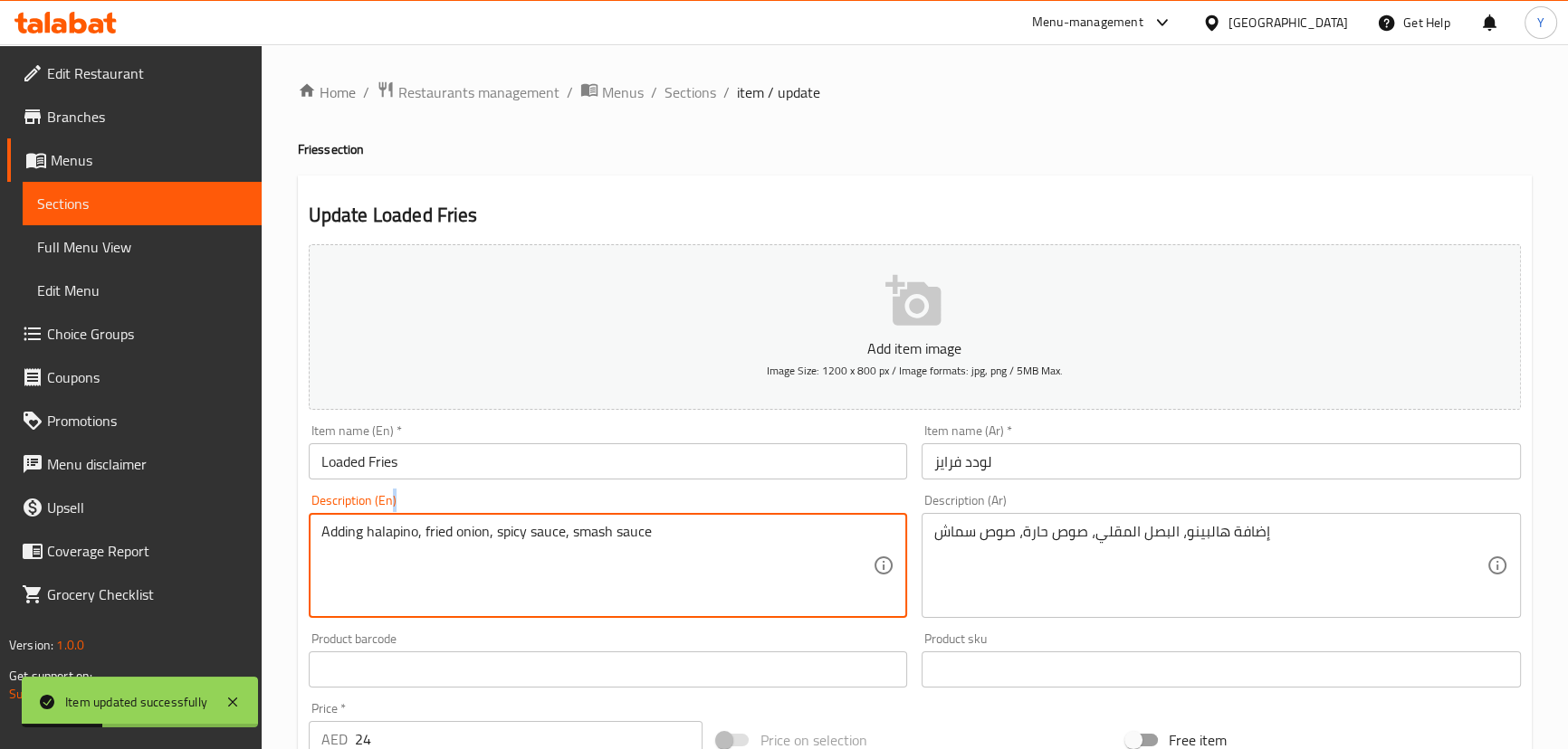
click at [332, 520] on div "Adding halapino, fried onion, spicy sauce, smash sauce Description (En)" at bounding box center [608, 566] width 599 height 105
click at [341, 525] on textarea "Adding halapino, fried onion, spicy sauce, smash sauce" at bounding box center [597, 566] width 552 height 86
click at [329, 533] on textarea "alapino, fried onion, spicy sauce, smash sauce" at bounding box center [597, 566] width 552 height 86
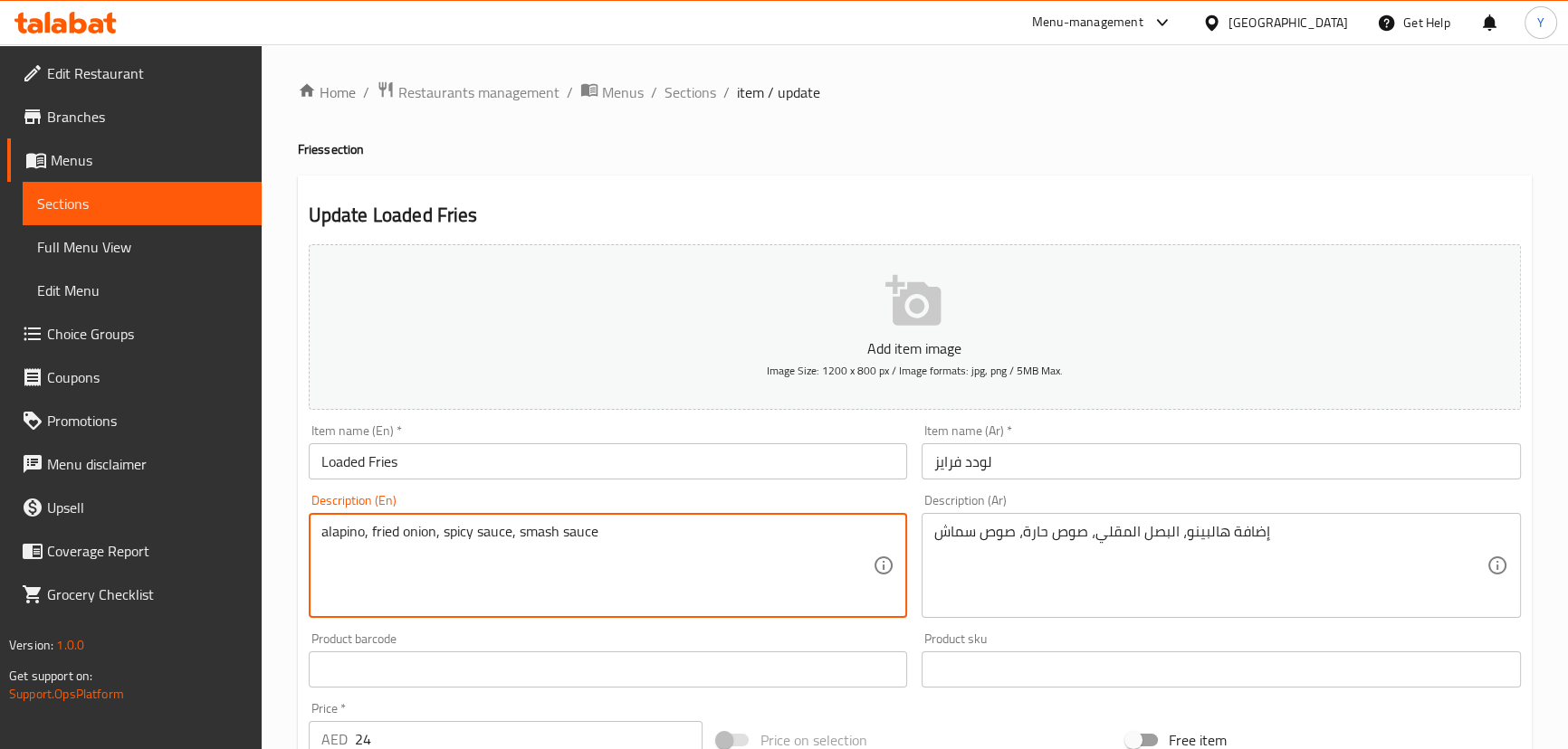
paste textarea "HALAPINO"
click at [323, 528] on textarea "alapino, fried onion, spicy sauce, smash sauce" at bounding box center [597, 566] width 552 height 86
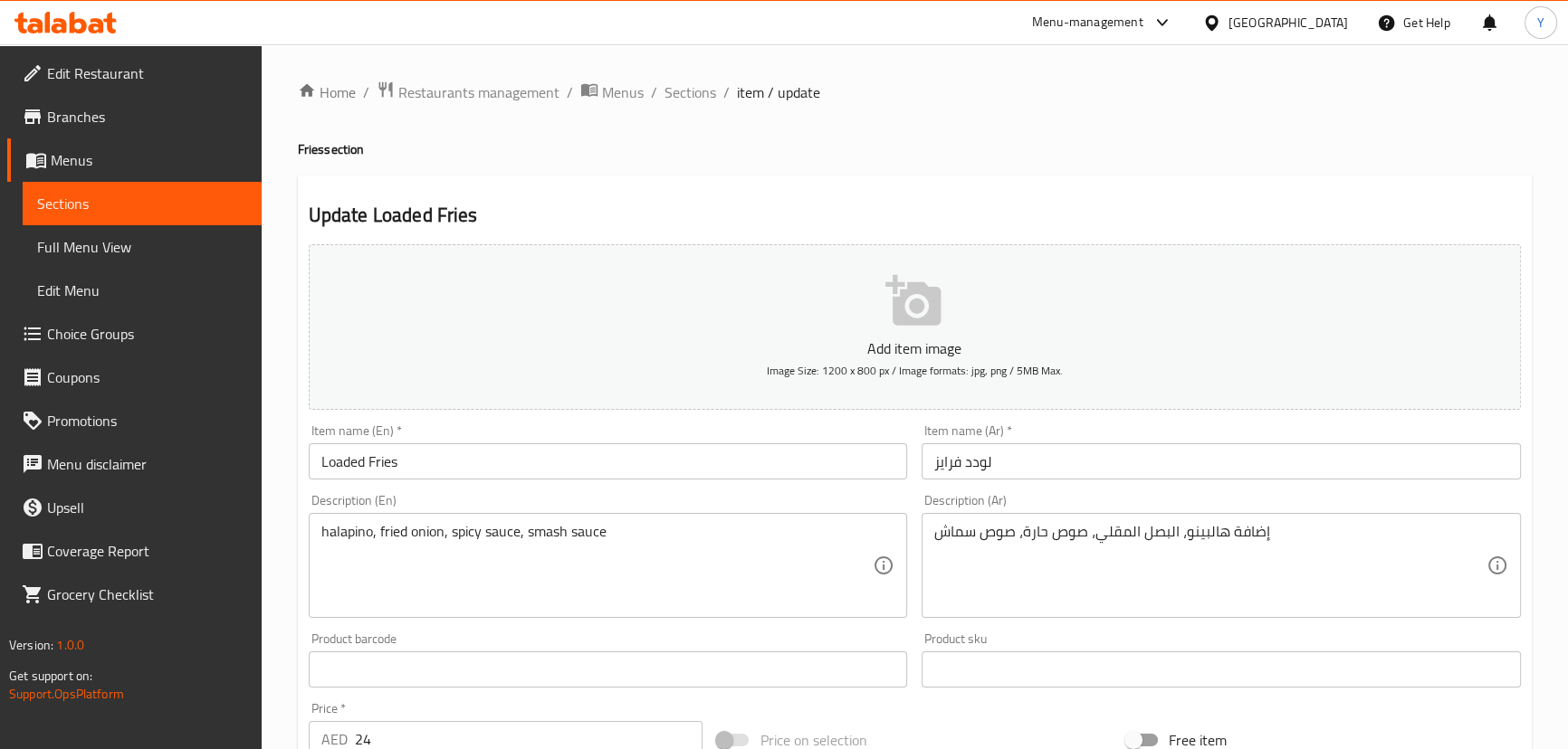
click at [932, 177] on div "Update Loaded Fries Add item image Image Size: 1200 x 800 px / Image formats: j…" at bounding box center [914, 716] width 1234 height 1083
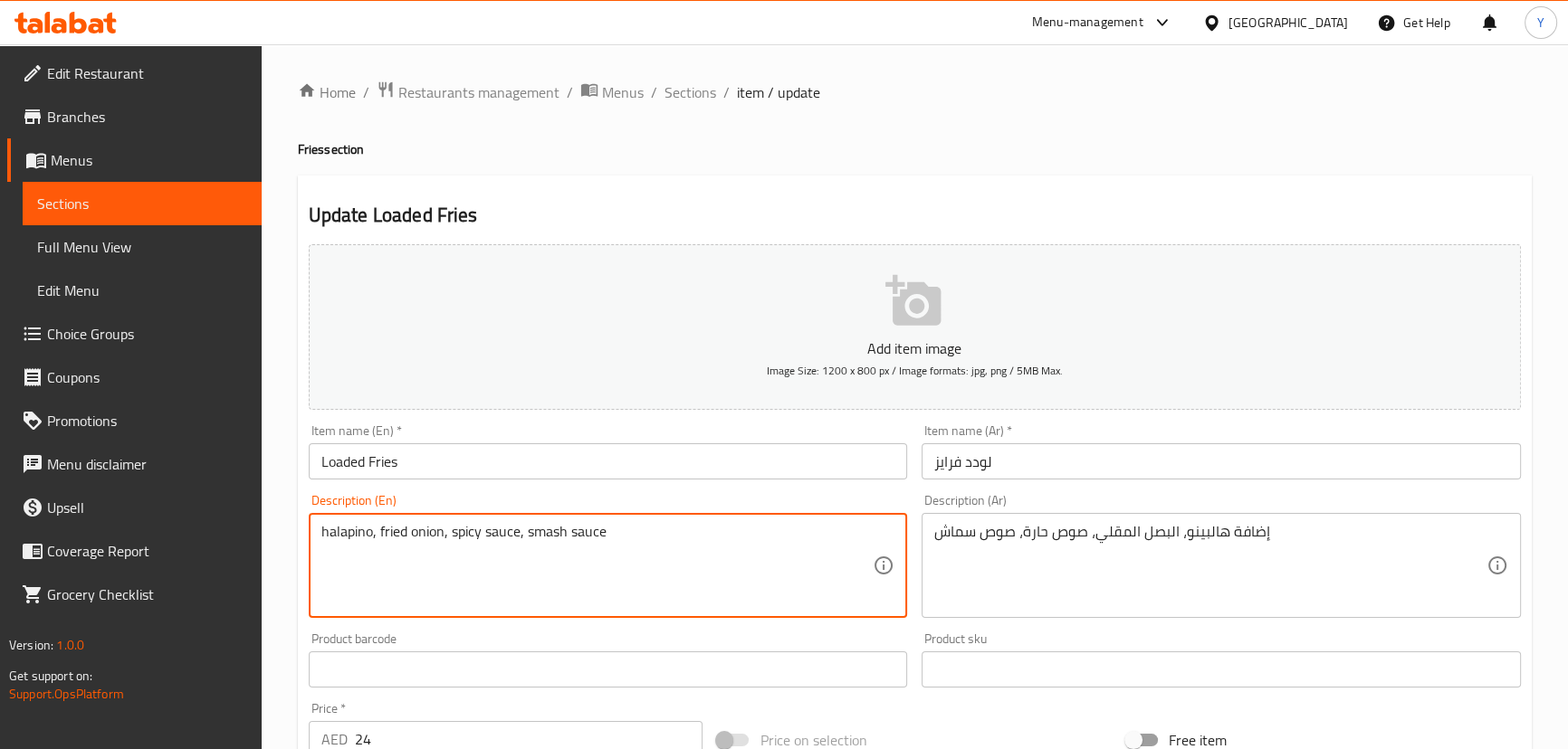
click at [967, 150] on h4 "Fries section" at bounding box center [914, 149] width 1234 height 18
paste textarea "REGULAR FRIES"
drag, startPoint x: 686, startPoint y: 536, endPoint x: 730, endPoint y: 539, distance: 44.1
type textarea "halapino, fried onion, spicy sauce, smash sauce, Regular Fries"
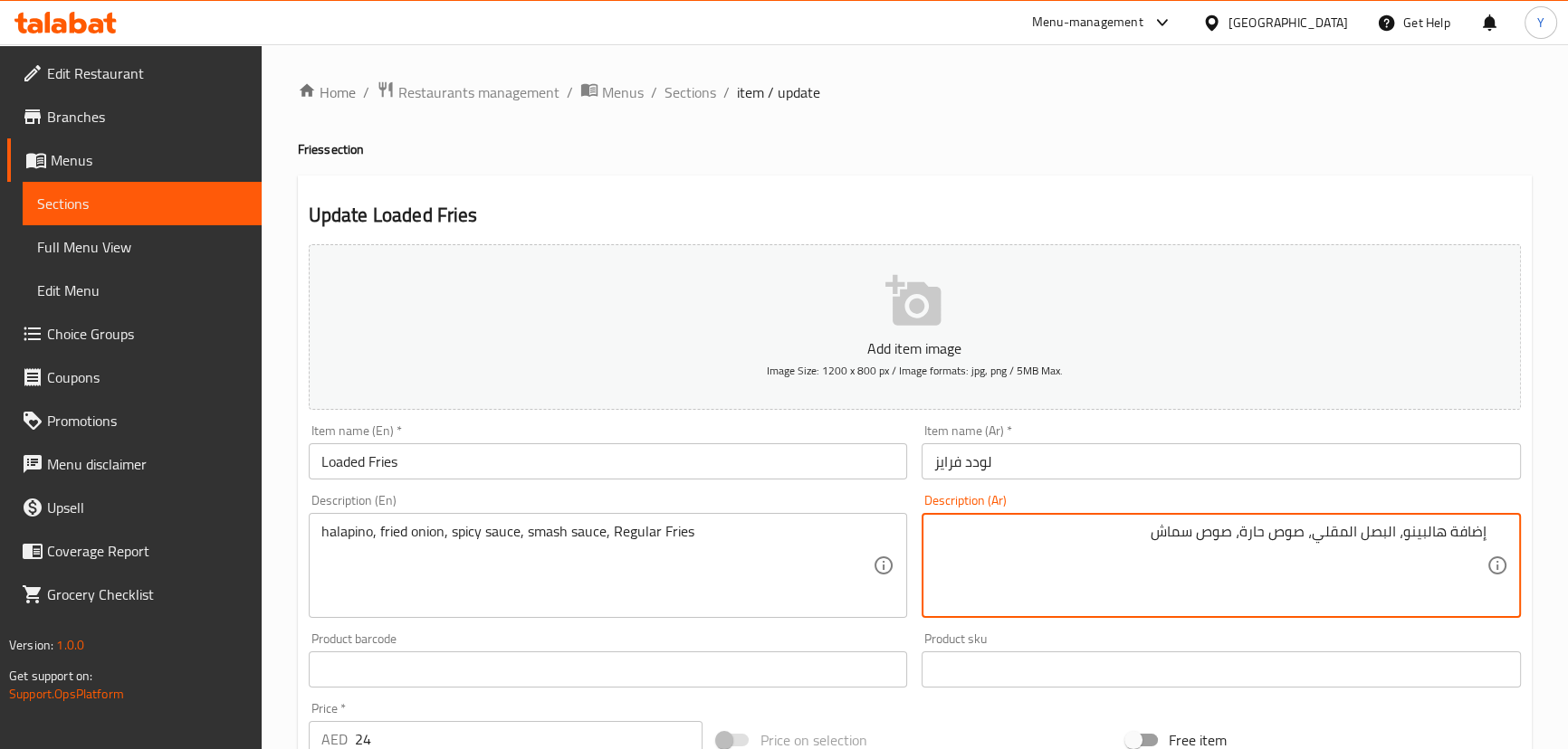
click at [1468, 534] on textarea "إضافة هالبينو، البصل المقلي، صوص حارة، صوص سماش" at bounding box center [1210, 566] width 552 height 86
click at [1425, 539] on textarea "هالبينو، البصل المقلي، صوص حارة، صوص سماش" at bounding box center [1210, 566] width 552 height 86
type textarea "هالبينو، بصل مقلي، صوص حار، صوص سماش، فرايز عادية"
click at [1177, 168] on div "Home / Restaurants management / Menus / Sections / item / update Fries section …" at bounding box center [914, 676] width 1234 height 1192
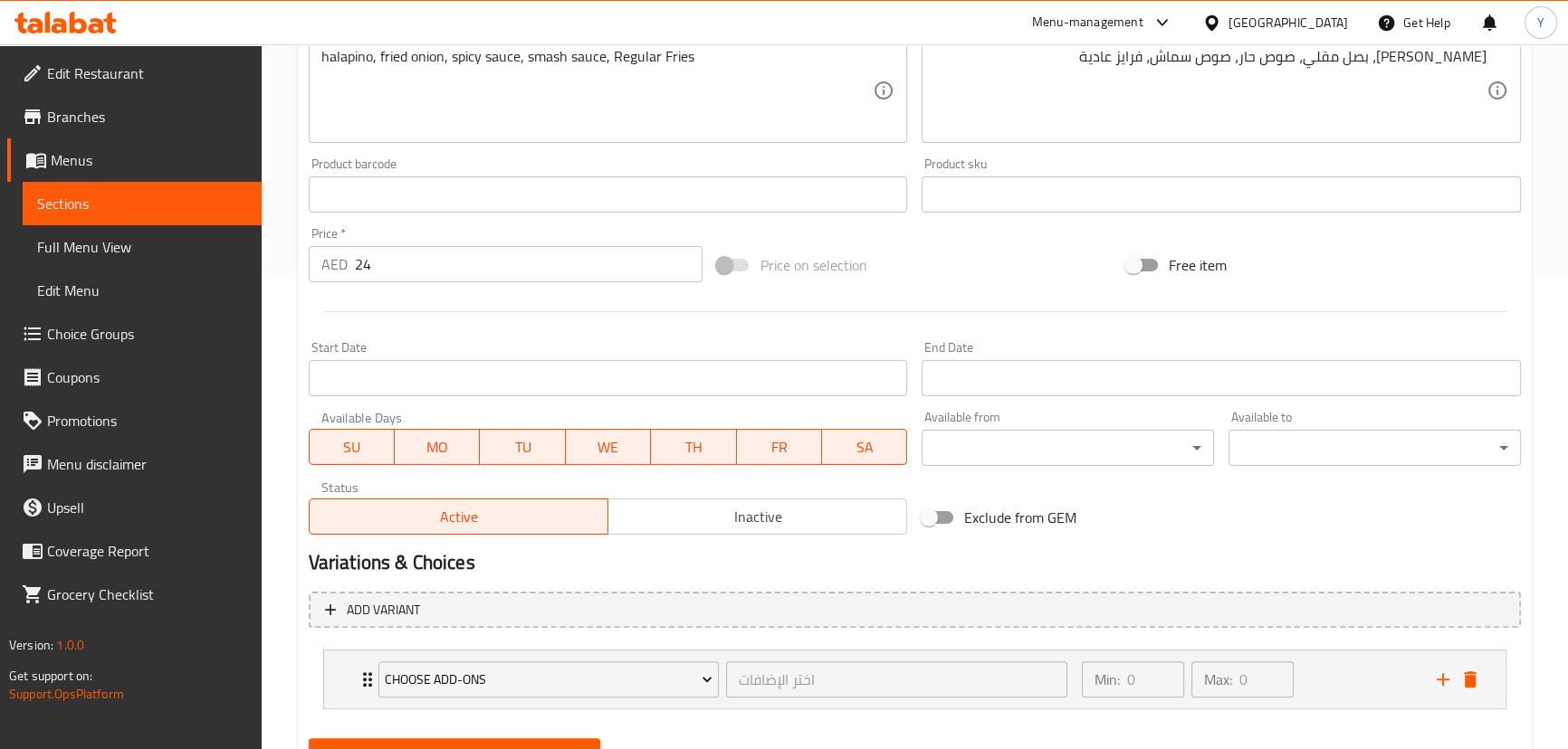
scroll to position [493, 0]
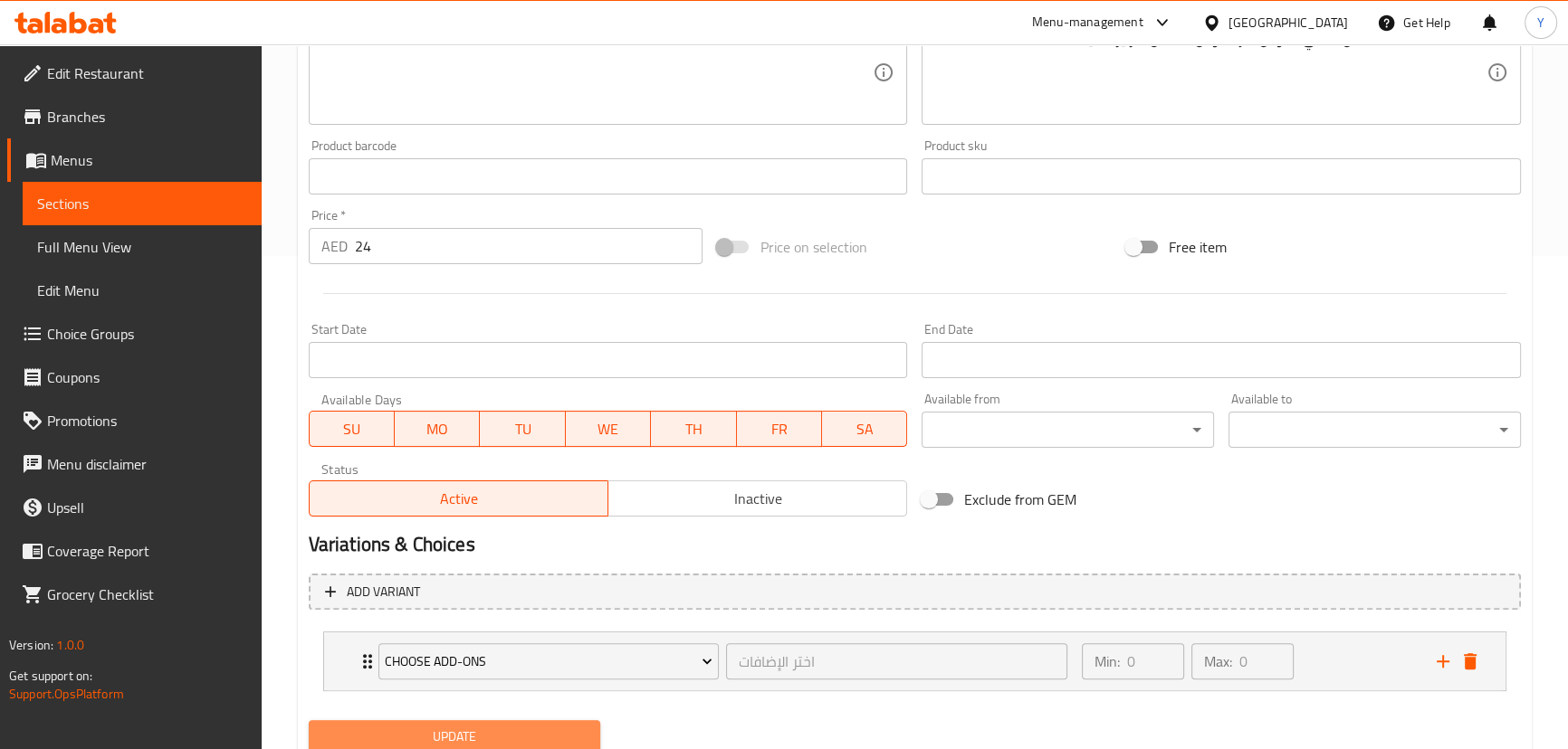
click at [487, 726] on span "Update" at bounding box center [455, 737] width 264 height 23
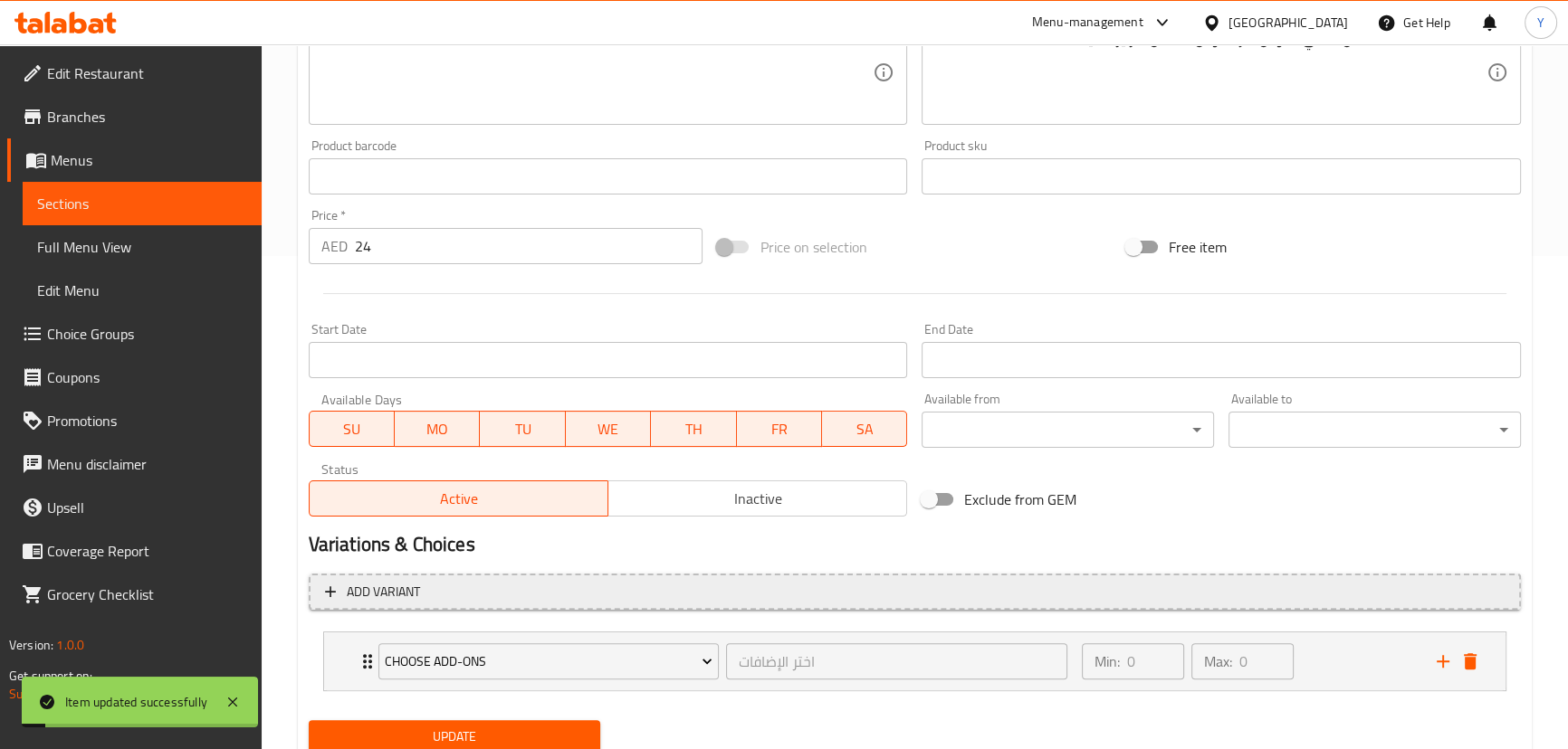
click at [1321, 664] on div "Min: 0 ​ Max: 0 ​" at bounding box center [1248, 661] width 355 height 58
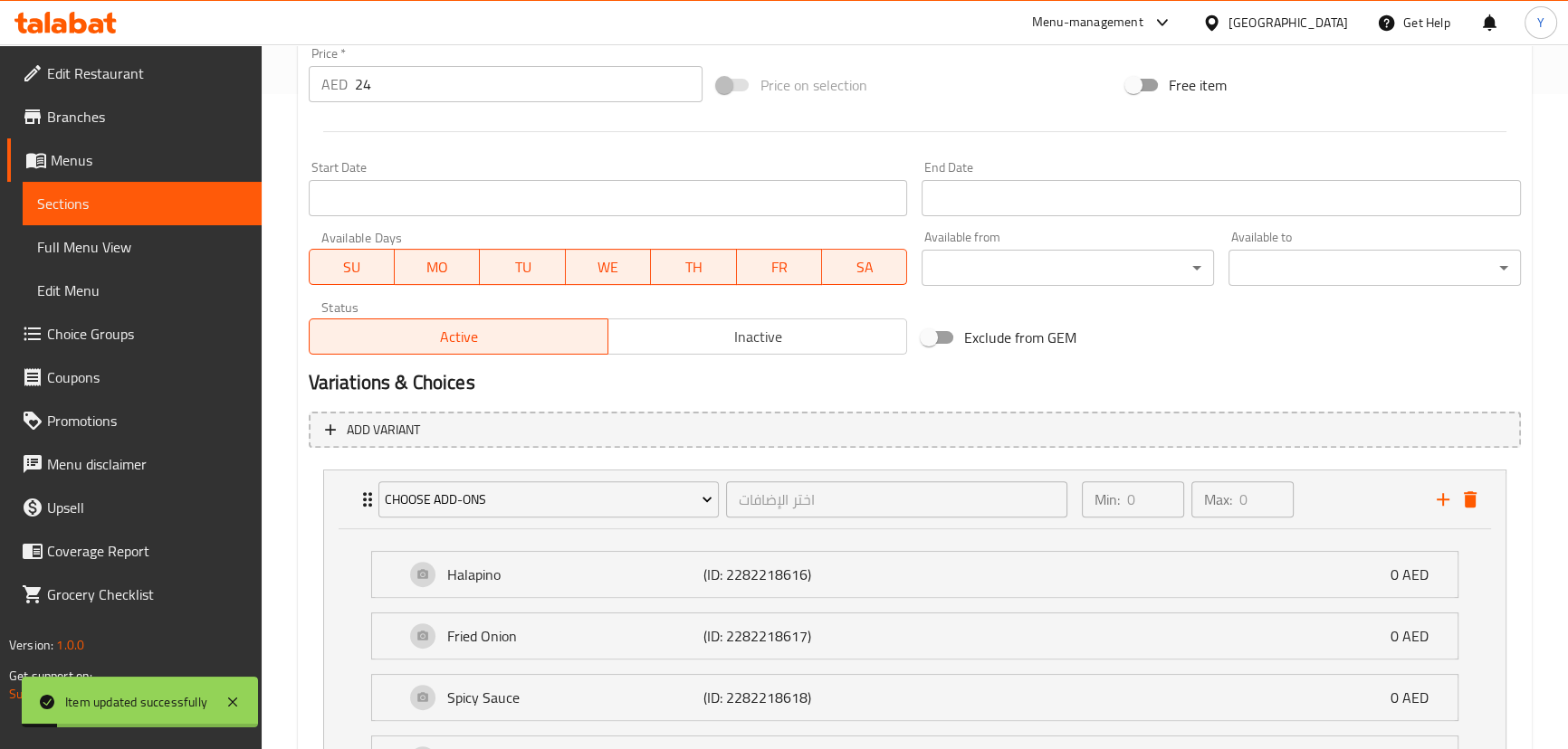
scroll to position [740, 0]
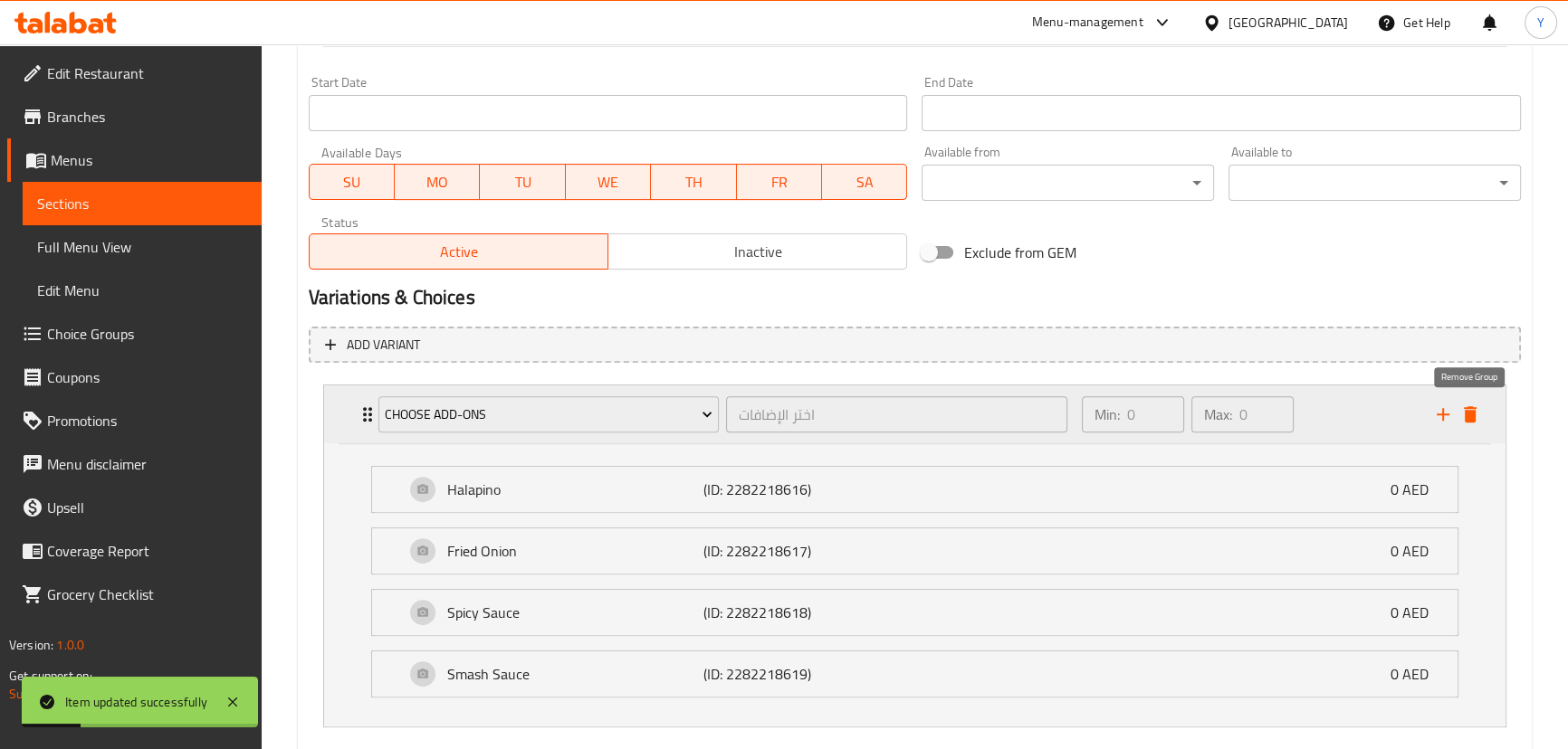
click at [1470, 423] on icon "delete" at bounding box center [1470, 415] width 22 height 22
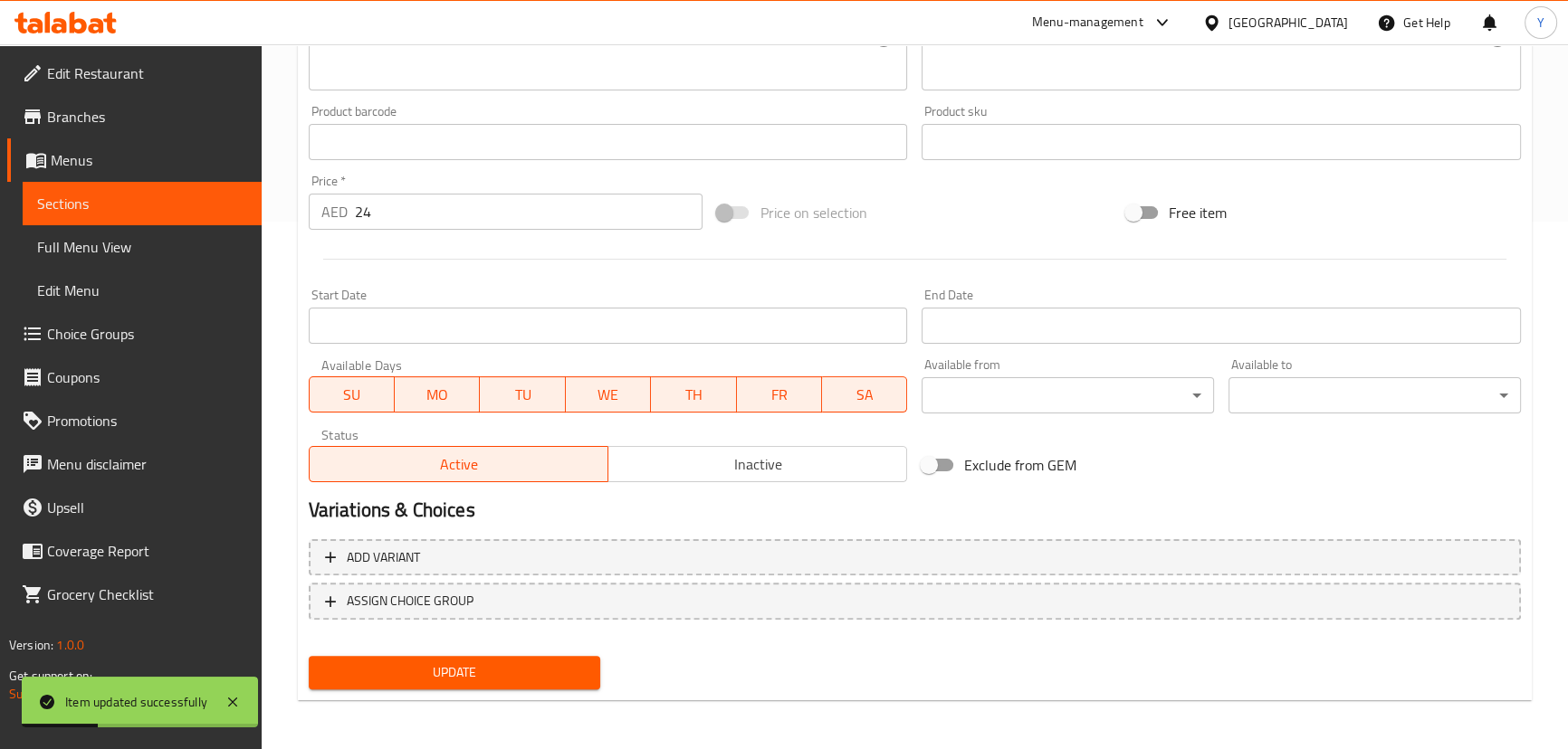
click at [480, 672] on span "Update" at bounding box center [455, 672] width 264 height 23
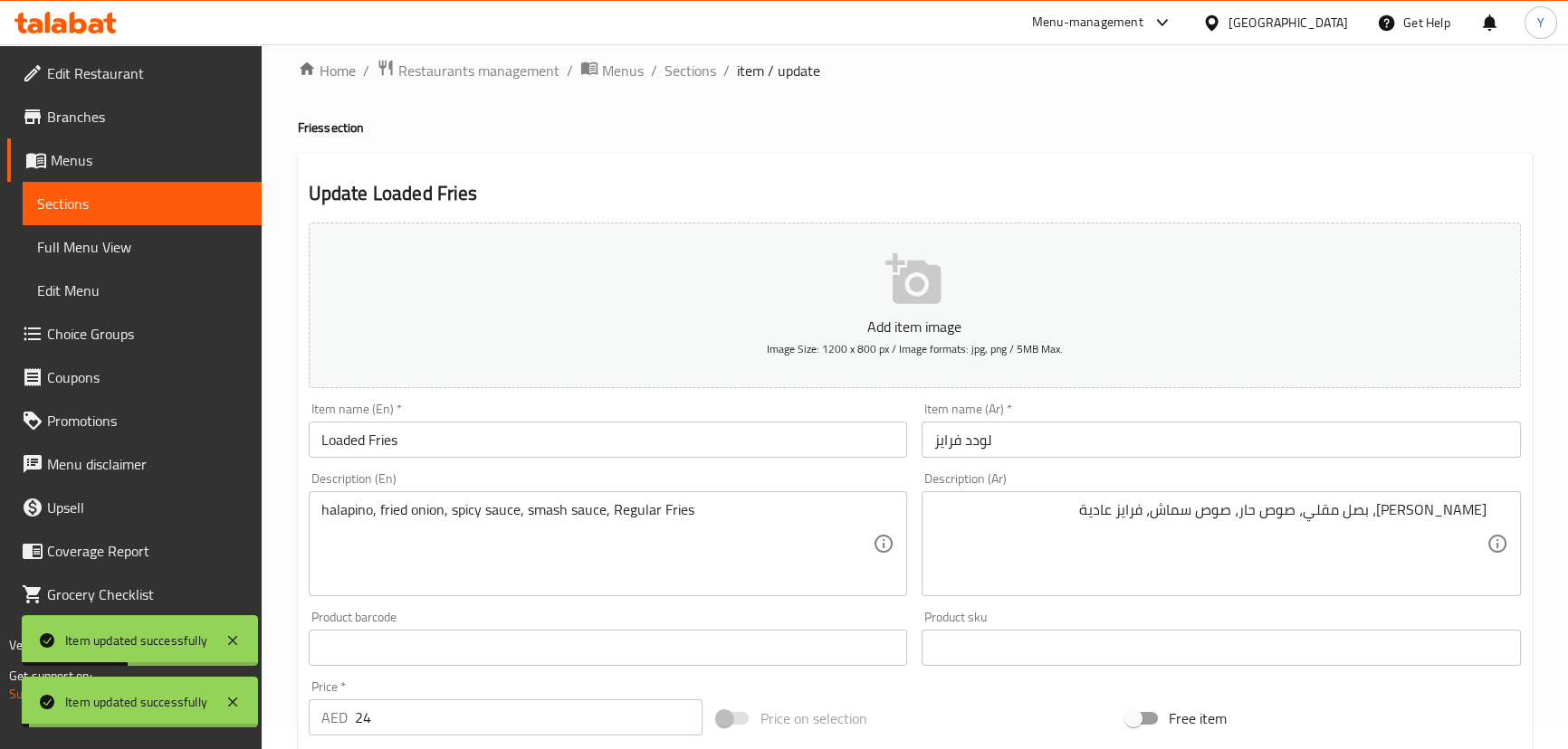
scroll to position [0, 0]
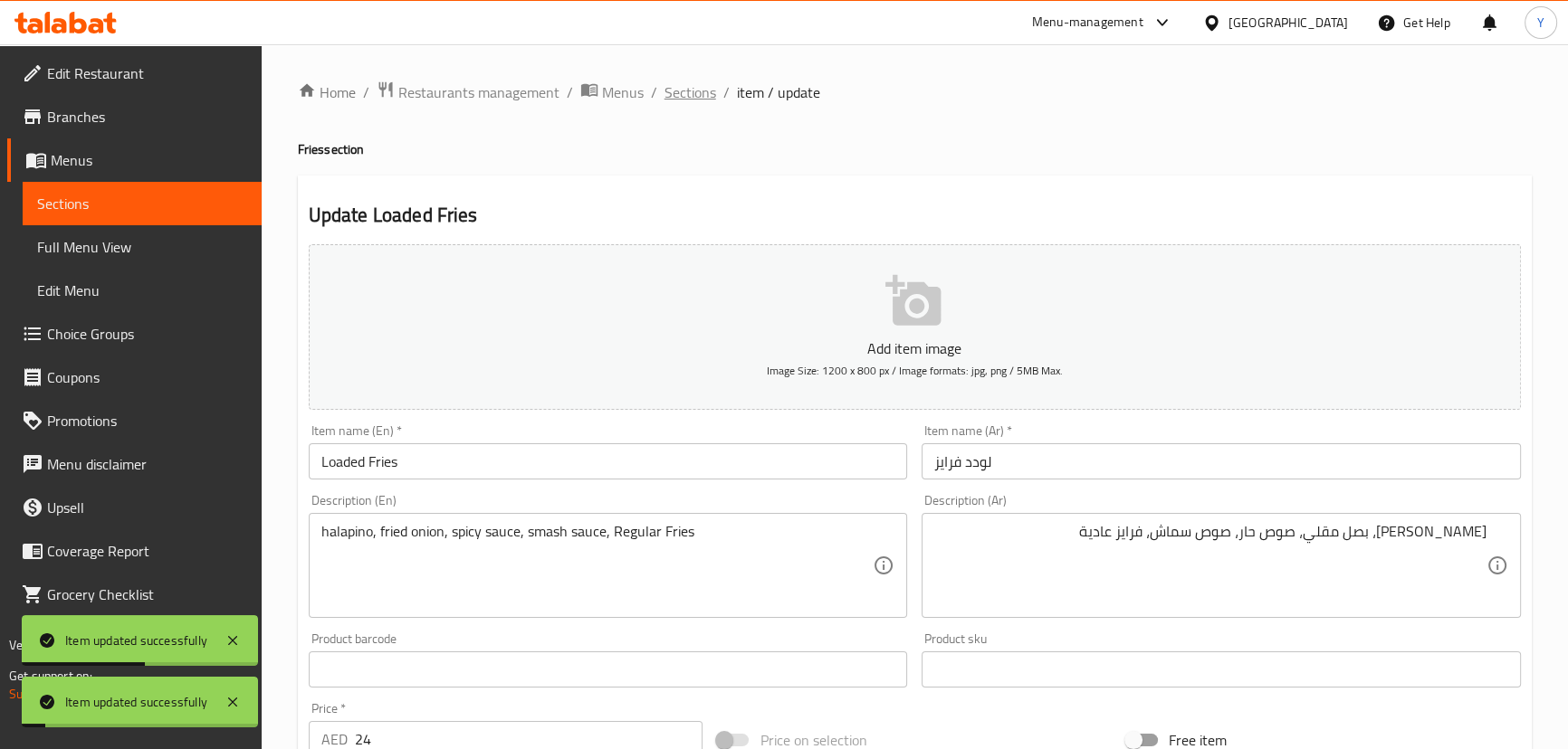
click at [703, 91] on span "Sections" at bounding box center [690, 93] width 52 height 22
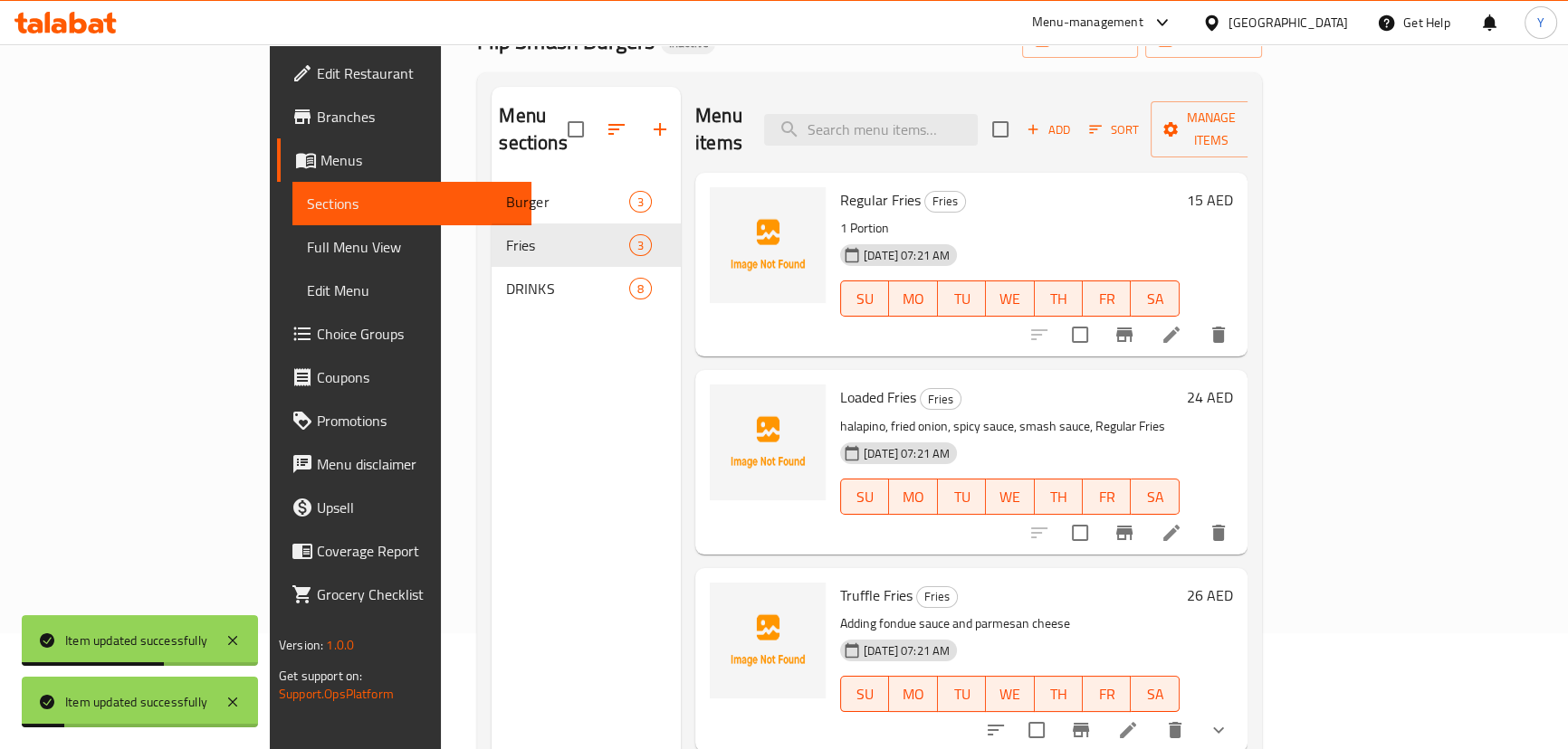
scroll to position [254, 0]
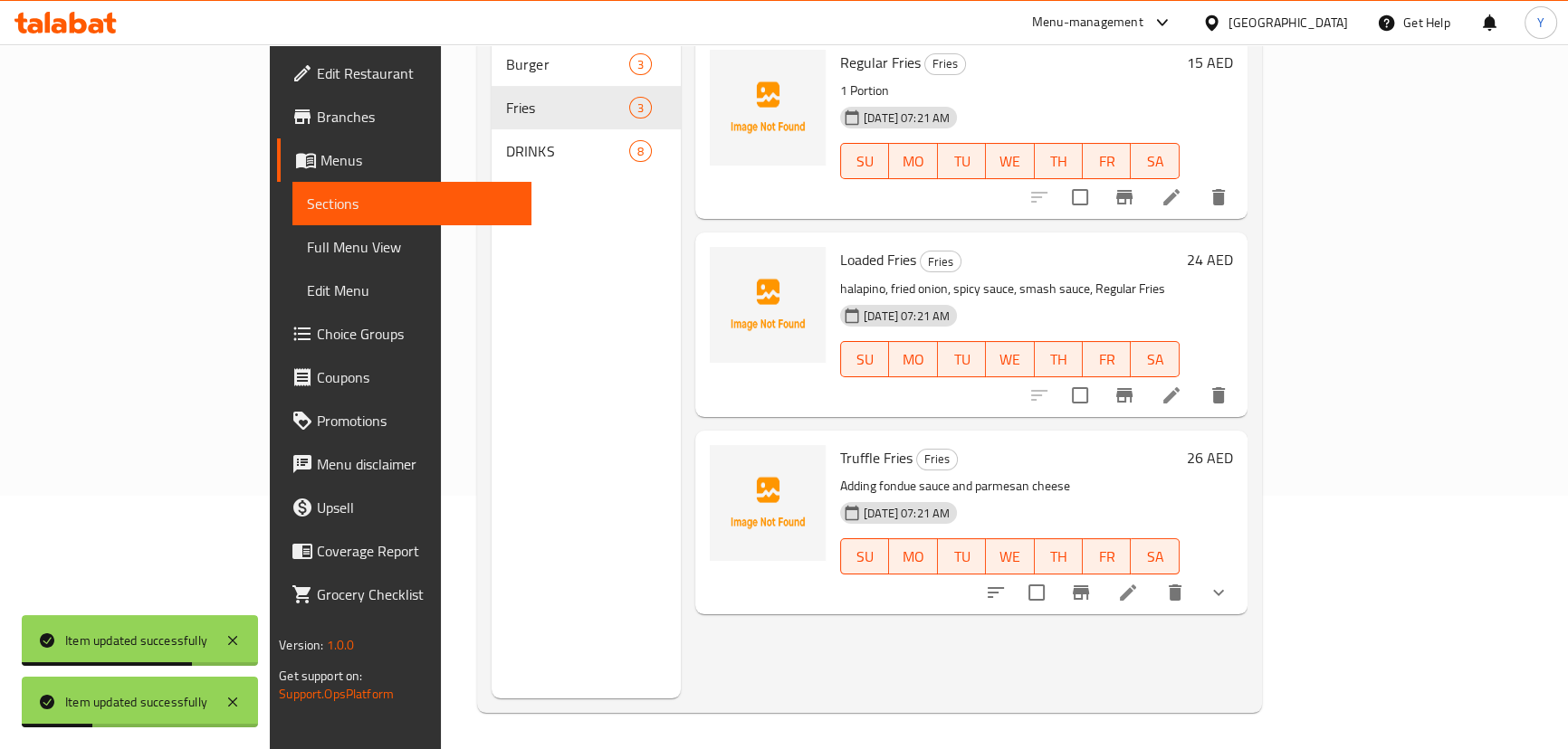
click at [1153, 577] on li at bounding box center [1127, 593] width 51 height 33
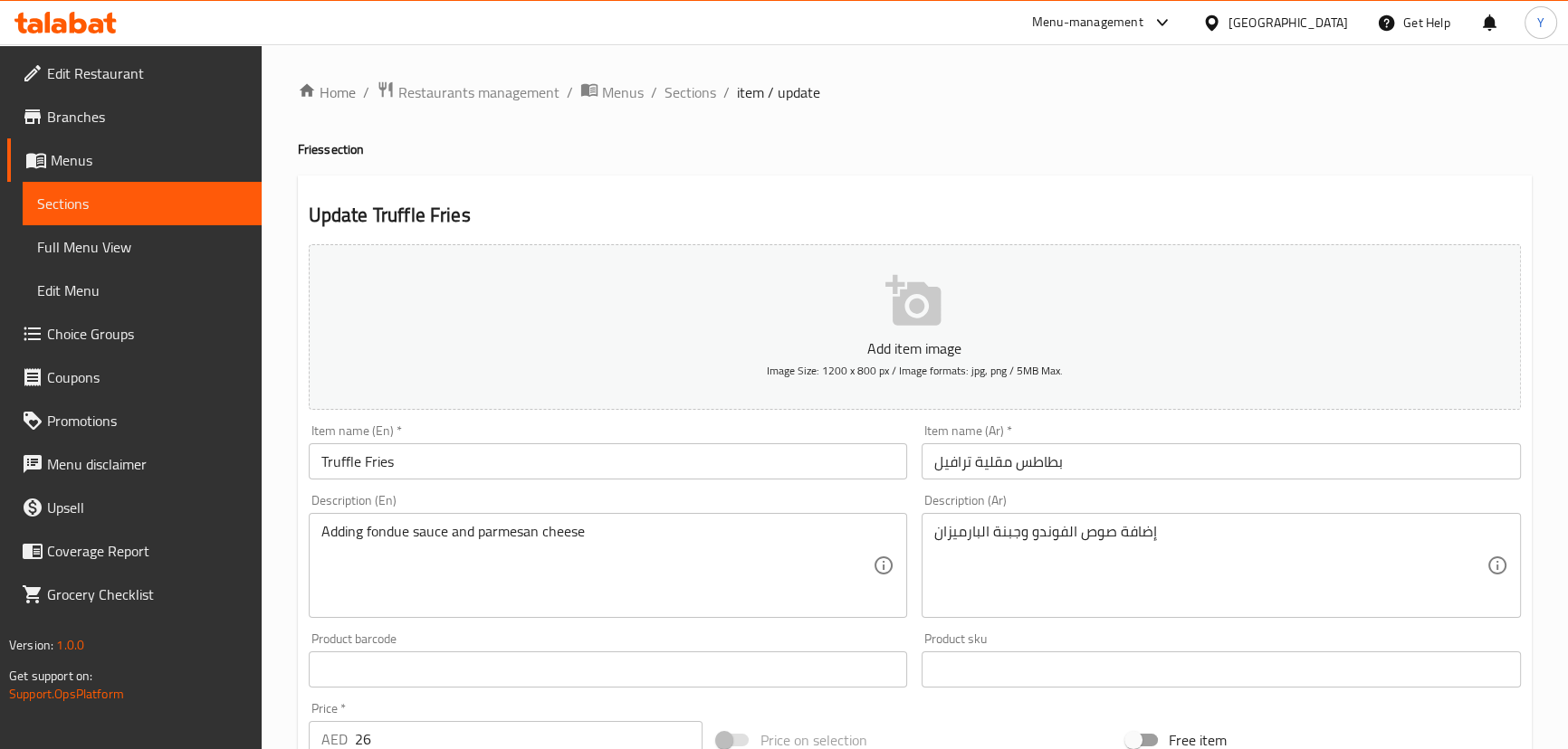
click at [1122, 459] on input "بطاطس مقلية ترافيل" at bounding box center [1221, 462] width 599 height 36
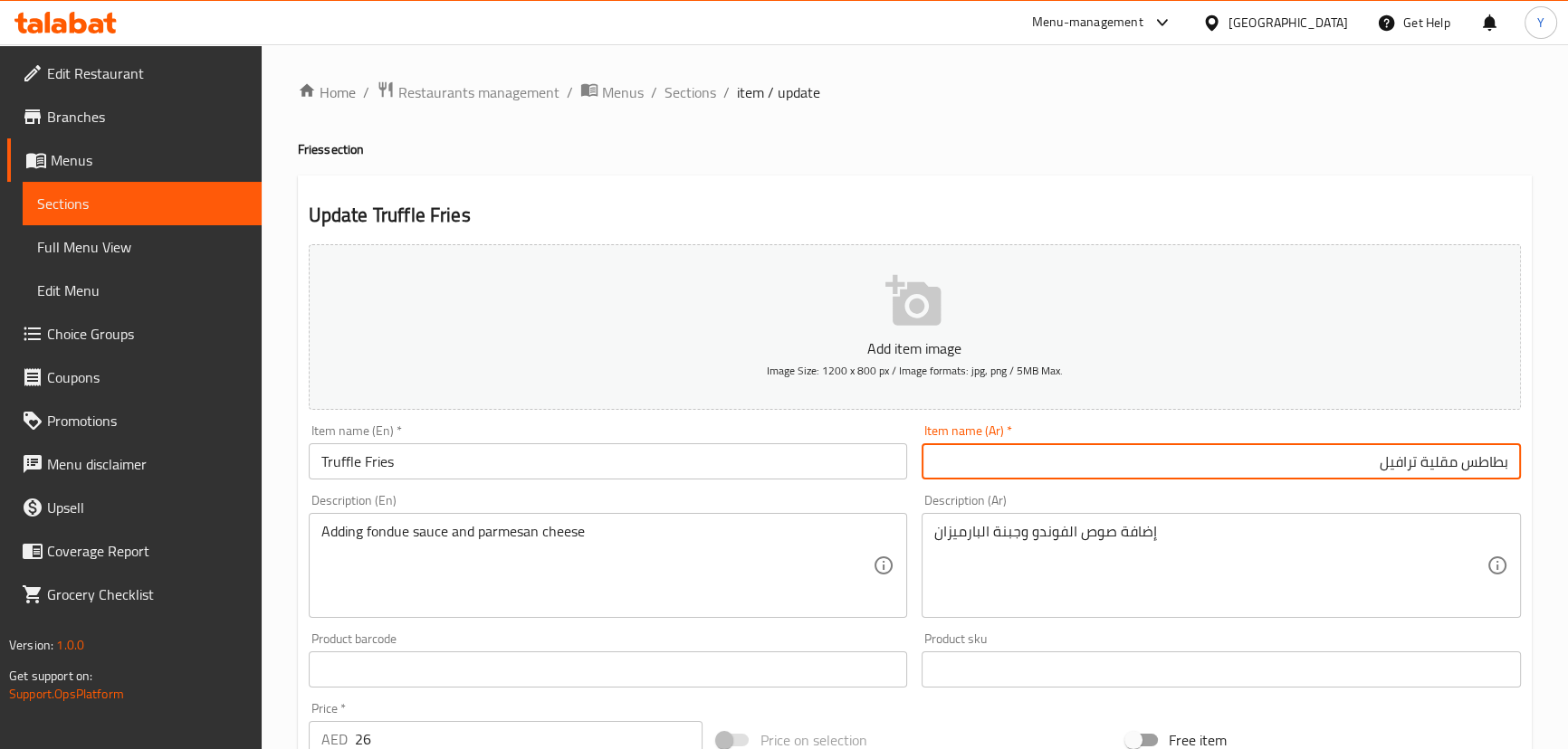
click at [1438, 457] on input "بطاطس مقلية ترافيل" at bounding box center [1221, 462] width 599 height 36
drag, startPoint x: 1438, startPoint y: 457, endPoint x: 1569, endPoint y: 488, distance: 134.6
click at [1568, 488] on html "​ Menu-management United Arab Emirates Get Help Y Edit Restaurant Branches Menu…" at bounding box center [784, 374] width 1568 height 749
type input "فرايز ترافيل"
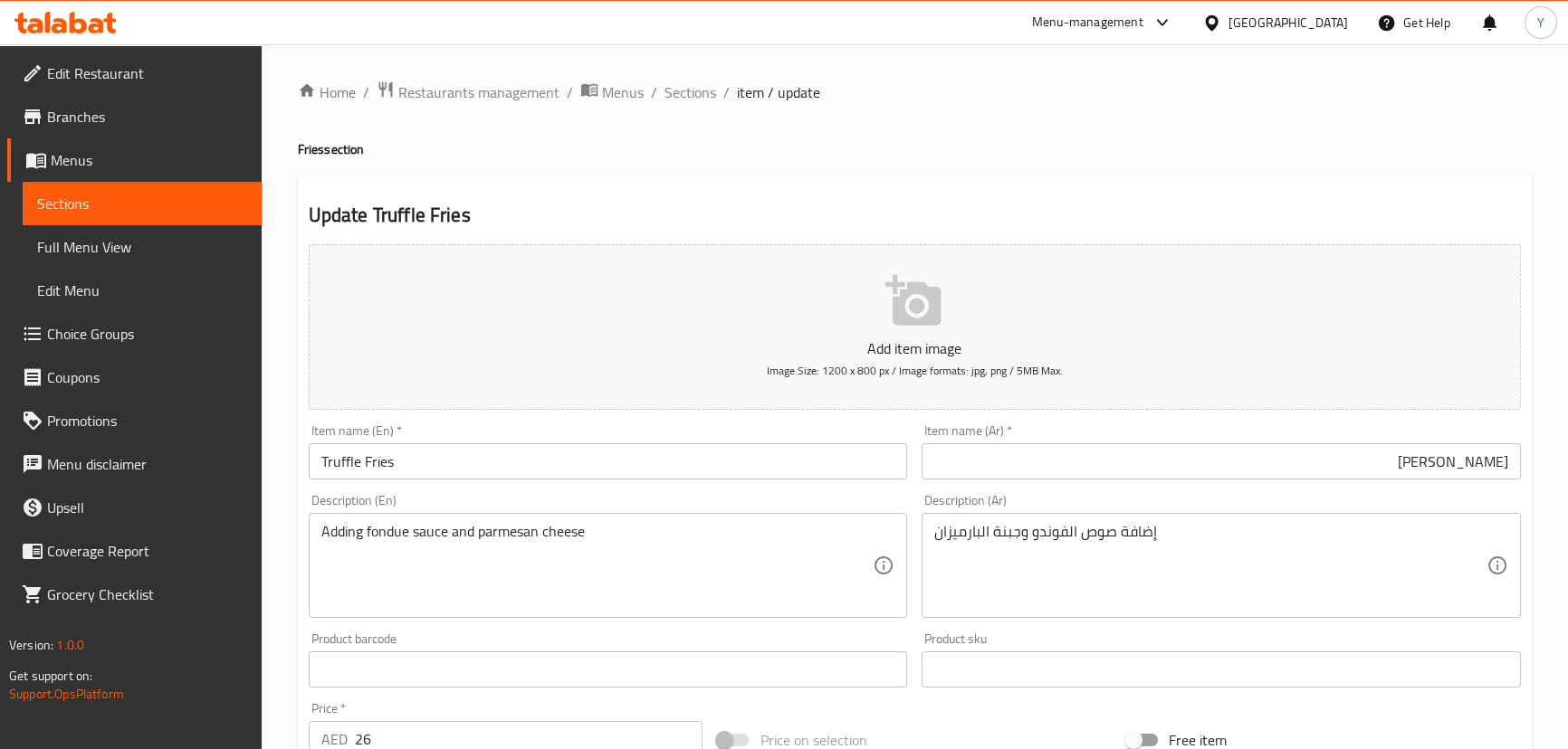
click at [1219, 189] on div "Update Truffle Fries Add item image Image Size: 1200 x 800 px / Image formats: …" at bounding box center [914, 716] width 1234 height 1083
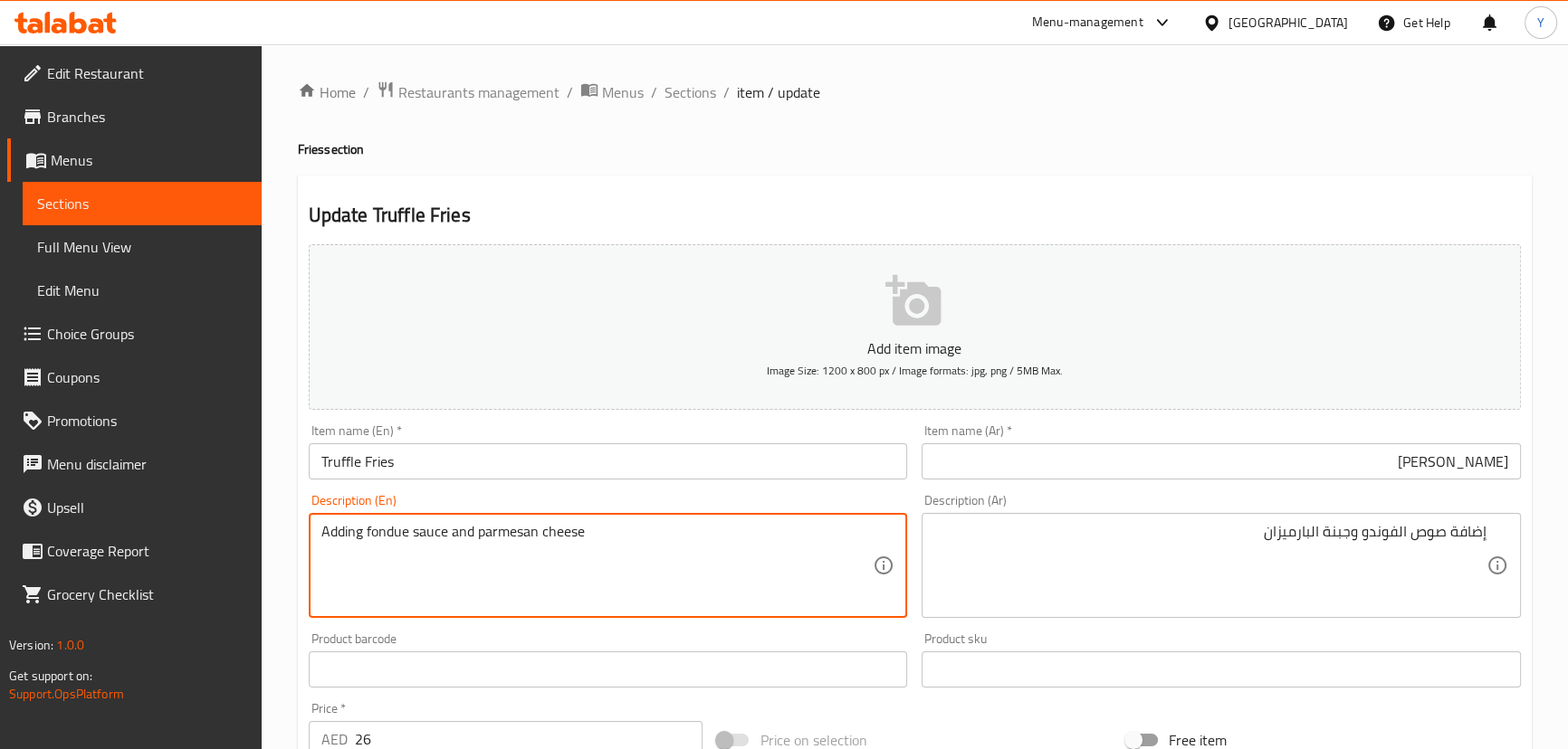
click at [342, 526] on textarea "Adding fondue sauce and parmesan cheese" at bounding box center [597, 566] width 552 height 86
type textarea "fondue sauce and parmesan cheese"
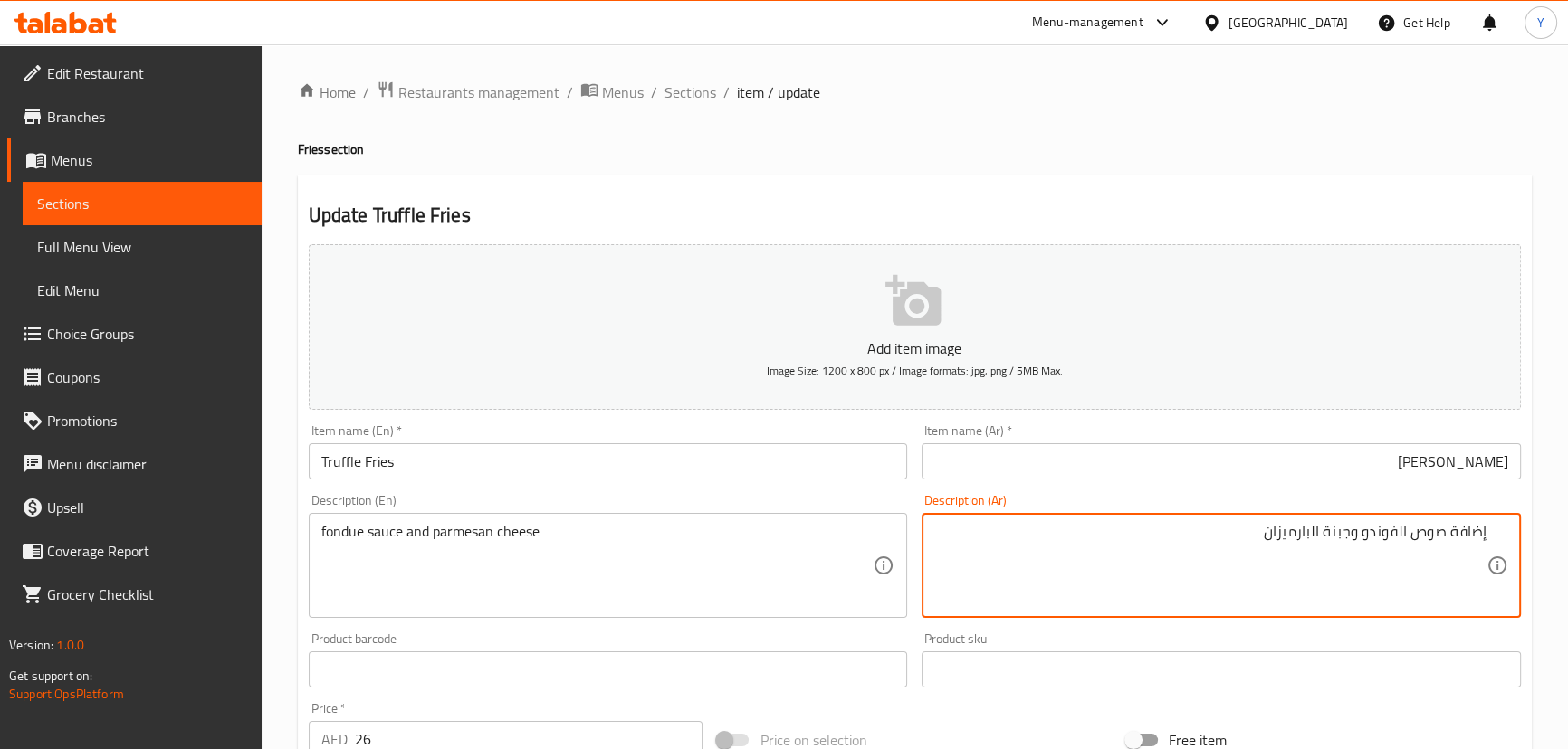
click at [1467, 531] on textarea "إضافة صوص الفوندو وجبنة البارميزان" at bounding box center [1210, 566] width 552 height 86
type textarea "صوص الفوندو وجبنة البارميزان"
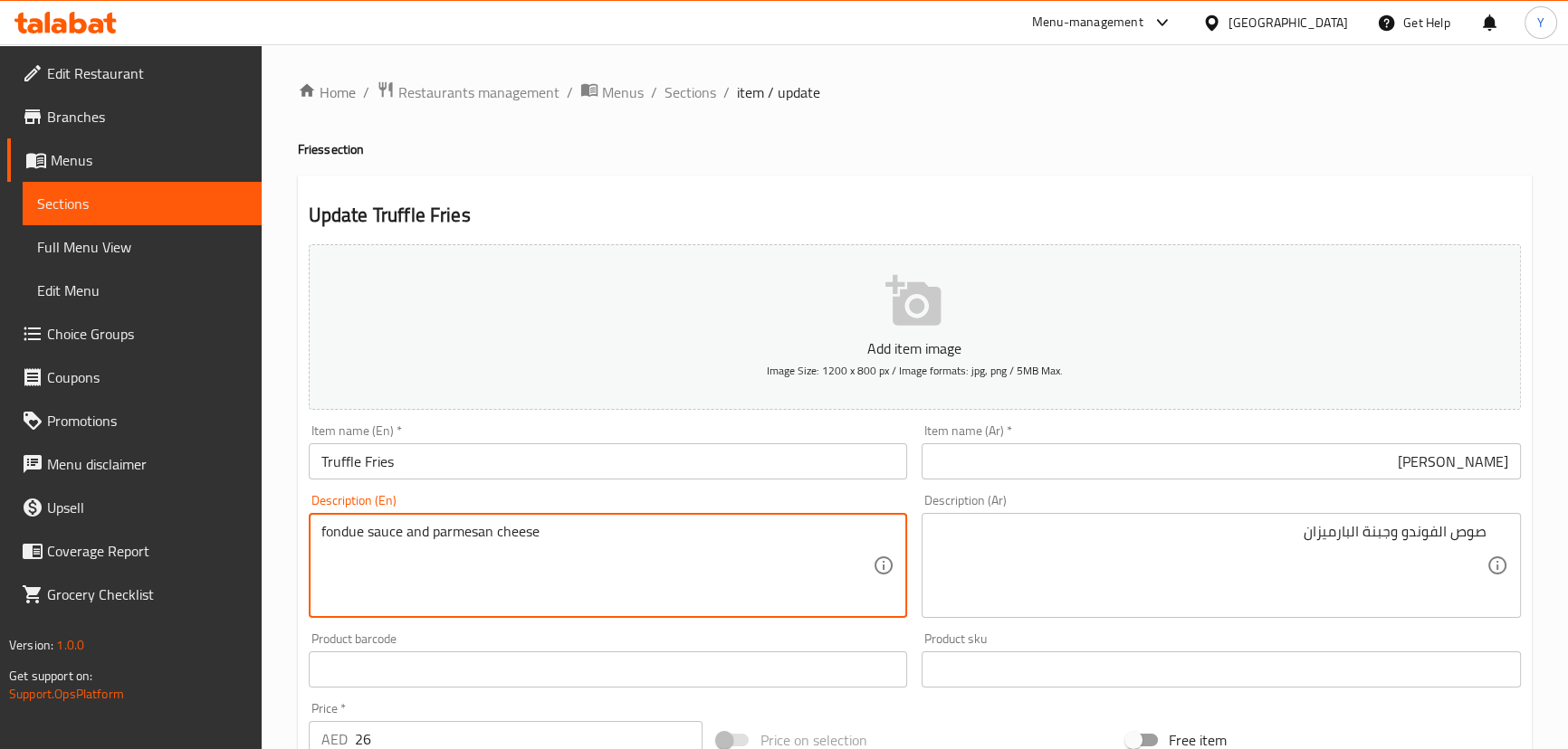
click at [416, 535] on textarea "fondue sauce and parmesan cheese" at bounding box center [597, 566] width 552 height 86
paste textarea "REGULAR FRIES"
click at [537, 528] on textarea "fondue sauce, parmesan cheese, REGULAR FRIES" at bounding box center [597, 566] width 552 height 86
type textarea "fondue sauce, parmesan cheese, Regular Fries"
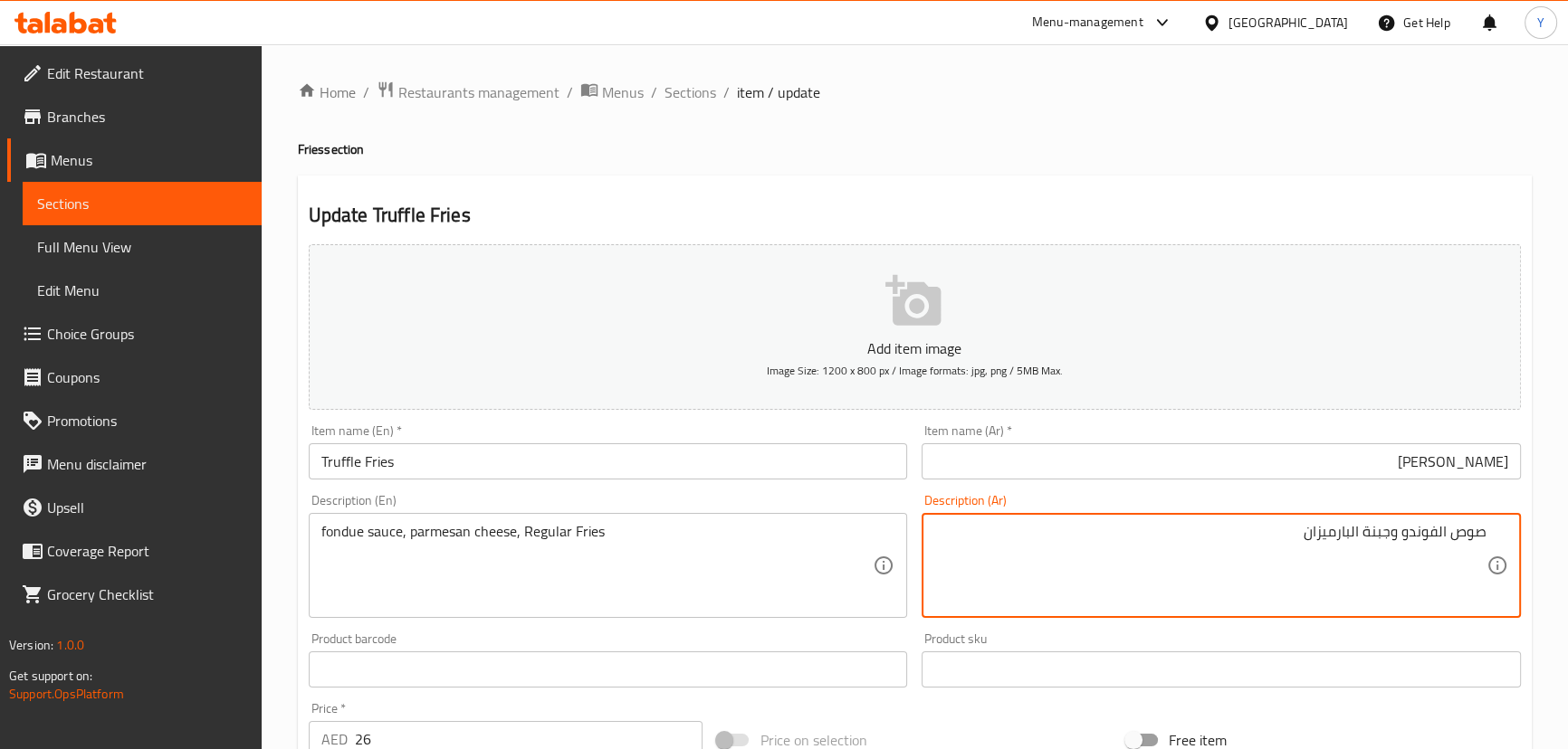
click at [1398, 531] on textarea "صوص الفوندو وجبنة البارميزان" at bounding box center [1210, 566] width 552 height 86
type textarea "صوص فوندو، جبنة بارميزان، فرايز عادية"
click at [1204, 184] on div "Update Truffle Fries Add item image Image Size: 1200 x 800 px / Image formats: …" at bounding box center [914, 716] width 1234 height 1083
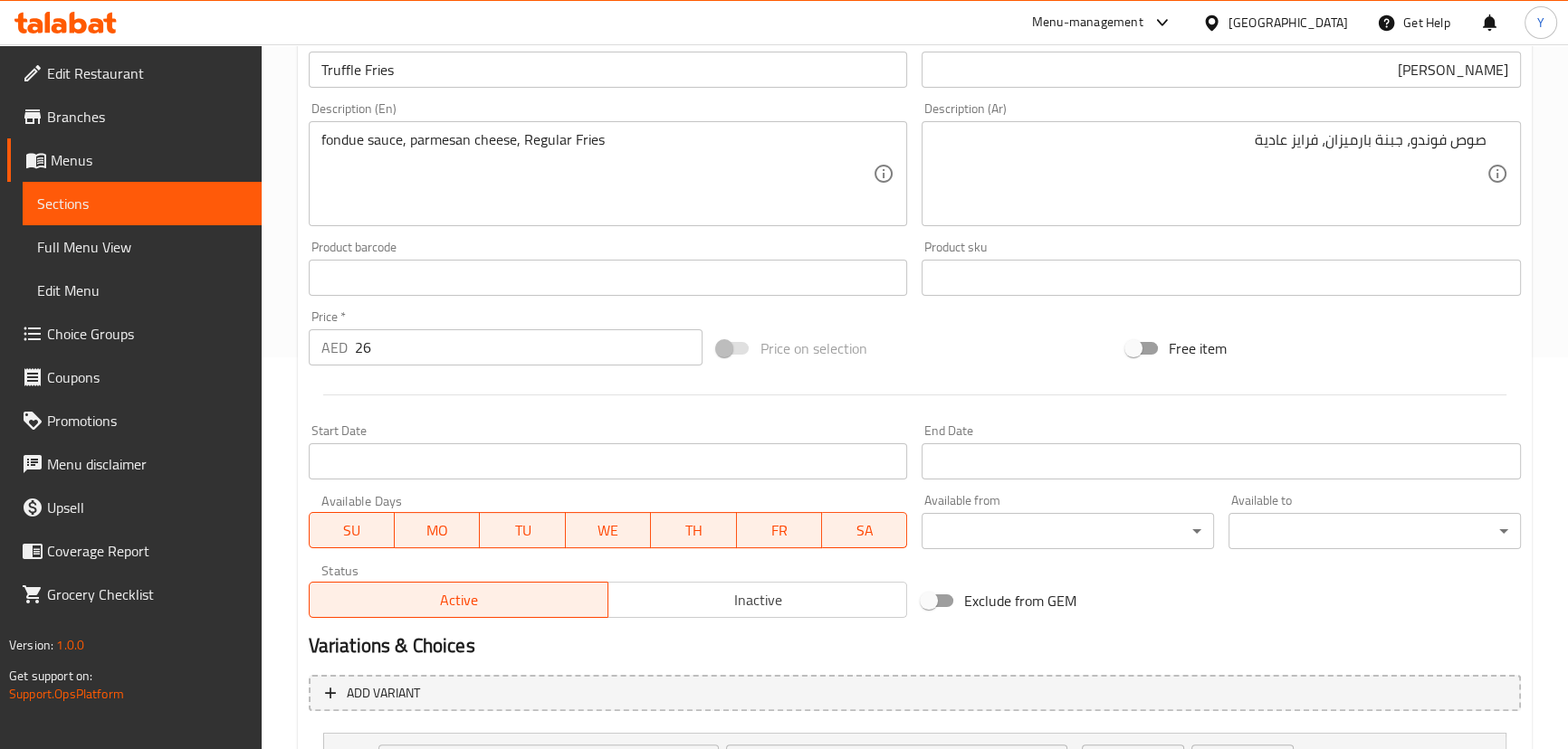
scroll to position [557, 0]
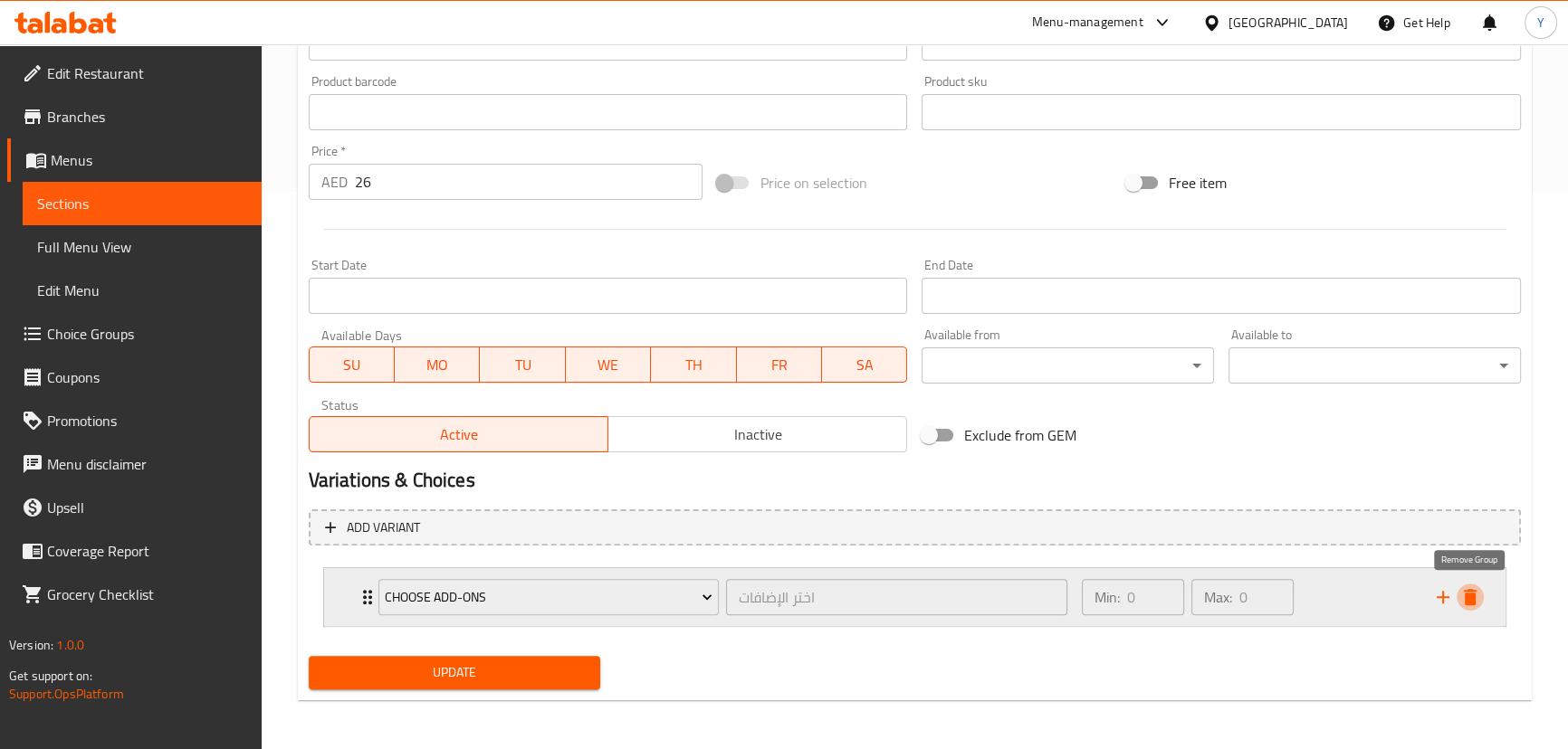
click at [1471, 597] on icon "delete" at bounding box center [1470, 597] width 13 height 16
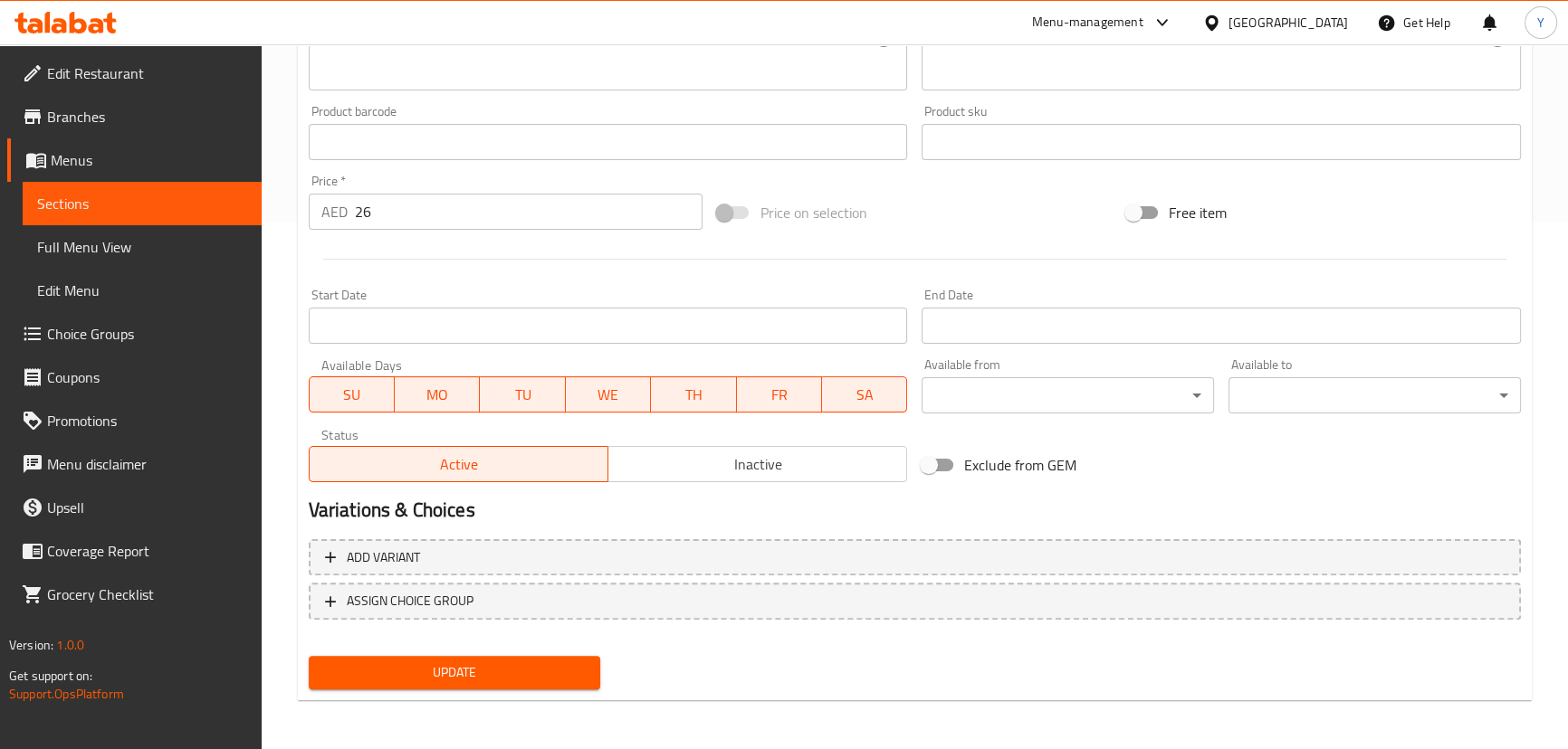
click at [512, 690] on div "Update" at bounding box center [455, 672] width 306 height 48
click at [544, 687] on button "Update" at bounding box center [455, 673] width 293 height 34
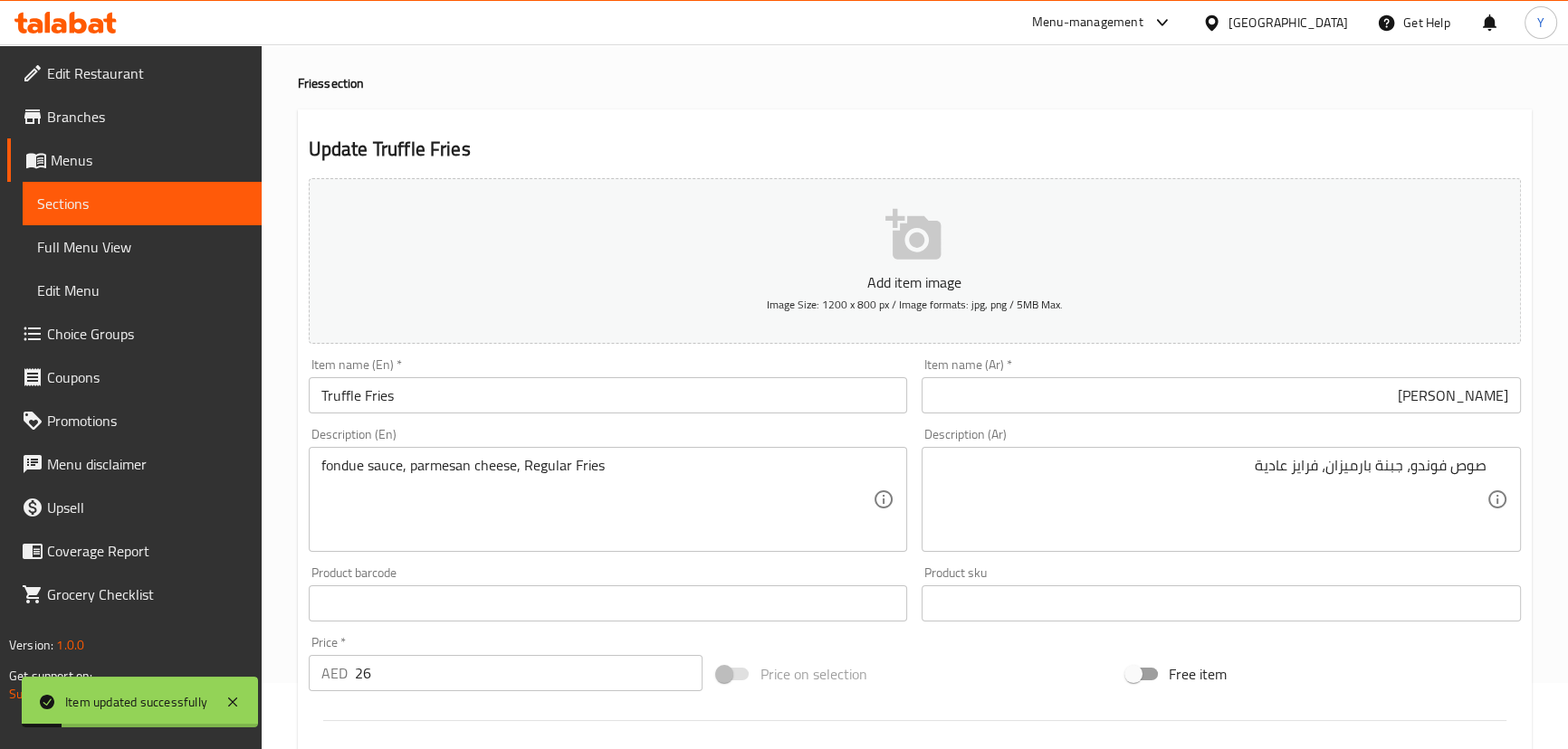
scroll to position [0, 0]
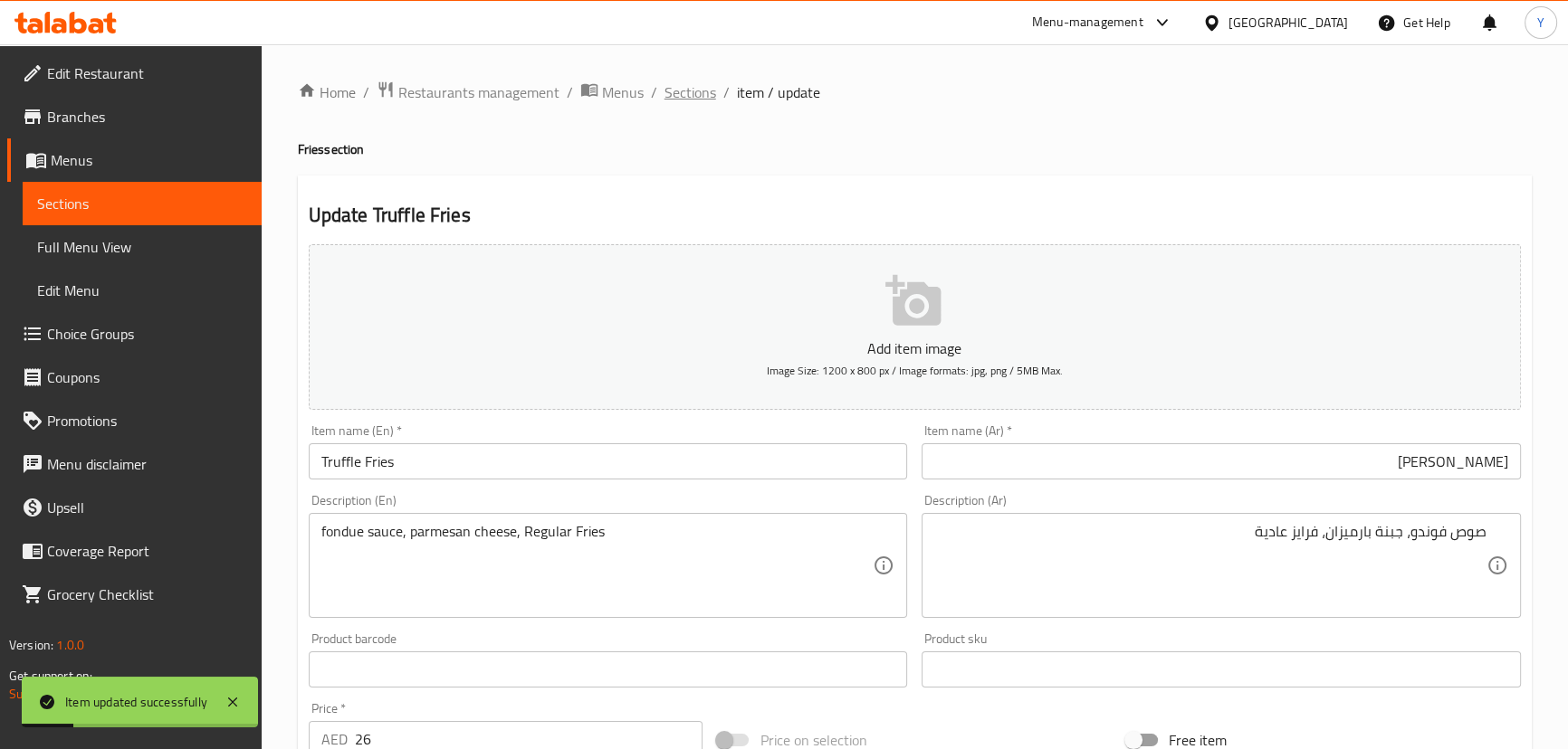
click at [686, 90] on span "Sections" at bounding box center [690, 93] width 52 height 22
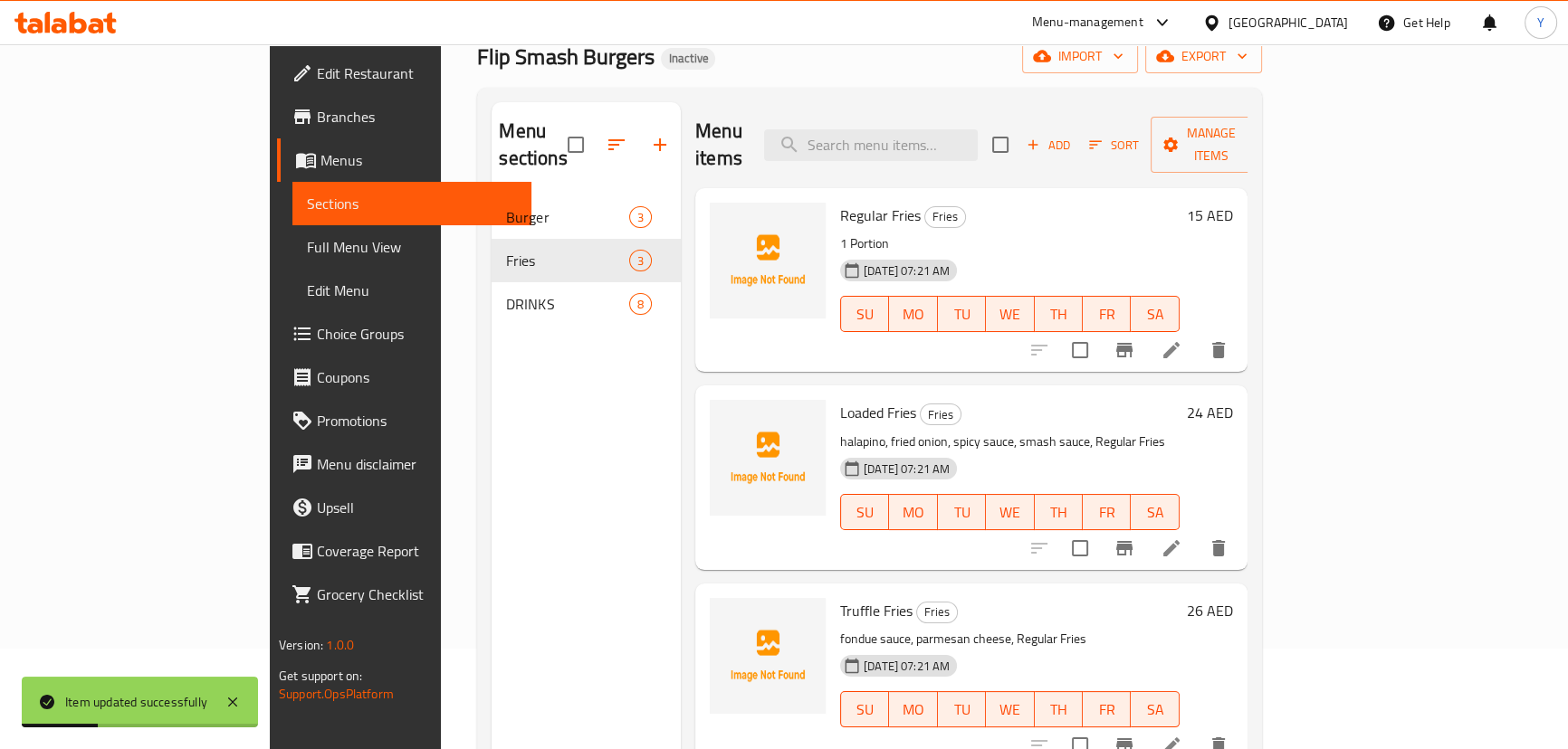
scroll to position [254, 0]
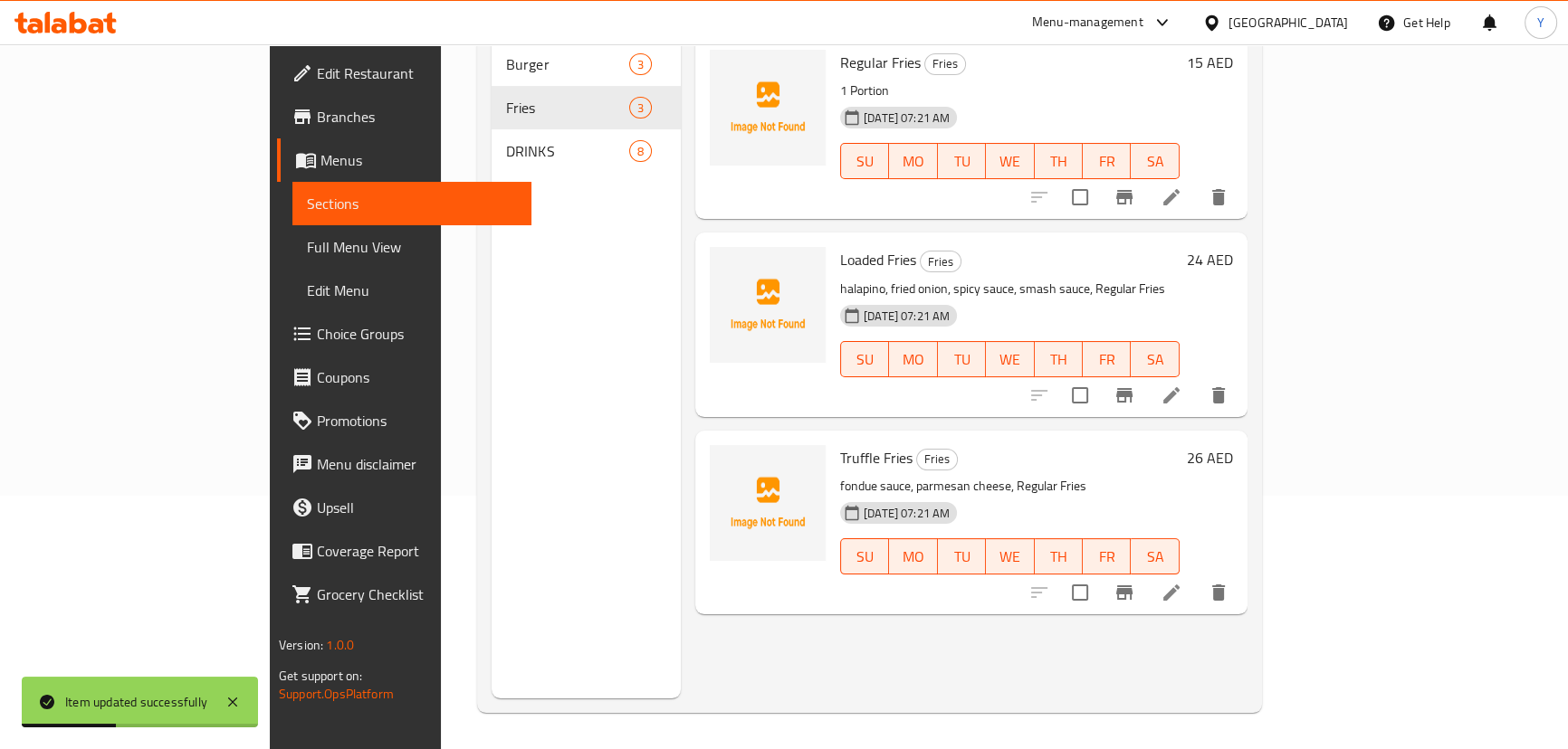
click at [499, 408] on div "Menu sections Burger 3 Fries 3 DRINKS 8" at bounding box center [586, 323] width 189 height 749
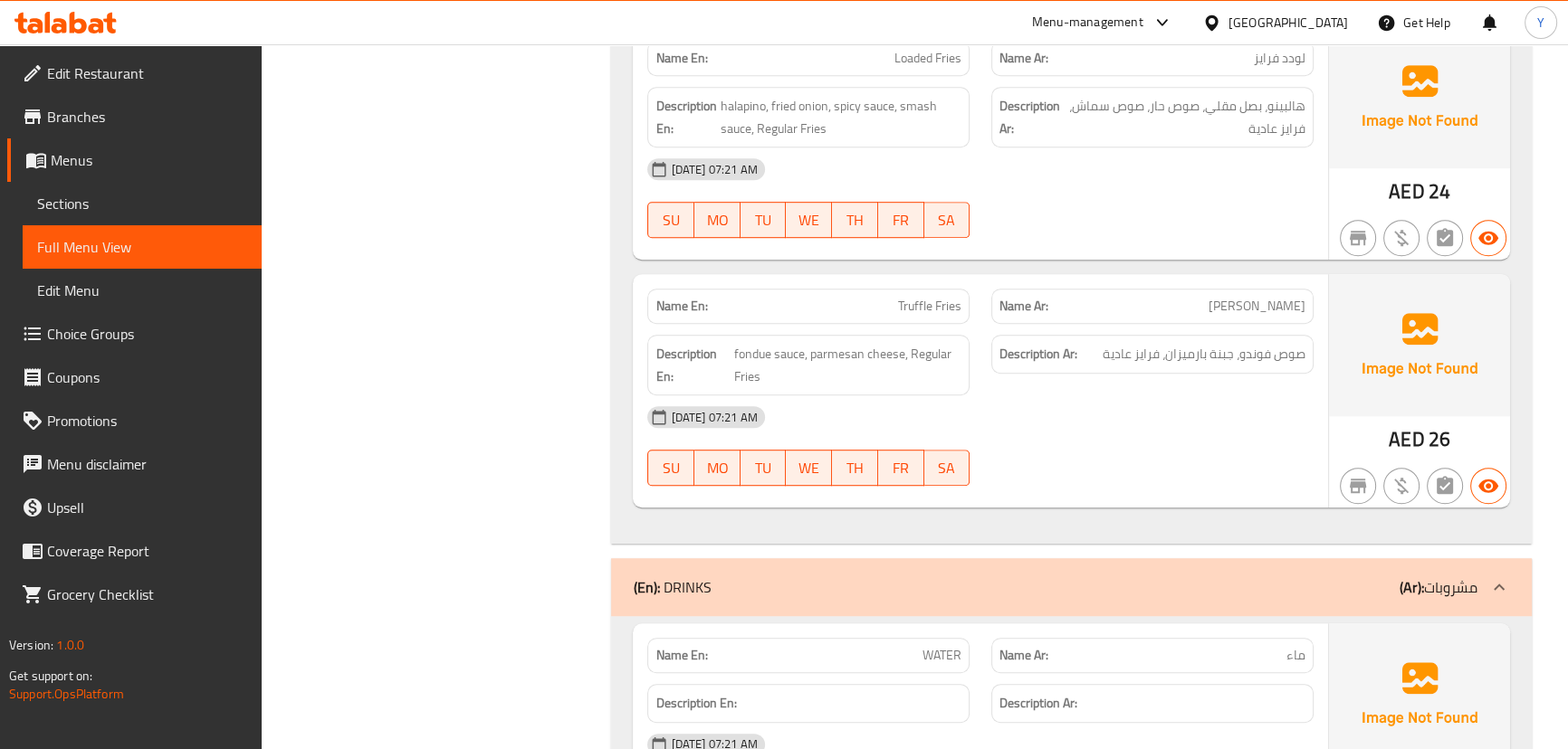
drag, startPoint x: 1015, startPoint y: 367, endPoint x: 1017, endPoint y: 396, distance: 29.1
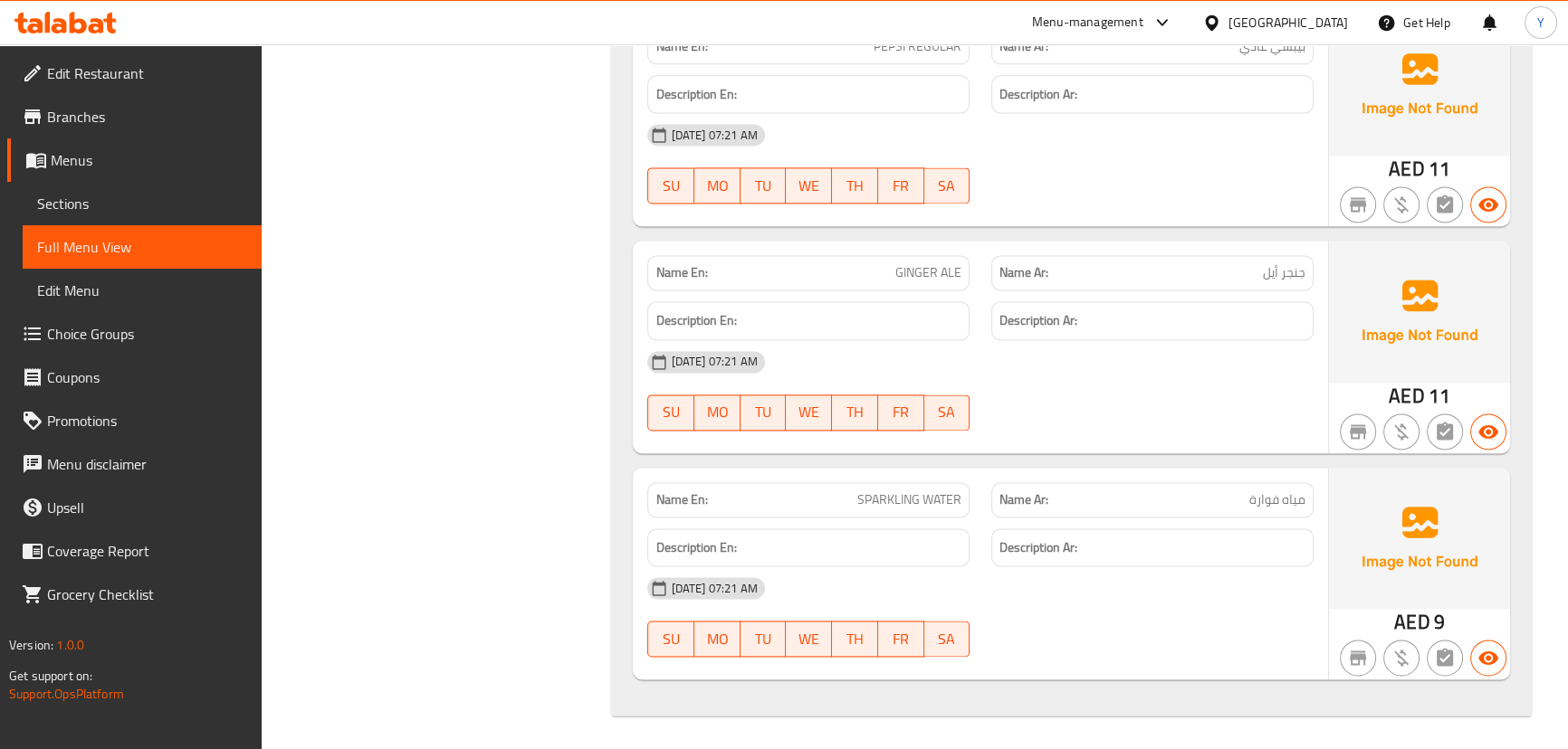
drag, startPoint x: 1117, startPoint y: 323, endPoint x: 1088, endPoint y: 787, distance: 464.9
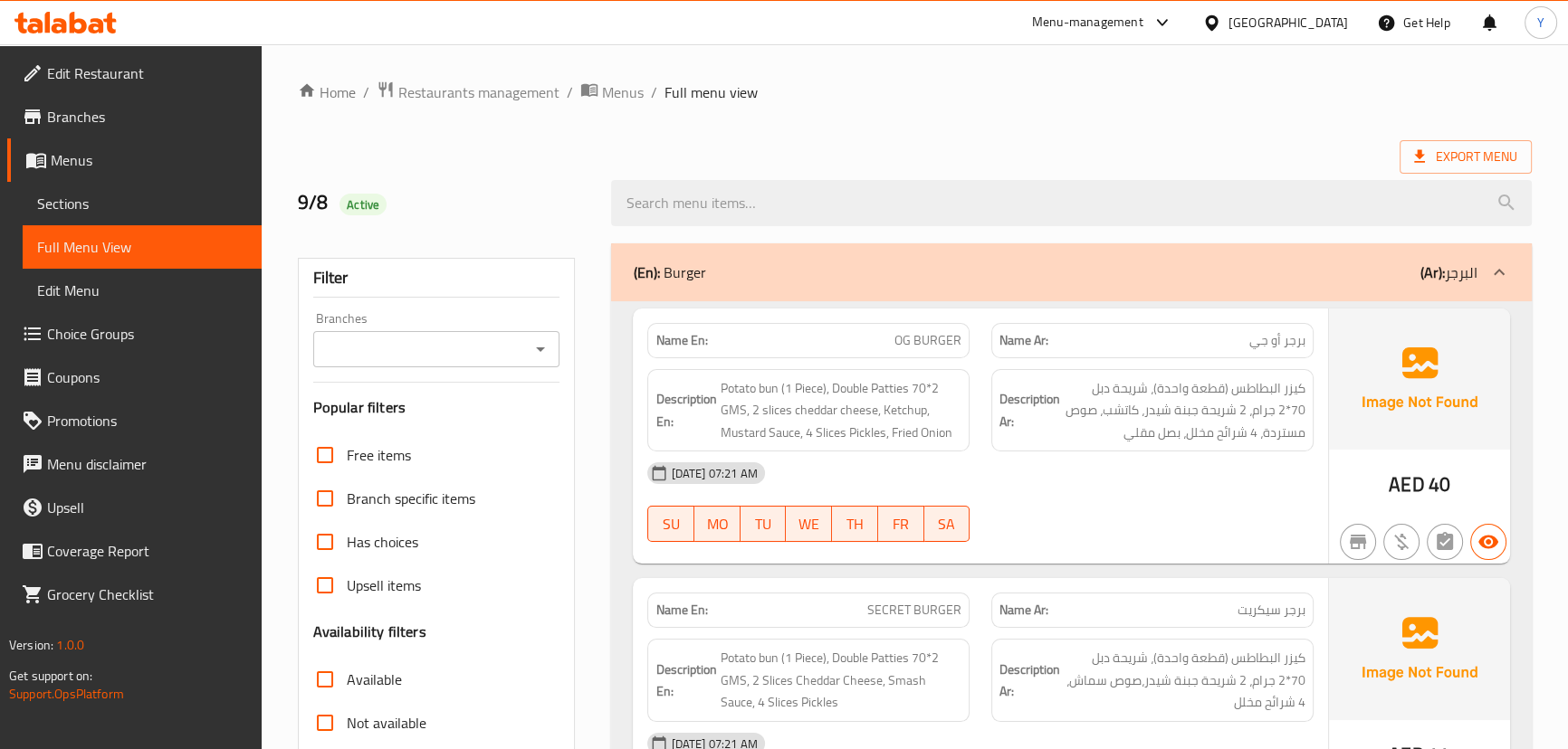
drag, startPoint x: 1078, startPoint y: 658, endPoint x: 1038, endPoint y: 80, distance: 579.4
drag, startPoint x: 1078, startPoint y: 332, endPoint x: 1154, endPoint y: -99, distance: 437.6
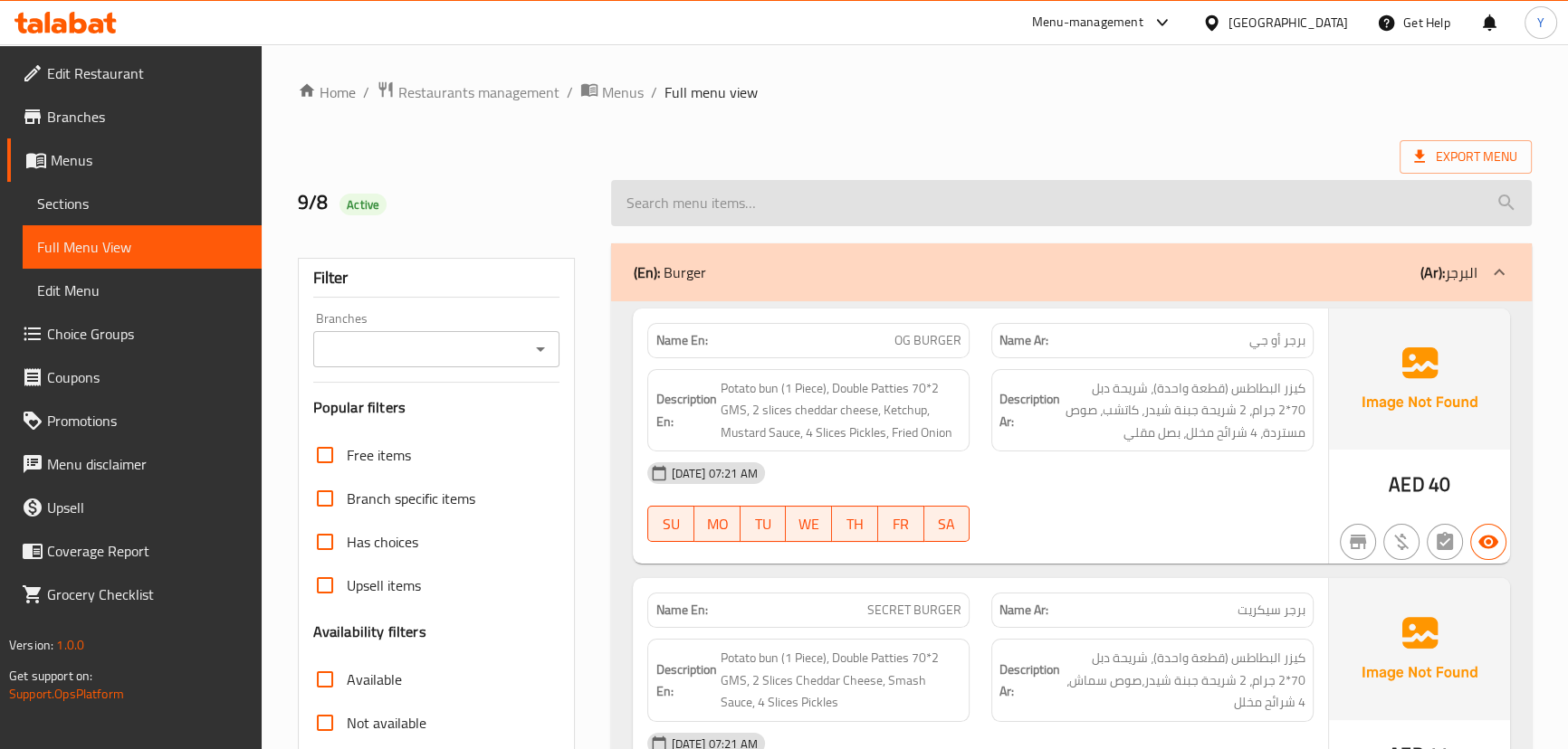
click at [1457, 183] on input "search" at bounding box center [1071, 203] width 919 height 46
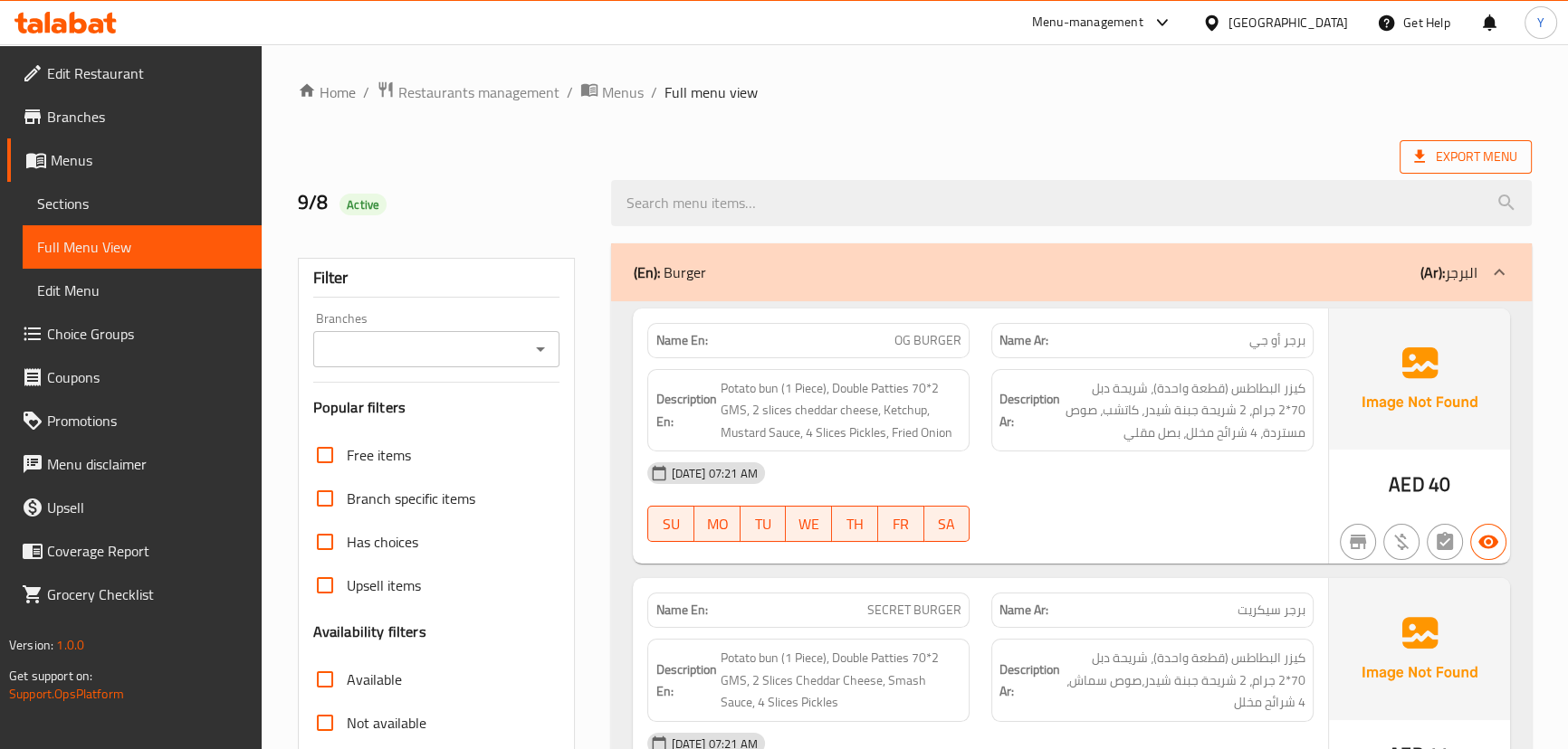
click at [1473, 151] on span "Export Menu" at bounding box center [1466, 156] width 103 height 23
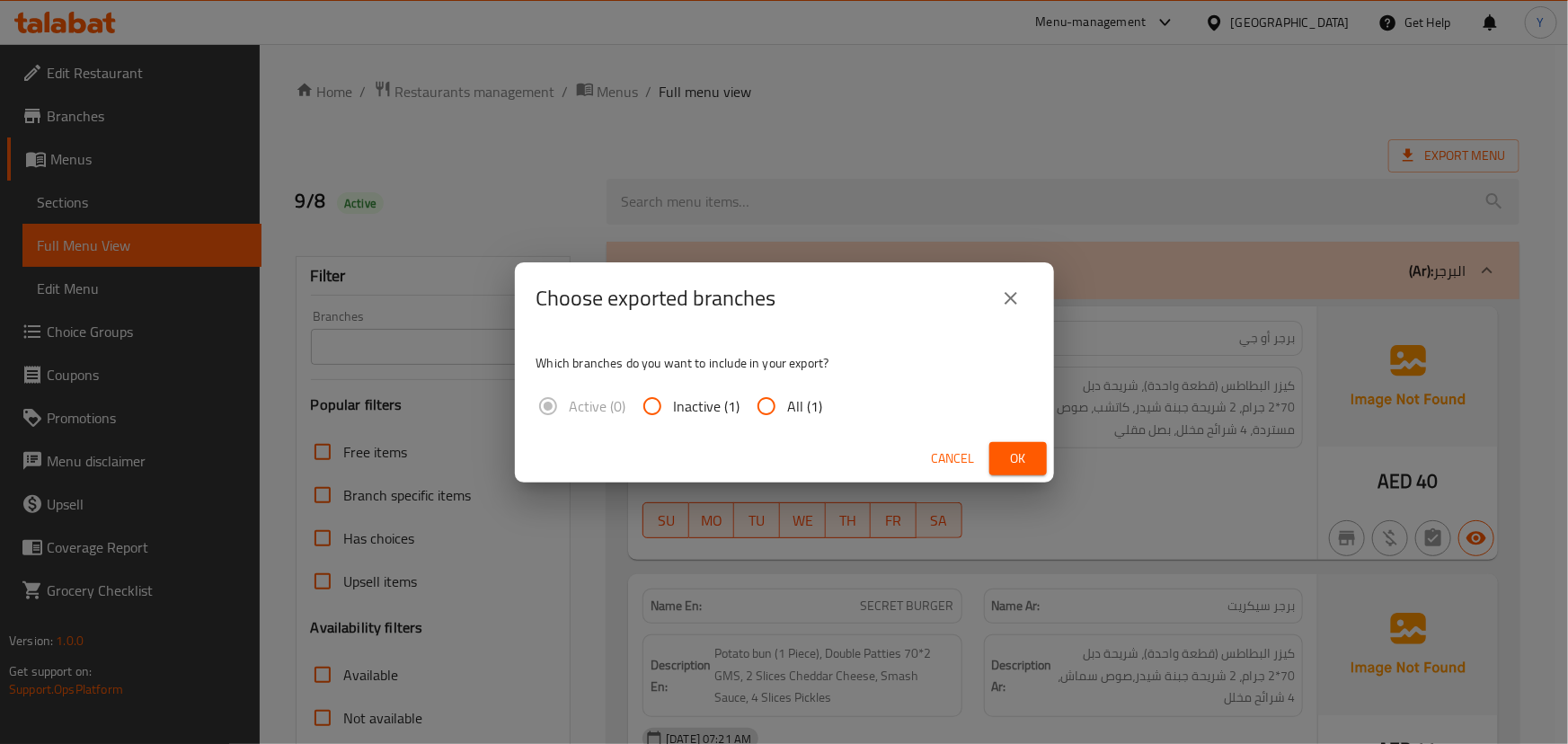
click at [1078, 417] on div "Choose exported branches Which branches do you want to include in your export? …" at bounding box center [784, 372] width 1568 height 744
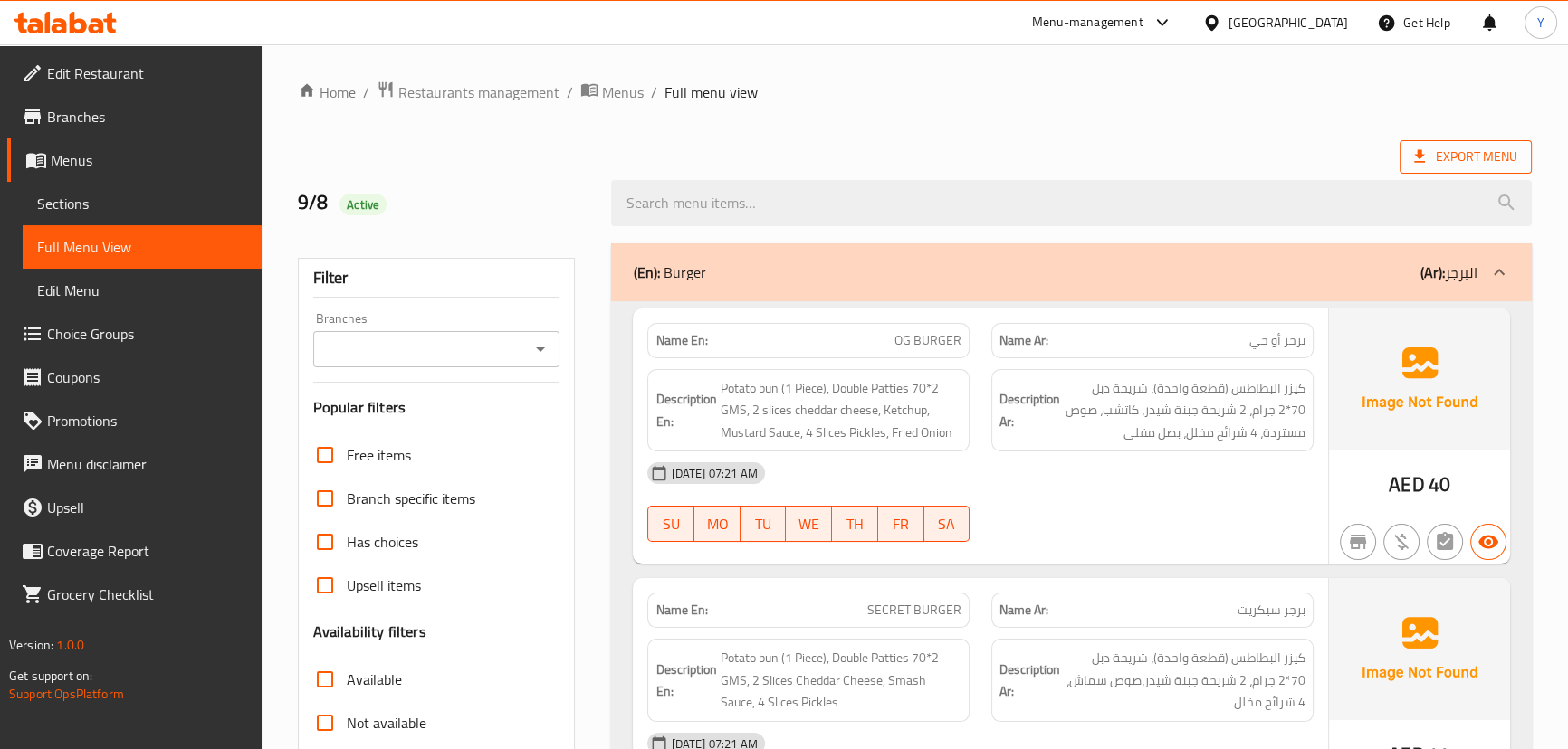
click at [1479, 149] on span "Export Menu" at bounding box center [1466, 156] width 103 height 23
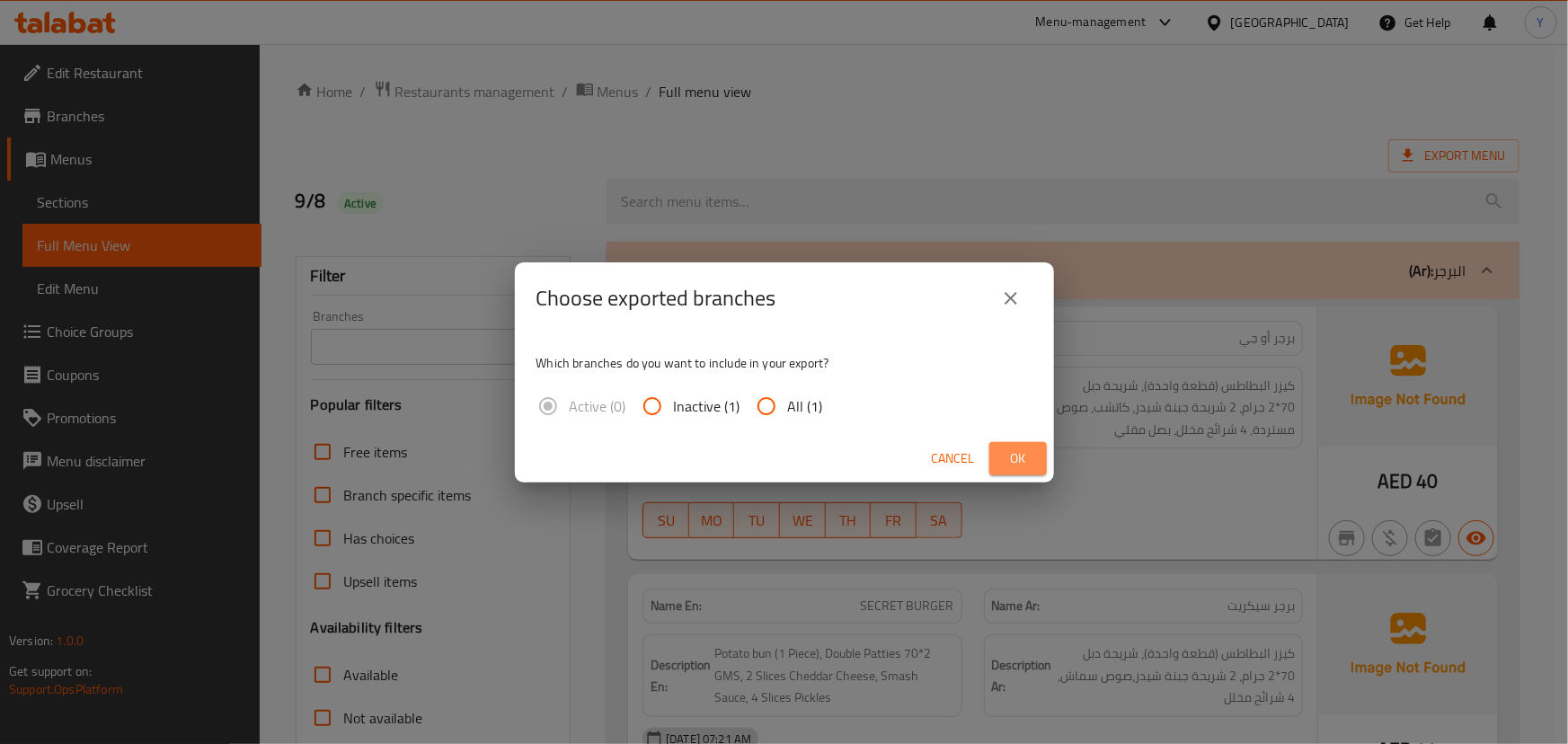
click at [1013, 458] on span "Ok" at bounding box center [1018, 458] width 29 height 23
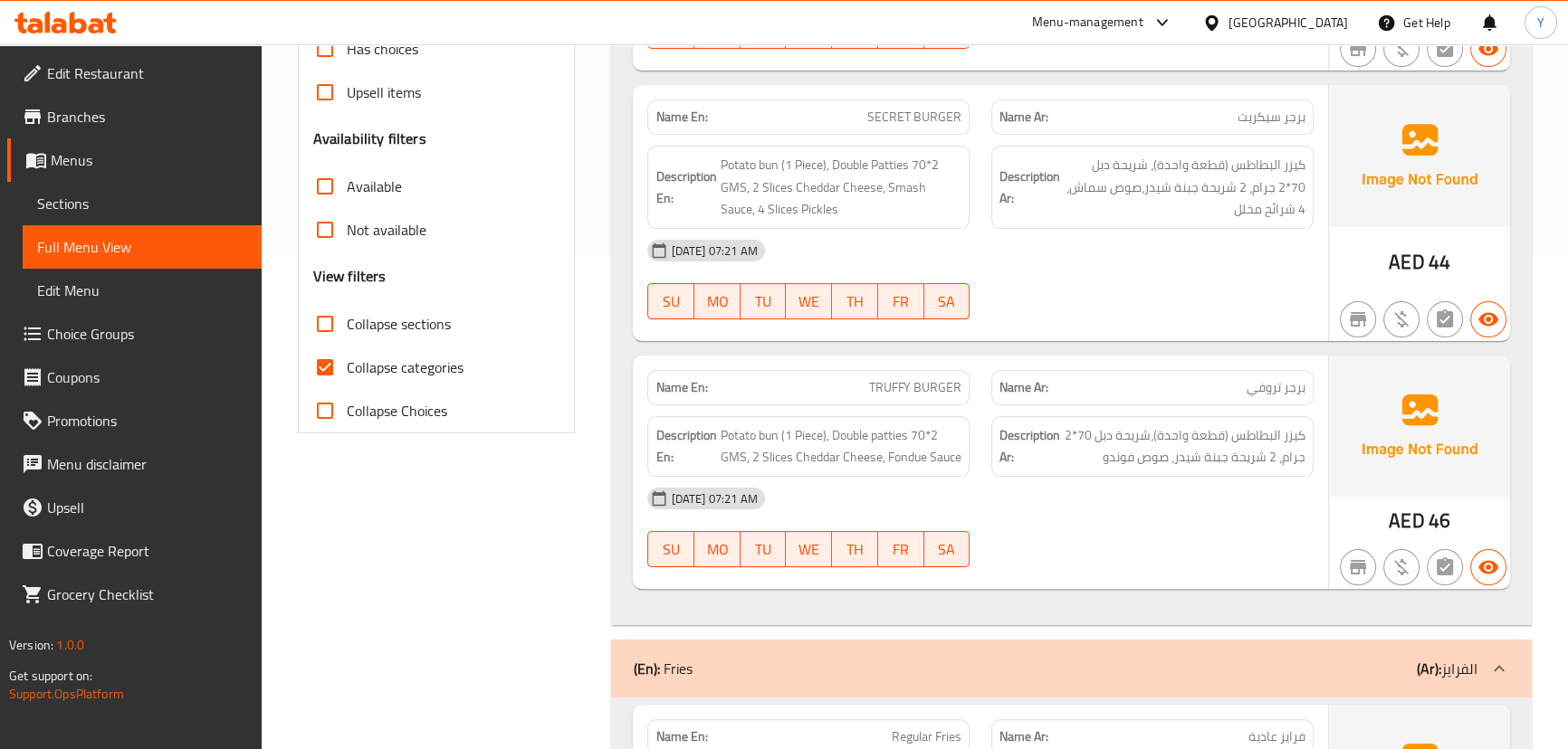
scroll to position [1068, 0]
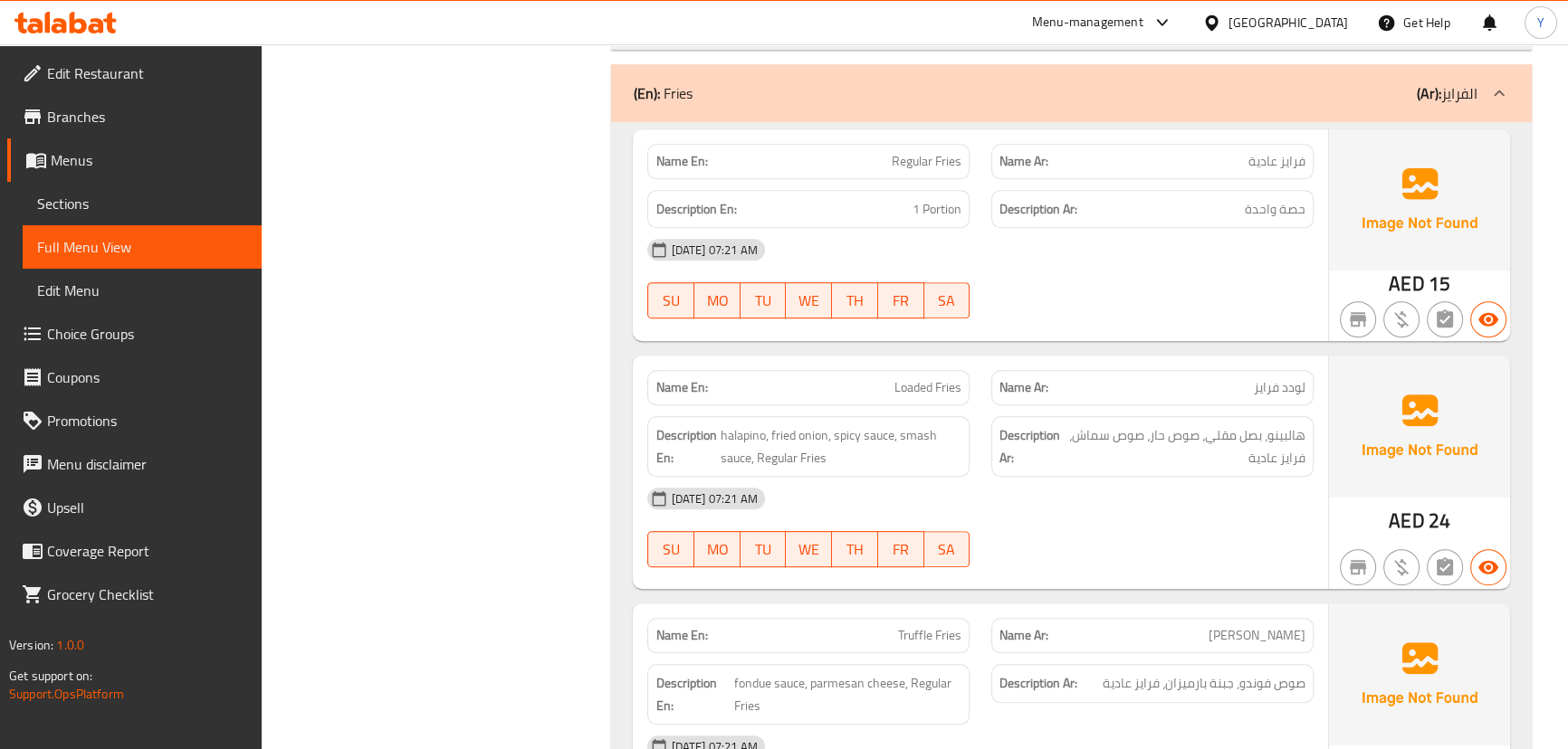
drag, startPoint x: 1282, startPoint y: 417, endPoint x: 1284, endPoint y: 402, distance: 15.1
click at [1282, 417] on div "Description Ar: هالبينو، بصل مقلي، صوص حار، صوص سماش، فرايز عادية" at bounding box center [1152, 446] width 322 height 61
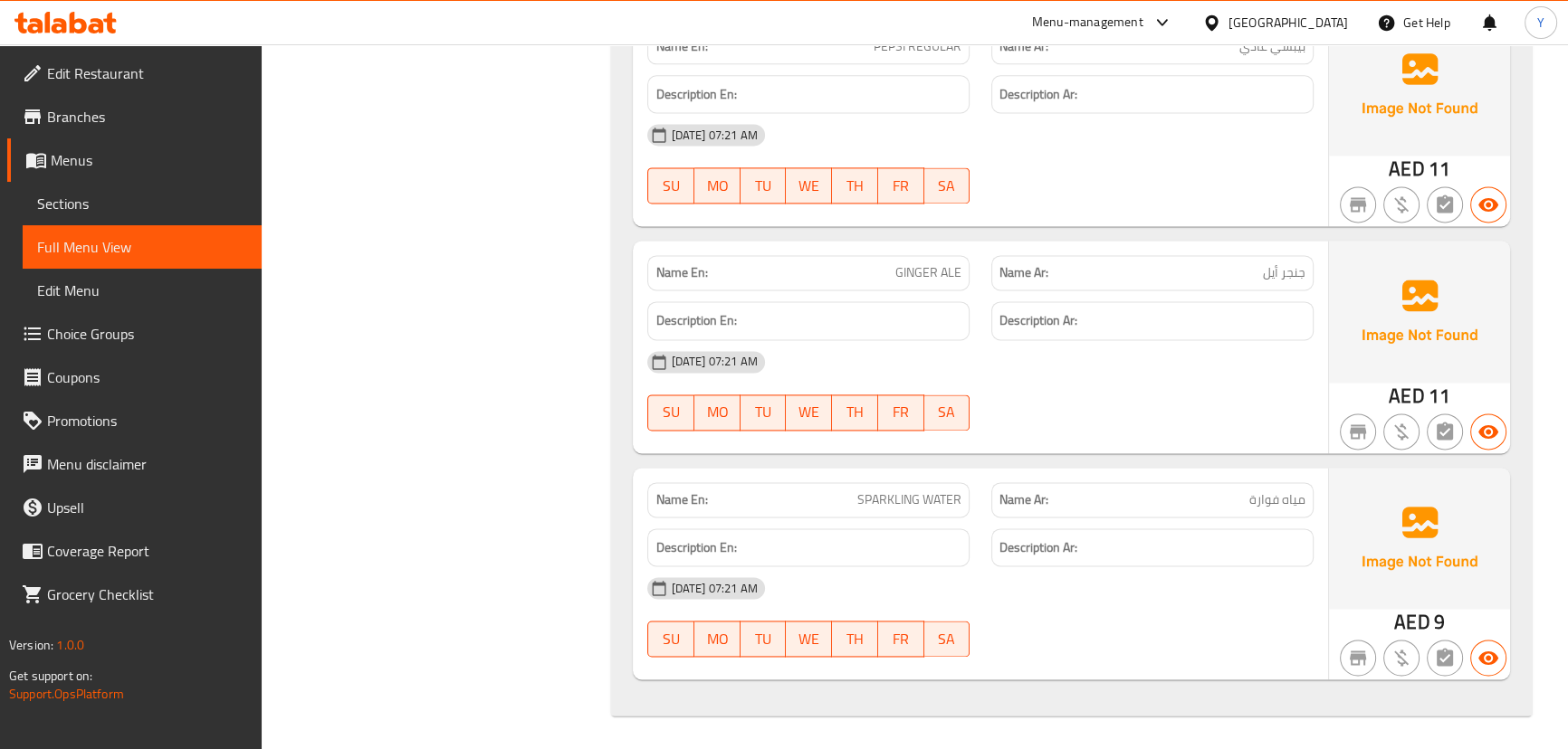
scroll to position [3140, 0]
click at [1229, 437] on div at bounding box center [1152, 431] width 344 height 22
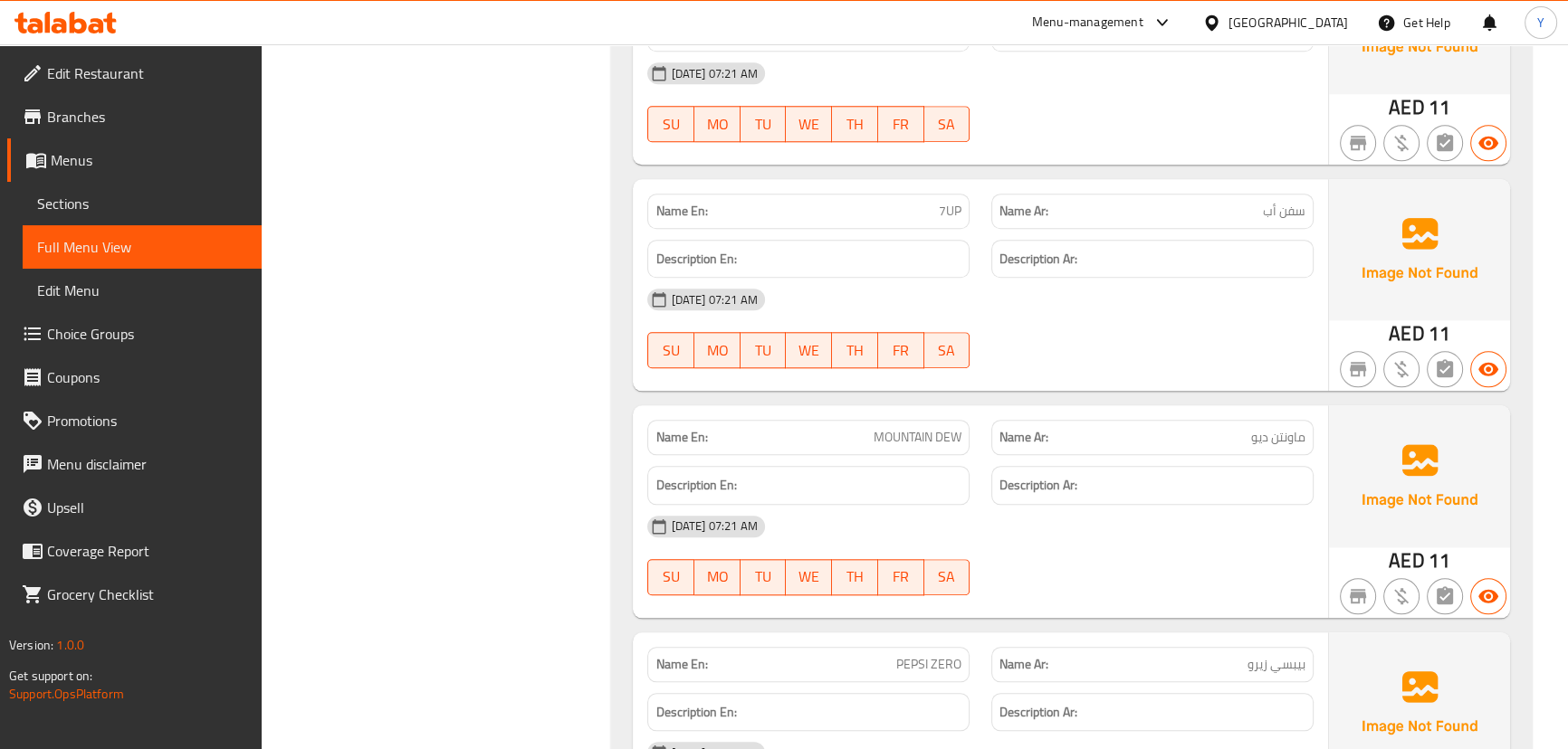
scroll to position [2235, 0]
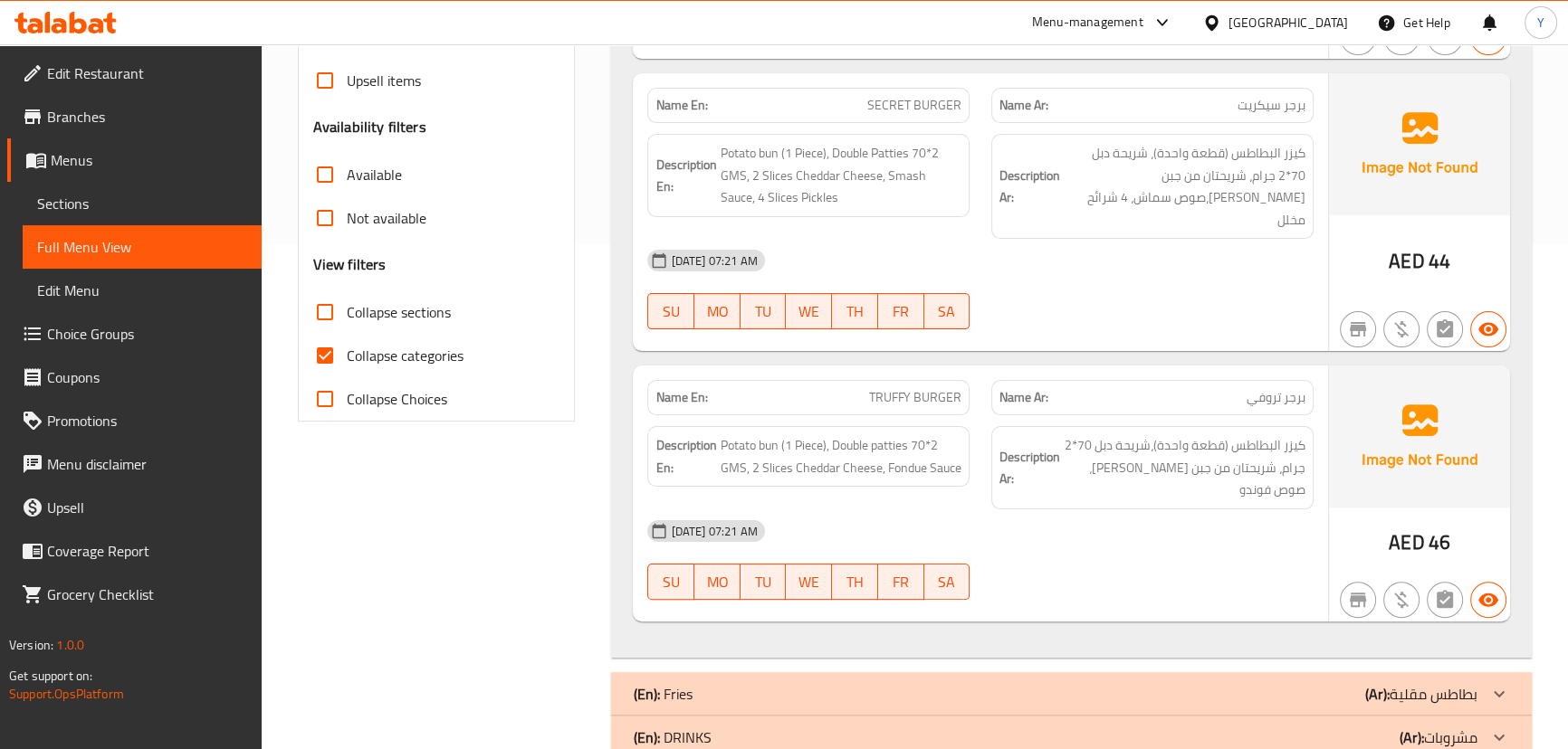
scroll to position [506, 0]
click at [1271, 671] on div "(En): Fries (Ar): بطاطس مقلية" at bounding box center [1071, 693] width 919 height 44
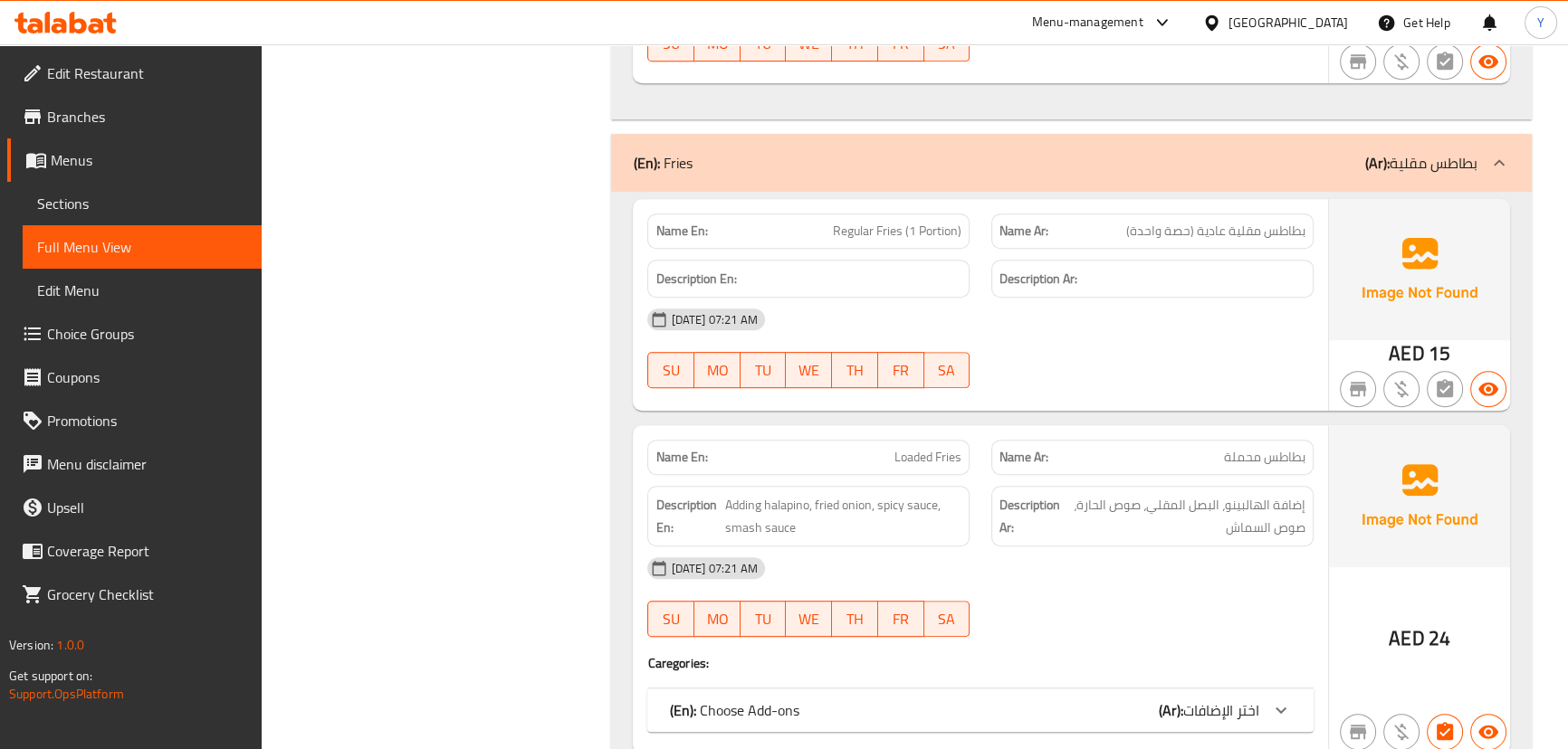
scroll to position [1081, 0]
